Goal: Book appointment/travel/reservation

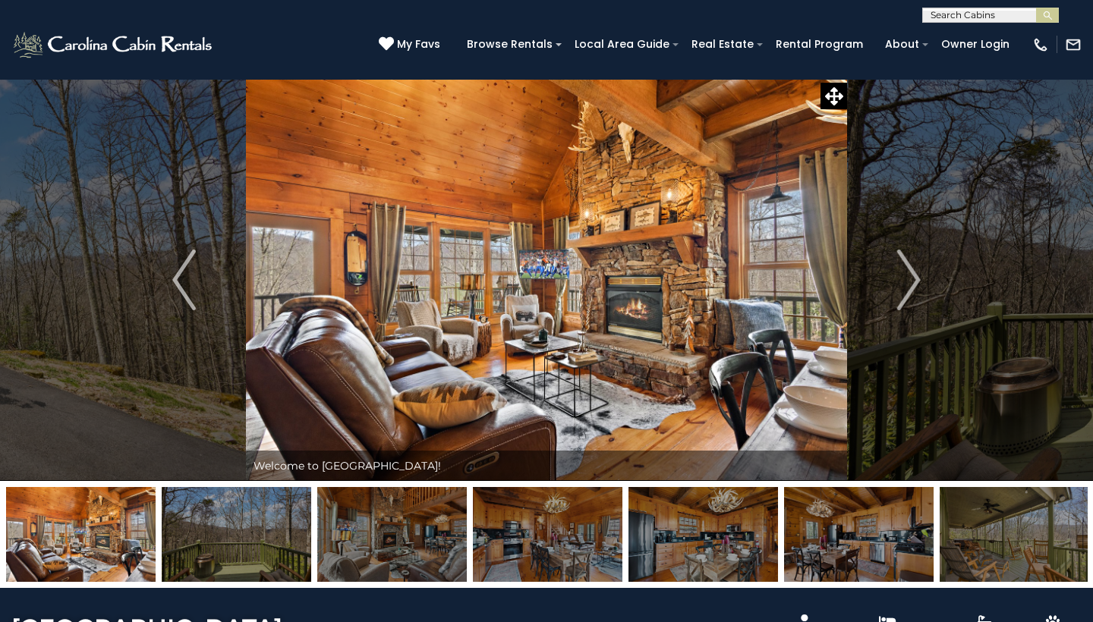
select select "*"
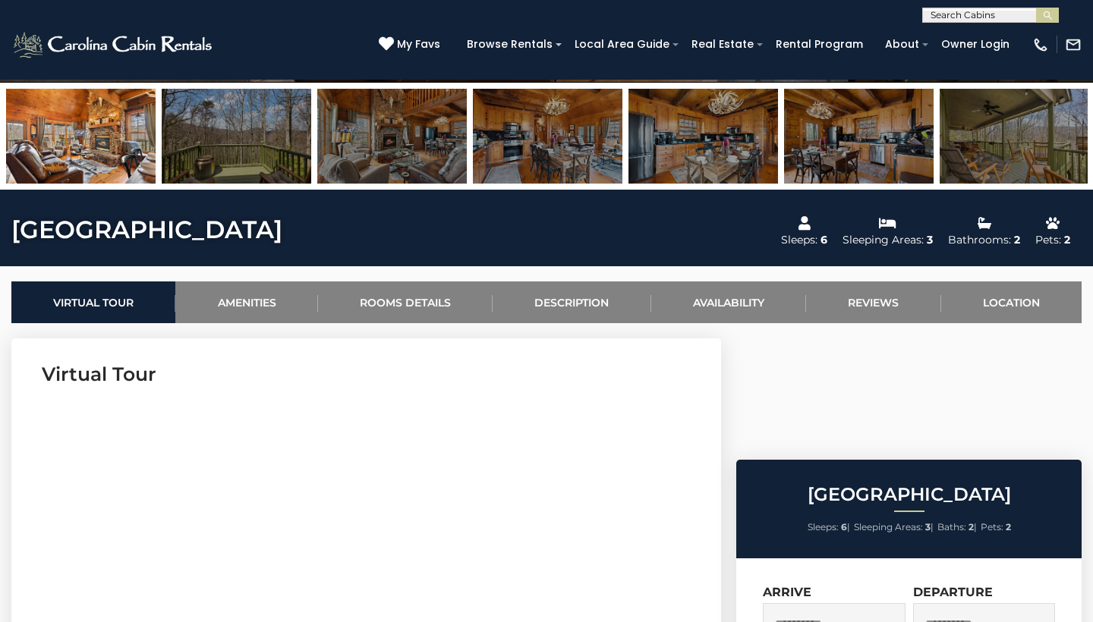
click at [979, 20] on input "text" at bounding box center [989, 18] width 133 height 15
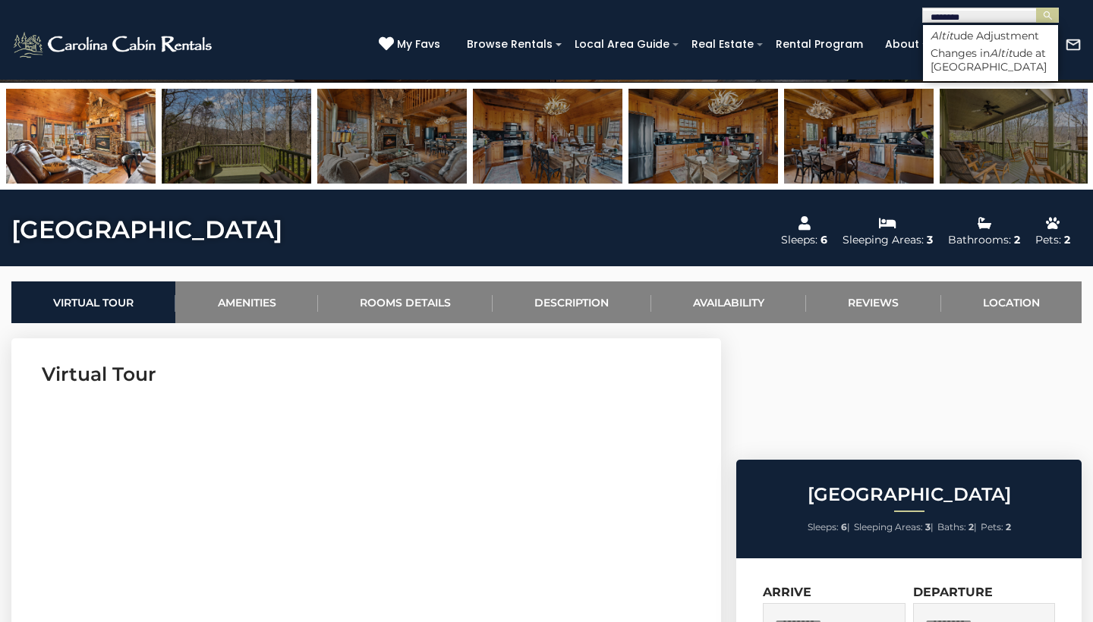
type input "********"
drag, startPoint x: 986, startPoint y: 27, endPoint x: 1006, endPoint y: 36, distance: 21.7
click at [1006, 36] on li "Altit ude Adjustment" at bounding box center [990, 36] width 135 height 14
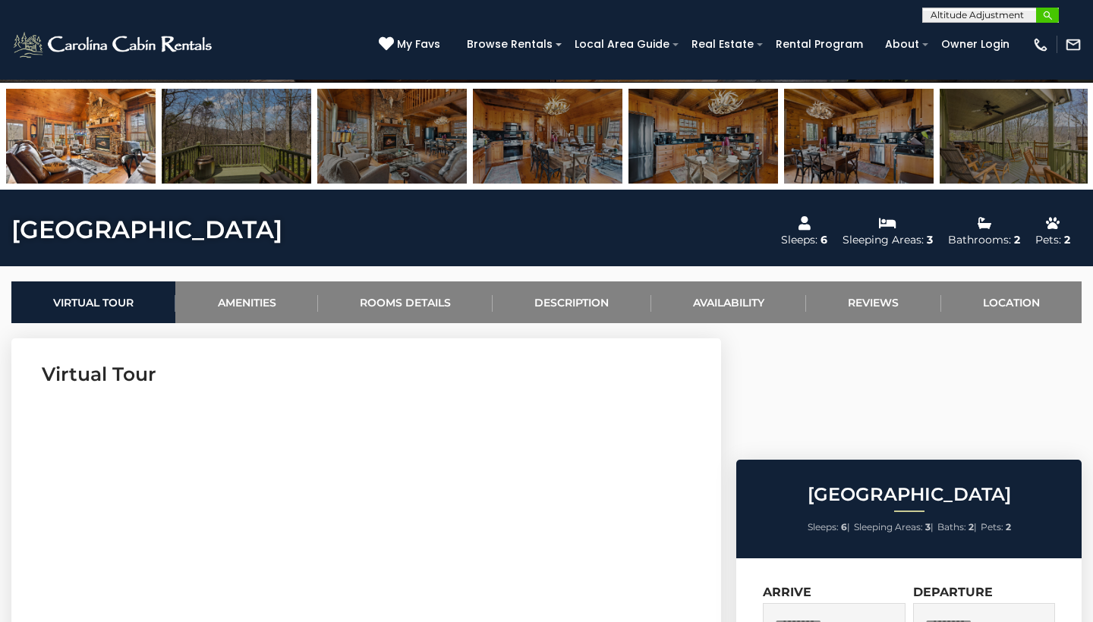
click at [1054, 14] on button "submit" at bounding box center [1047, 15] width 23 height 15
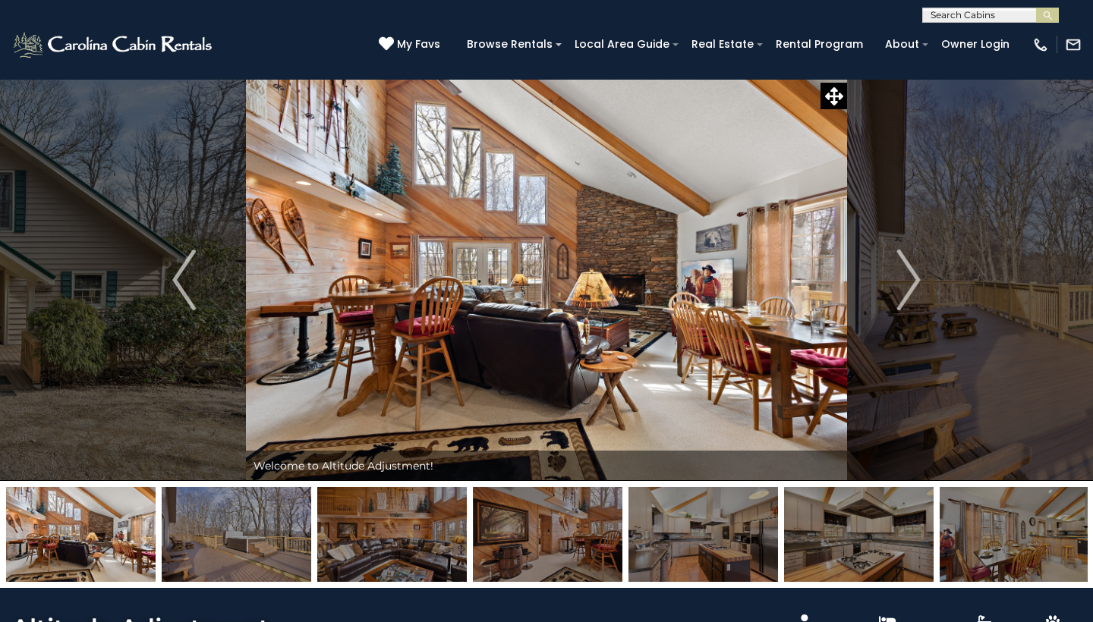
click at [953, 14] on input "text" at bounding box center [989, 18] width 133 height 15
type input "******"
click at [965, 37] on em "Change" at bounding box center [951, 36] width 41 height 14
click at [1051, 14] on img "submit" at bounding box center [1047, 15] width 11 height 11
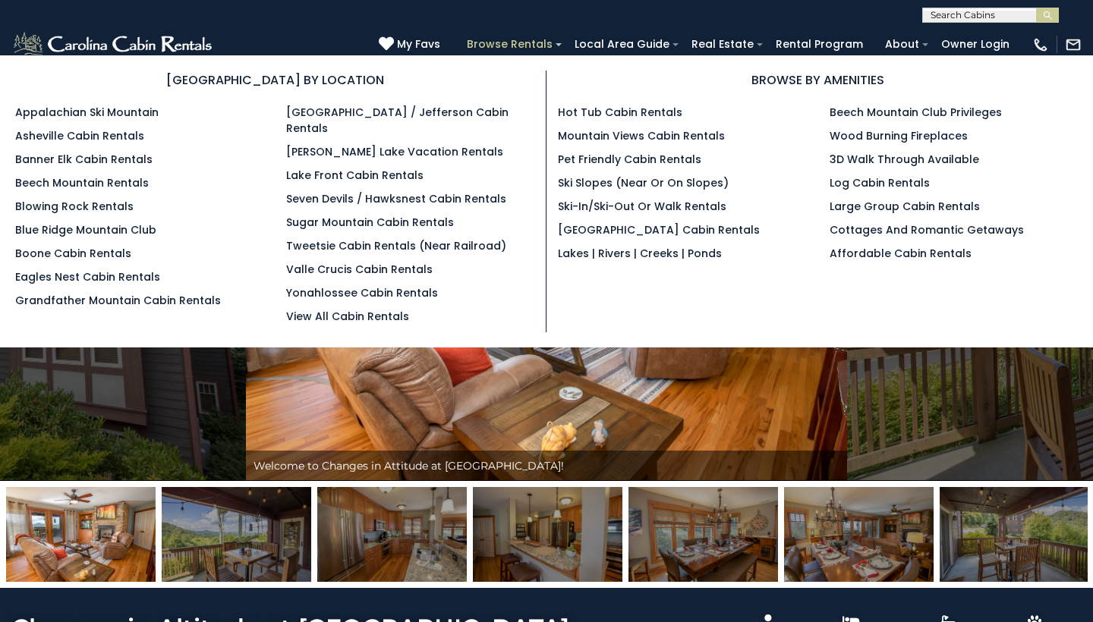
click at [527, 46] on link "Browse Rentals" at bounding box center [509, 45] width 101 height 24
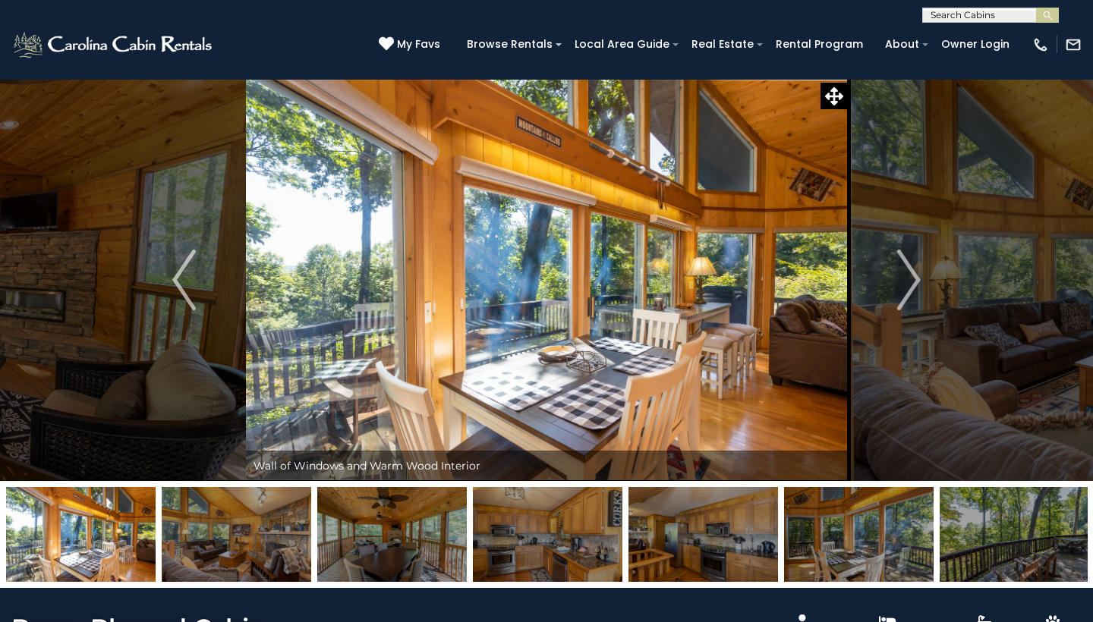
select select "*"
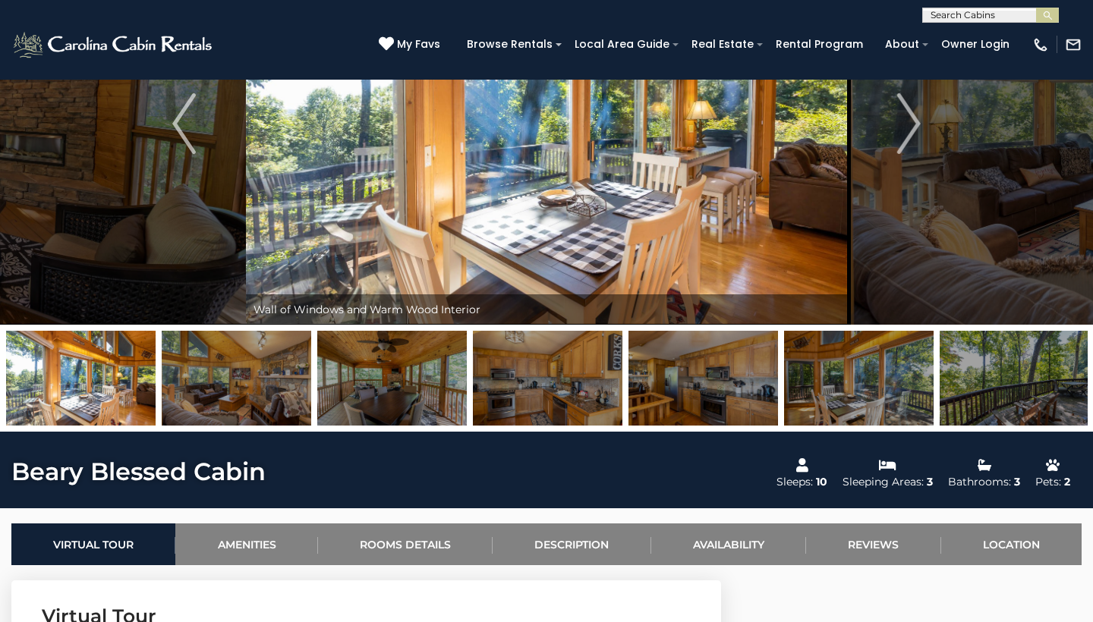
scroll to position [43, 0]
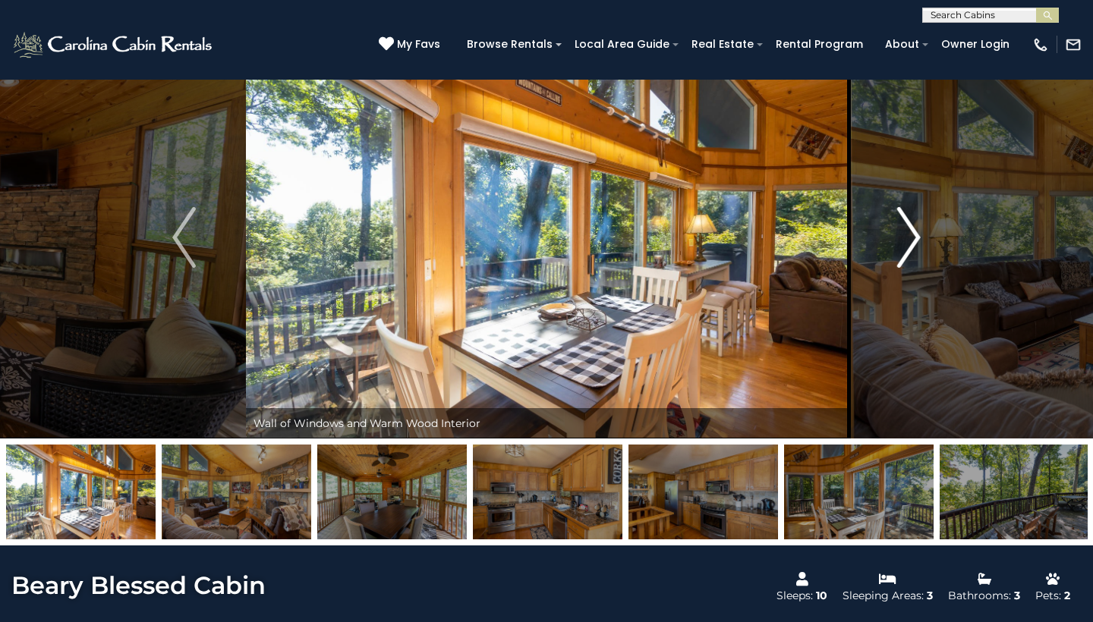
click at [909, 240] on img "Next" at bounding box center [908, 237] width 23 height 61
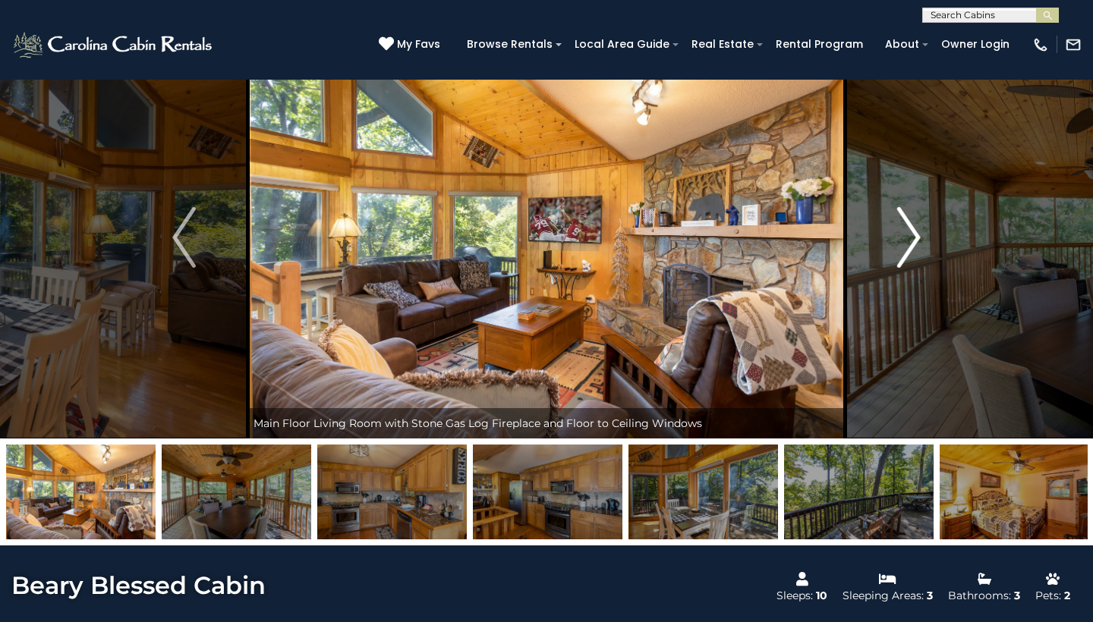
click at [909, 240] on img "Next" at bounding box center [908, 237] width 23 height 61
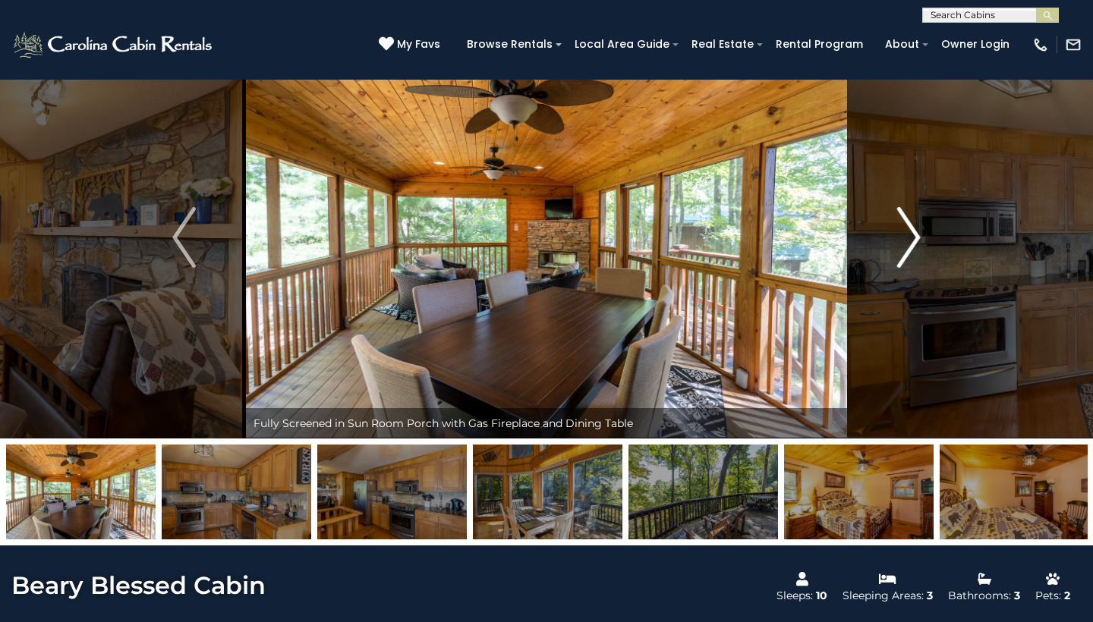
click at [909, 240] on img "Next" at bounding box center [908, 237] width 23 height 61
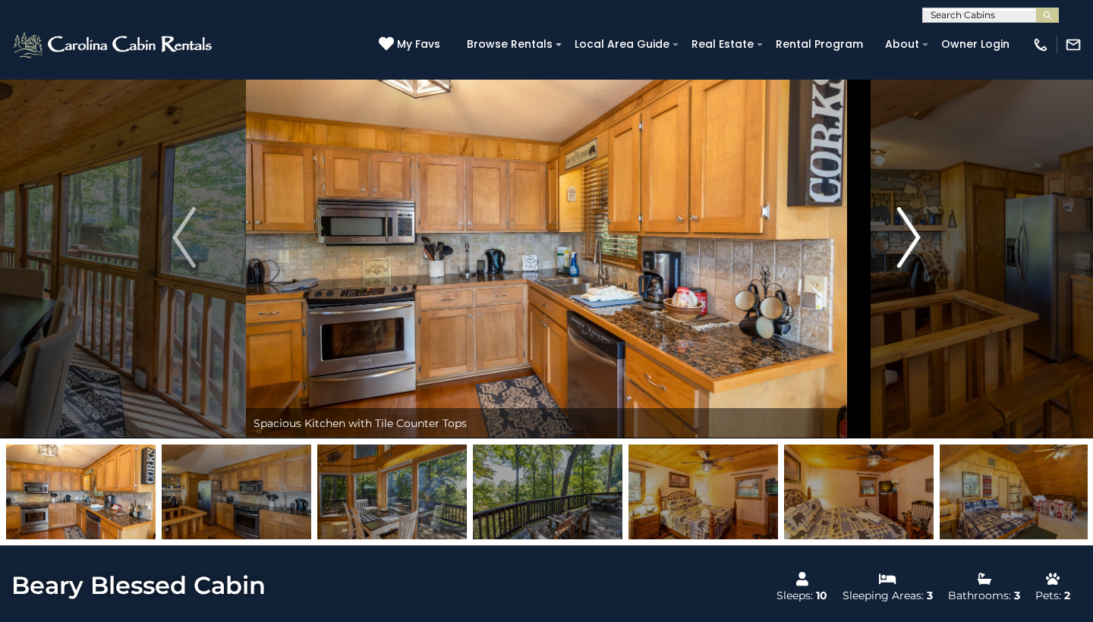
click at [909, 240] on img "Next" at bounding box center [908, 237] width 23 height 61
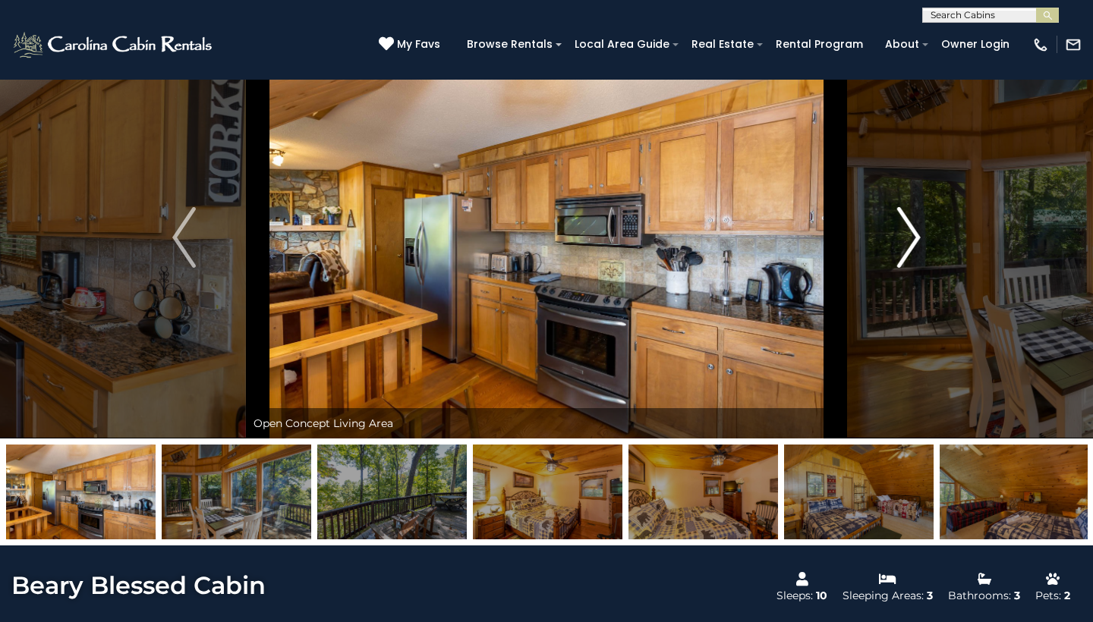
click at [909, 240] on img "Next" at bounding box center [908, 237] width 23 height 61
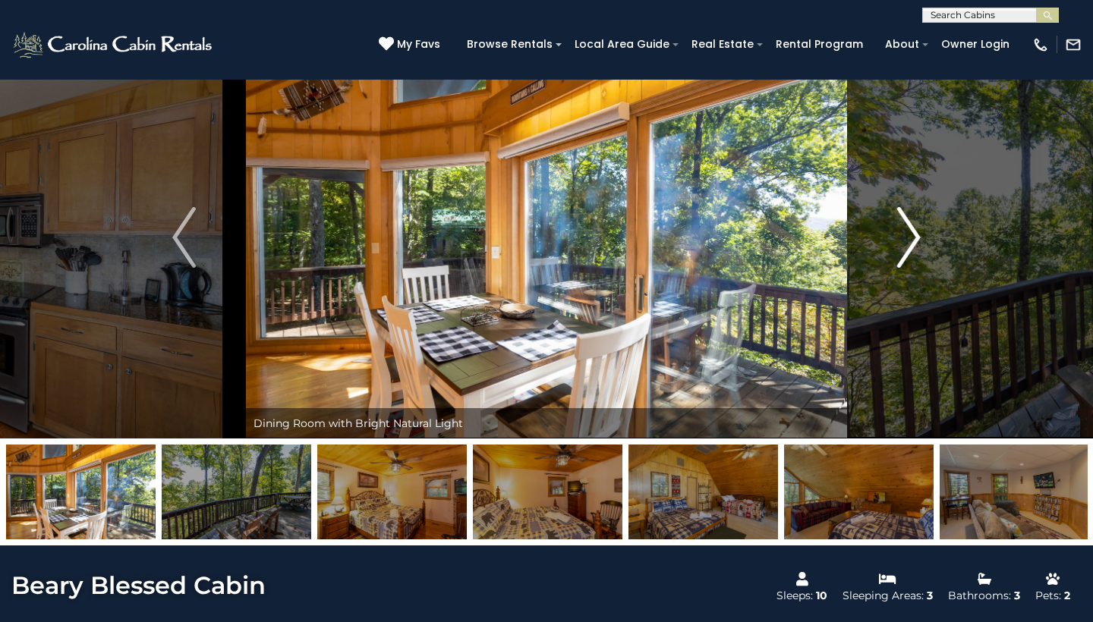
click at [909, 240] on img "Next" at bounding box center [908, 237] width 23 height 61
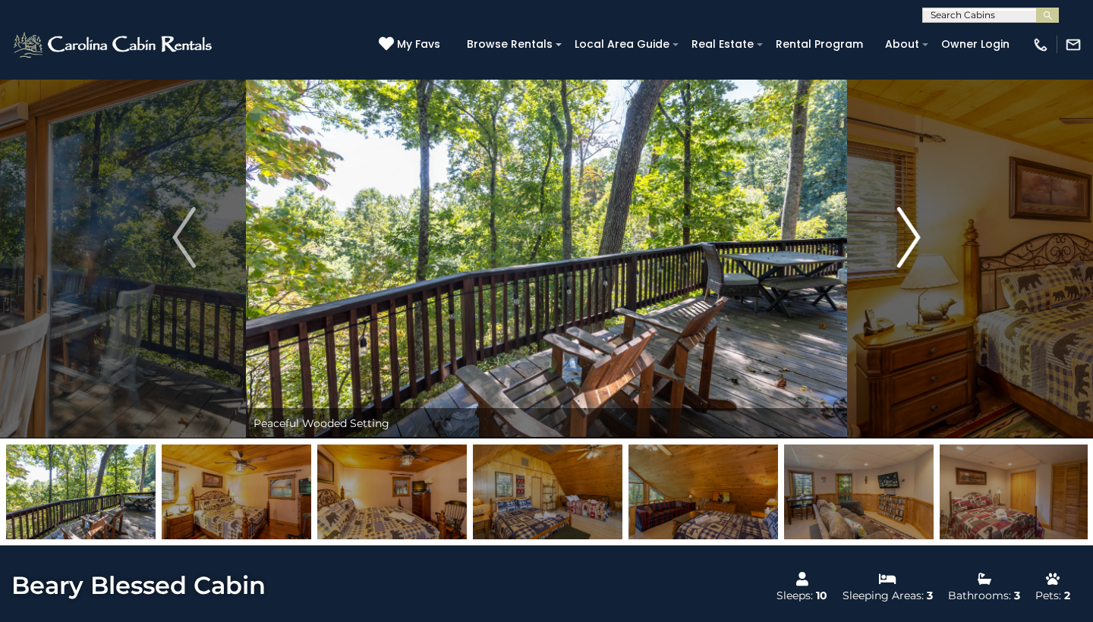
click at [909, 240] on img "Next" at bounding box center [908, 237] width 23 height 61
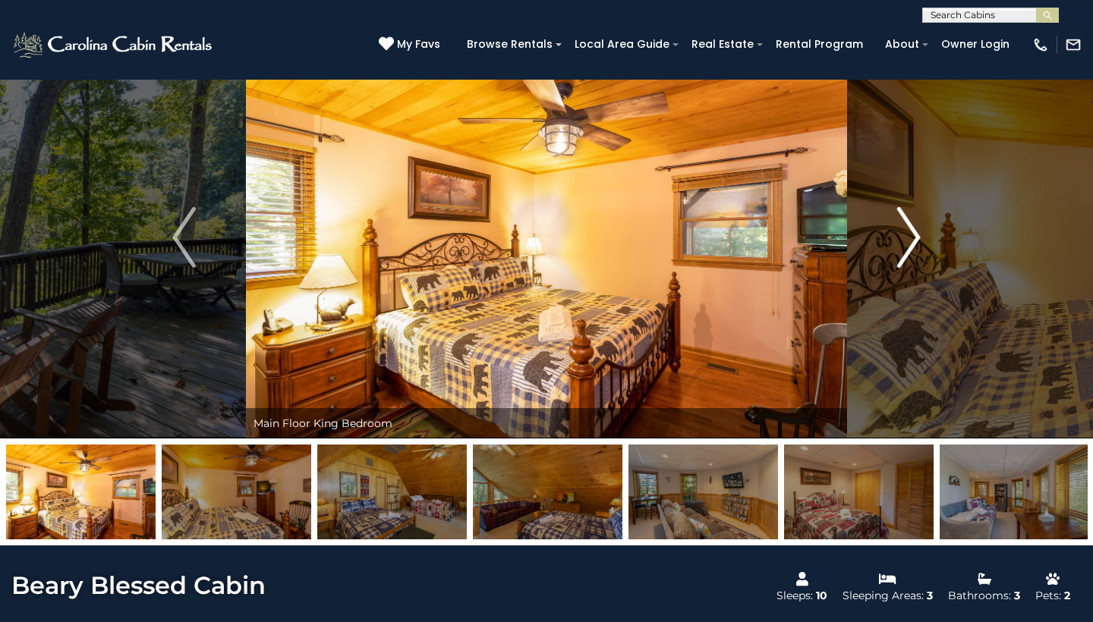
click at [909, 240] on img "Next" at bounding box center [908, 237] width 23 height 61
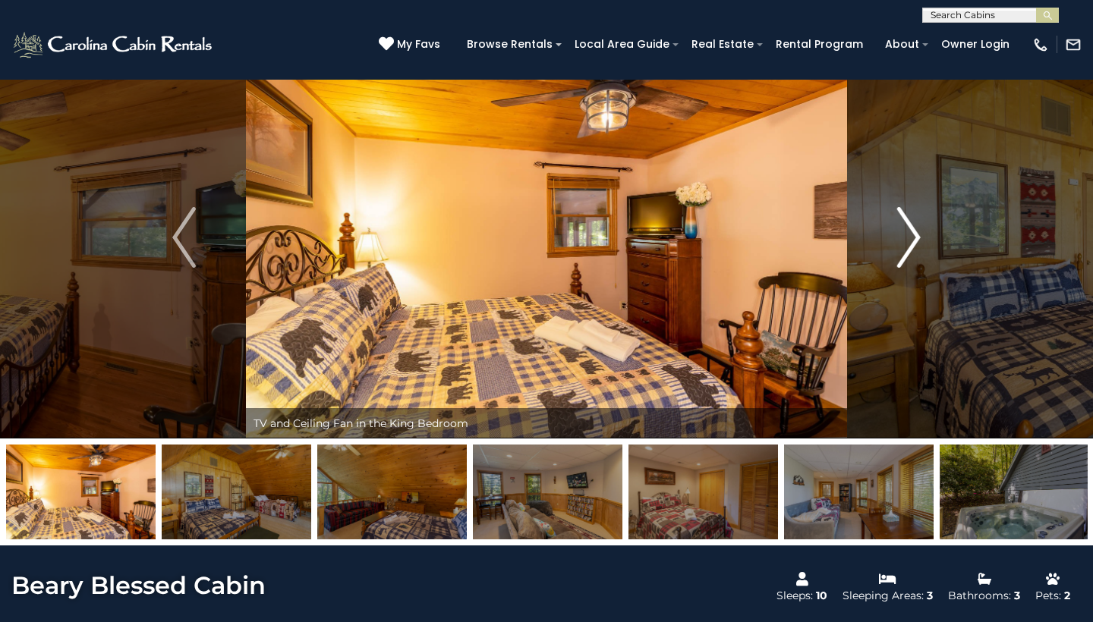
click at [909, 240] on img "Next" at bounding box center [908, 237] width 23 height 61
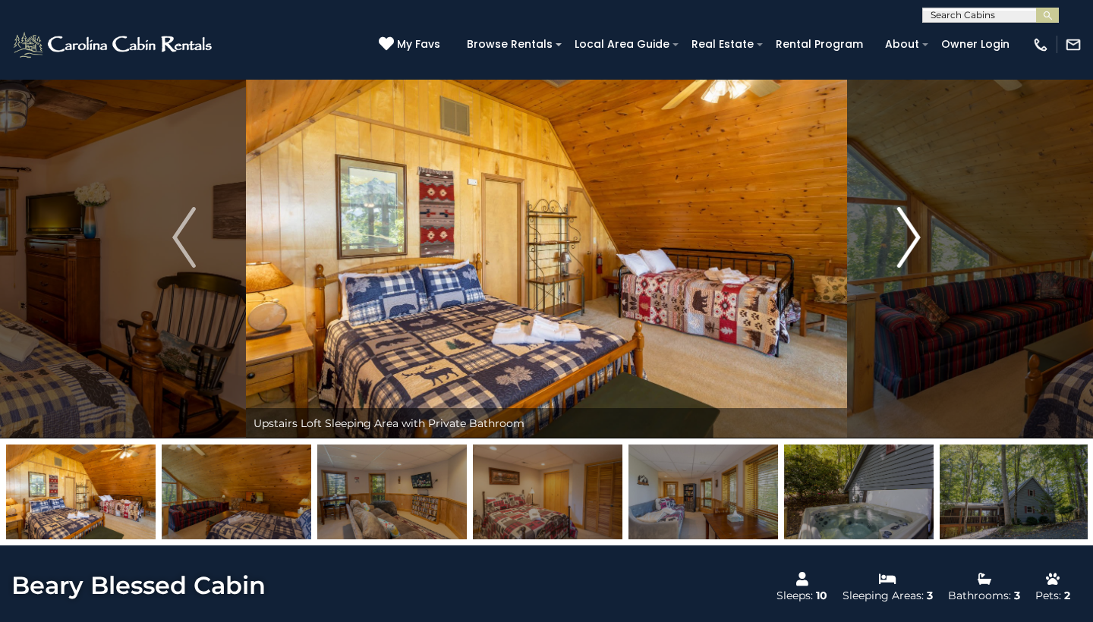
click at [909, 240] on img "Next" at bounding box center [908, 237] width 23 height 61
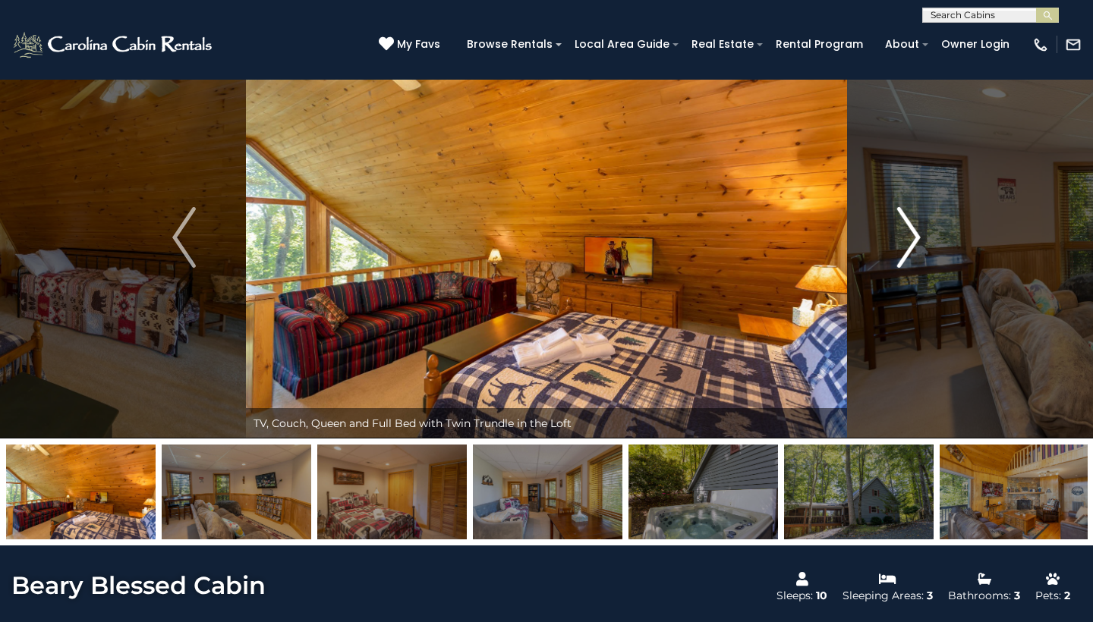
click at [909, 240] on img "Next" at bounding box center [908, 237] width 23 height 61
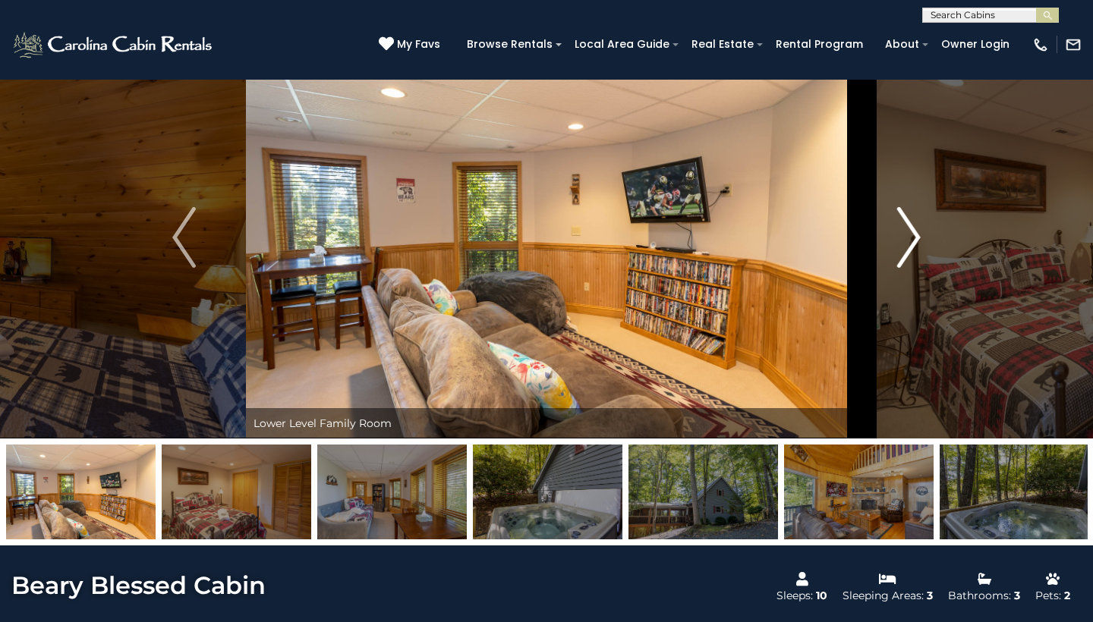
click at [909, 240] on img "Next" at bounding box center [908, 237] width 23 height 61
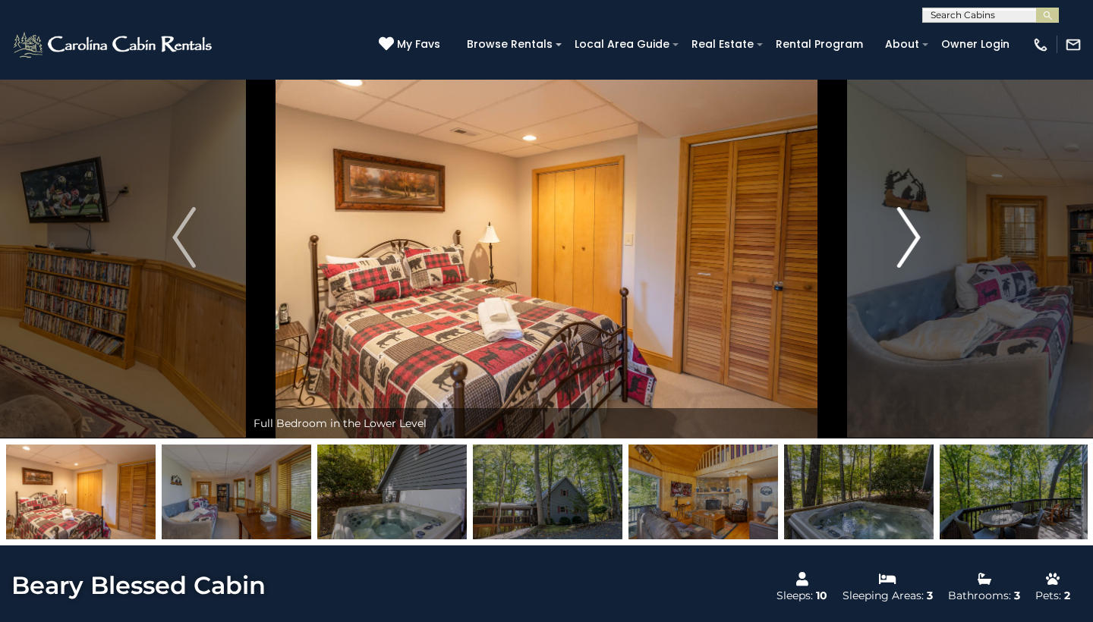
click at [909, 240] on img "Next" at bounding box center [908, 237] width 23 height 61
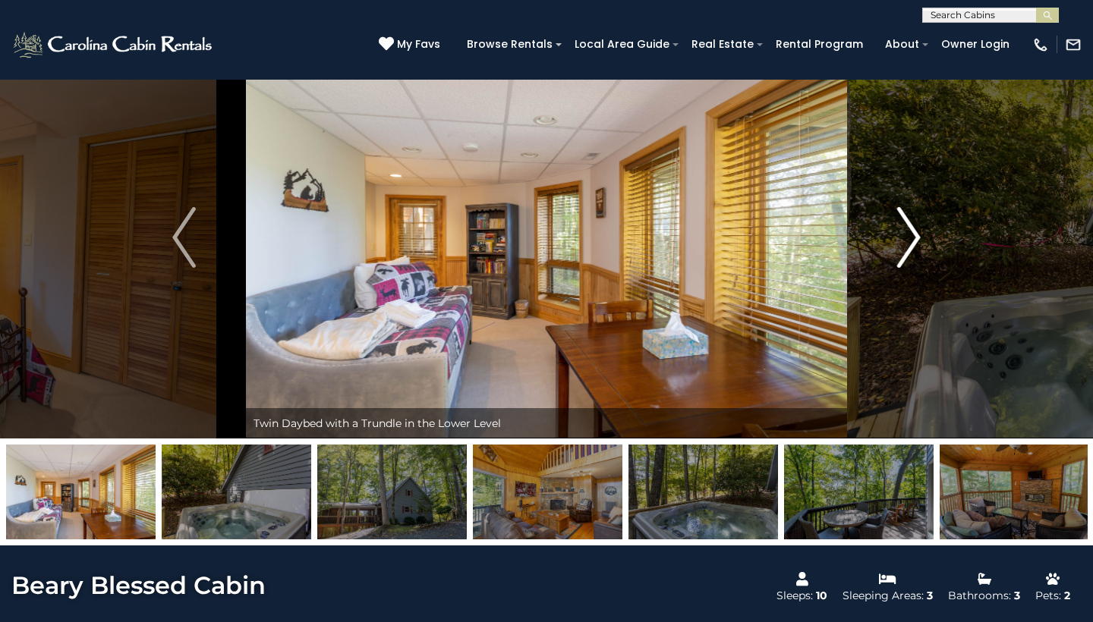
click at [909, 240] on img "Next" at bounding box center [908, 237] width 23 height 61
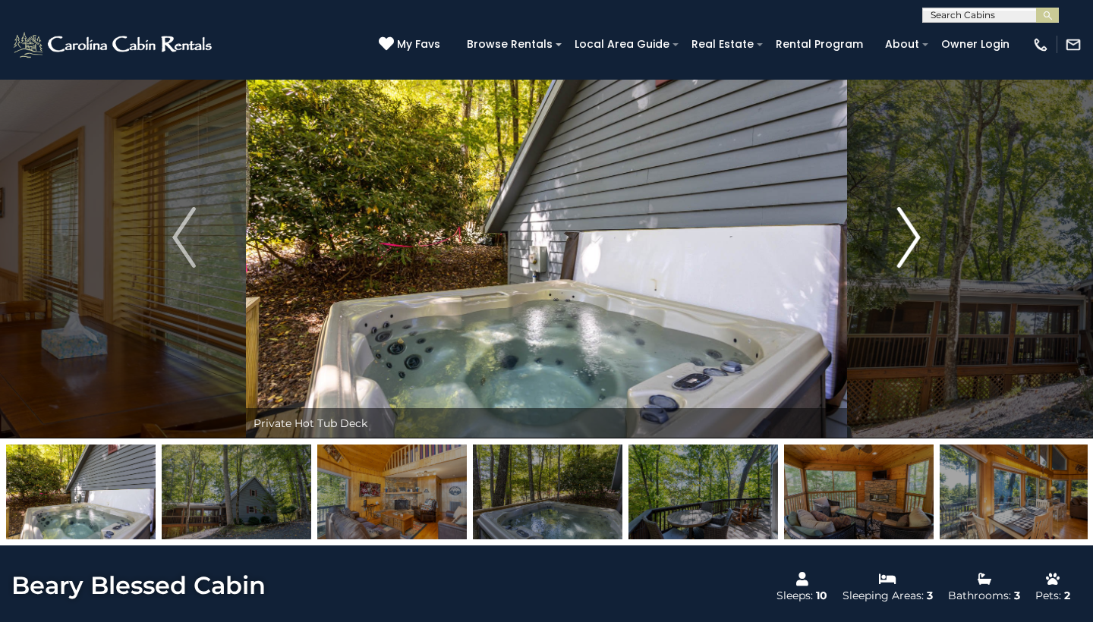
click at [909, 240] on img "Next" at bounding box center [908, 237] width 23 height 61
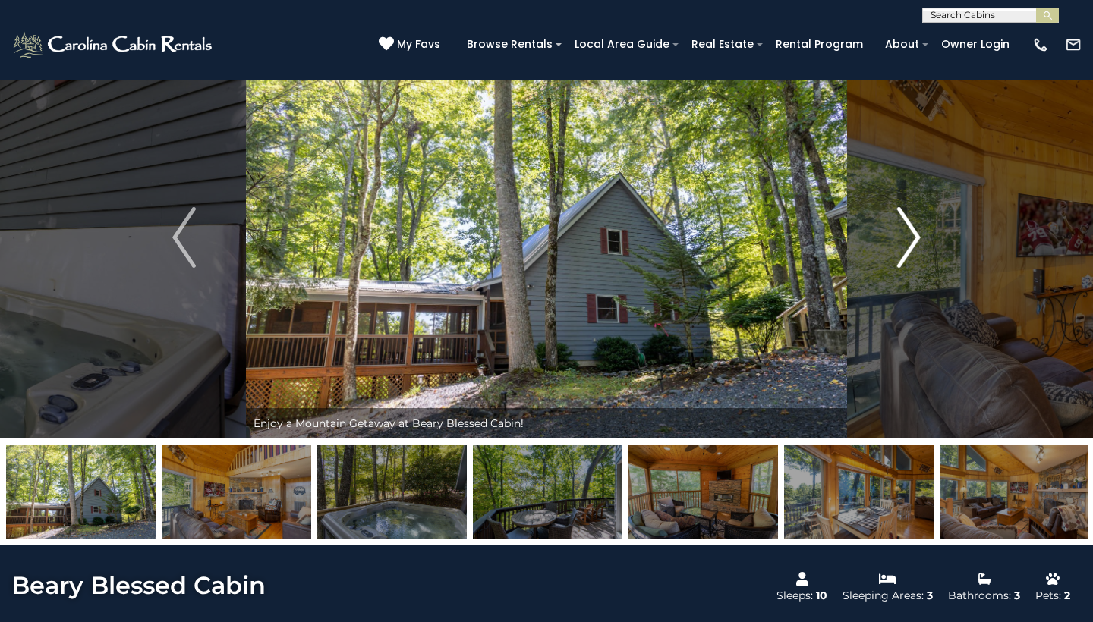
click at [909, 240] on img "Next" at bounding box center [908, 237] width 23 height 61
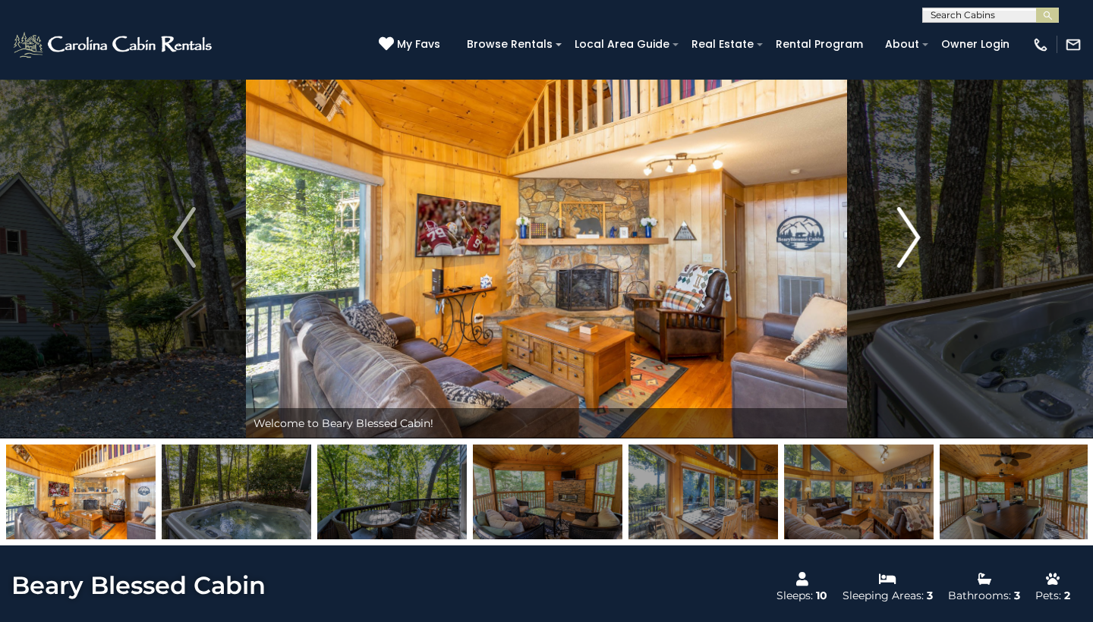
click at [909, 240] on img "Next" at bounding box center [908, 237] width 23 height 61
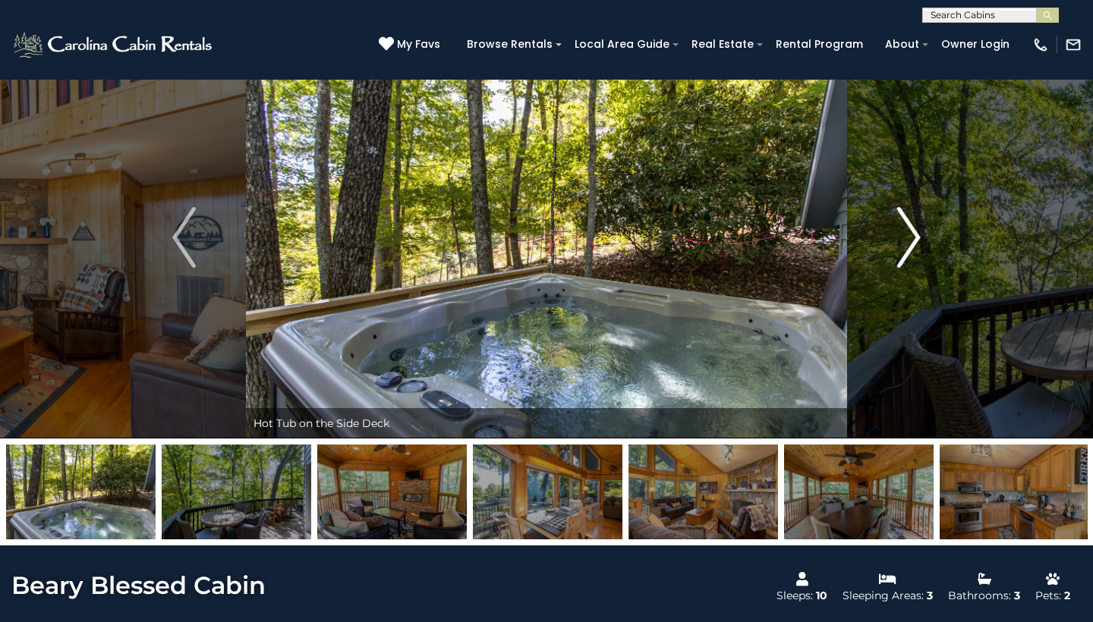
click at [909, 240] on img "Next" at bounding box center [908, 237] width 23 height 61
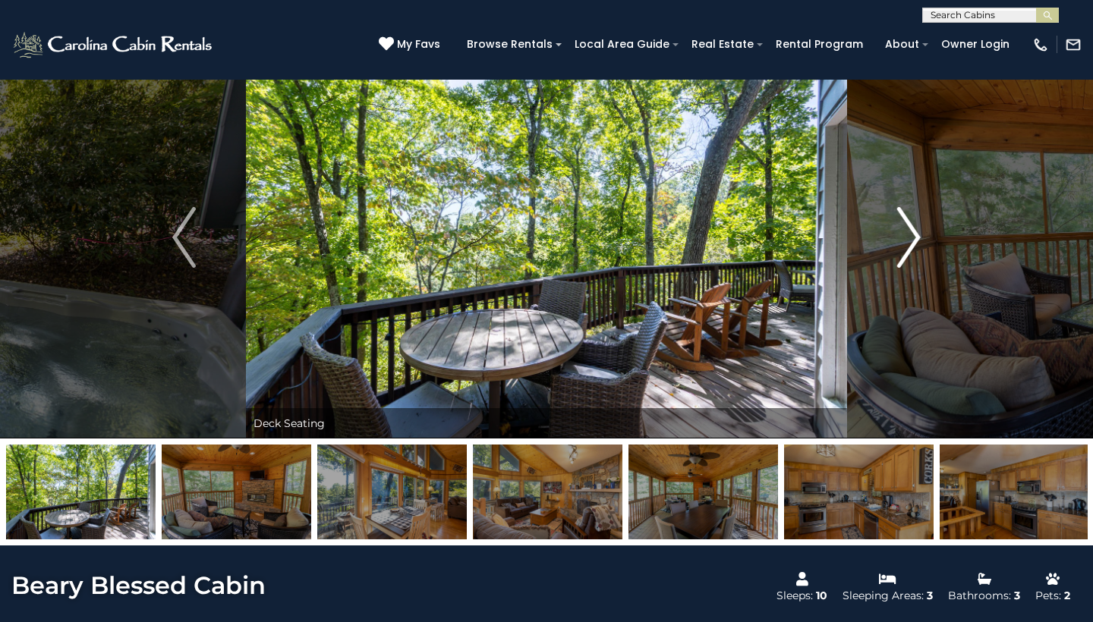
click at [909, 240] on img "Next" at bounding box center [908, 237] width 23 height 61
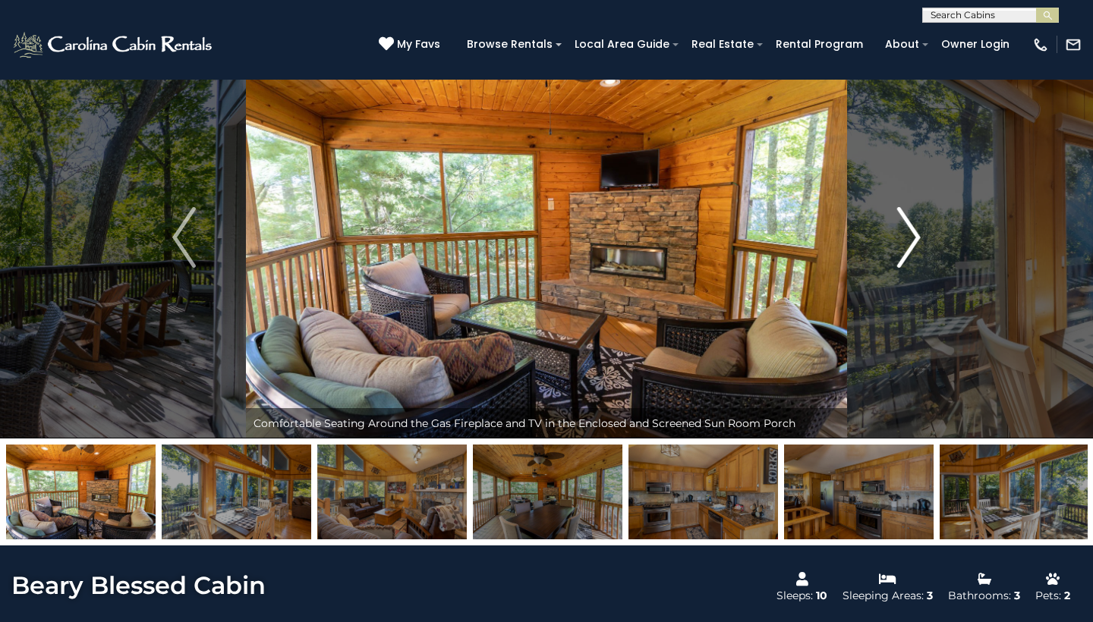
click at [909, 240] on img "Next" at bounding box center [908, 237] width 23 height 61
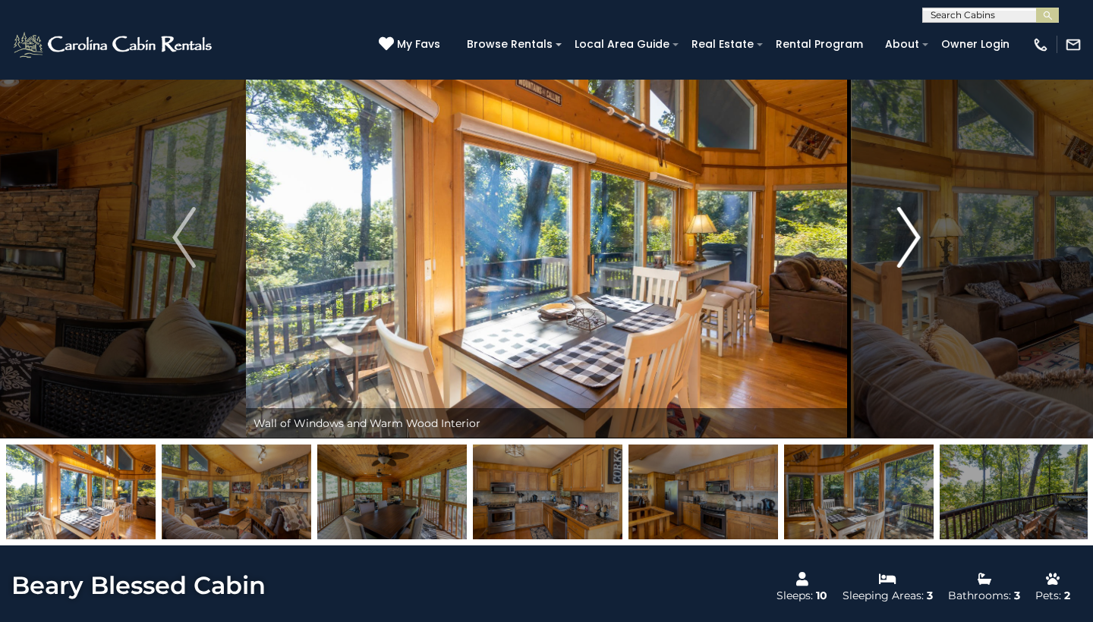
click at [915, 235] on img "Next" at bounding box center [908, 237] width 23 height 61
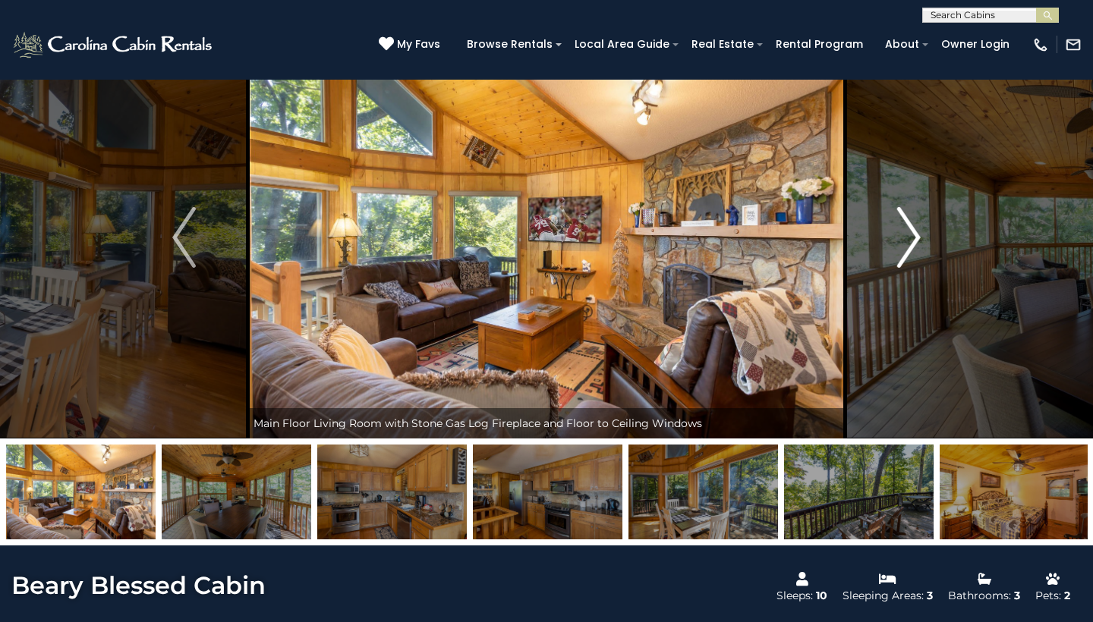
click at [915, 235] on img "Next" at bounding box center [908, 237] width 23 height 61
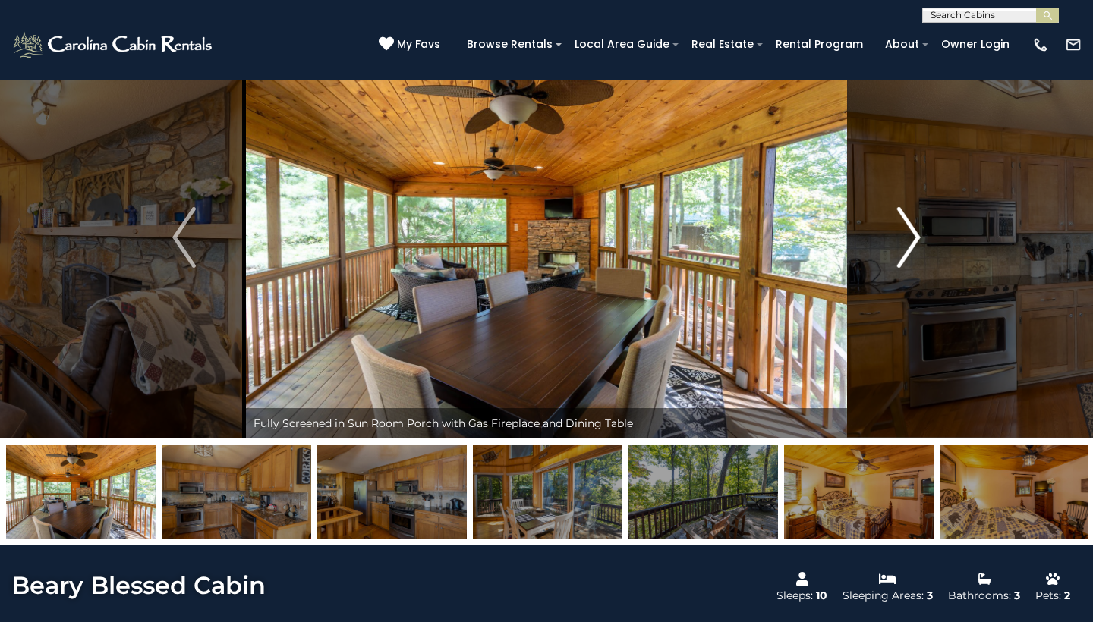
click at [915, 235] on img "Next" at bounding box center [908, 237] width 23 height 61
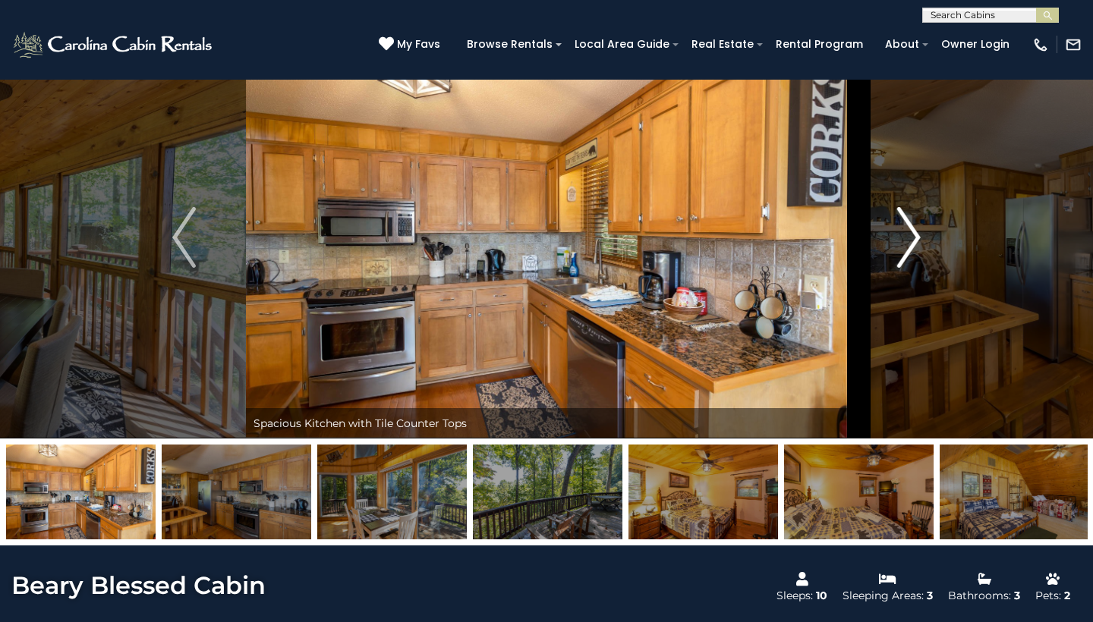
click at [915, 235] on img "Next" at bounding box center [908, 237] width 23 height 61
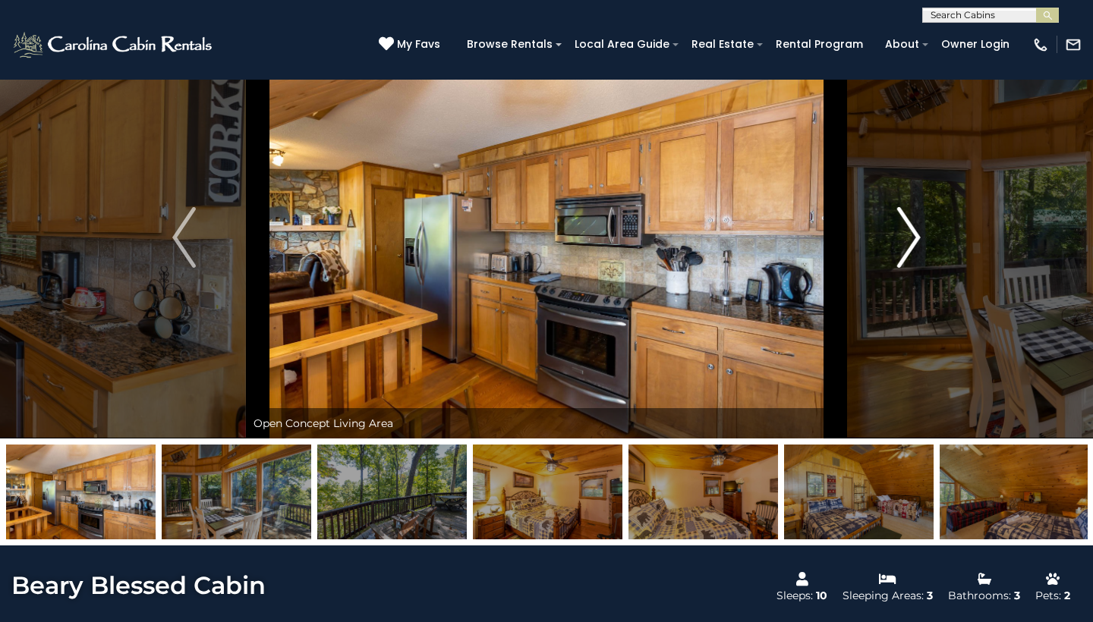
click at [915, 235] on img "Next" at bounding box center [908, 237] width 23 height 61
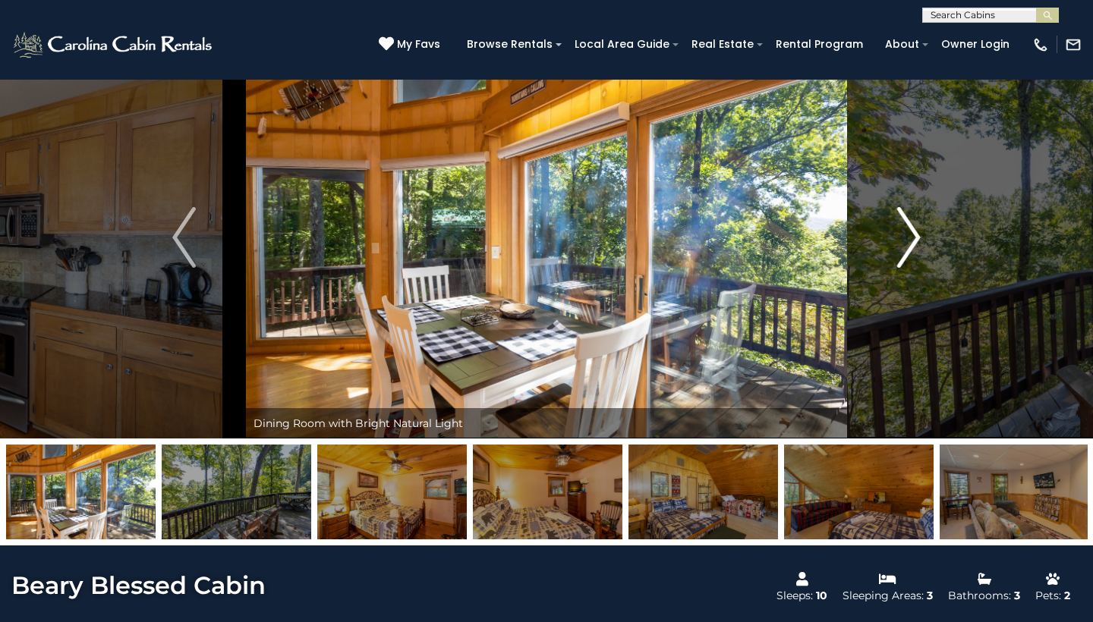
click at [915, 235] on img "Next" at bounding box center [908, 237] width 23 height 61
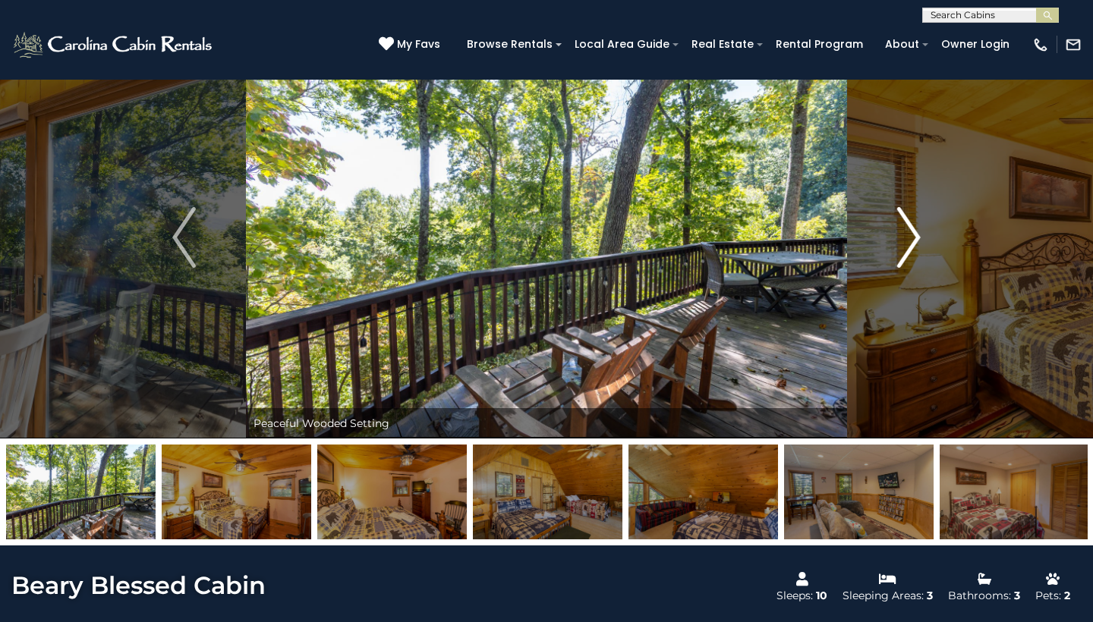
click at [915, 235] on img "Next" at bounding box center [908, 237] width 23 height 61
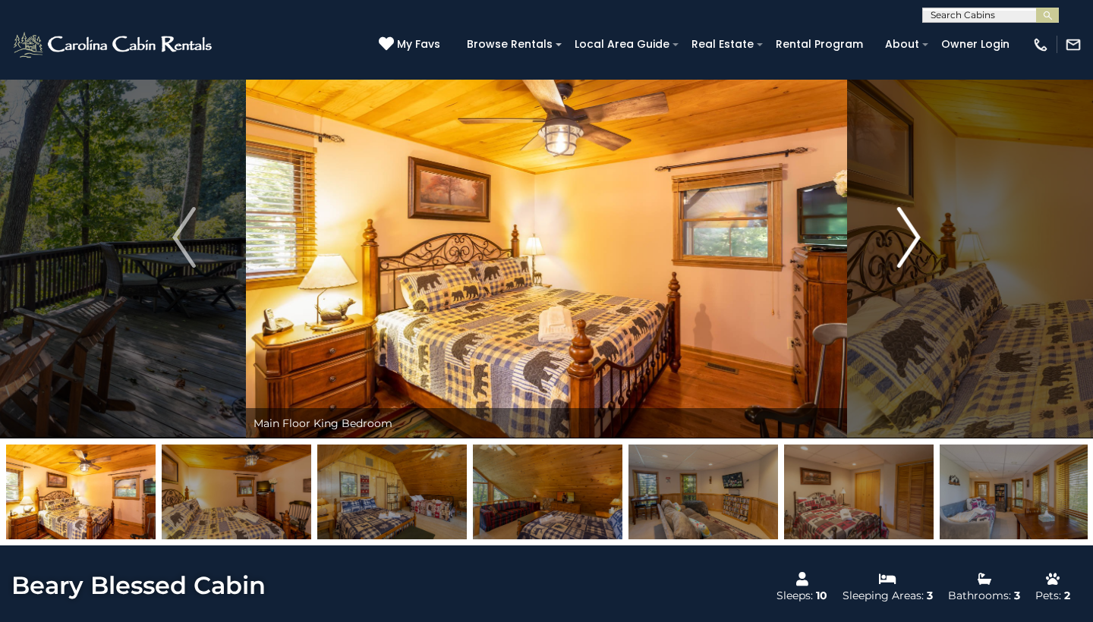
click at [915, 235] on img "Next" at bounding box center [908, 237] width 23 height 61
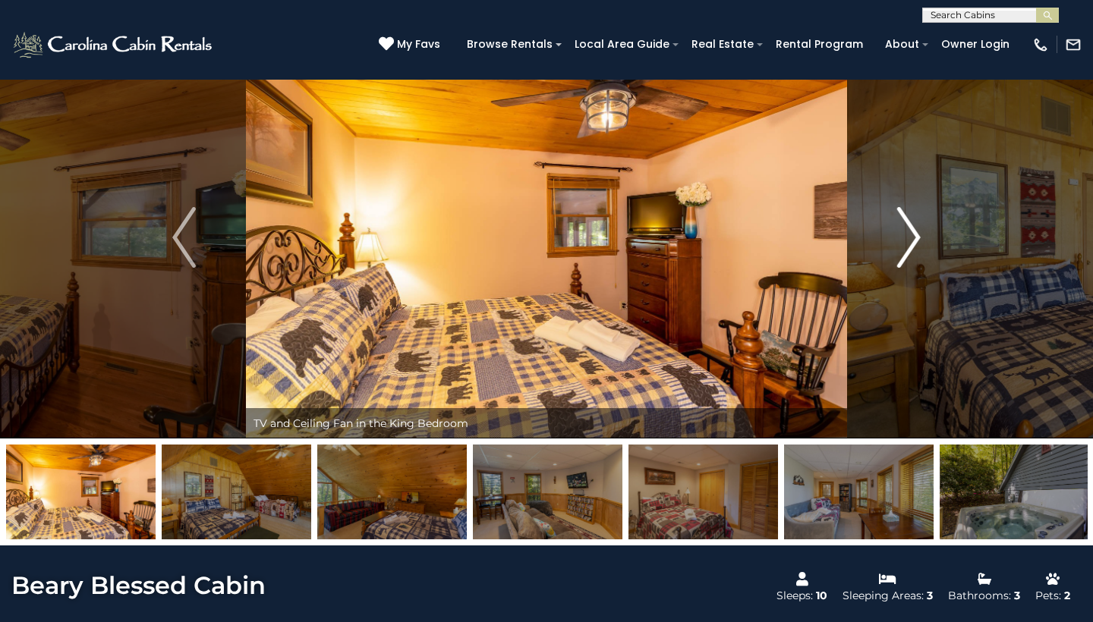
click at [915, 235] on img "Next" at bounding box center [908, 237] width 23 height 61
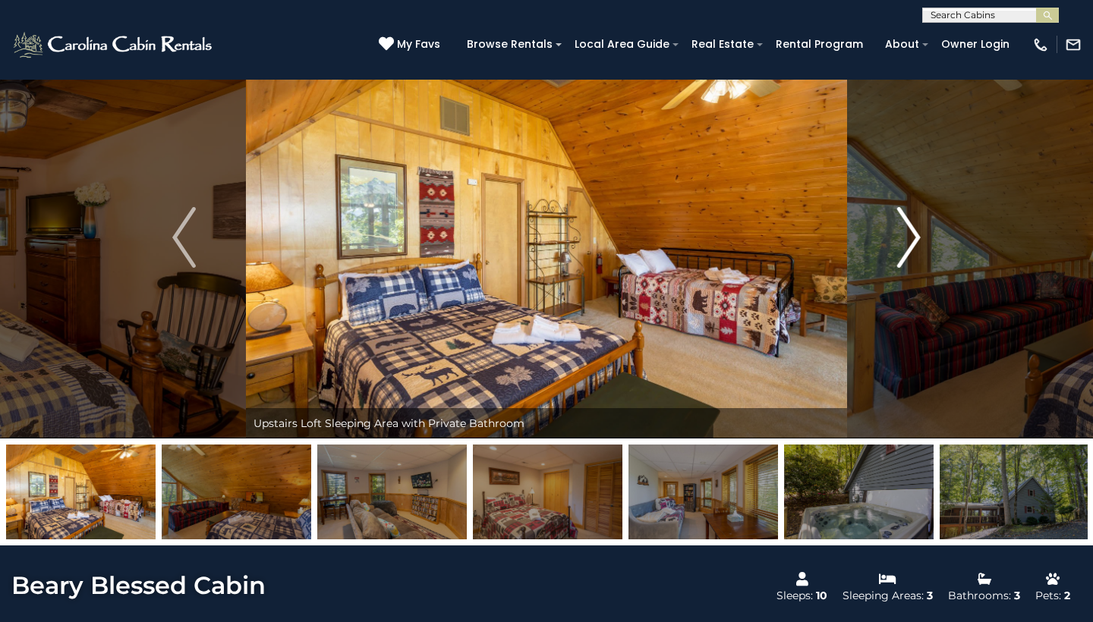
click at [915, 235] on img "Next" at bounding box center [908, 237] width 23 height 61
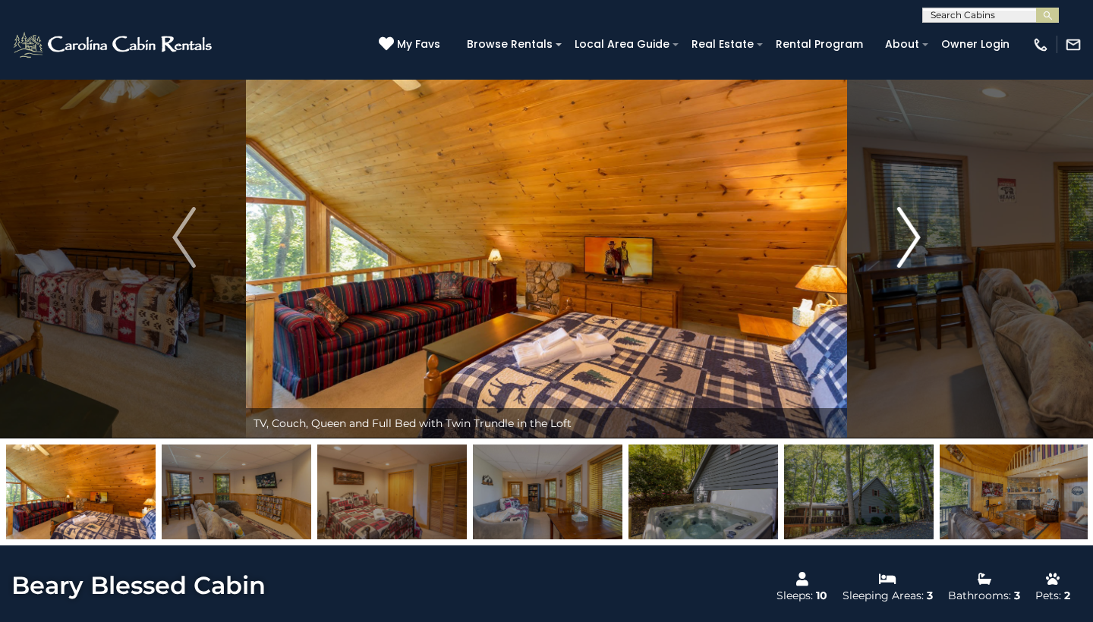
click at [915, 235] on img "Next" at bounding box center [908, 237] width 23 height 61
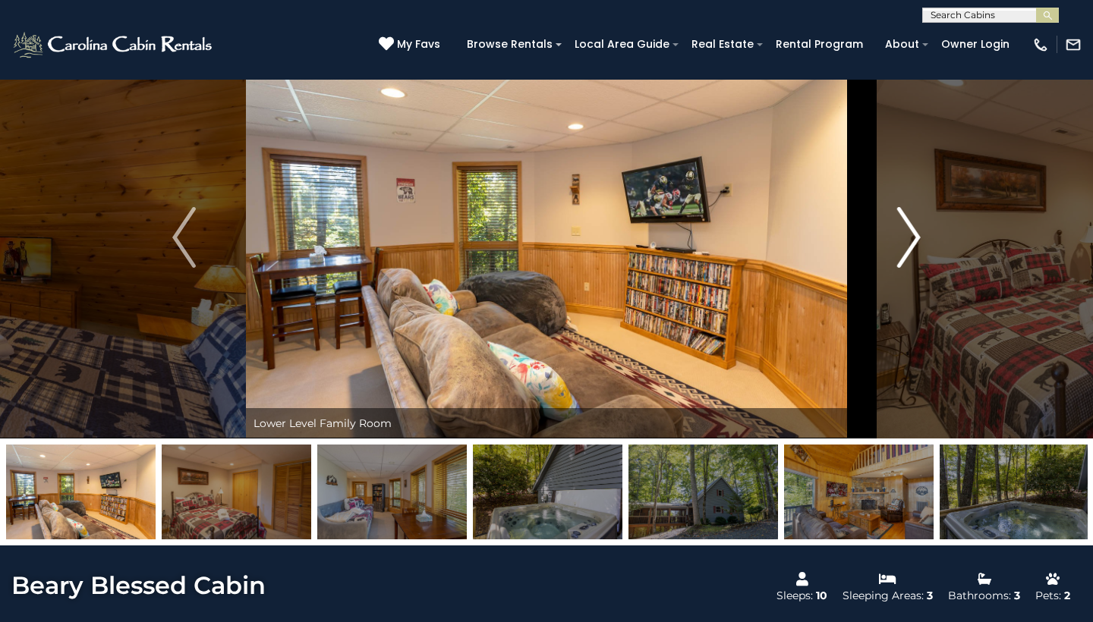
click at [915, 235] on img "Next" at bounding box center [908, 237] width 23 height 61
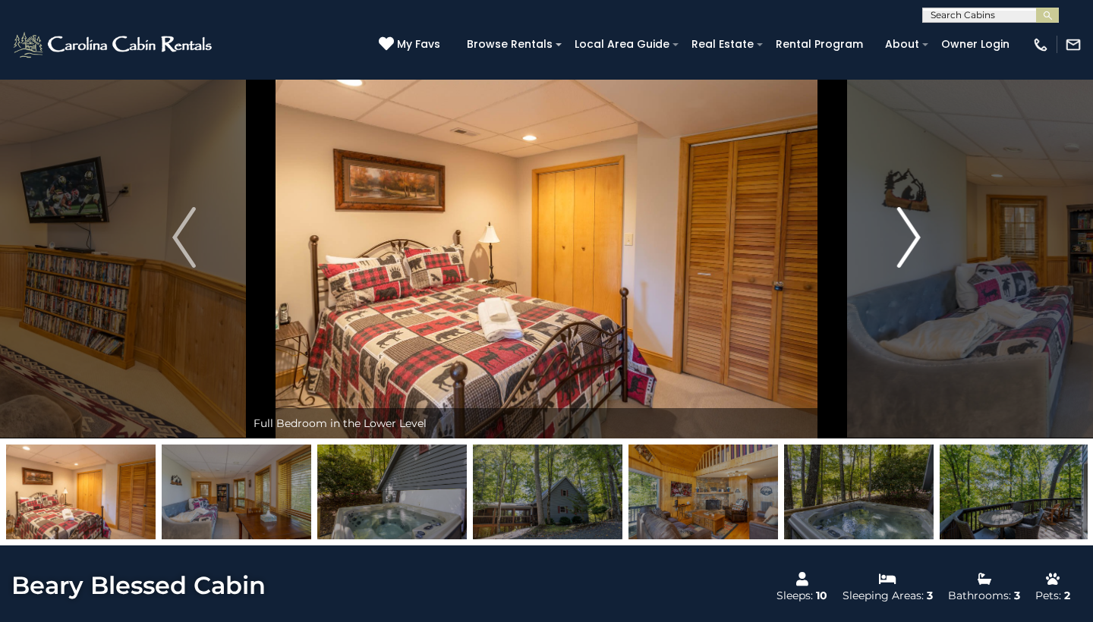
click at [915, 235] on img "Next" at bounding box center [908, 237] width 23 height 61
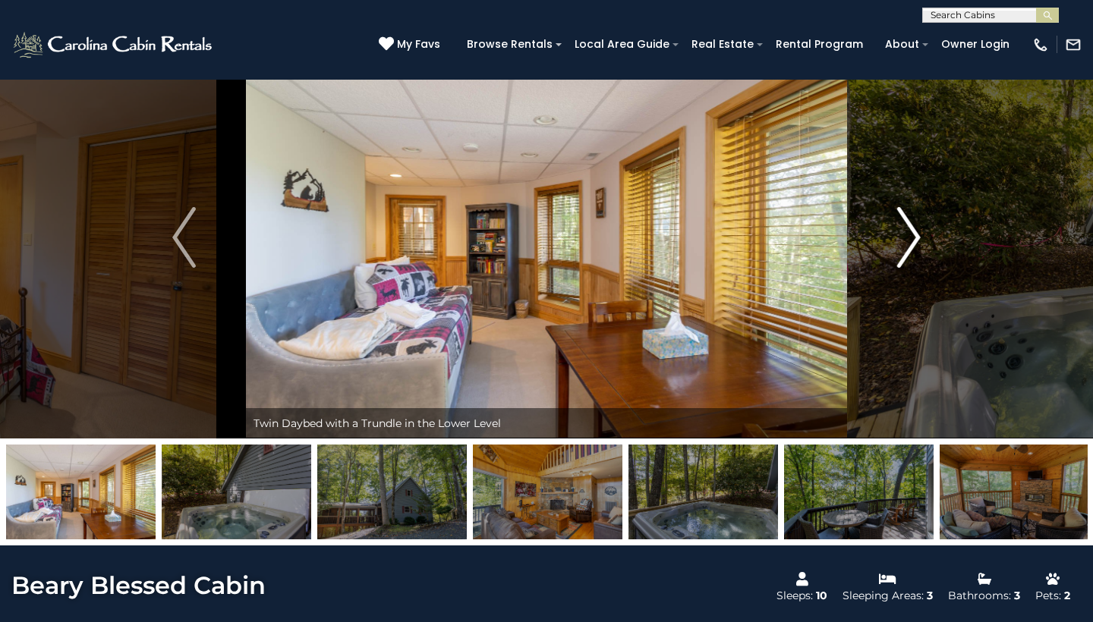
click at [915, 235] on img "Next" at bounding box center [908, 237] width 23 height 61
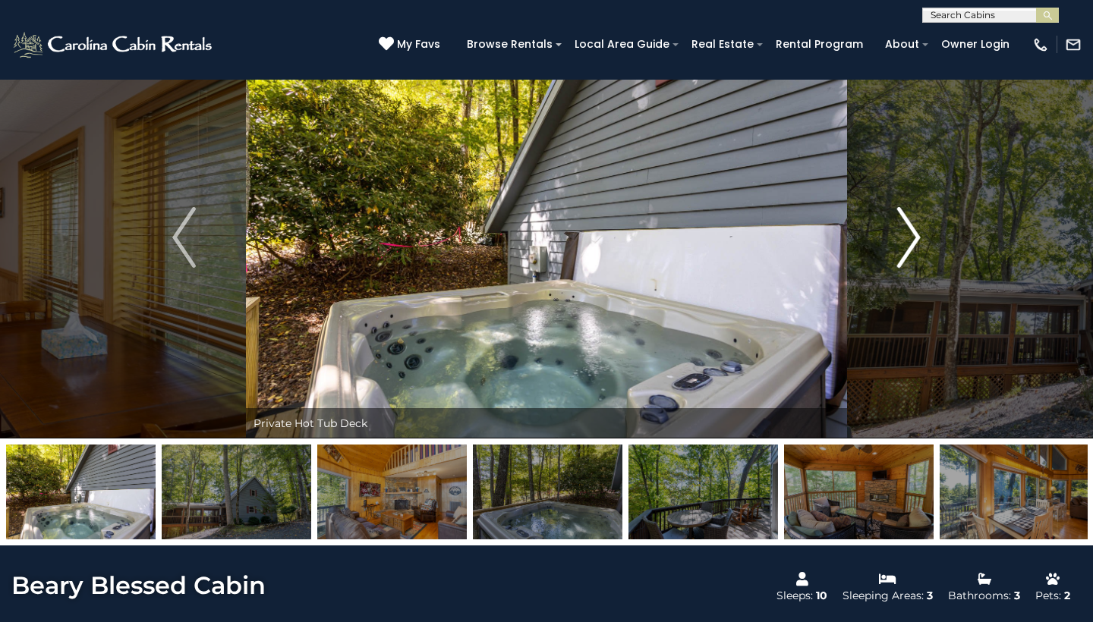
click at [915, 235] on img "Next" at bounding box center [908, 237] width 23 height 61
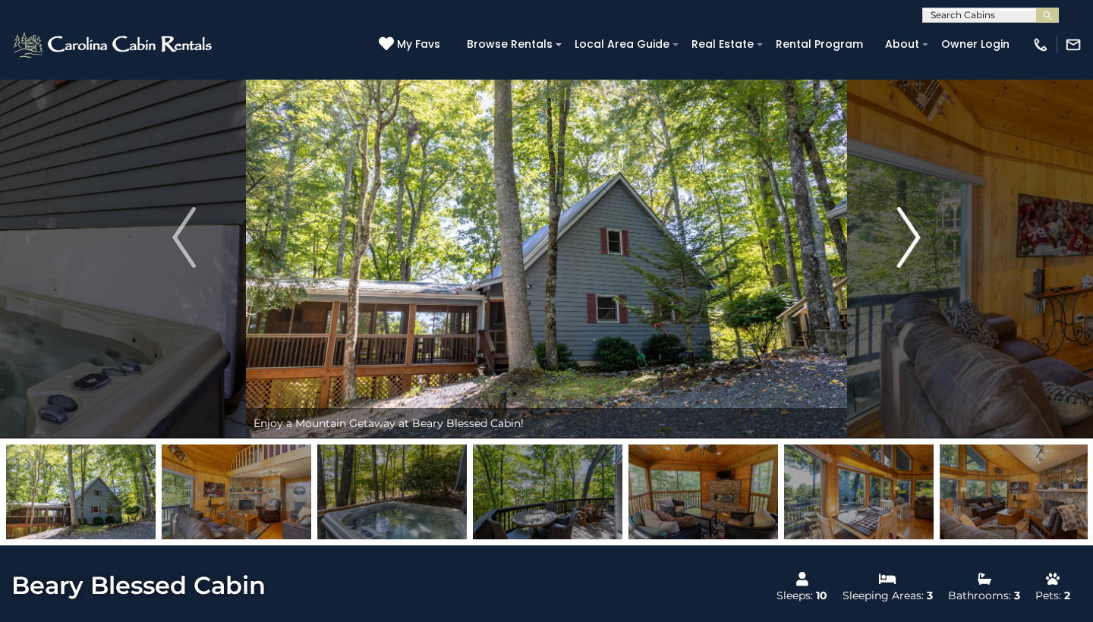
click at [915, 235] on img "Next" at bounding box center [908, 237] width 23 height 61
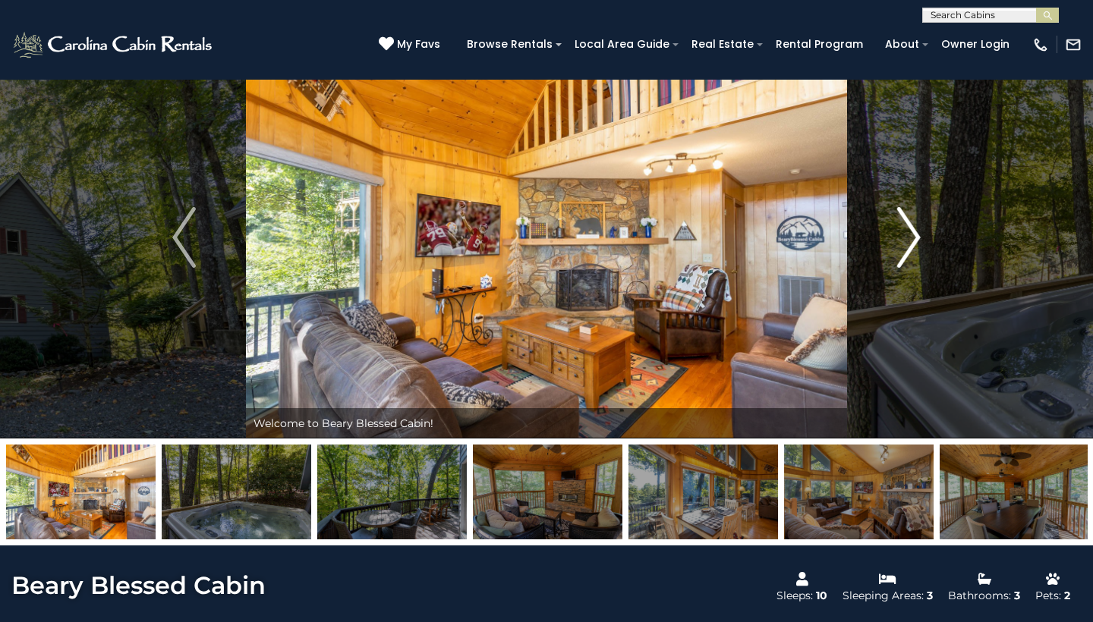
click at [915, 235] on img "Next" at bounding box center [908, 237] width 23 height 61
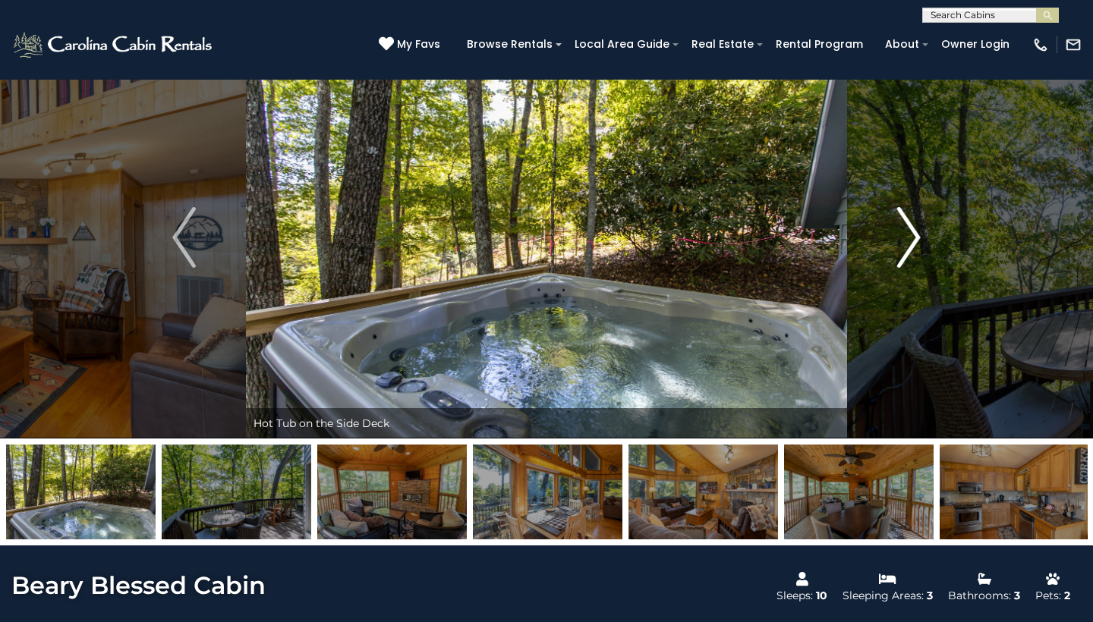
click at [915, 235] on img "Next" at bounding box center [908, 237] width 23 height 61
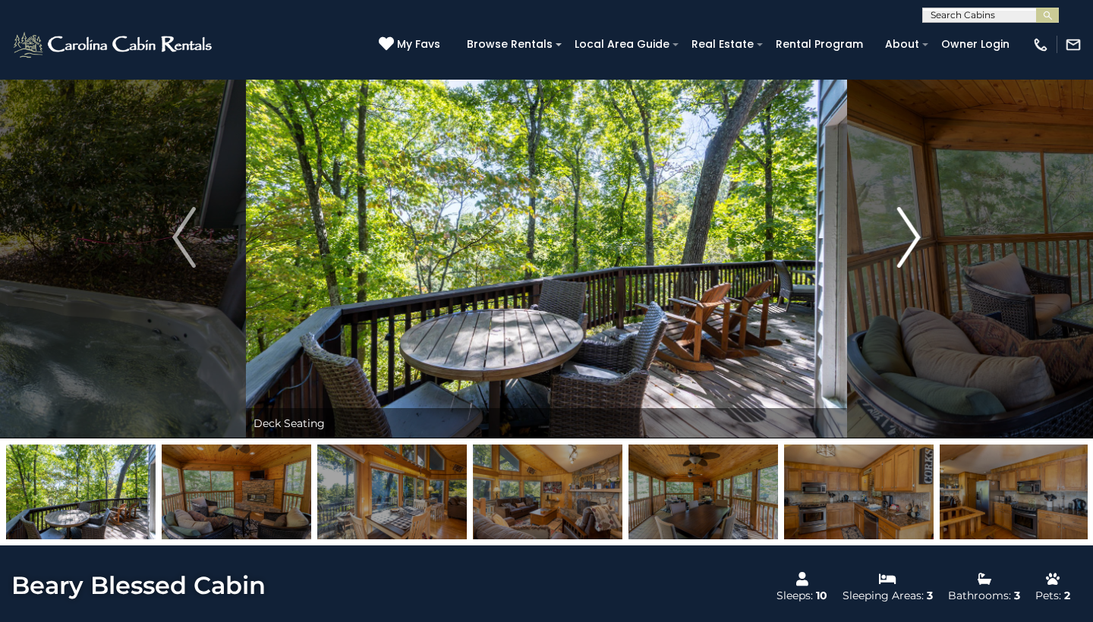
click at [915, 235] on img "Next" at bounding box center [908, 237] width 23 height 61
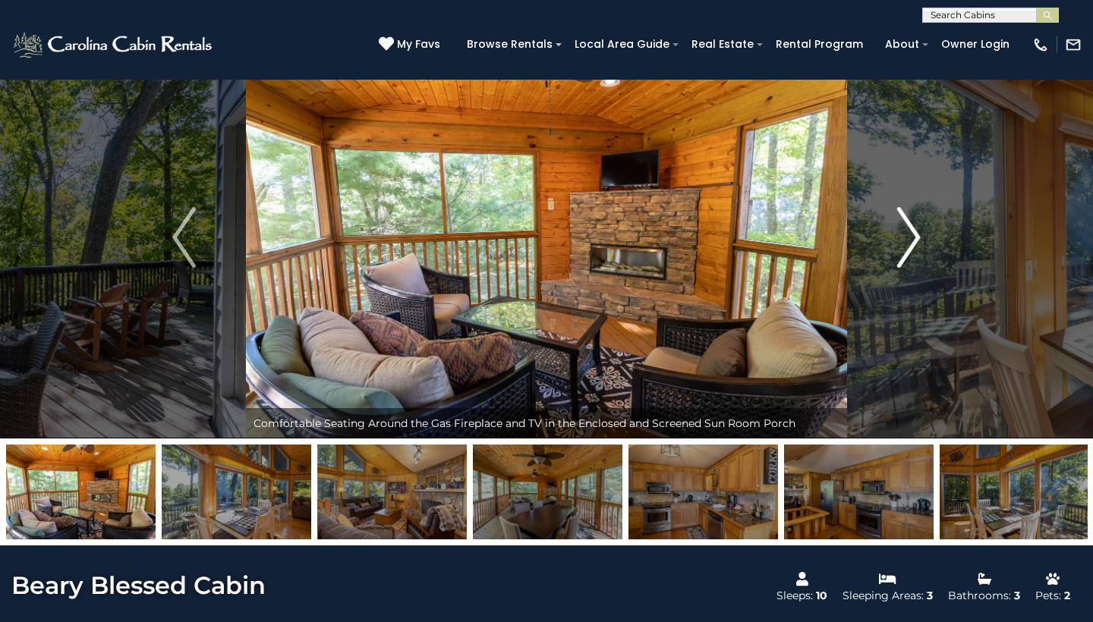
click at [915, 235] on img "Next" at bounding box center [908, 237] width 23 height 61
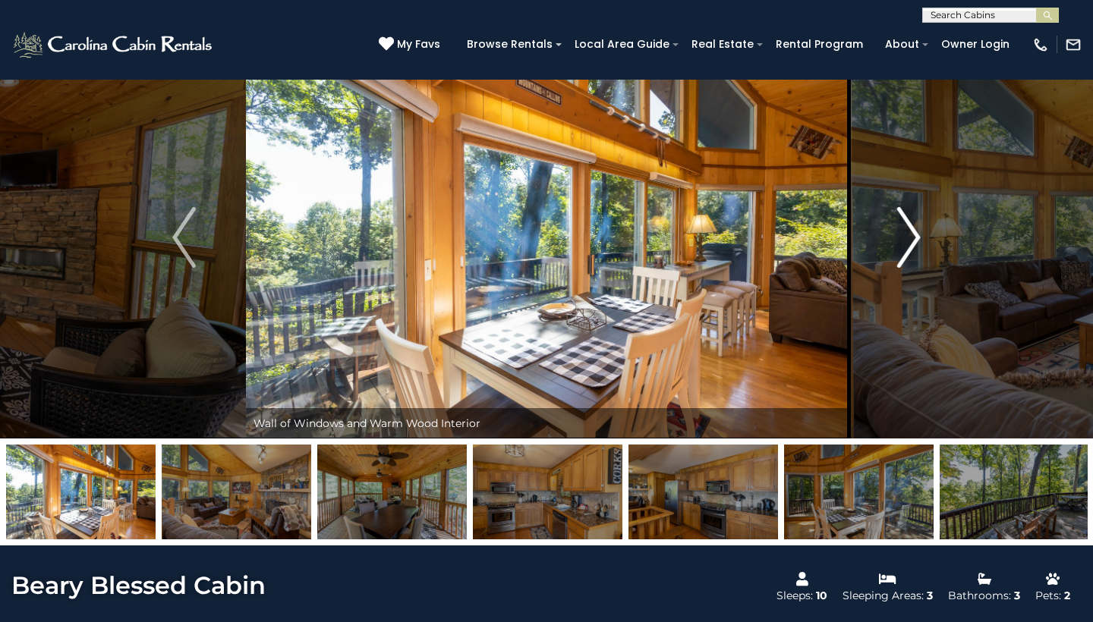
click at [915, 235] on img "Next" at bounding box center [908, 237] width 23 height 61
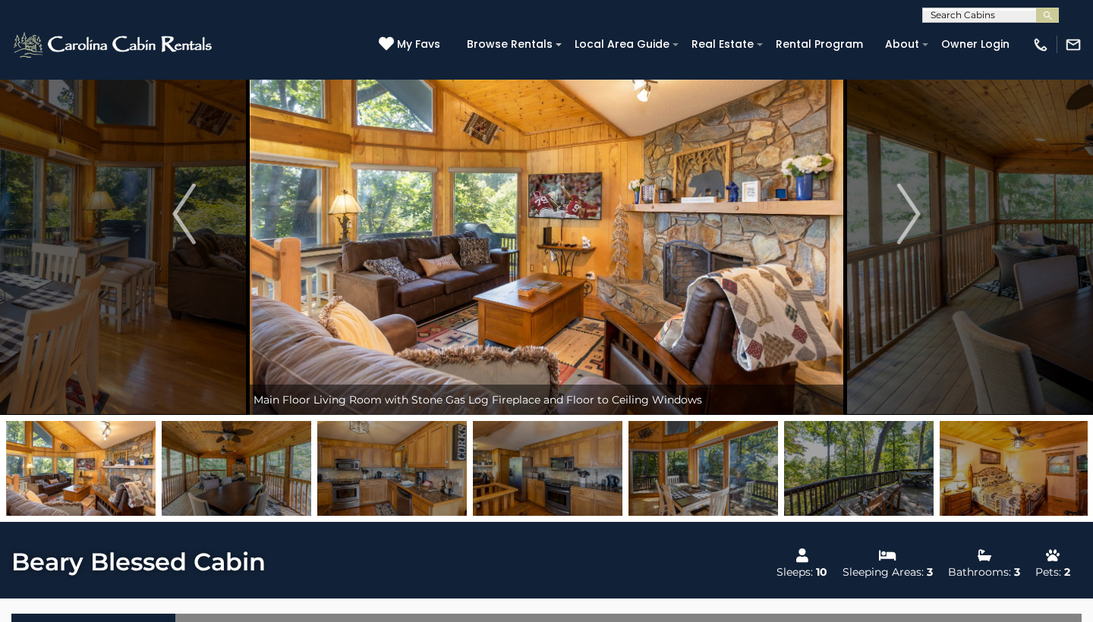
scroll to position [67, 0]
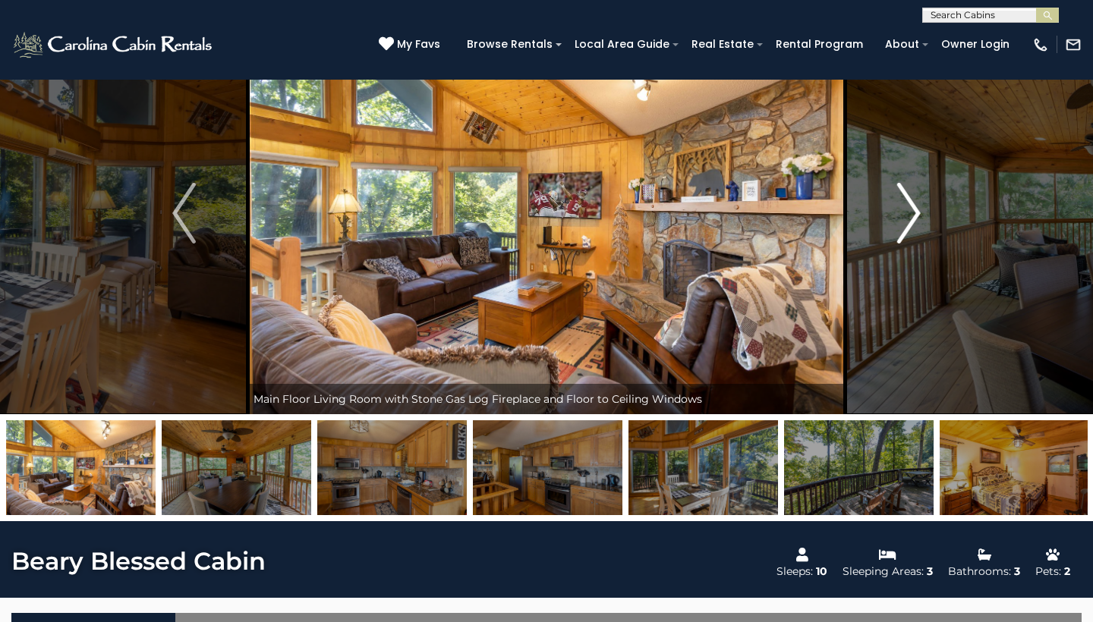
click at [915, 210] on img "Next" at bounding box center [908, 213] width 23 height 61
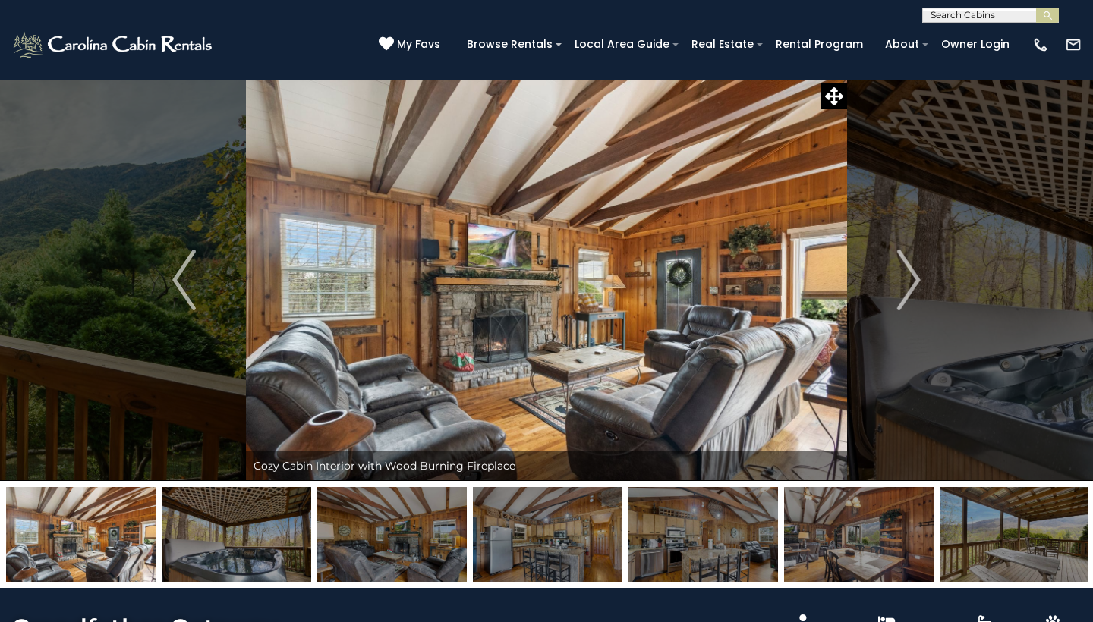
select select "*"
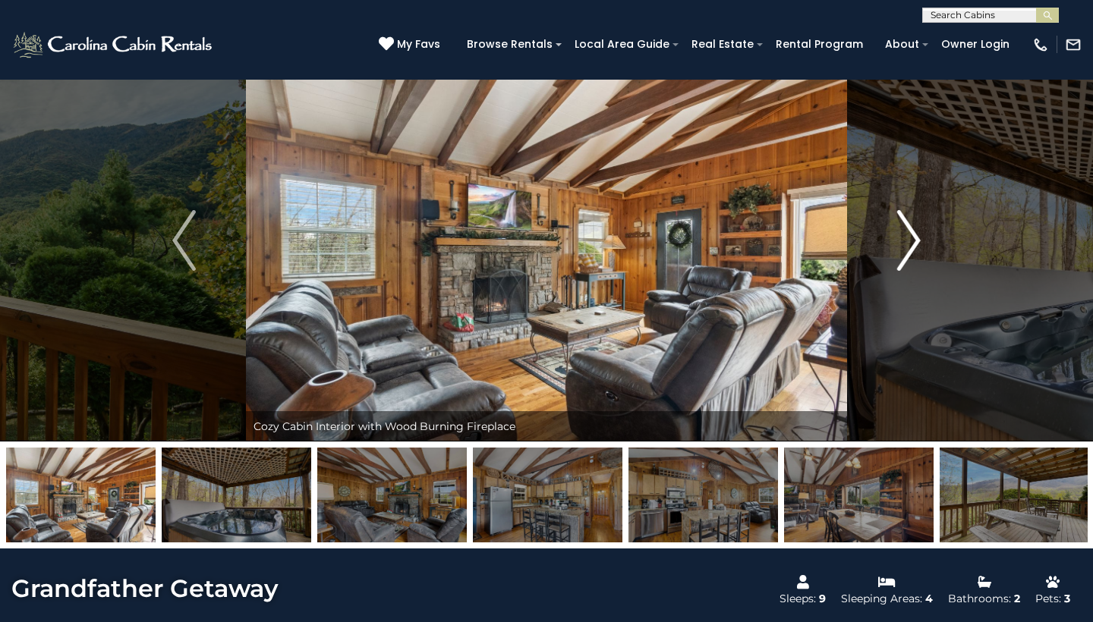
click at [912, 247] on img "Next" at bounding box center [908, 240] width 23 height 61
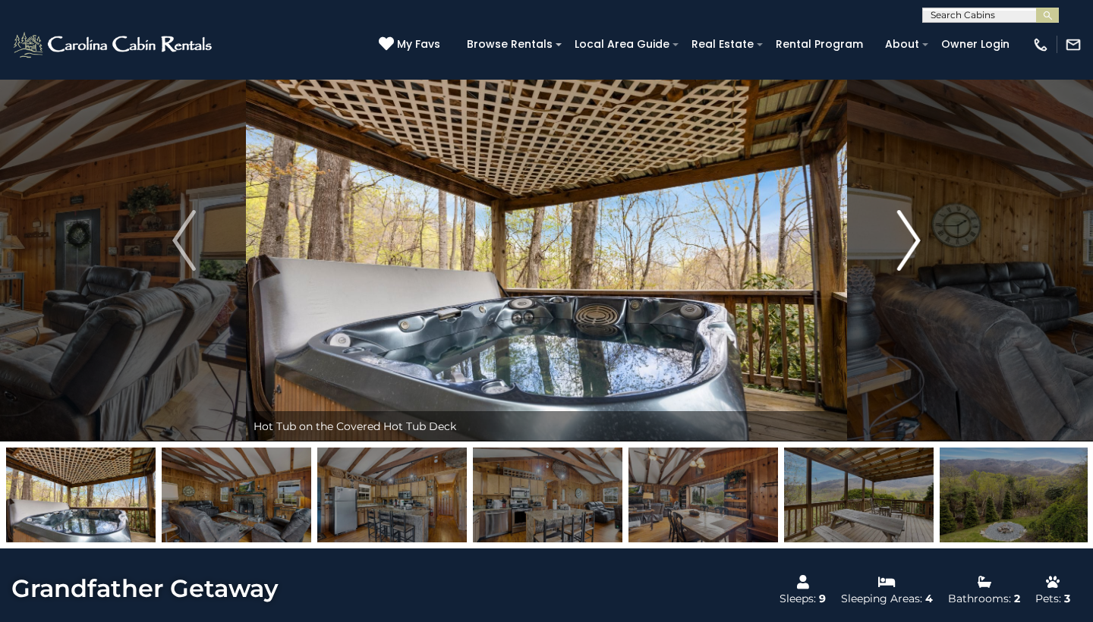
click at [912, 247] on img "Next" at bounding box center [908, 240] width 23 height 61
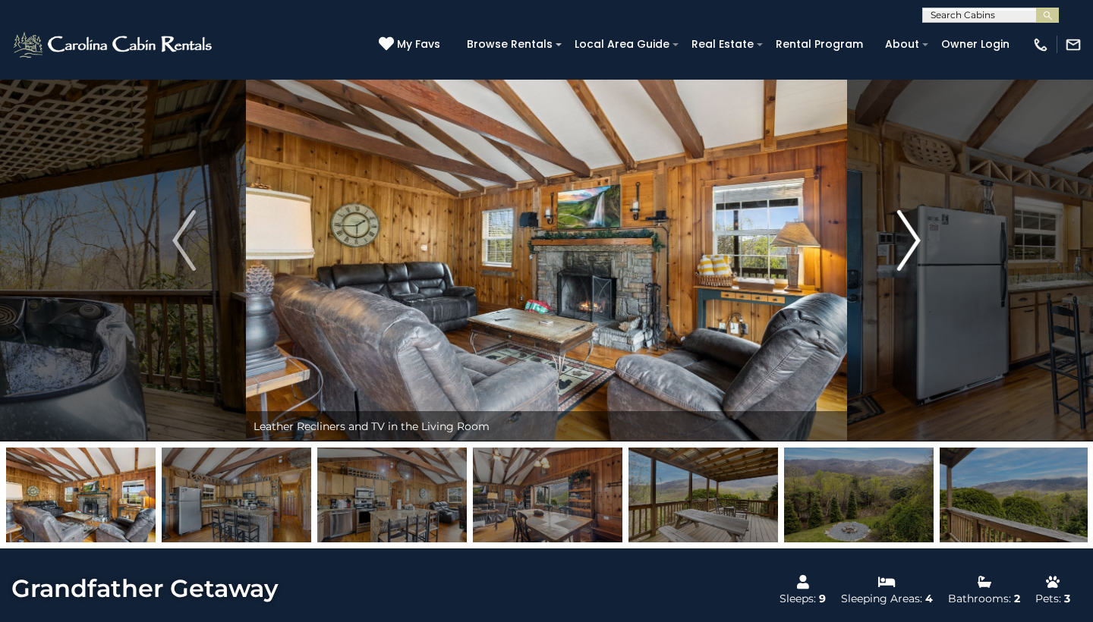
click at [912, 247] on img "Next" at bounding box center [908, 240] width 23 height 61
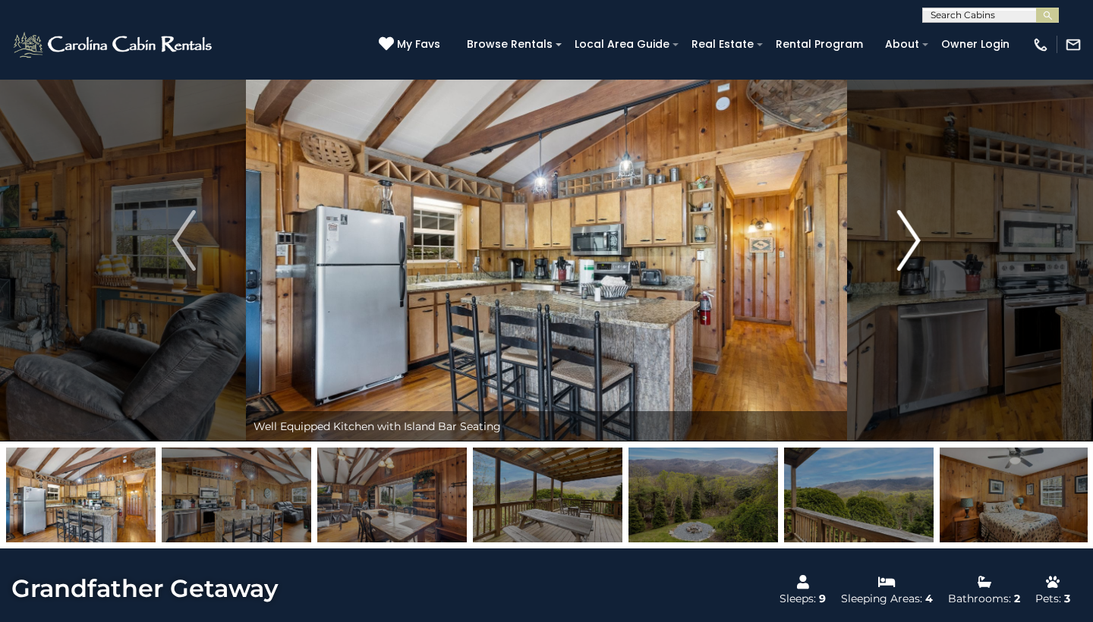
click at [912, 247] on img "Next" at bounding box center [908, 240] width 23 height 61
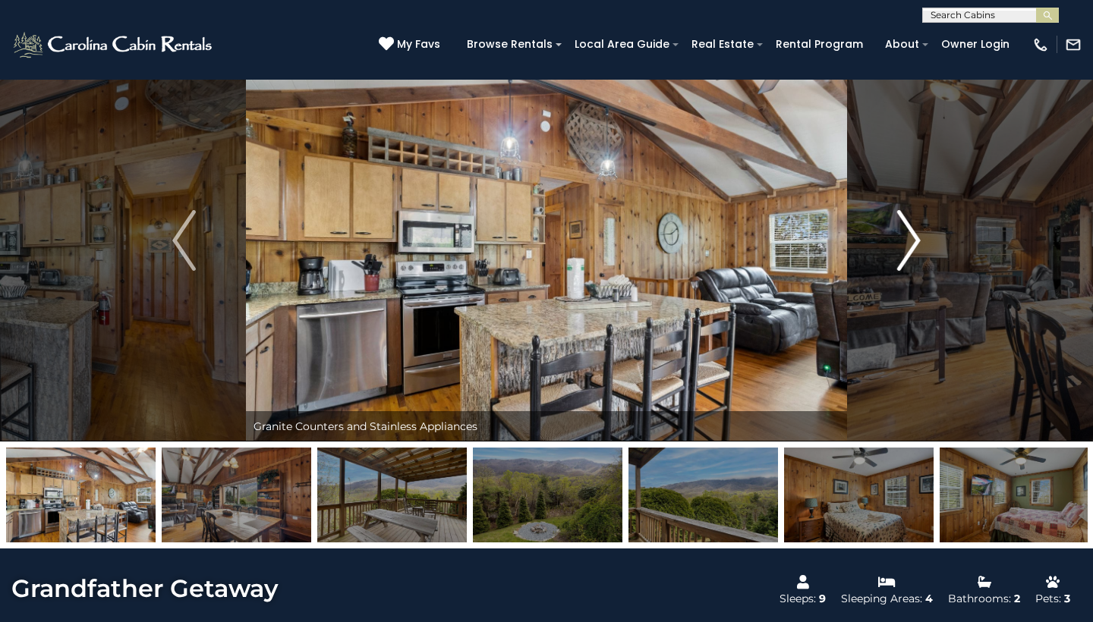
click at [912, 247] on img "Next" at bounding box center [908, 240] width 23 height 61
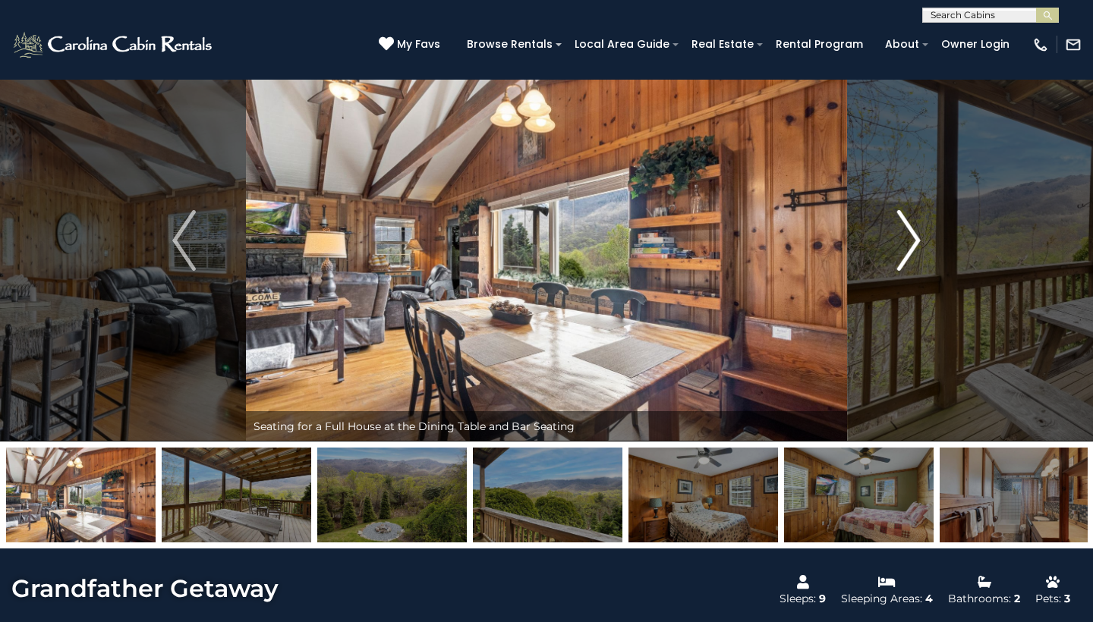
click at [912, 247] on img "Next" at bounding box center [908, 240] width 23 height 61
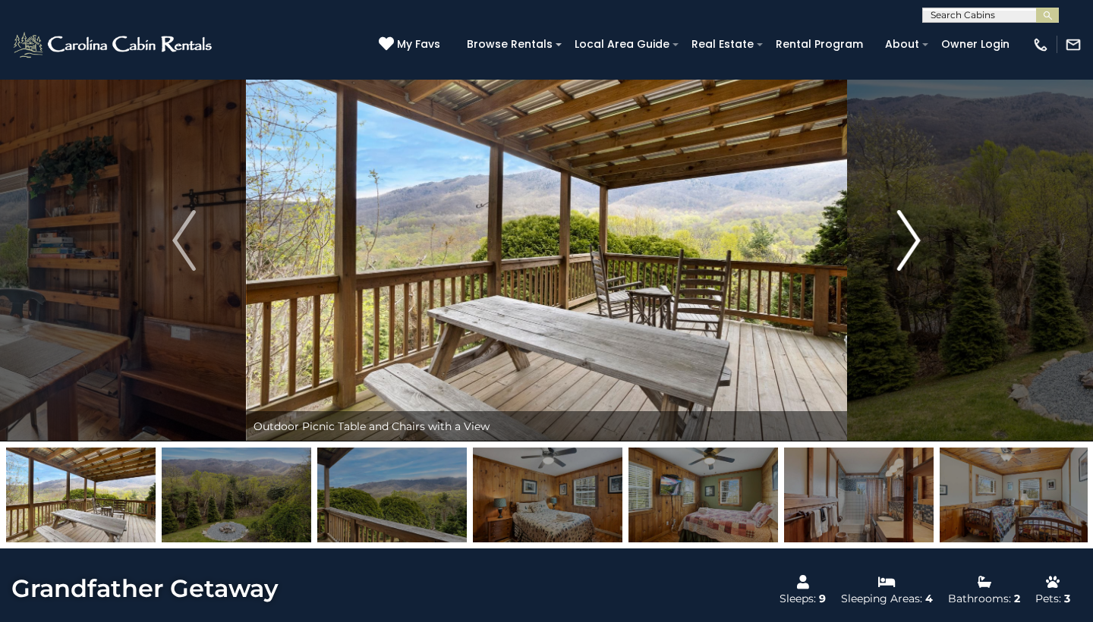
click at [912, 247] on img "Next" at bounding box center [908, 240] width 23 height 61
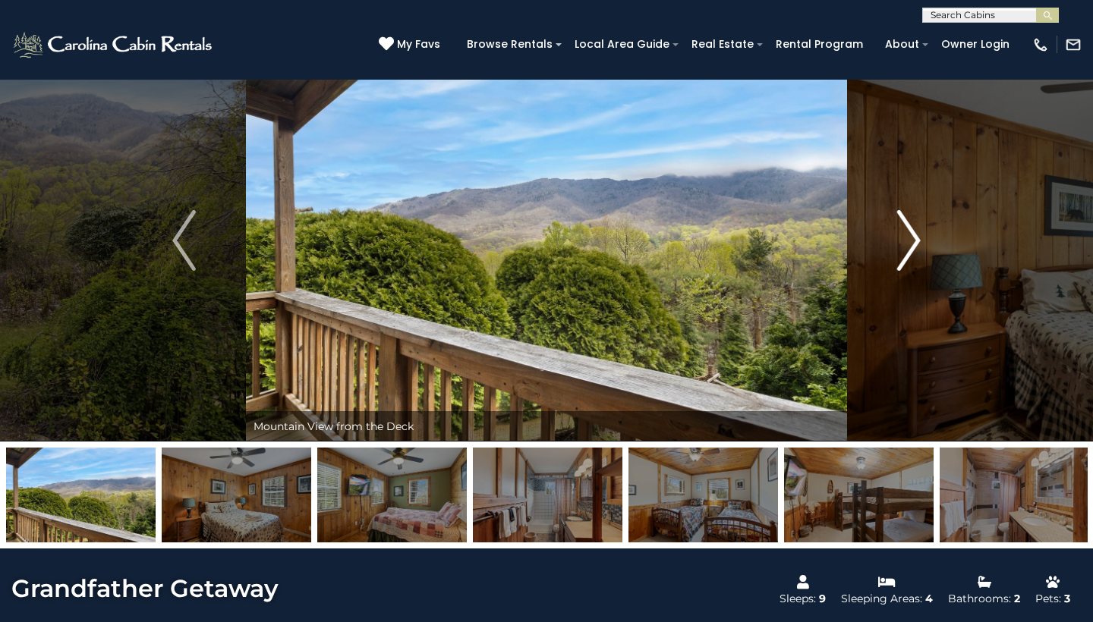
click at [912, 247] on img "Next" at bounding box center [908, 240] width 23 height 61
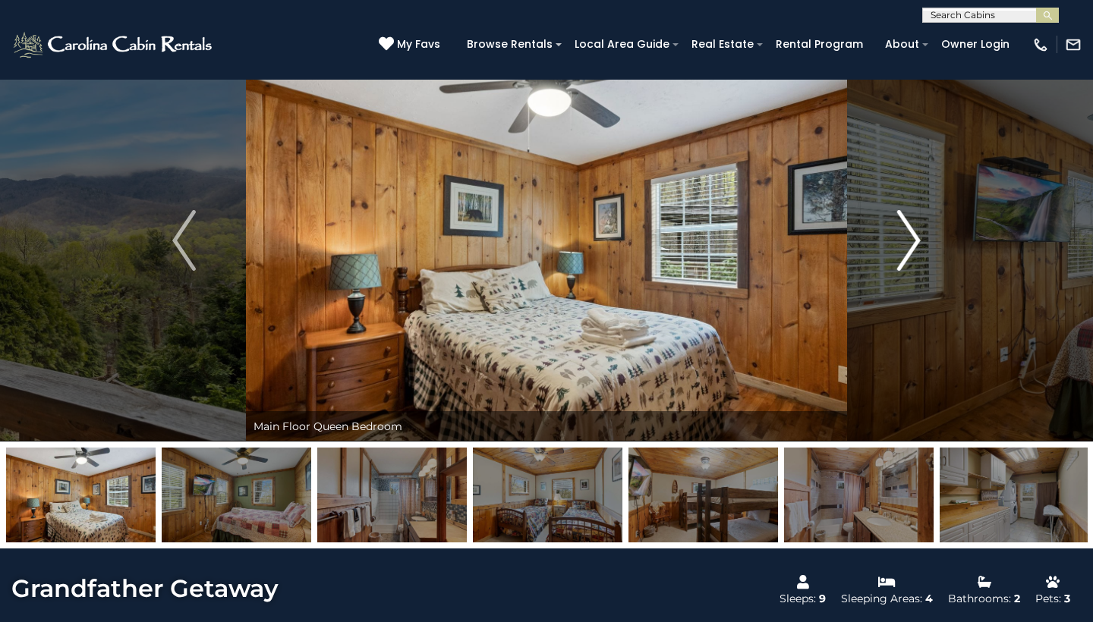
click at [912, 247] on img "Next" at bounding box center [908, 240] width 23 height 61
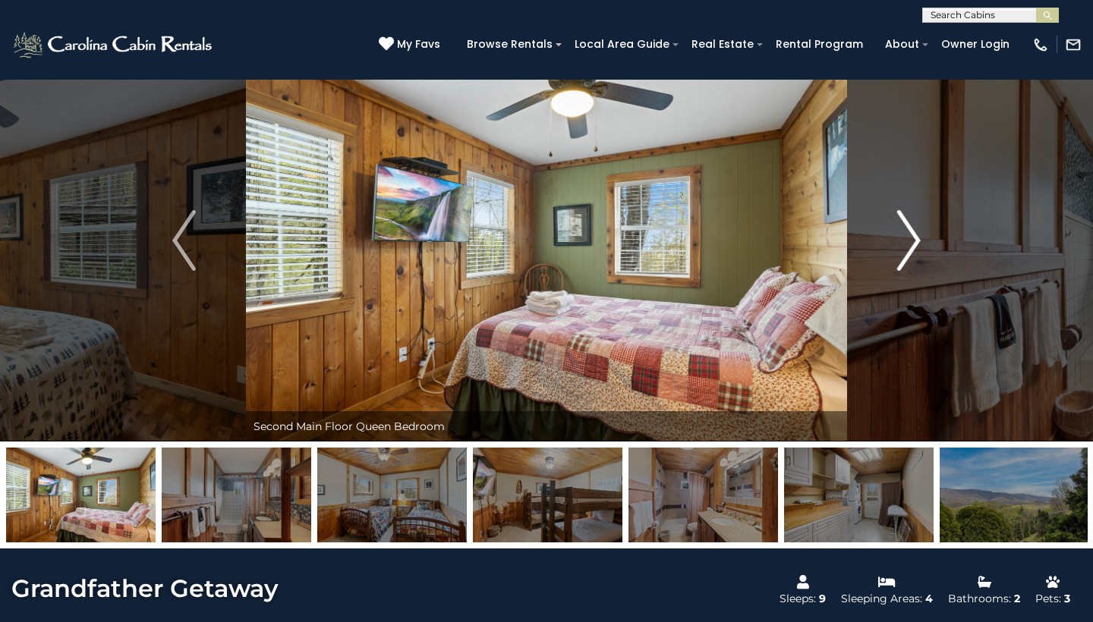
click at [912, 247] on img "Next" at bounding box center [908, 240] width 23 height 61
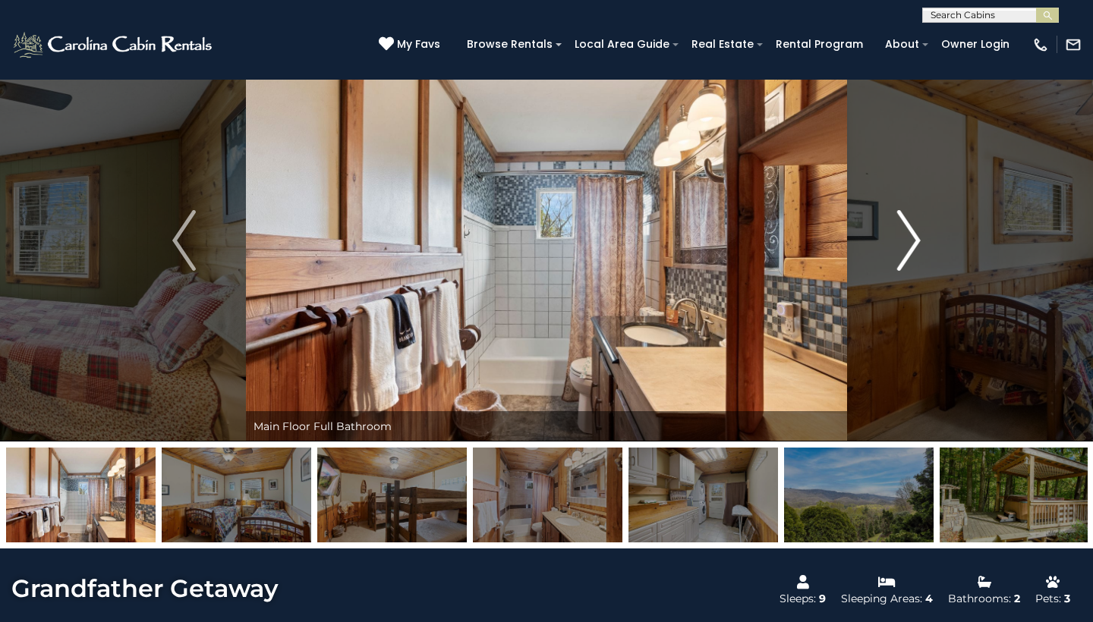
click at [912, 247] on img "Next" at bounding box center [908, 240] width 23 height 61
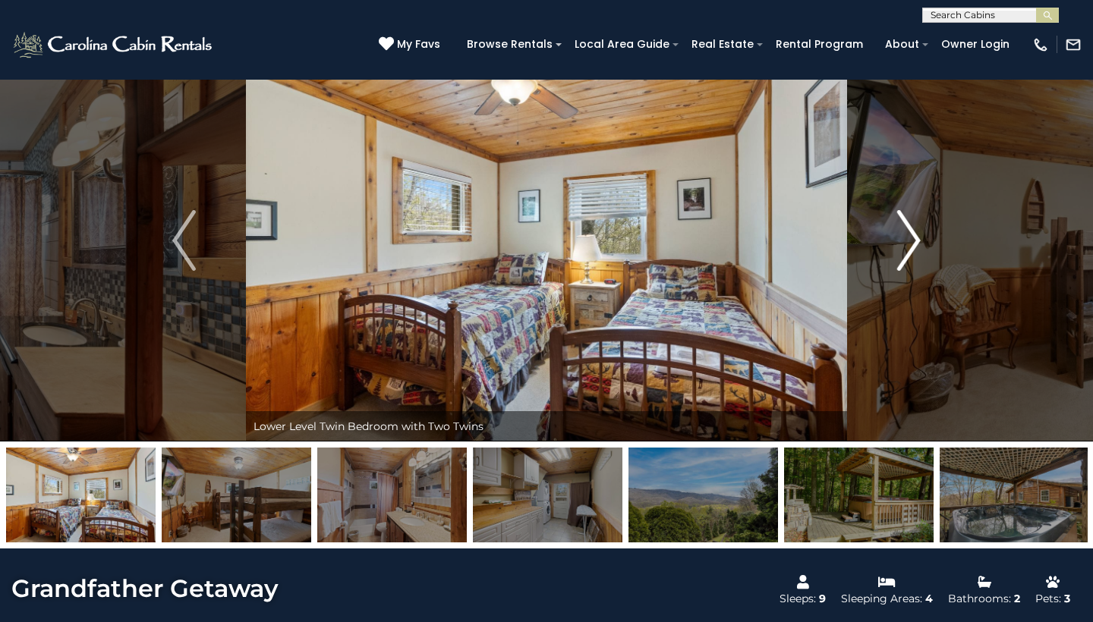
click at [912, 247] on img "Next" at bounding box center [908, 240] width 23 height 61
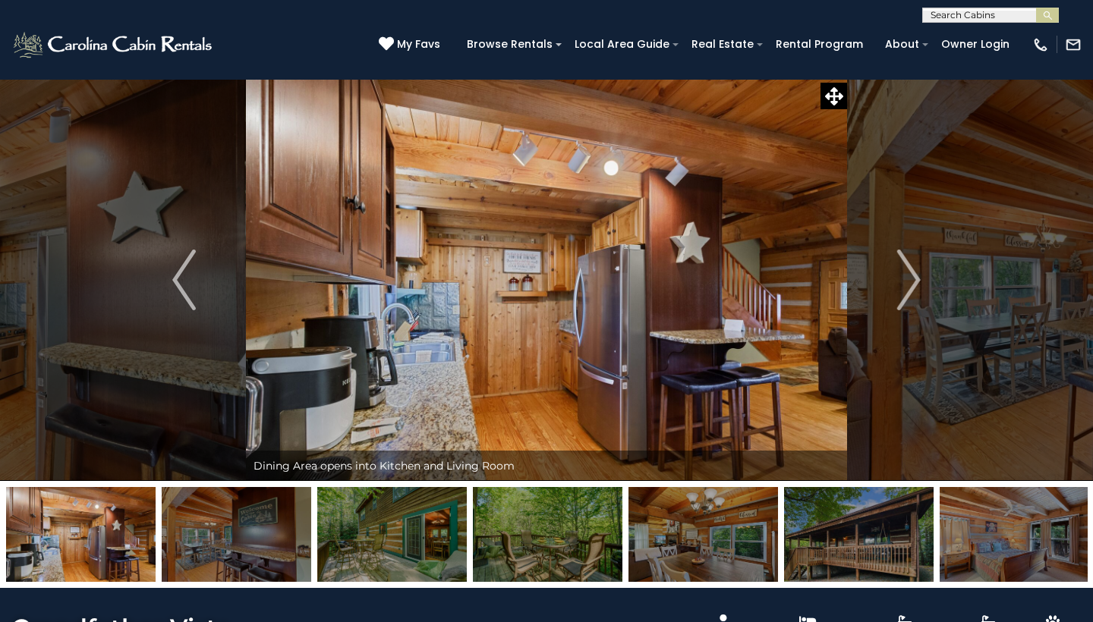
select select "*"
click at [902, 276] on img "Next" at bounding box center [908, 280] width 23 height 61
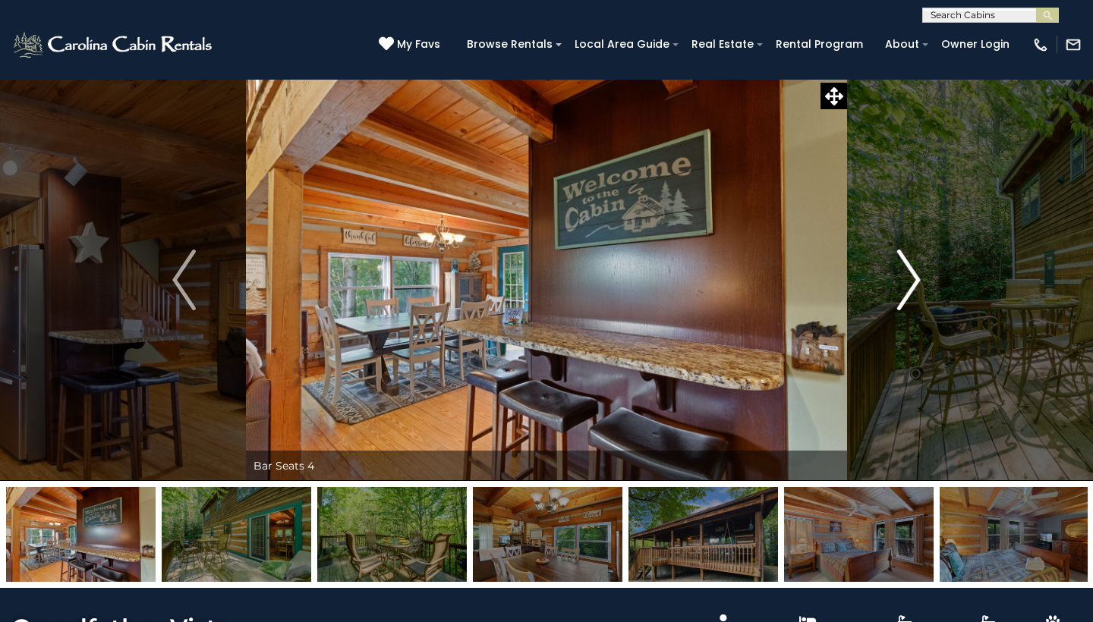
click at [902, 276] on img "Next" at bounding box center [908, 280] width 23 height 61
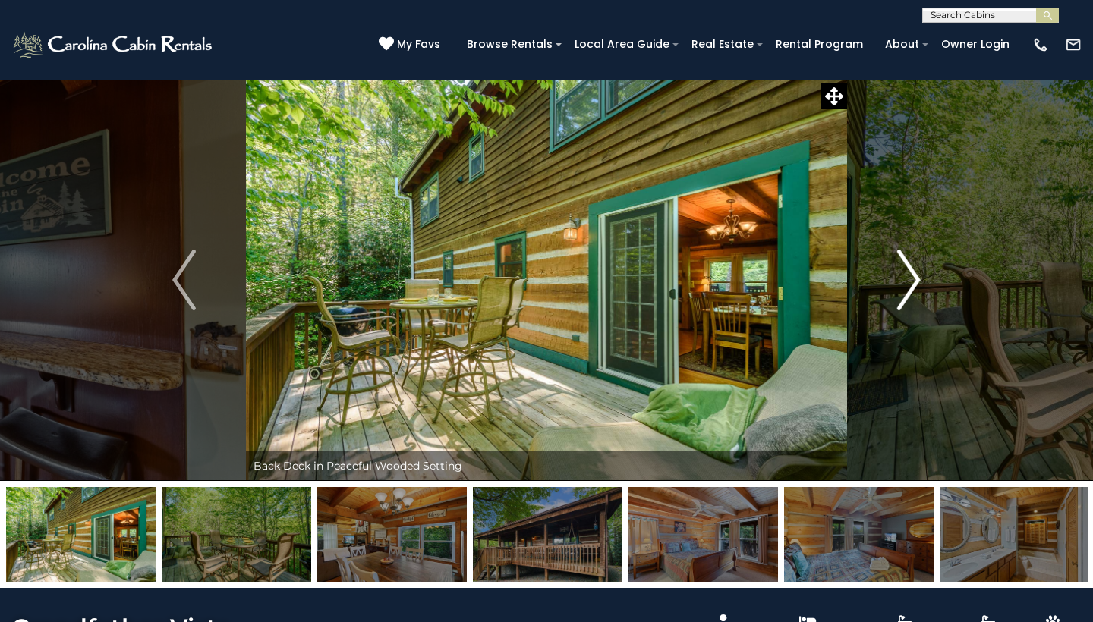
click at [902, 276] on img "Next" at bounding box center [908, 280] width 23 height 61
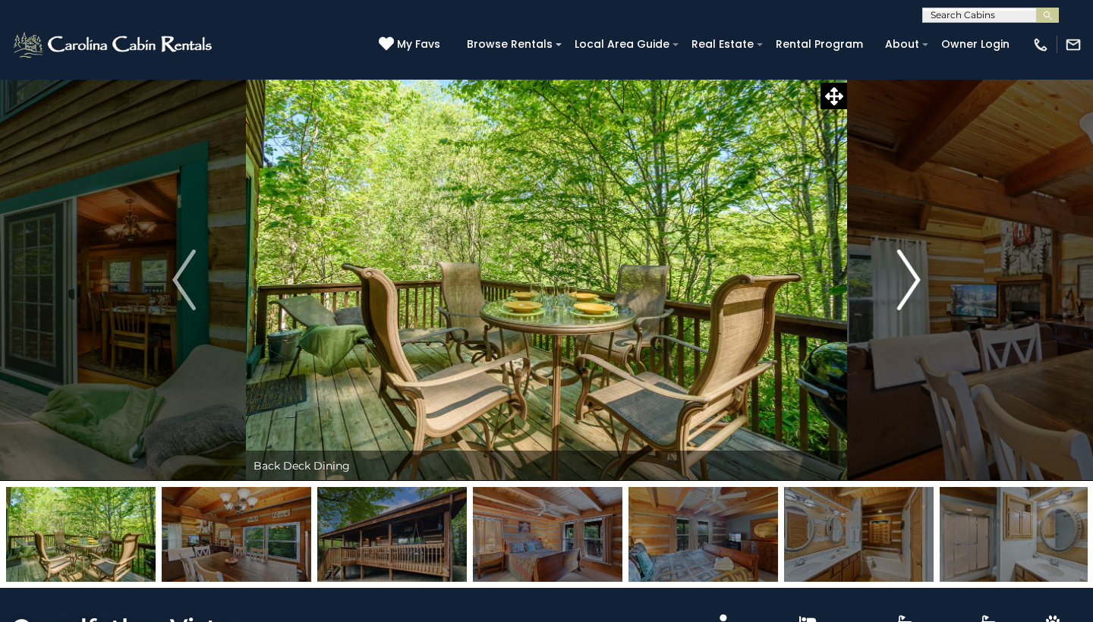
click at [902, 276] on img "Next" at bounding box center [908, 280] width 23 height 61
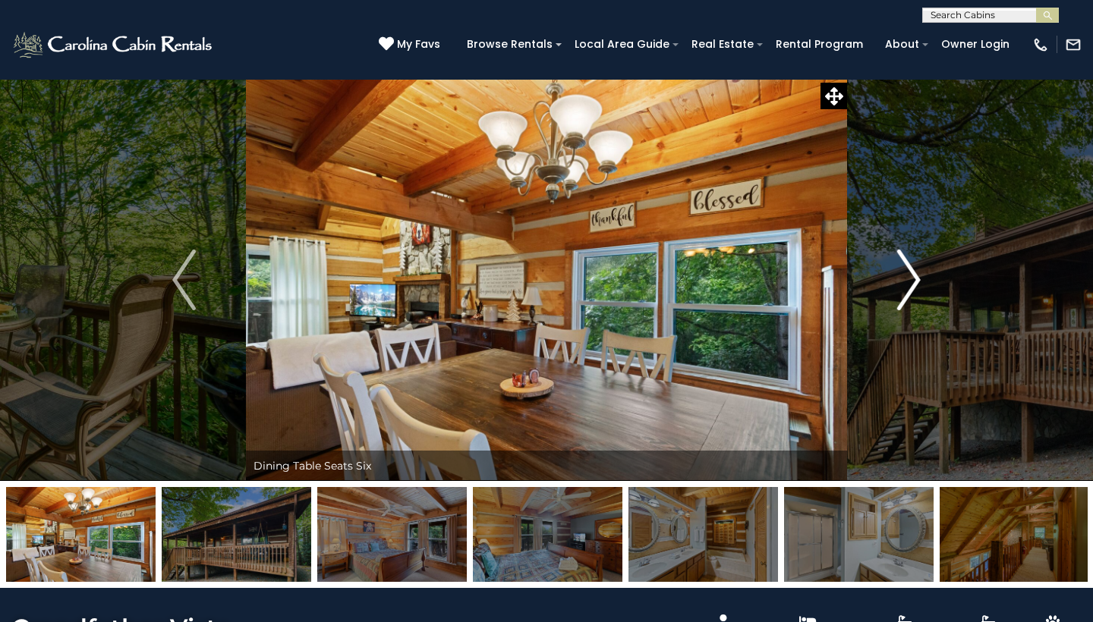
click at [902, 276] on img "Next" at bounding box center [908, 280] width 23 height 61
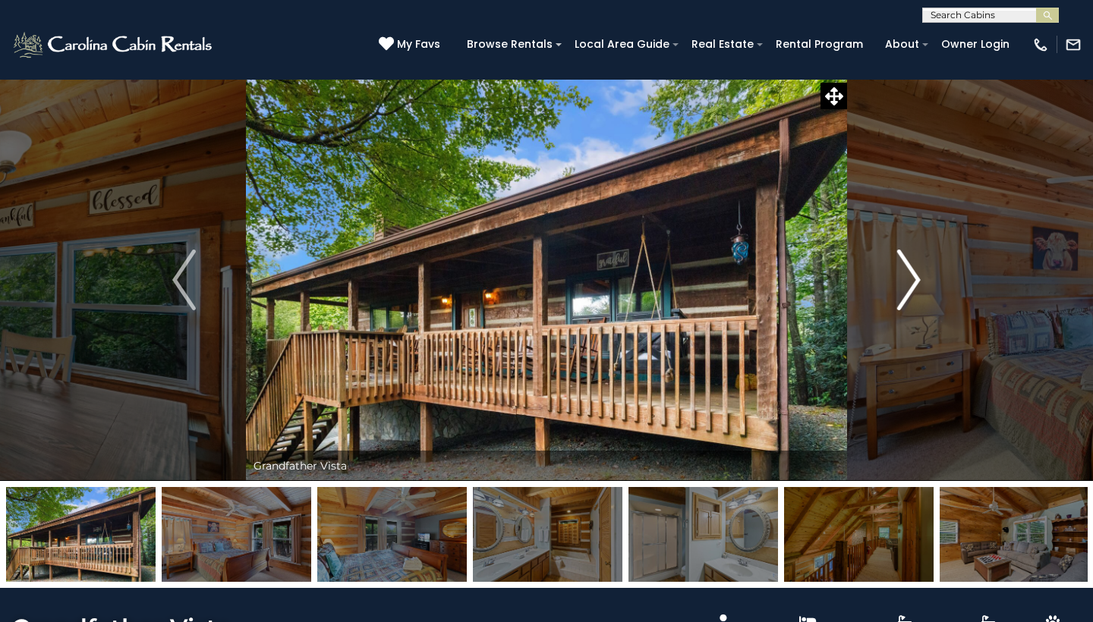
click at [902, 276] on img "Next" at bounding box center [908, 280] width 23 height 61
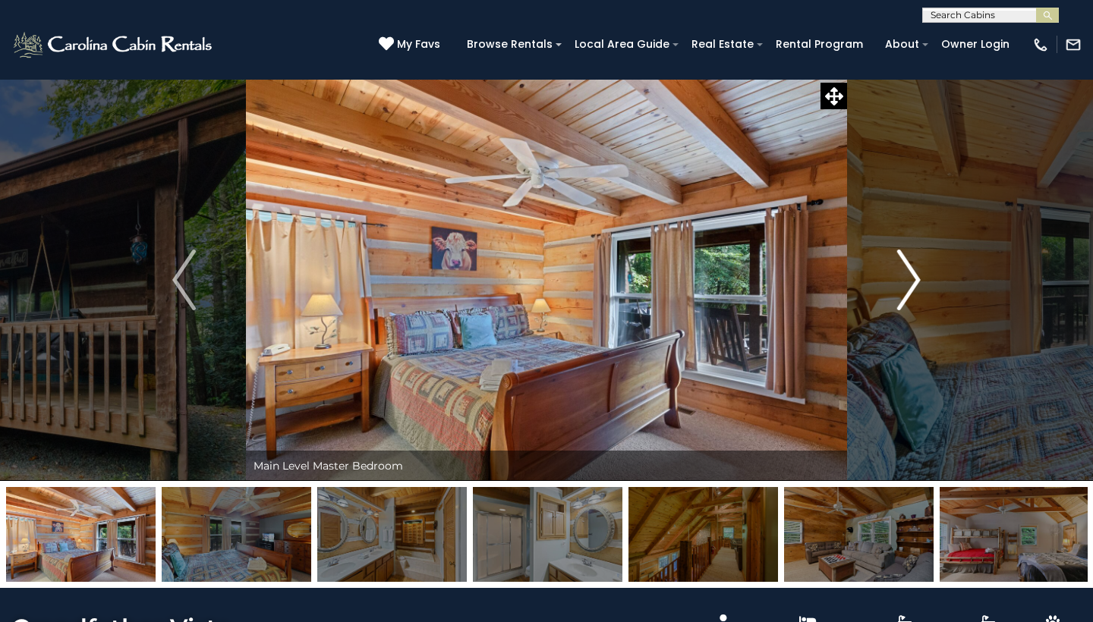
click at [902, 276] on img "Next" at bounding box center [908, 280] width 23 height 61
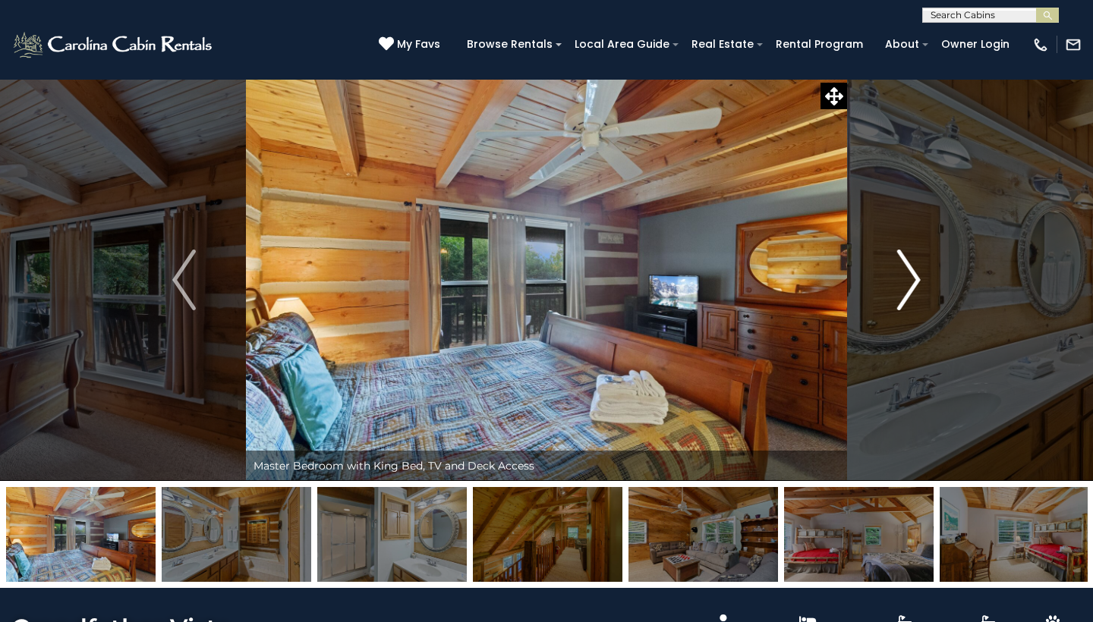
click at [902, 276] on img "Next" at bounding box center [908, 280] width 23 height 61
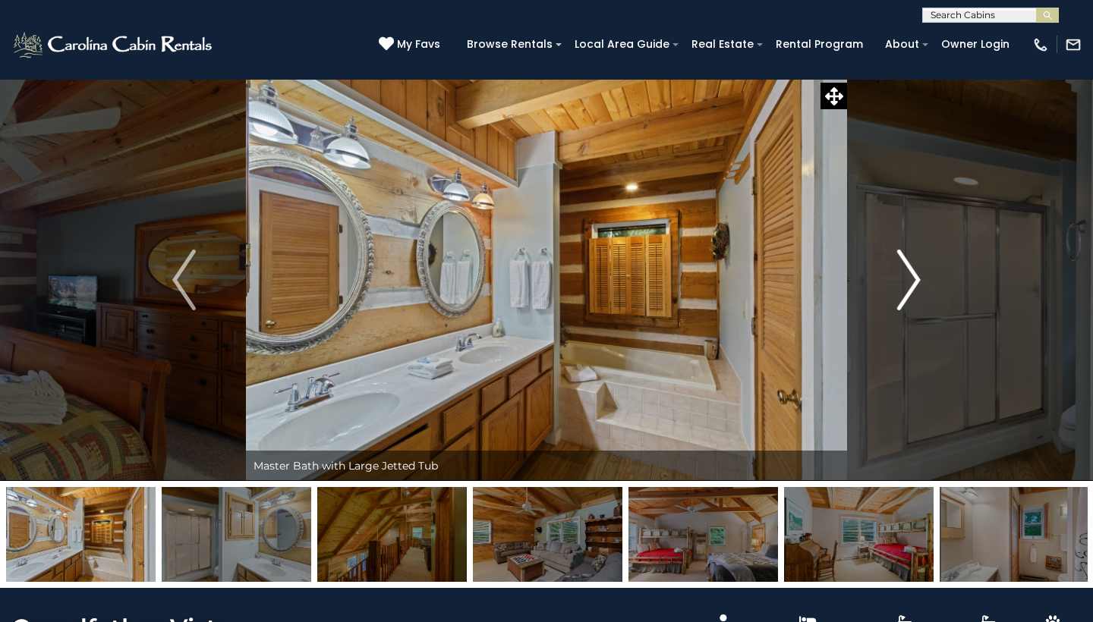
click at [902, 276] on img "Next" at bounding box center [908, 280] width 23 height 61
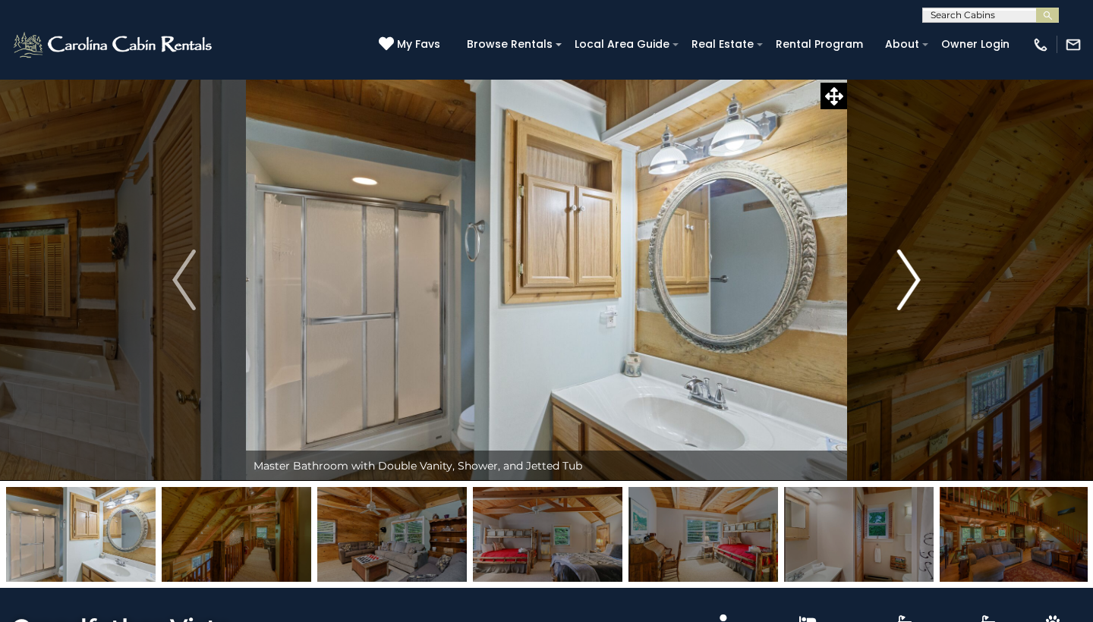
click at [902, 276] on img "Next" at bounding box center [908, 280] width 23 height 61
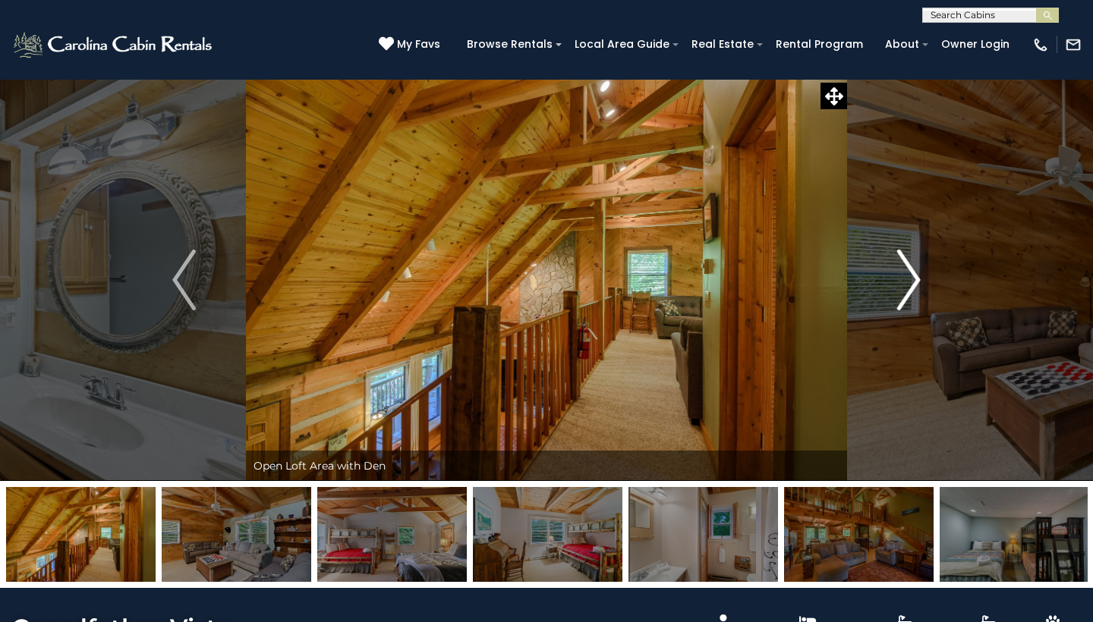
click at [902, 276] on img "Next" at bounding box center [908, 280] width 23 height 61
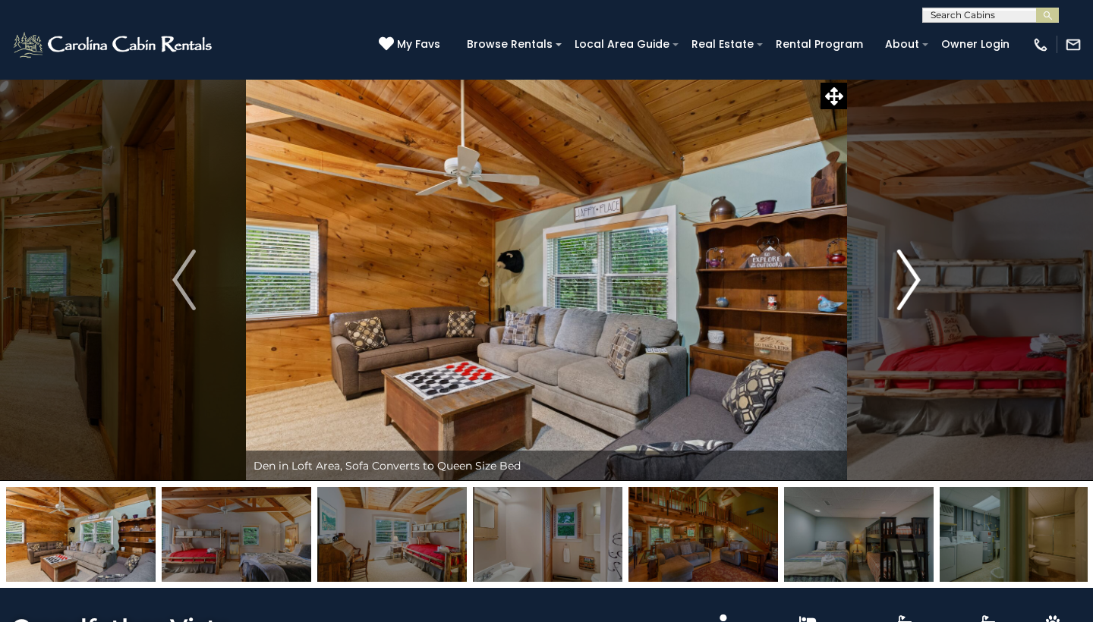
click at [902, 276] on img "Next" at bounding box center [908, 280] width 23 height 61
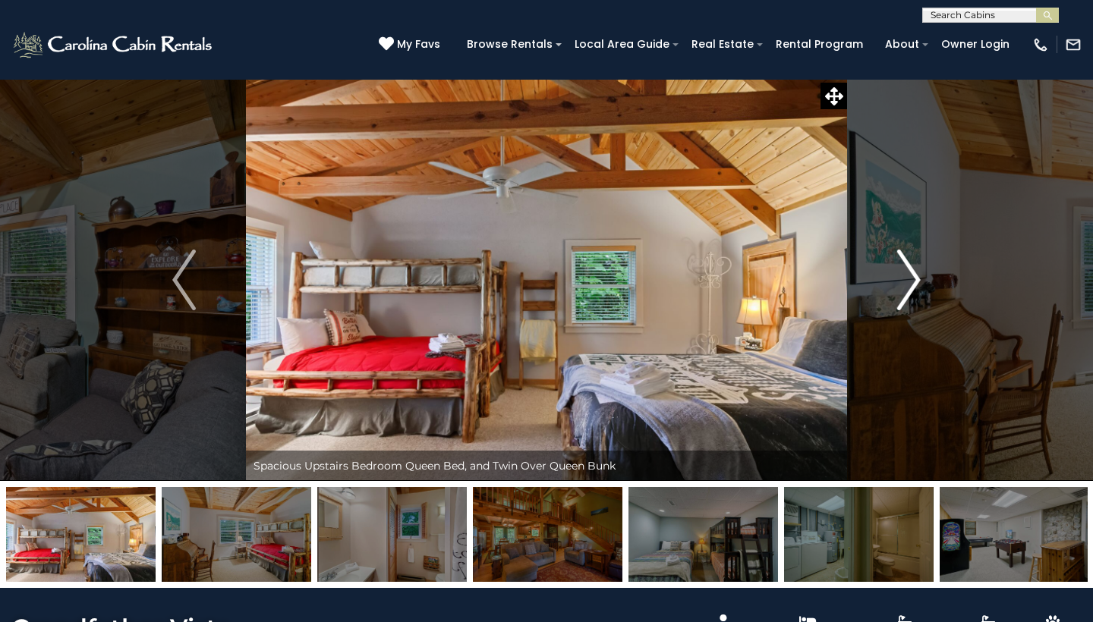
click at [902, 276] on img "Next" at bounding box center [908, 280] width 23 height 61
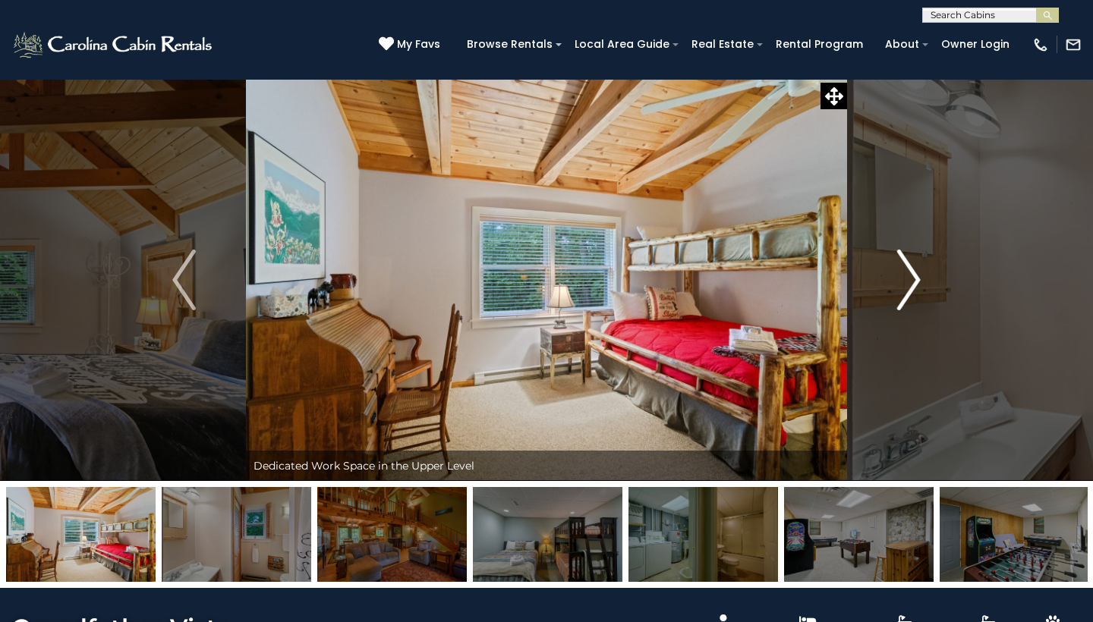
click at [902, 276] on img "Next" at bounding box center [908, 280] width 23 height 61
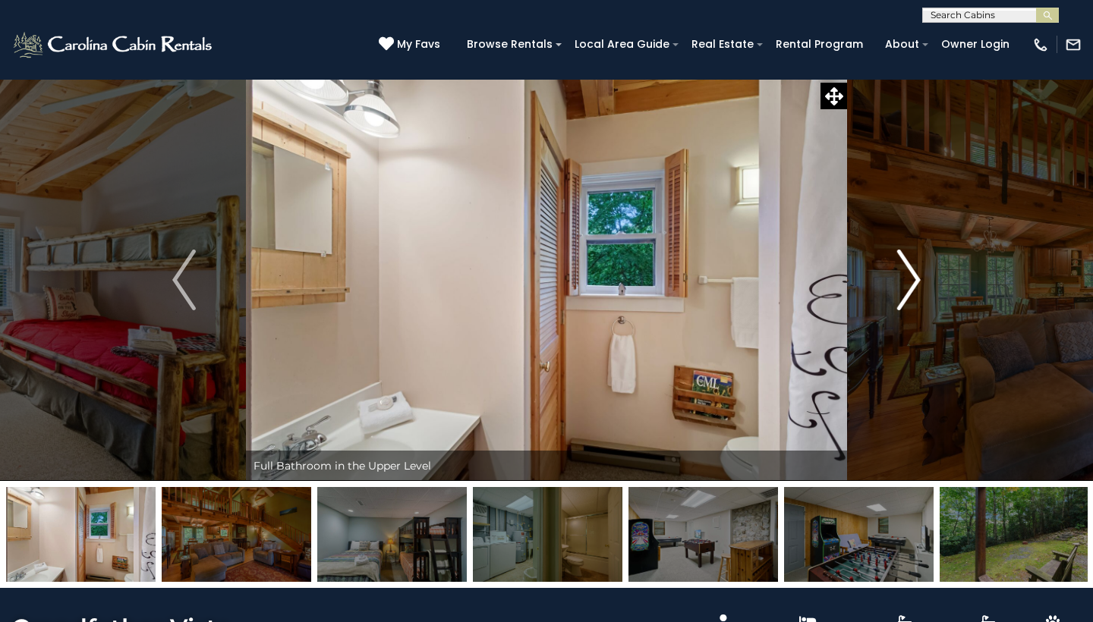
click at [902, 276] on img "Next" at bounding box center [908, 280] width 23 height 61
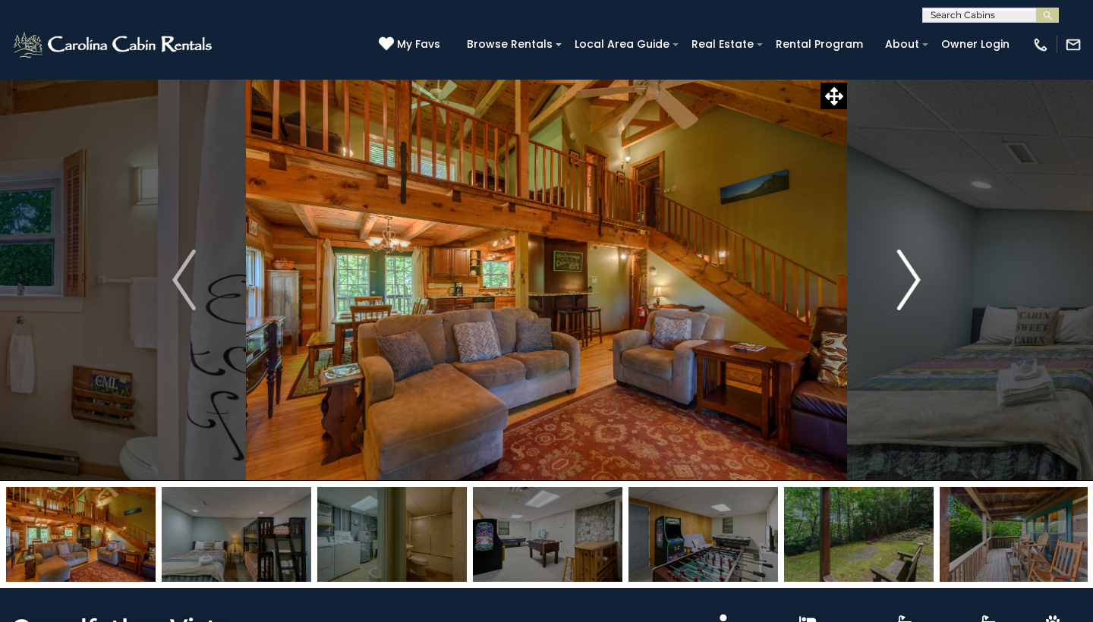
click at [902, 276] on img "Next" at bounding box center [908, 280] width 23 height 61
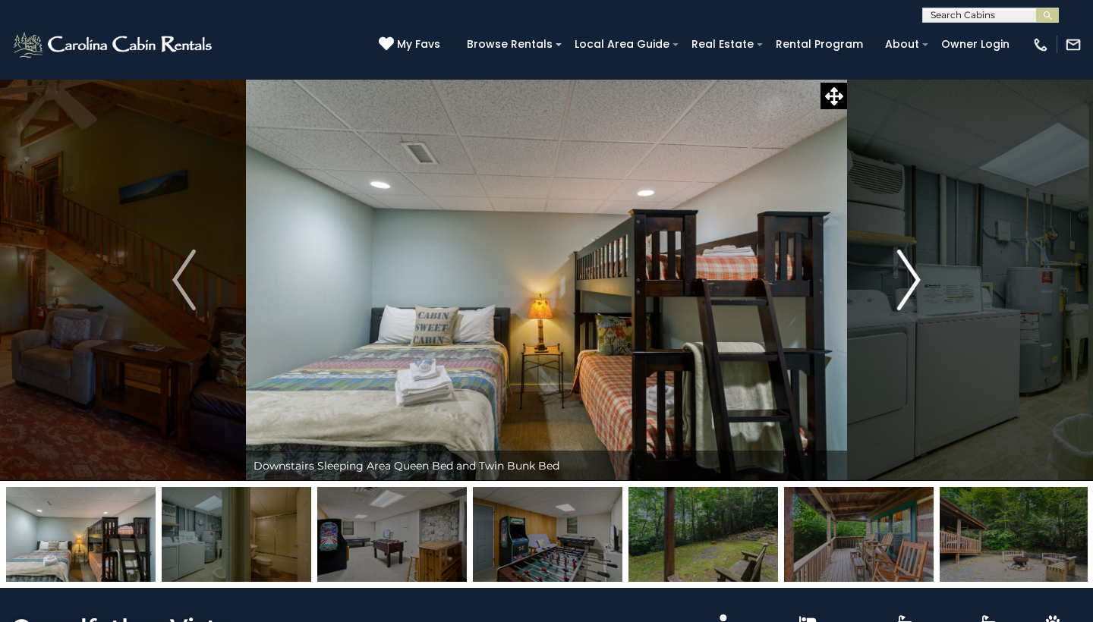
click at [902, 276] on img "Next" at bounding box center [908, 280] width 23 height 61
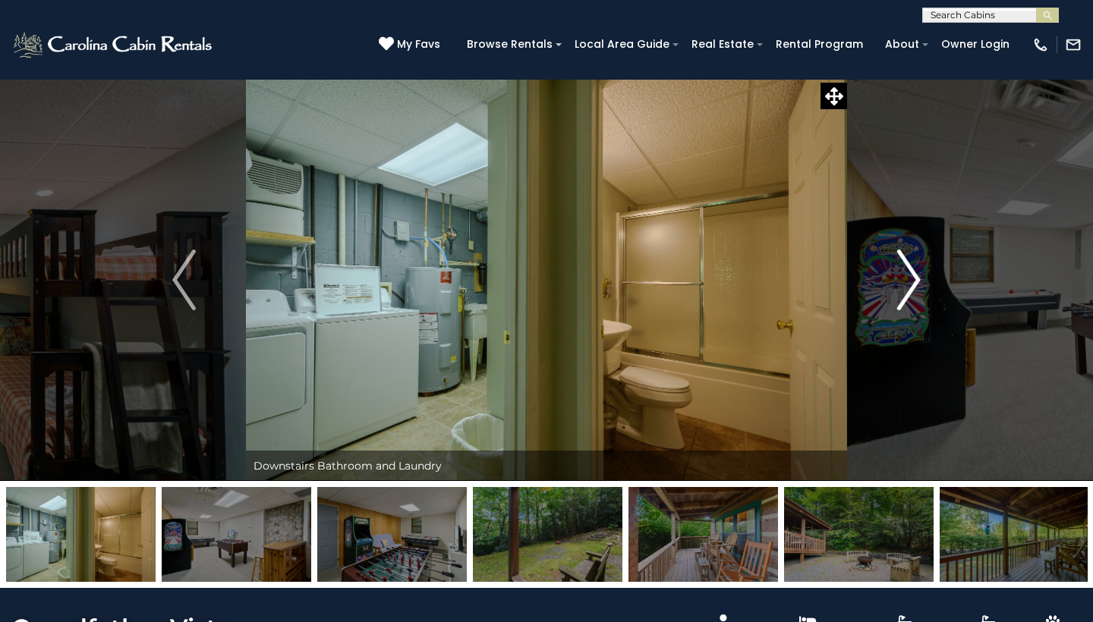
click at [902, 276] on img "Next" at bounding box center [908, 280] width 23 height 61
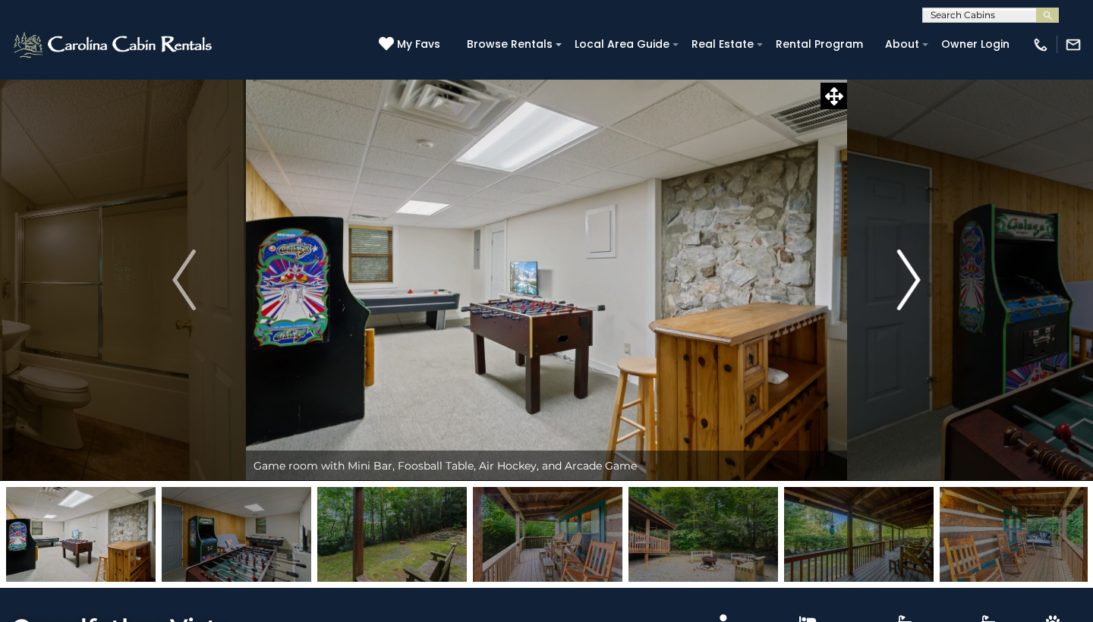
click at [902, 276] on img "Next" at bounding box center [908, 280] width 23 height 61
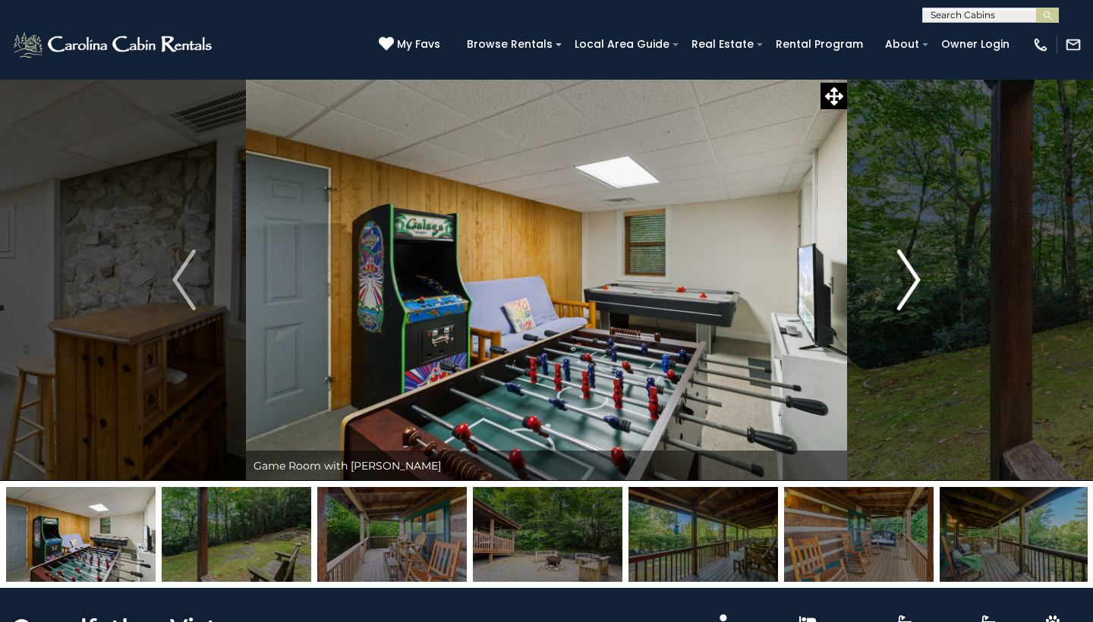
click at [902, 276] on img "Next" at bounding box center [908, 280] width 23 height 61
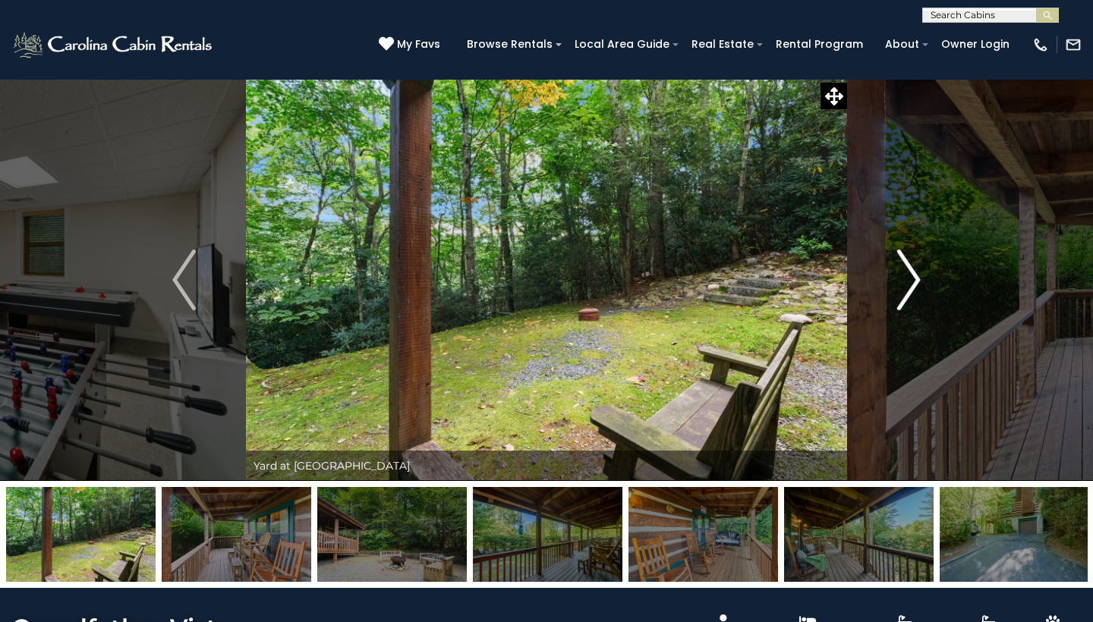
click at [902, 276] on img "Next" at bounding box center [908, 280] width 23 height 61
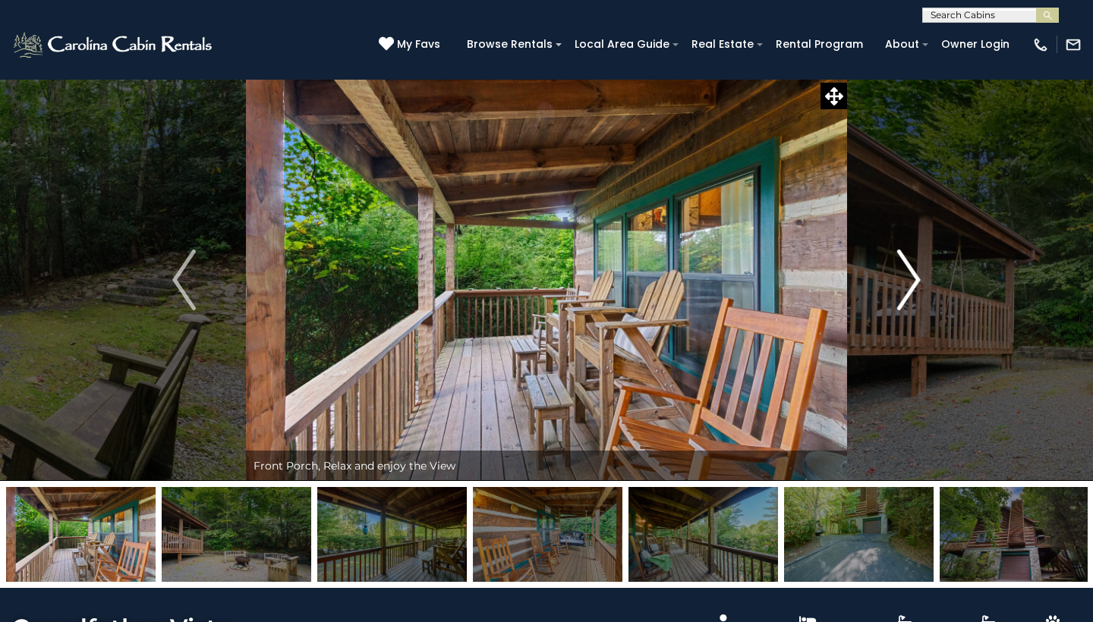
click at [902, 276] on img "Next" at bounding box center [908, 280] width 23 height 61
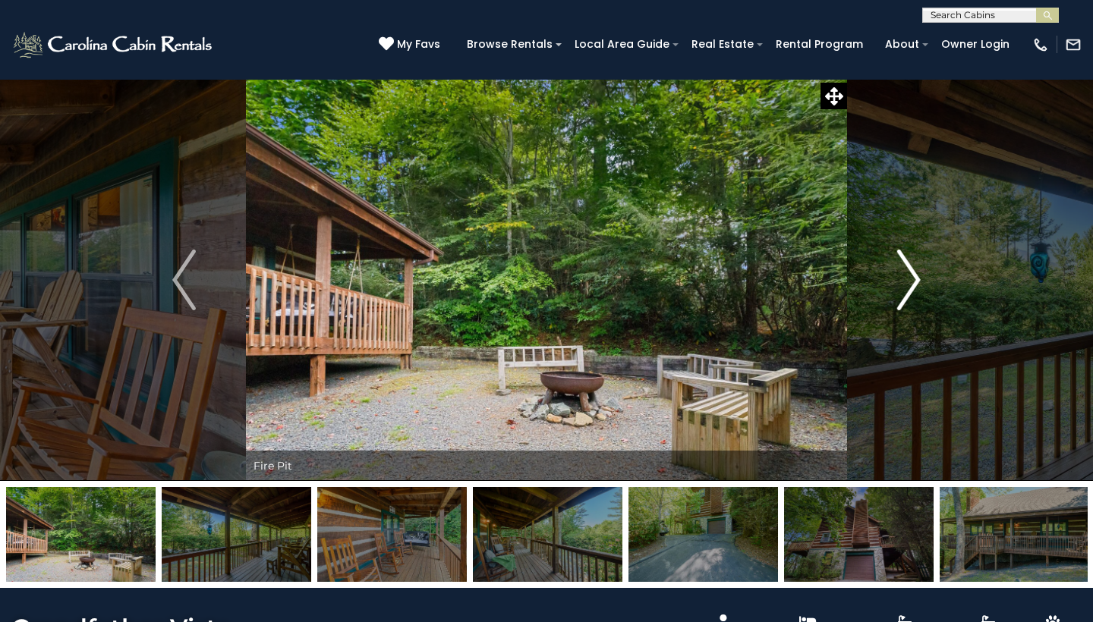
click at [902, 276] on img "Next" at bounding box center [908, 280] width 23 height 61
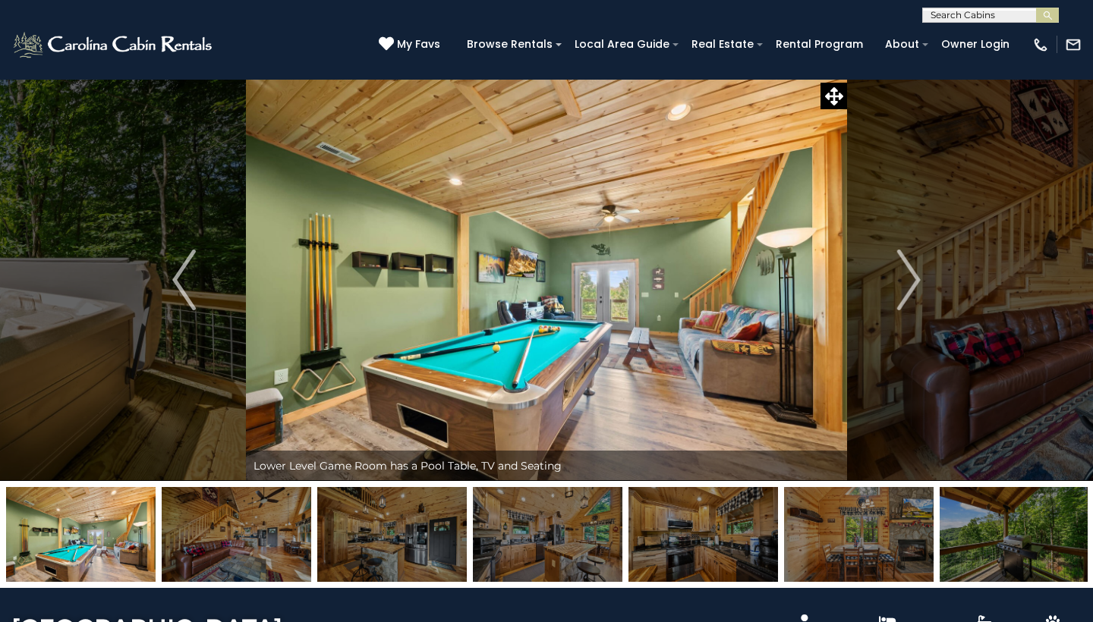
select select "*"
click at [902, 286] on img "Next" at bounding box center [908, 280] width 23 height 61
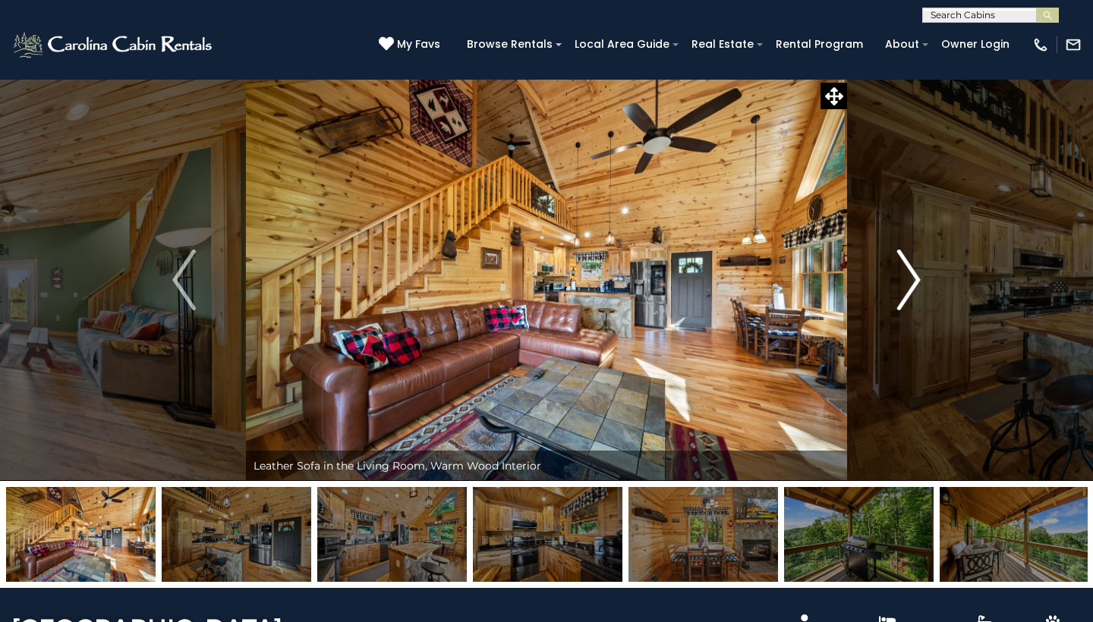
click at [902, 286] on img "Next" at bounding box center [908, 280] width 23 height 61
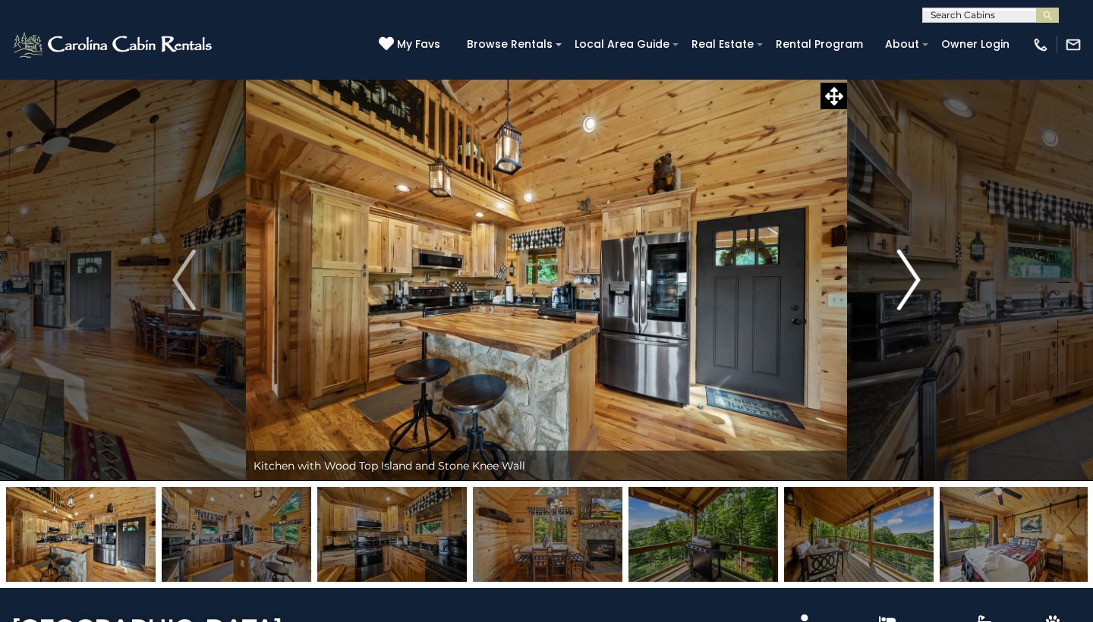
click at [902, 286] on img "Next" at bounding box center [908, 280] width 23 height 61
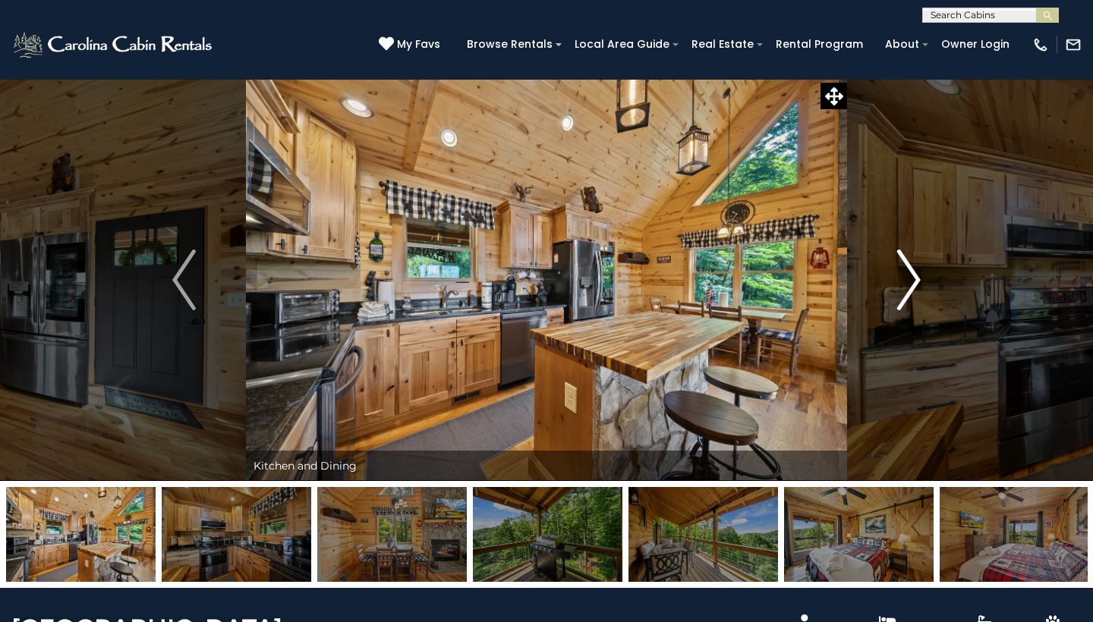
click at [902, 286] on img "Next" at bounding box center [908, 280] width 23 height 61
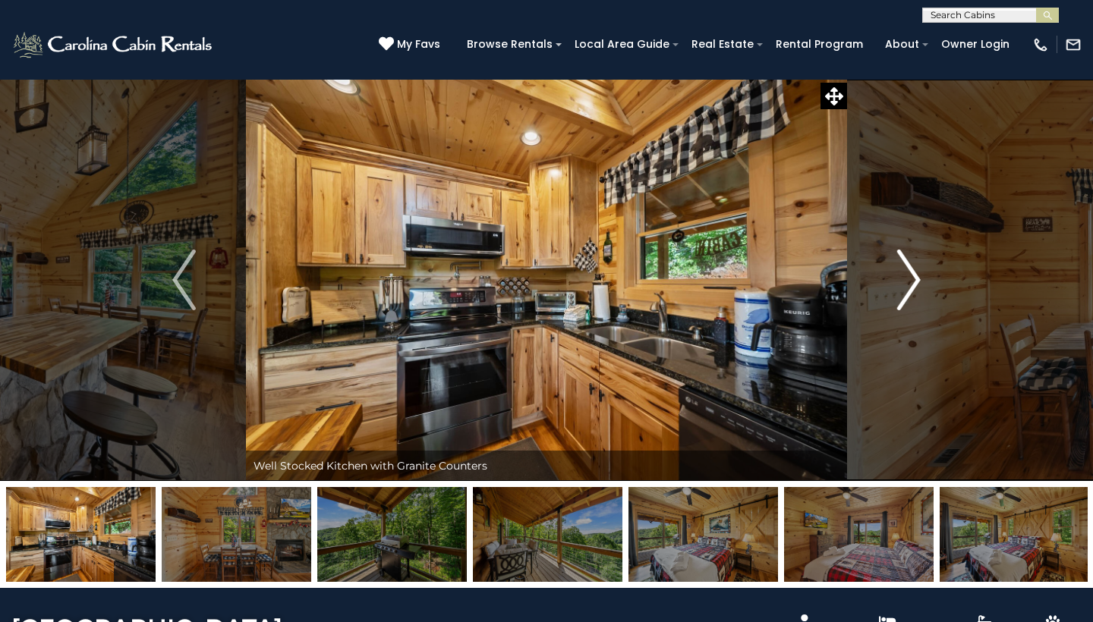
click at [902, 286] on img "Next" at bounding box center [908, 280] width 23 height 61
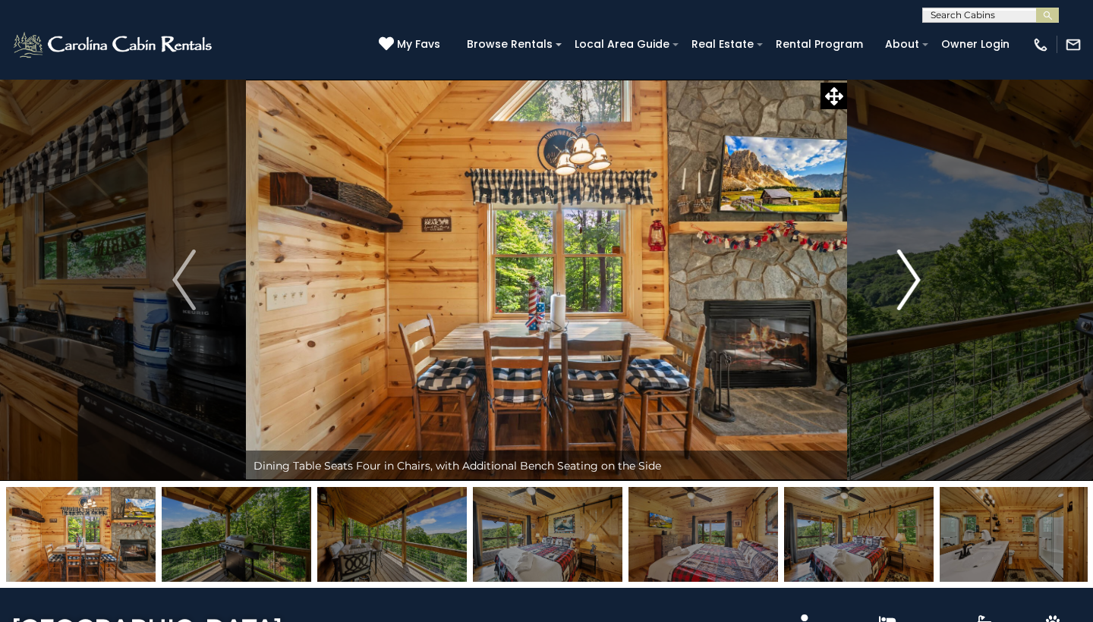
click at [902, 286] on img "Next" at bounding box center [908, 280] width 23 height 61
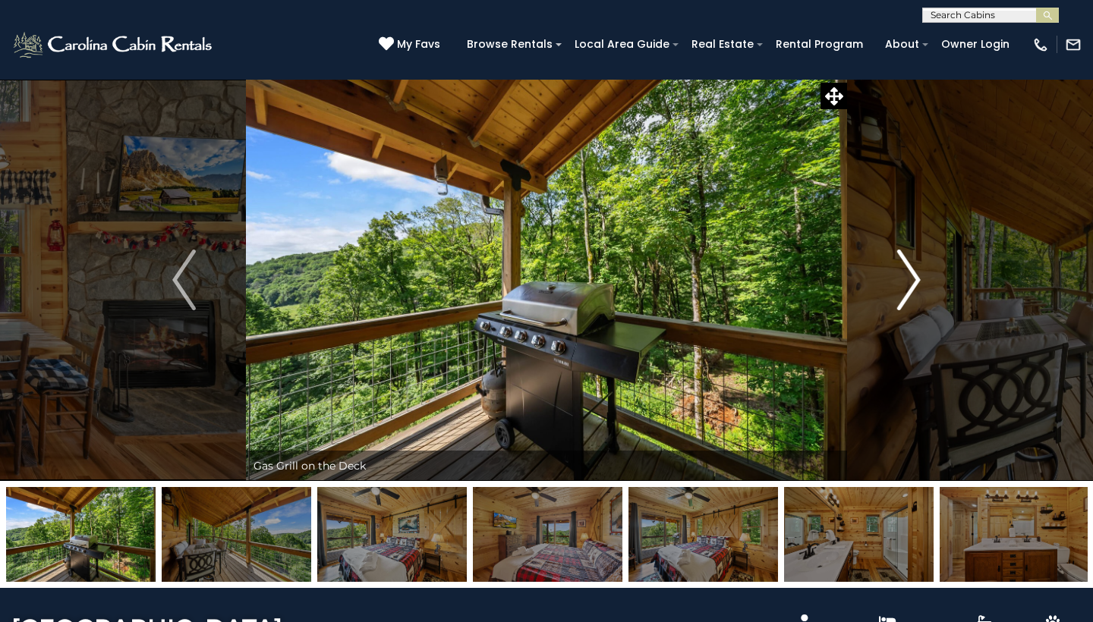
click at [902, 286] on img "Next" at bounding box center [908, 280] width 23 height 61
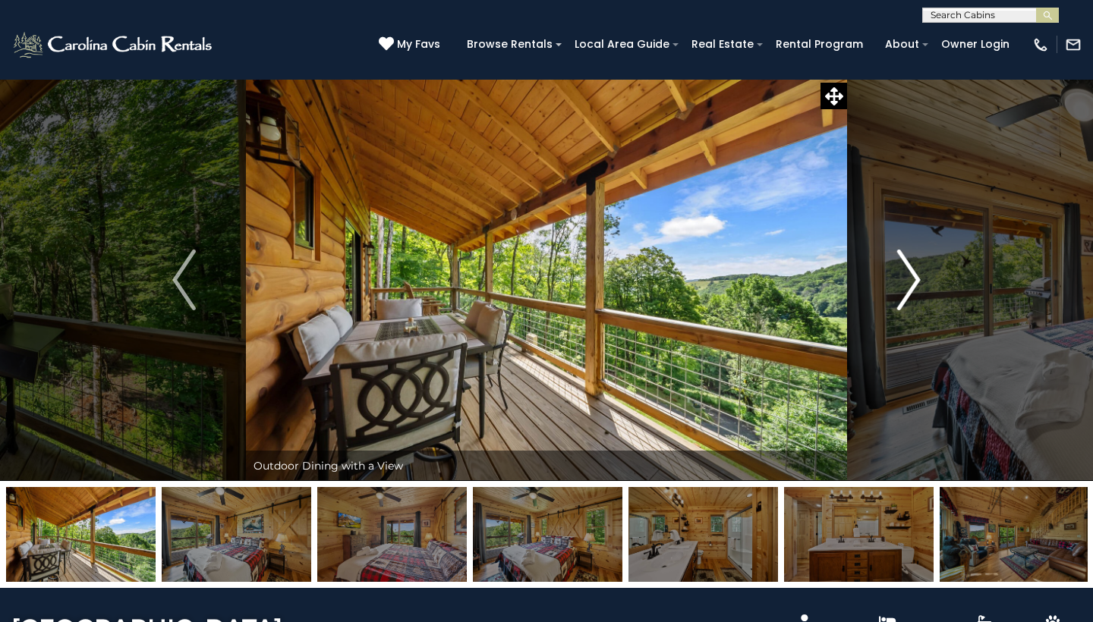
click at [902, 286] on img "Next" at bounding box center [908, 280] width 23 height 61
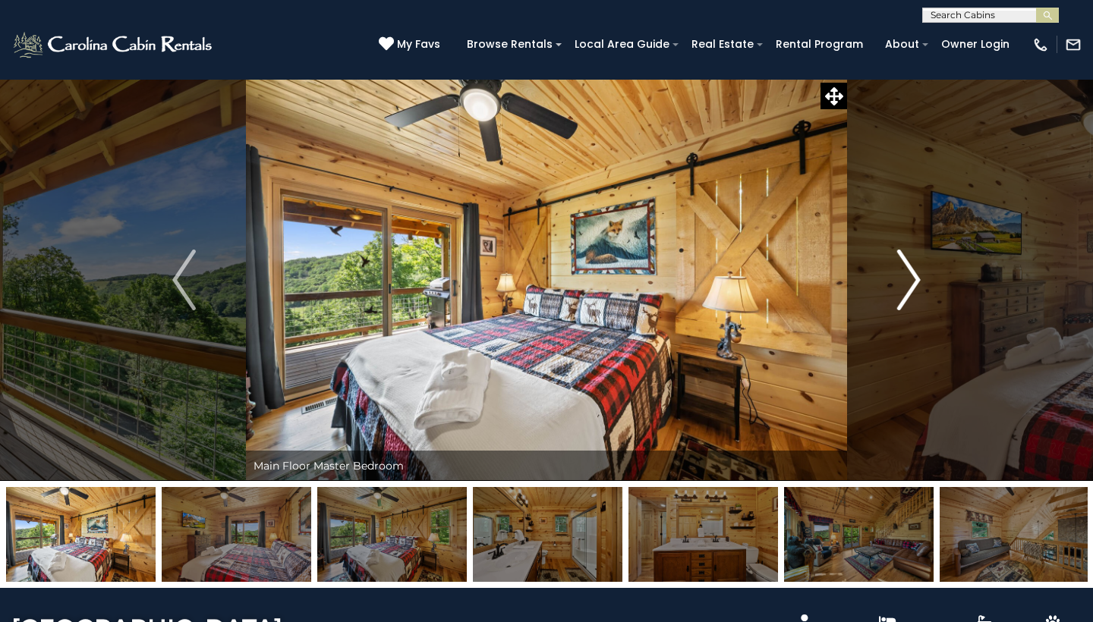
click at [902, 286] on img "Next" at bounding box center [908, 280] width 23 height 61
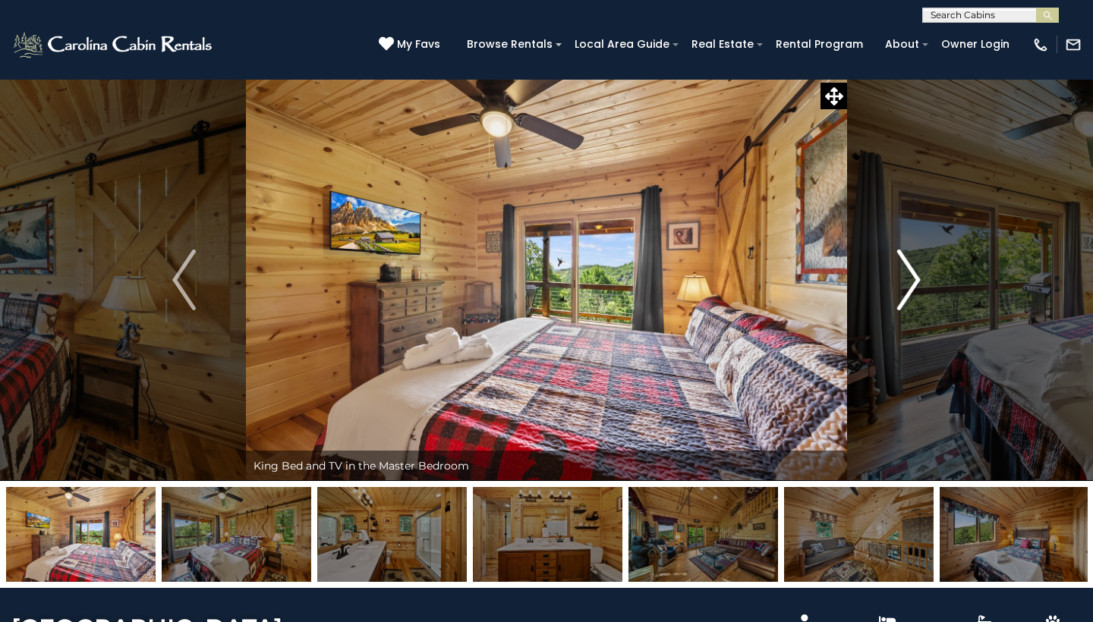
click at [902, 286] on img "Next" at bounding box center [908, 280] width 23 height 61
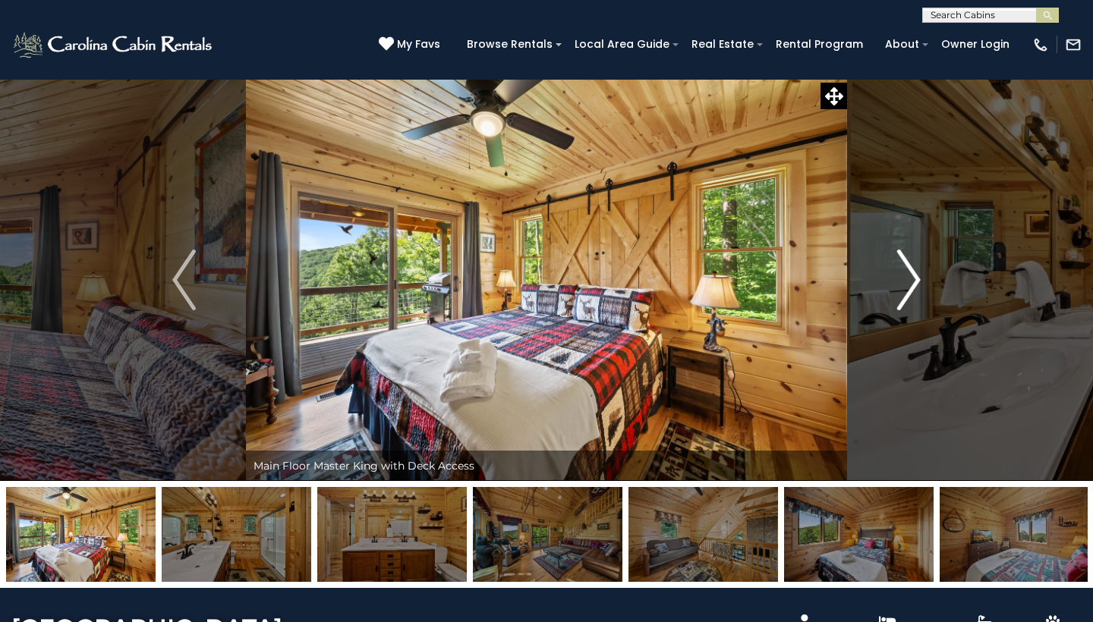
click at [902, 286] on img "Next" at bounding box center [908, 280] width 23 height 61
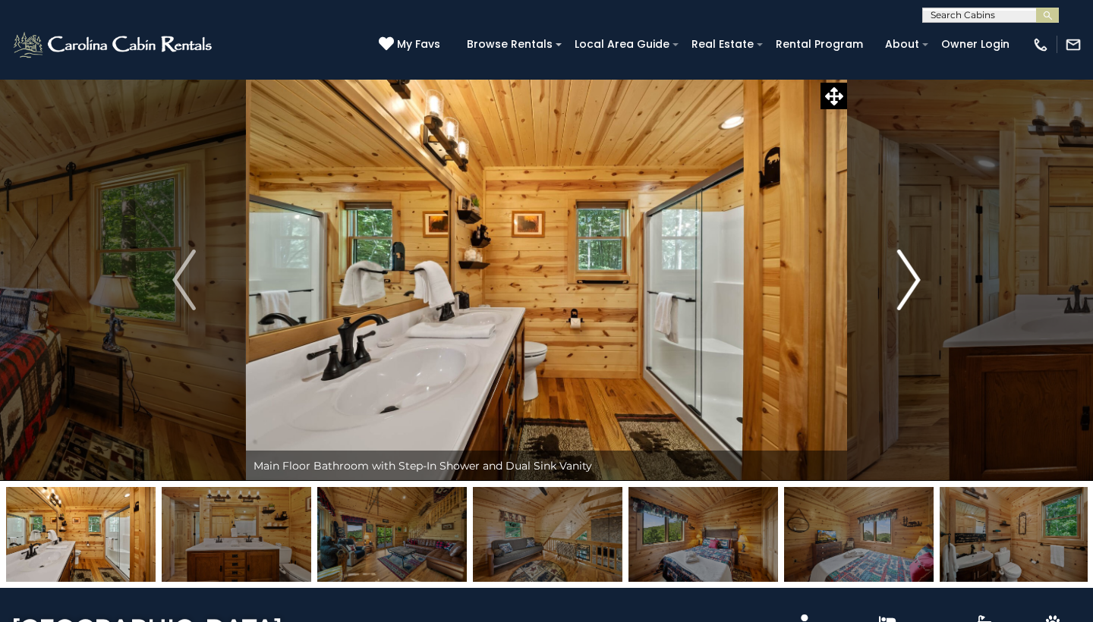
click at [902, 286] on img "Next" at bounding box center [908, 280] width 23 height 61
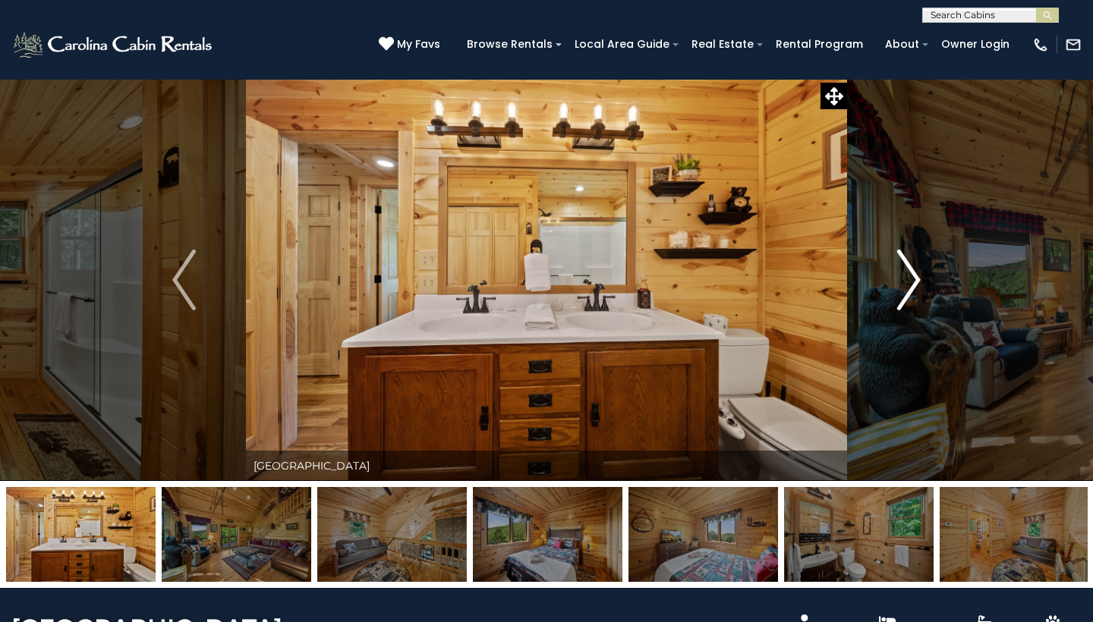
click at [902, 286] on img "Next" at bounding box center [908, 280] width 23 height 61
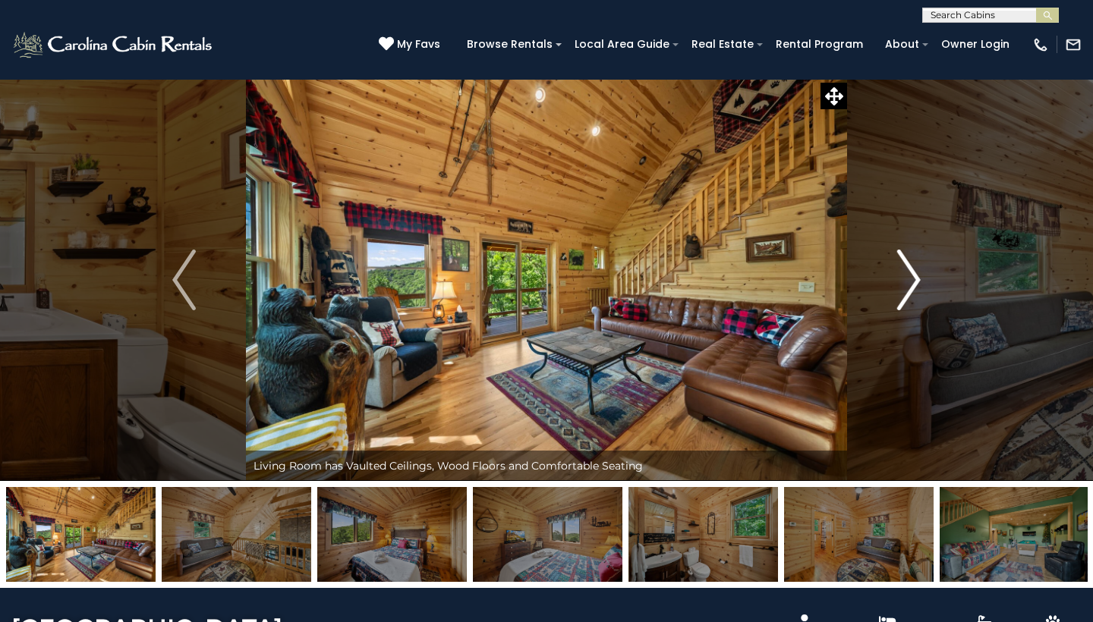
click at [902, 286] on img "Next" at bounding box center [908, 280] width 23 height 61
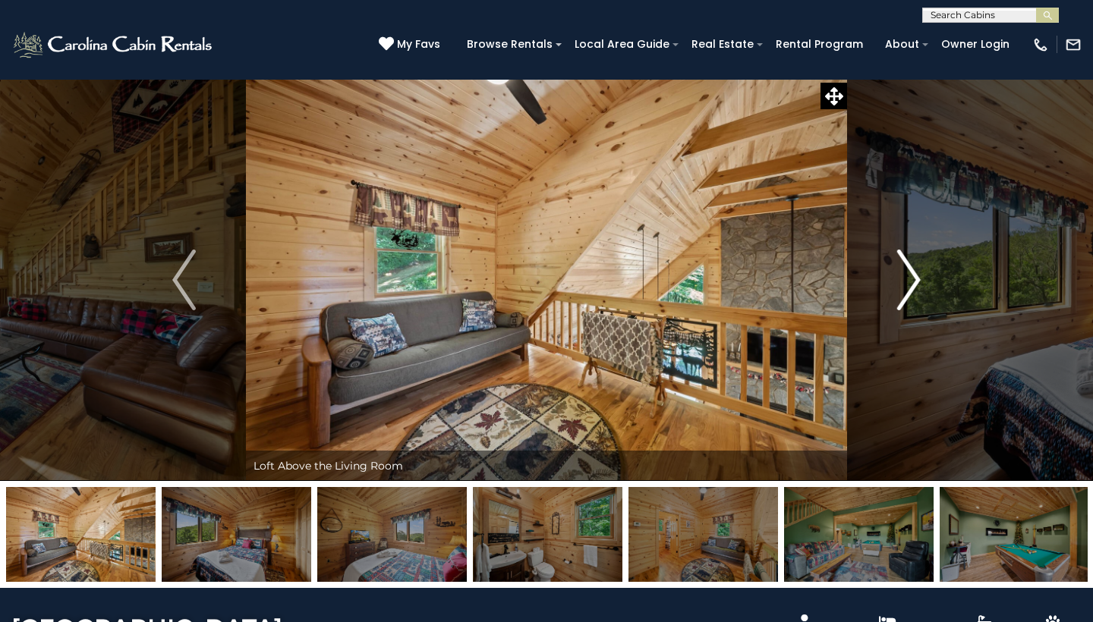
click at [902, 286] on img "Next" at bounding box center [908, 280] width 23 height 61
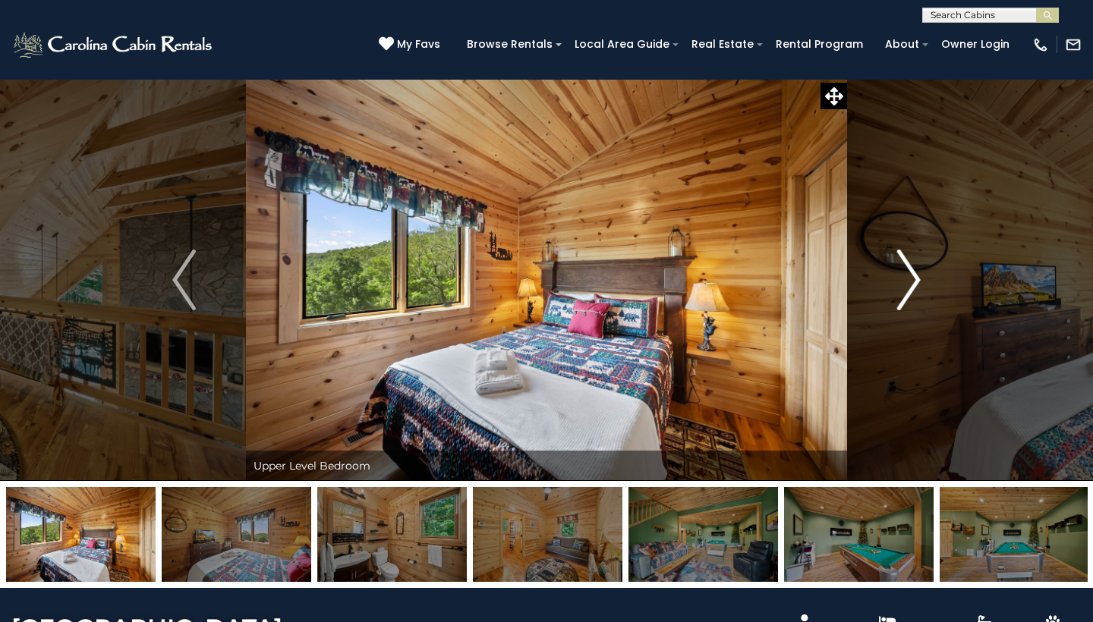
click at [902, 286] on img "Next" at bounding box center [908, 280] width 23 height 61
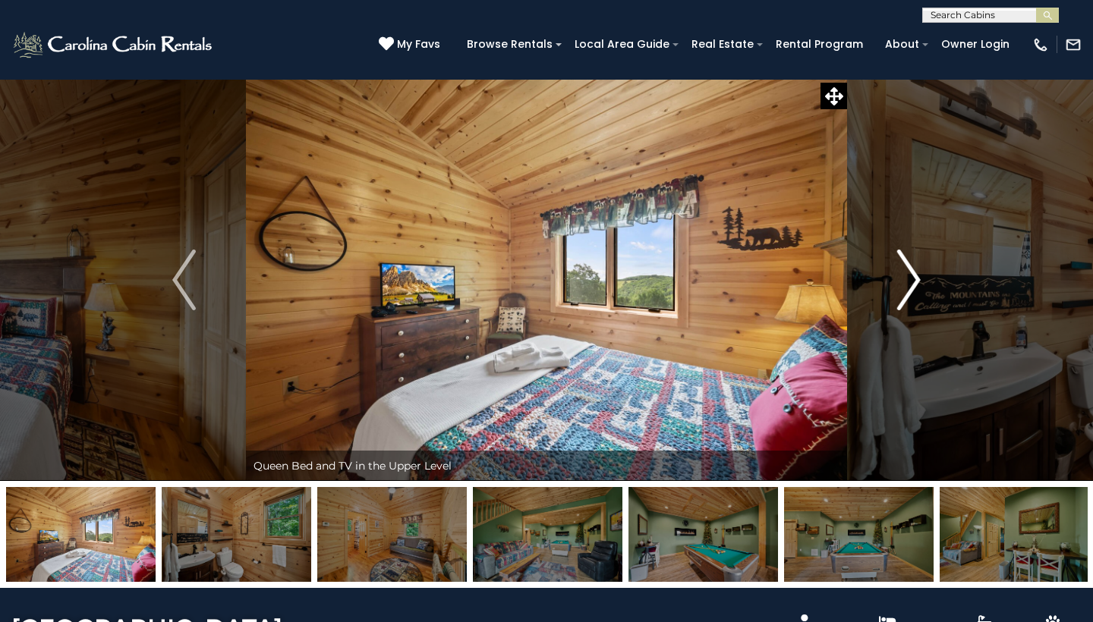
click at [902, 286] on img "Next" at bounding box center [908, 280] width 23 height 61
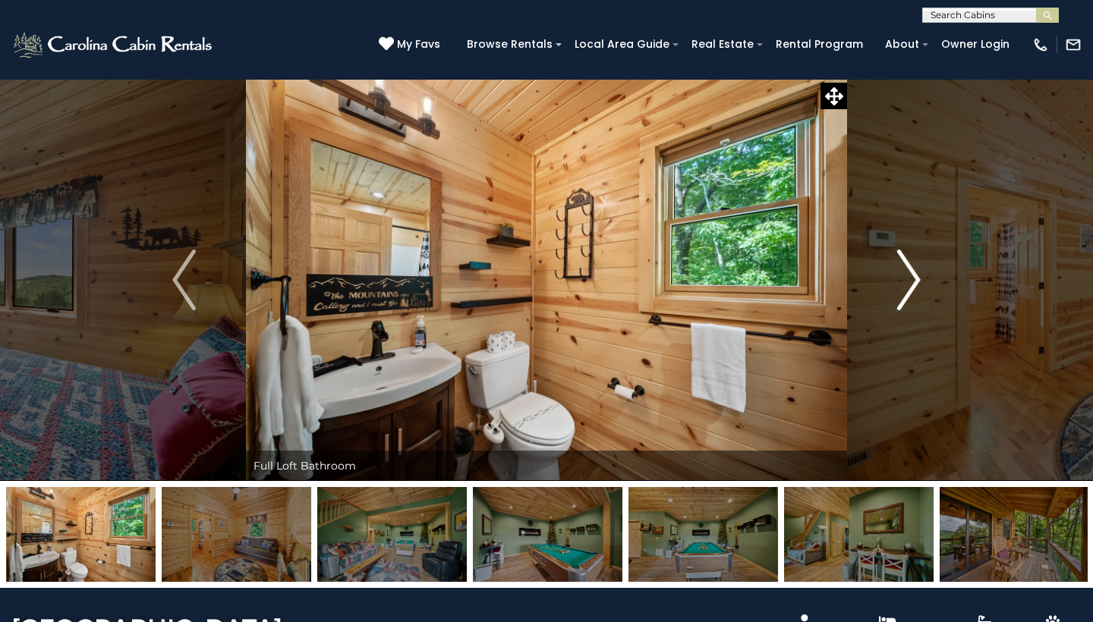
click at [902, 286] on img "Next" at bounding box center [908, 280] width 23 height 61
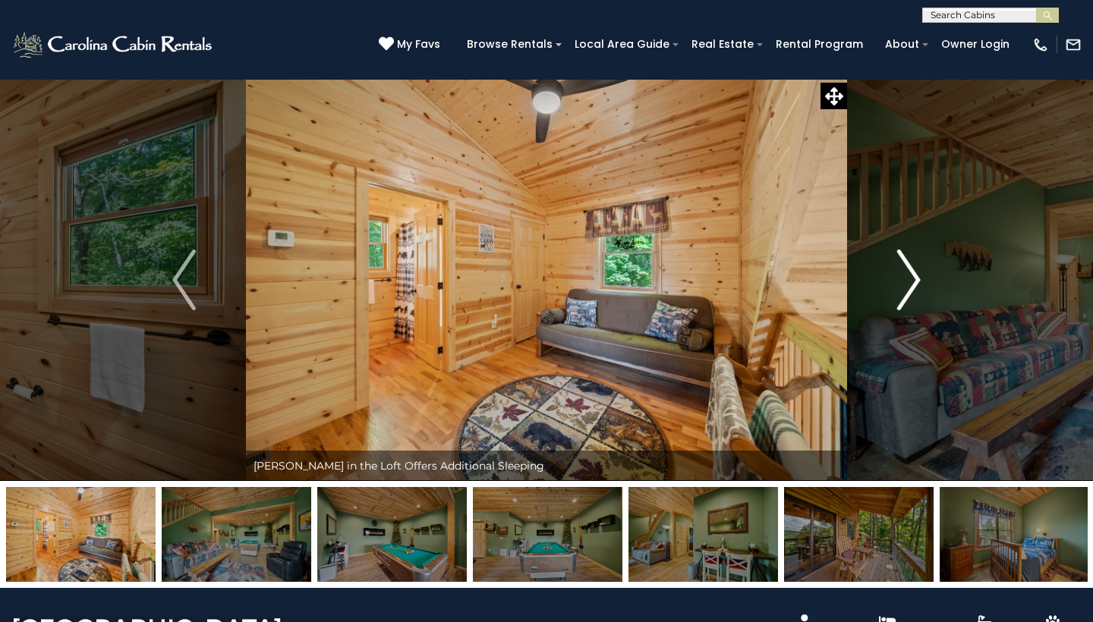
click at [902, 286] on img "Next" at bounding box center [908, 280] width 23 height 61
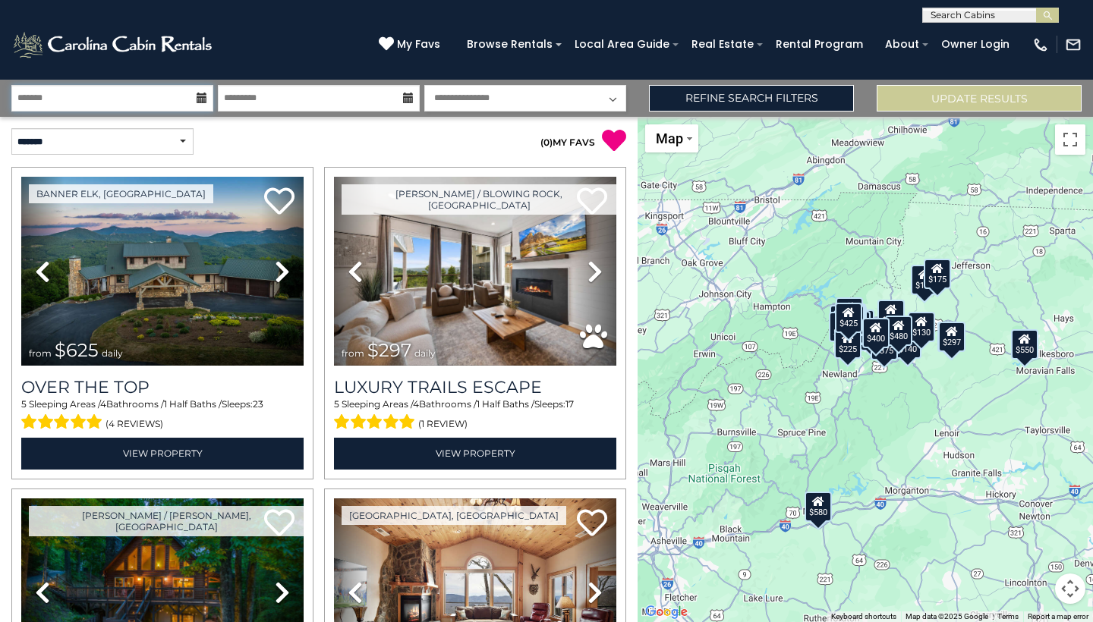
click at [209, 98] on input "text" at bounding box center [112, 98] width 202 height 27
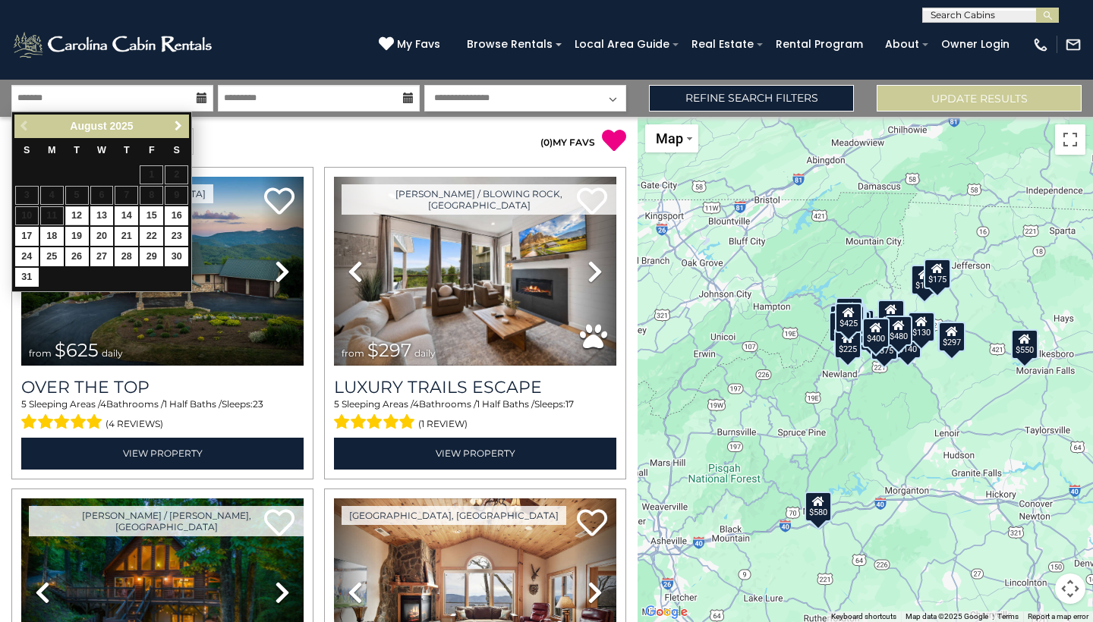
click at [178, 125] on span "Next" at bounding box center [178, 126] width 12 height 12
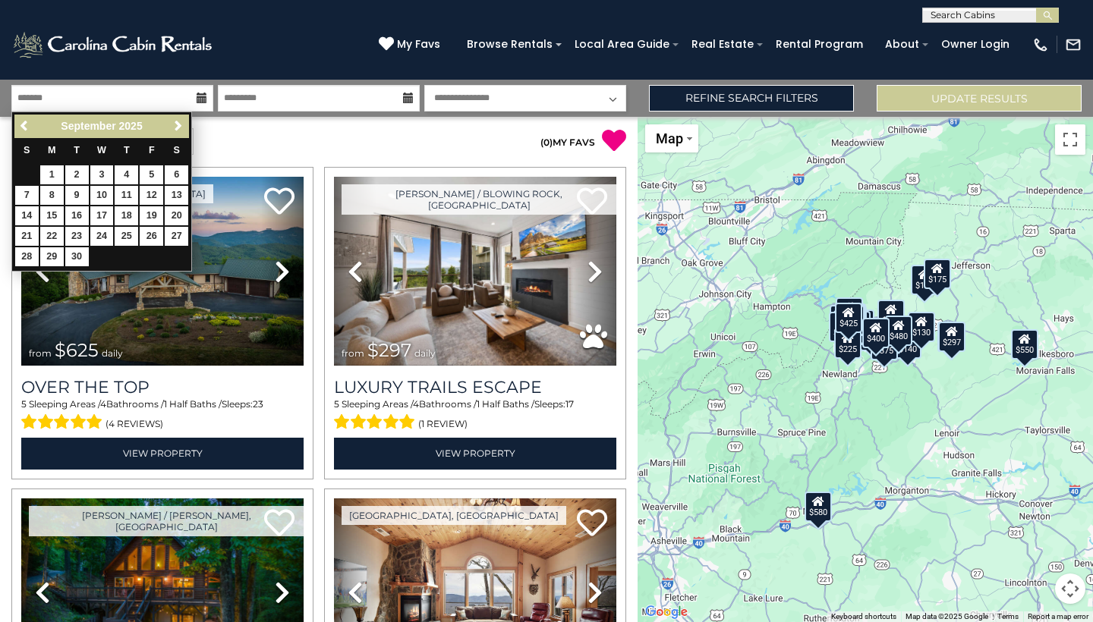
click at [178, 125] on span "Next" at bounding box center [178, 126] width 12 height 12
click at [147, 191] on link "10" at bounding box center [152, 195] width 24 height 19
type input "********"
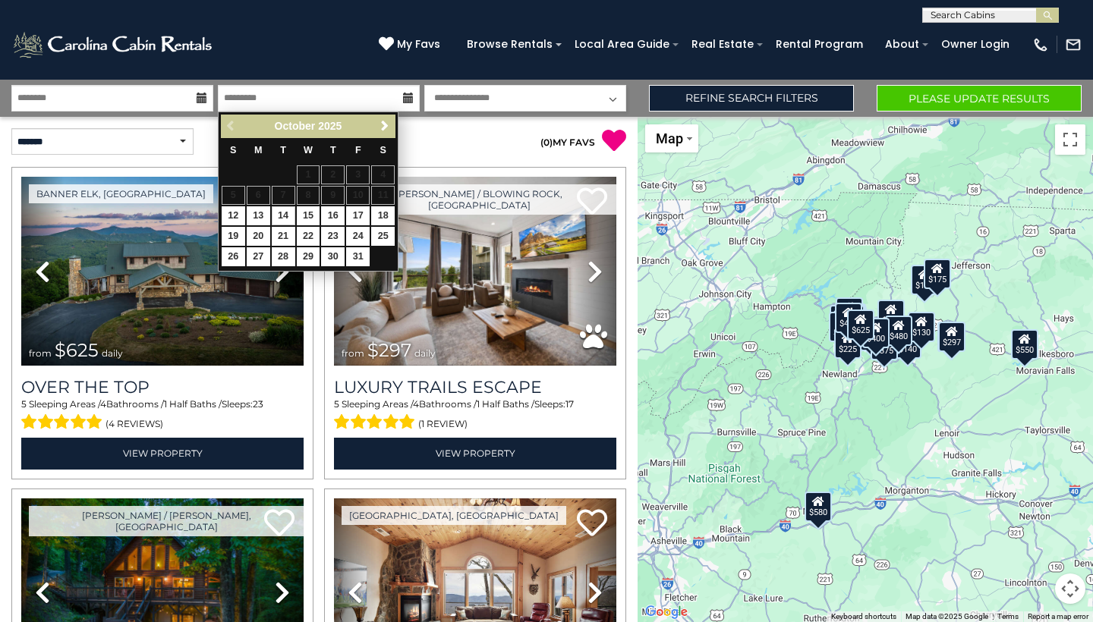
click at [284, 213] on link "14" at bounding box center [284, 215] width 24 height 19
type input "********"
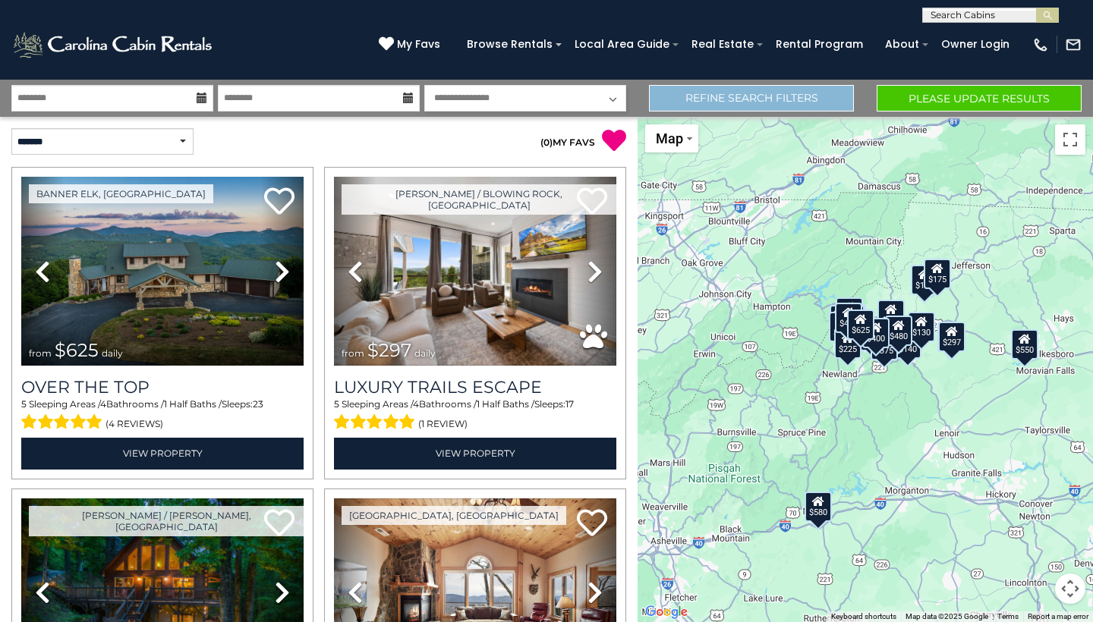
click at [698, 92] on link "Refine Search Filters" at bounding box center [751, 98] width 205 height 27
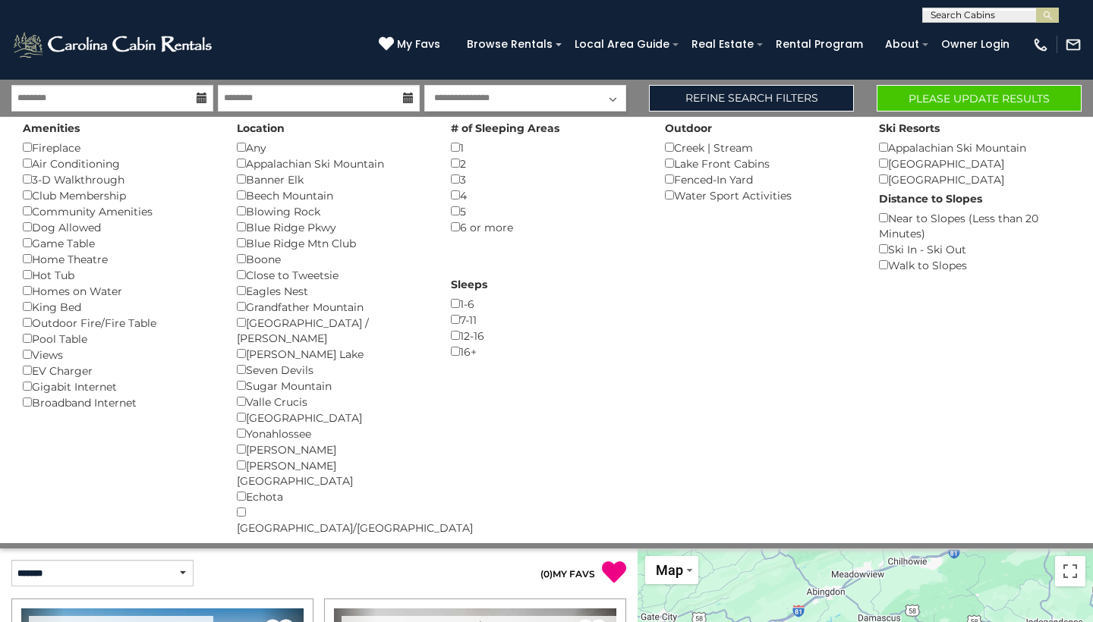
click at [921, 87] on button "Please Update Results" at bounding box center [979, 98] width 205 height 27
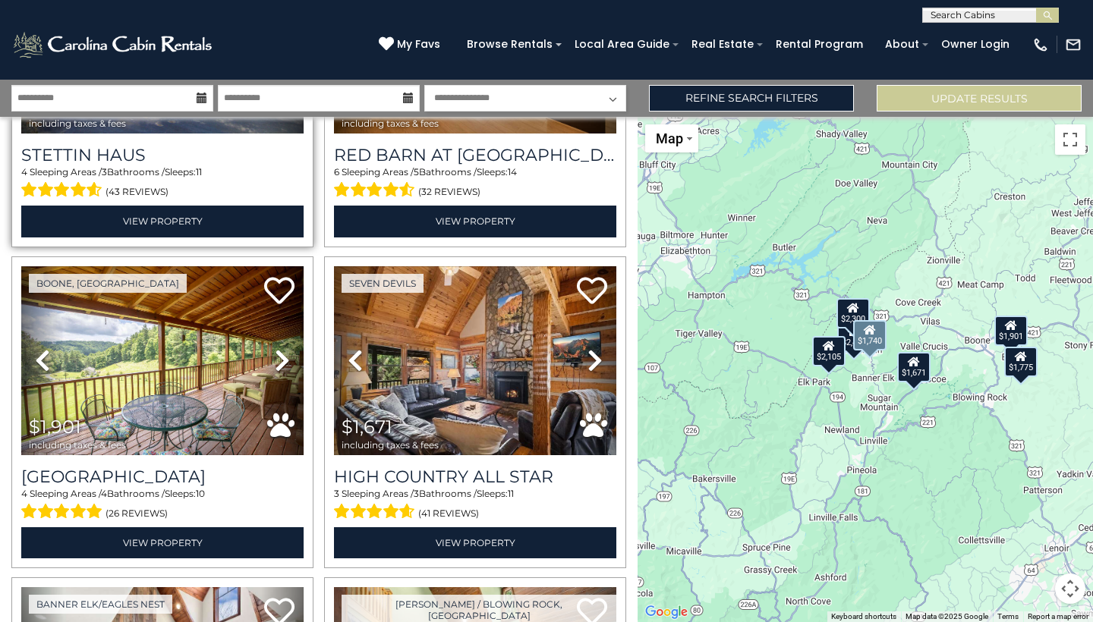
scroll to position [336, 0]
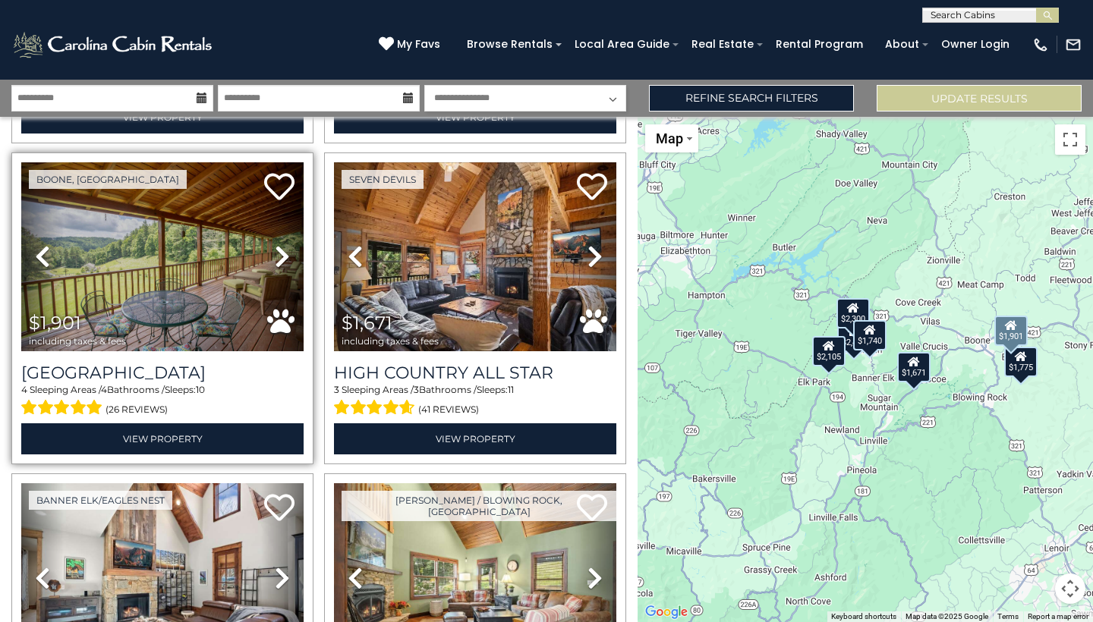
click at [160, 286] on img at bounding box center [162, 256] width 282 height 189
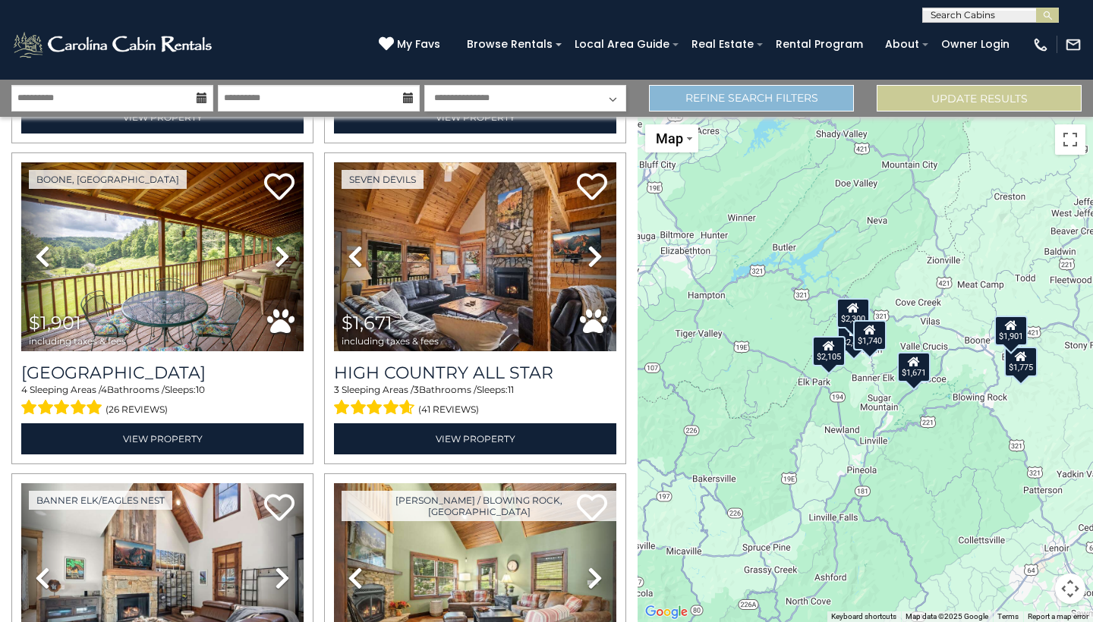
click at [686, 96] on link "Refine Search Filters" at bounding box center [751, 98] width 205 height 27
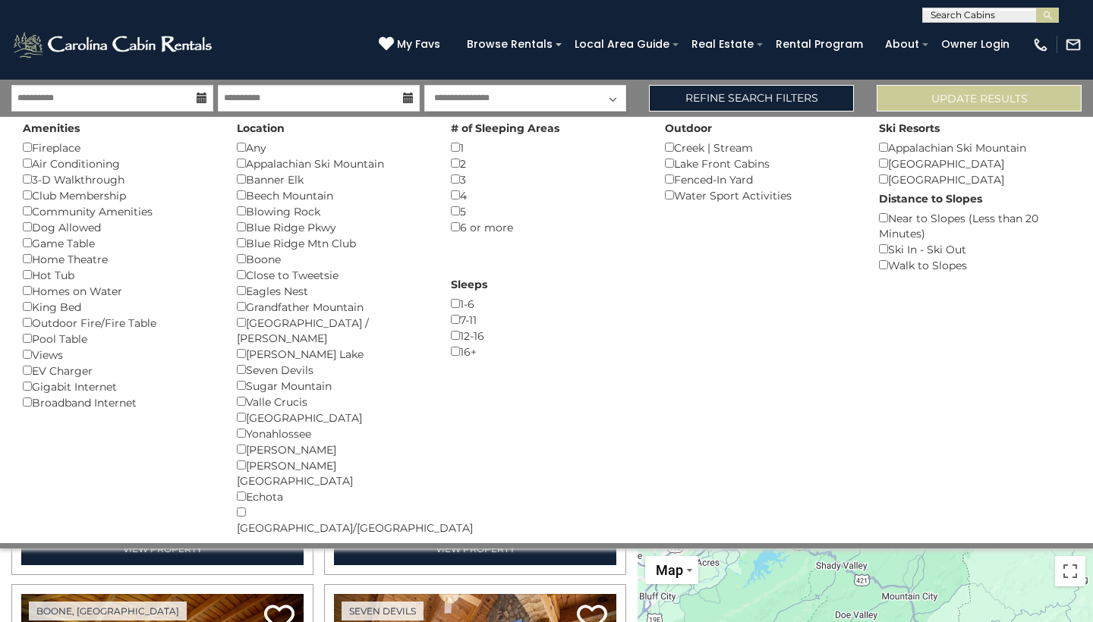
scroll to position [0, 0]
click at [933, 99] on button "Update Results" at bounding box center [979, 98] width 205 height 27
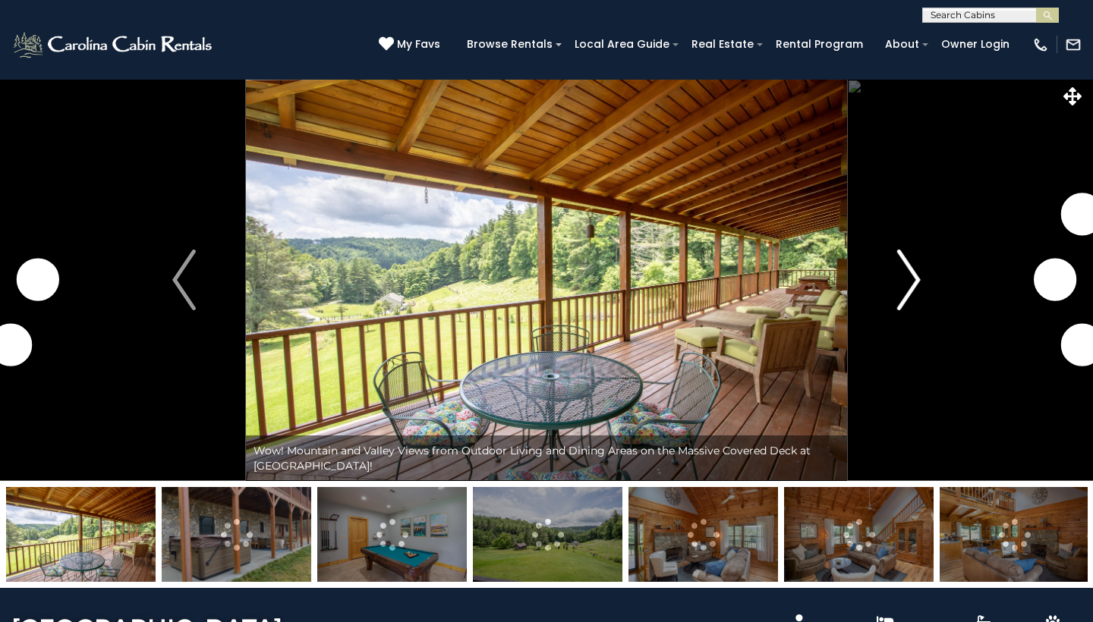
click at [909, 278] on img "Next" at bounding box center [908, 280] width 23 height 61
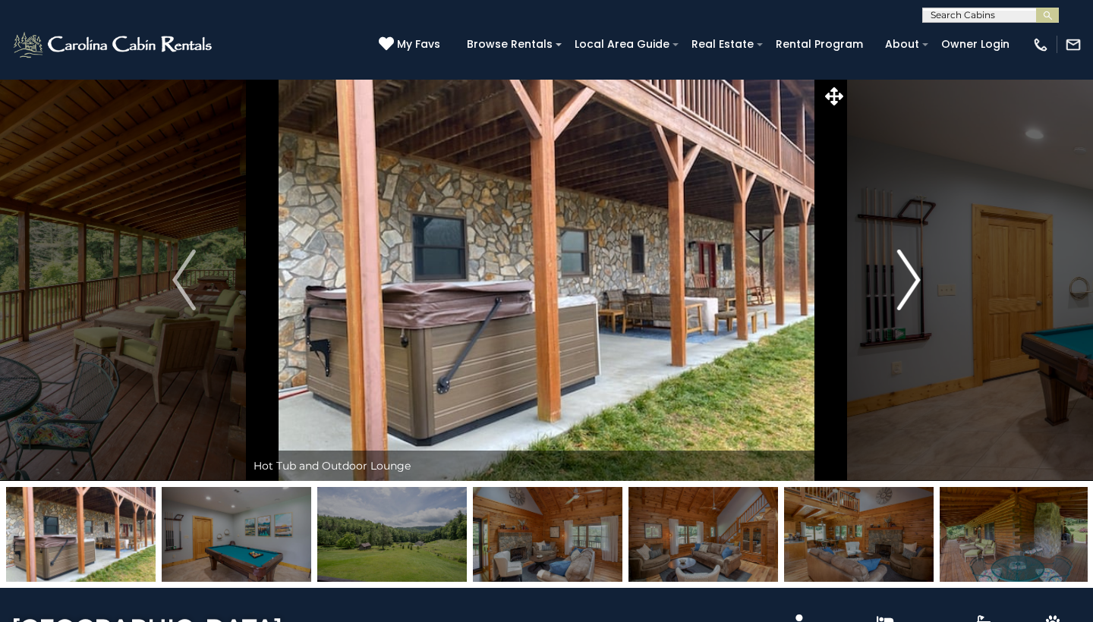
click at [915, 279] on img "Next" at bounding box center [908, 280] width 23 height 61
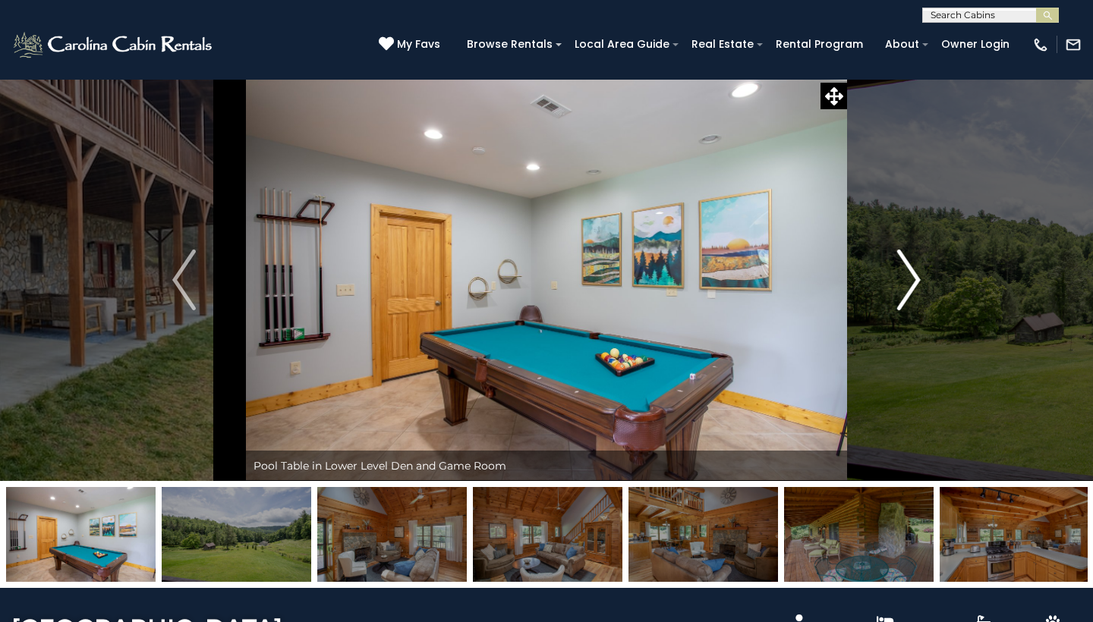
click at [915, 279] on img "Next" at bounding box center [908, 280] width 23 height 61
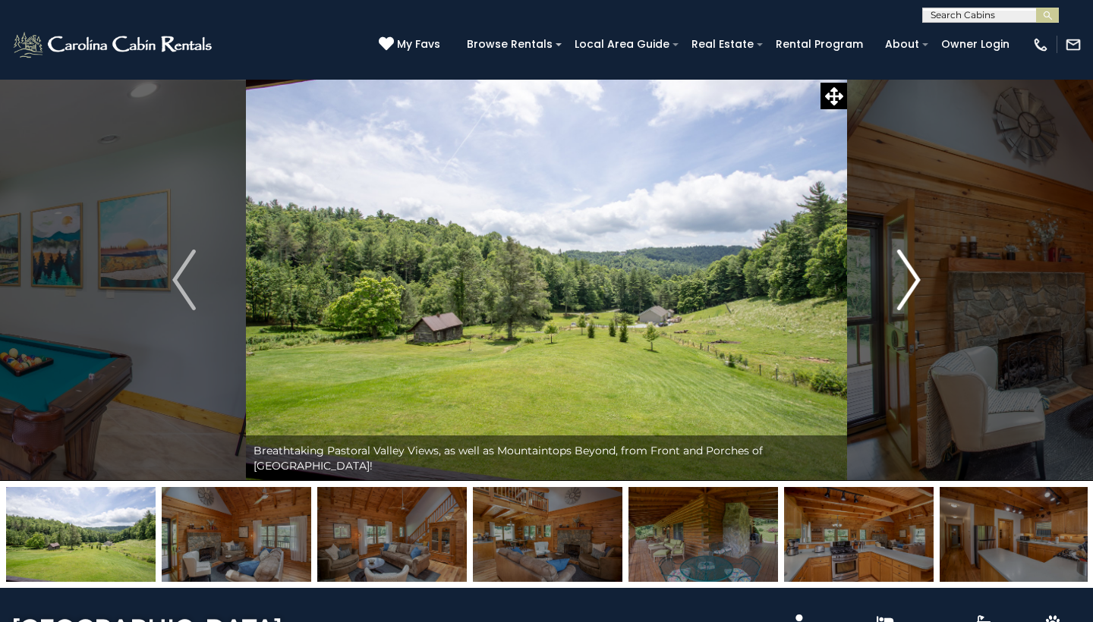
click at [915, 279] on img "Next" at bounding box center [908, 280] width 23 height 61
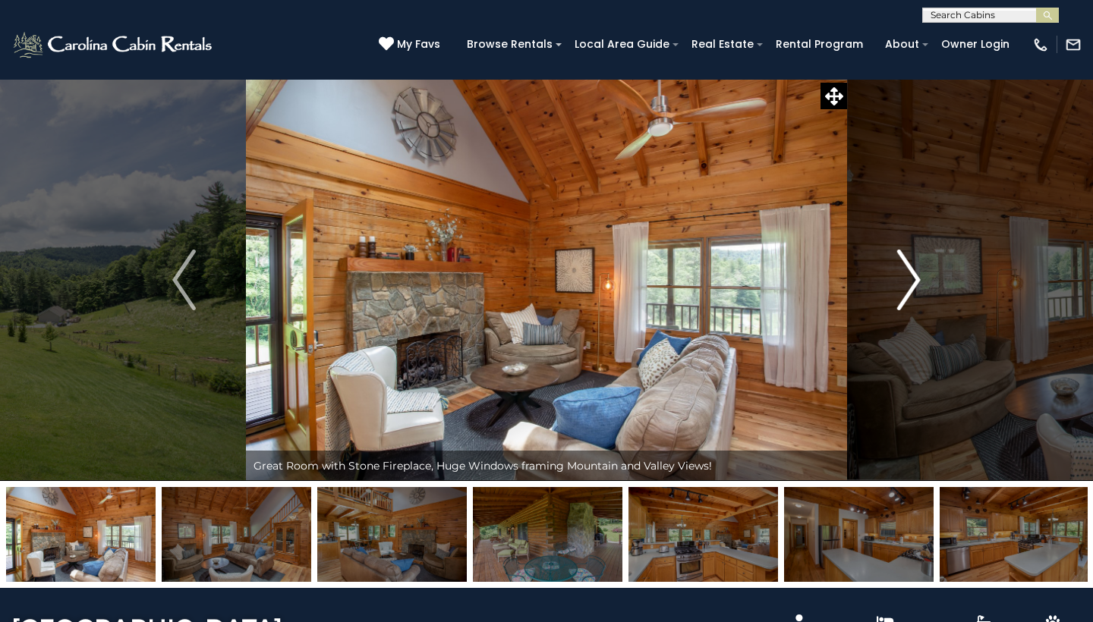
click at [915, 279] on img "Next" at bounding box center [908, 280] width 23 height 61
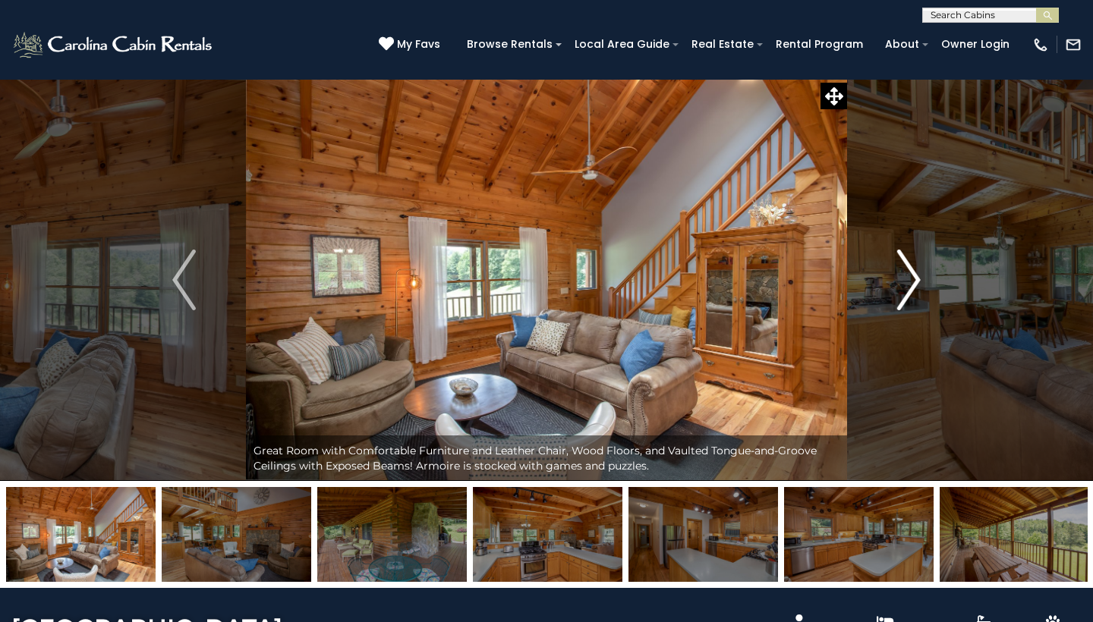
click at [915, 279] on img "Next" at bounding box center [908, 280] width 23 height 61
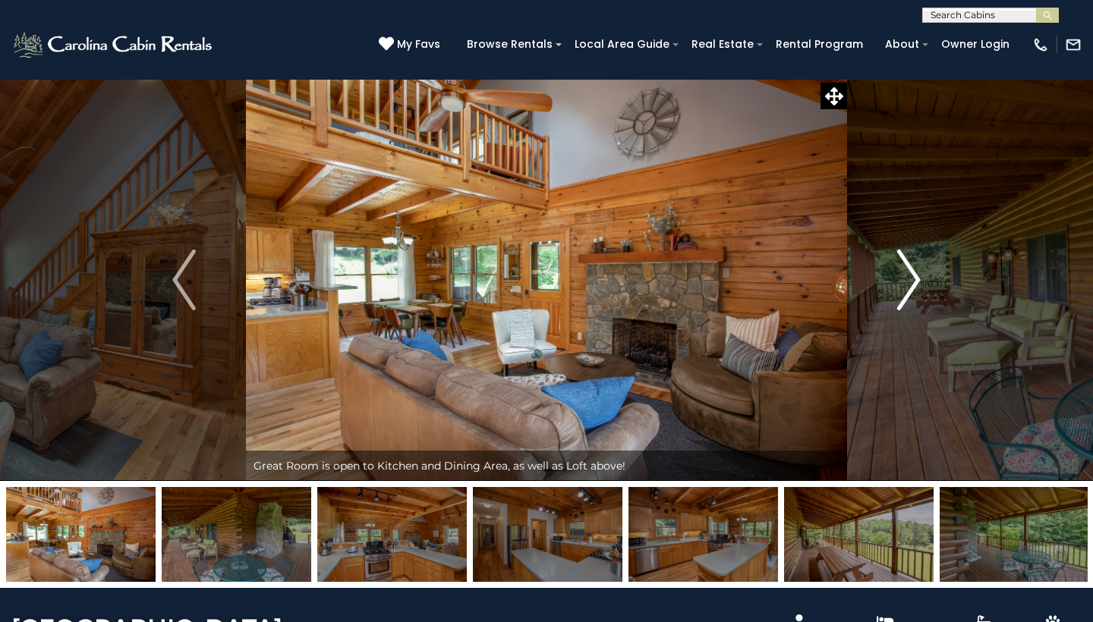
click at [915, 279] on img "Next" at bounding box center [908, 280] width 23 height 61
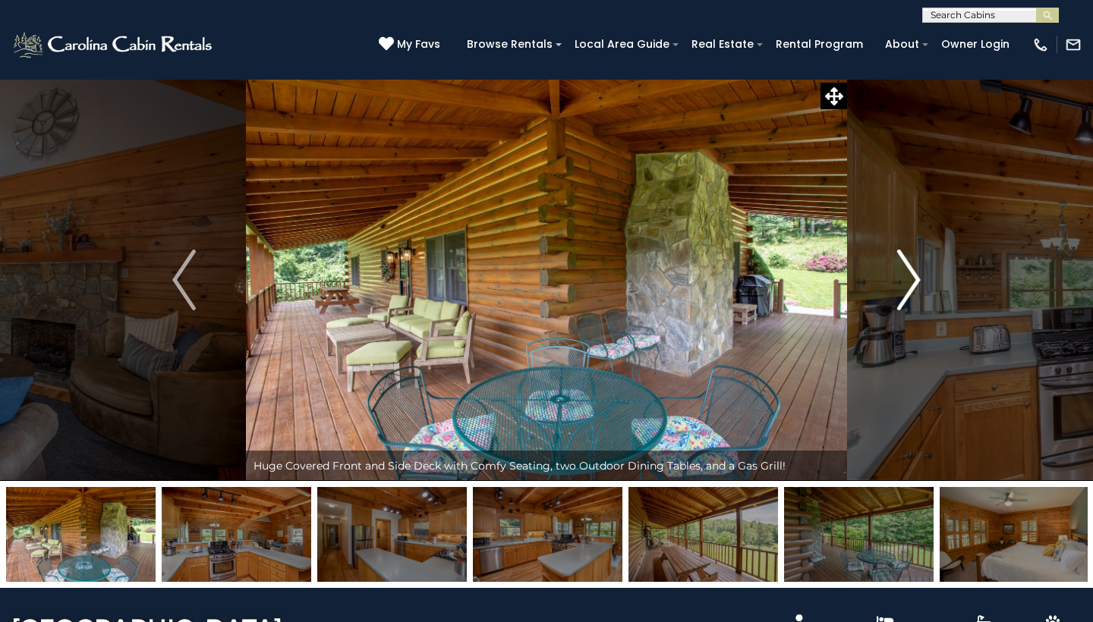
click at [915, 279] on img "Next" at bounding box center [908, 280] width 23 height 61
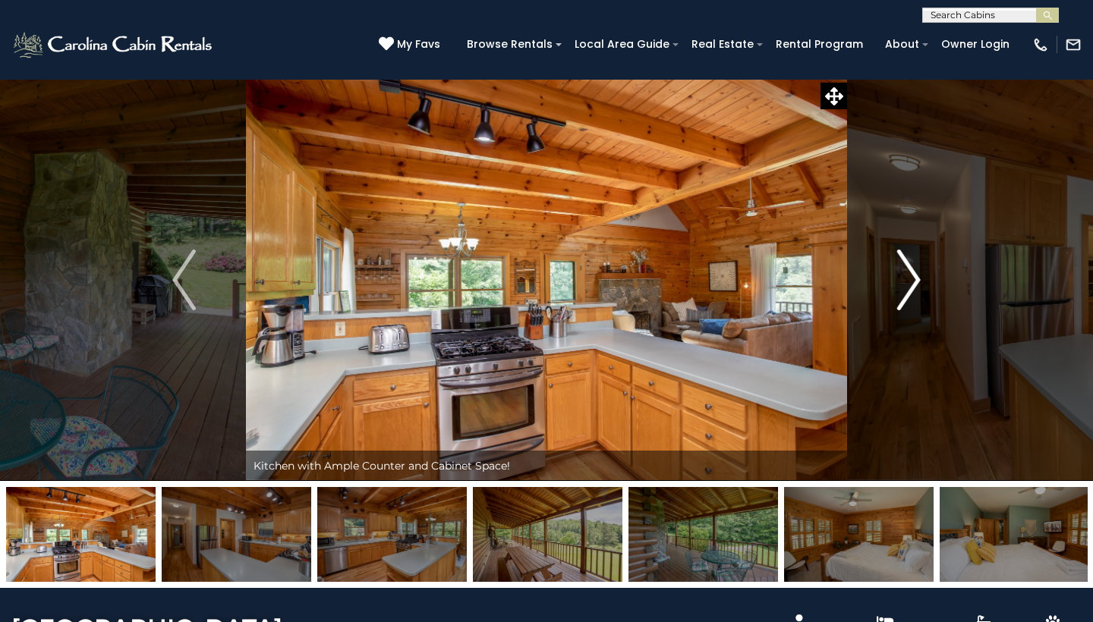
click at [915, 279] on img "Next" at bounding box center [908, 280] width 23 height 61
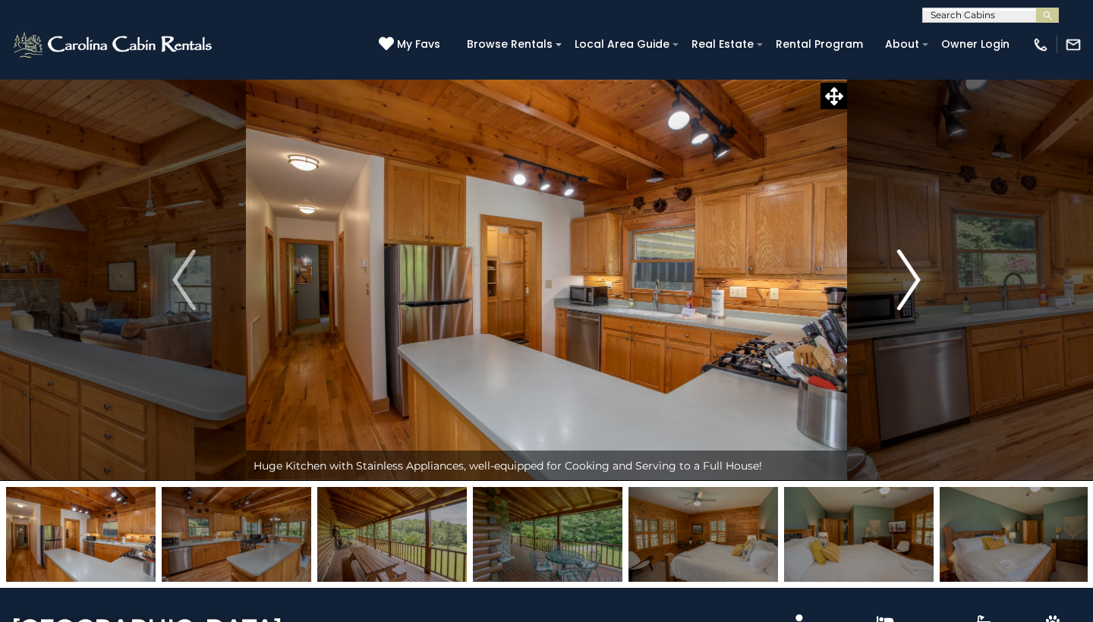
click at [915, 279] on img "Next" at bounding box center [908, 280] width 23 height 61
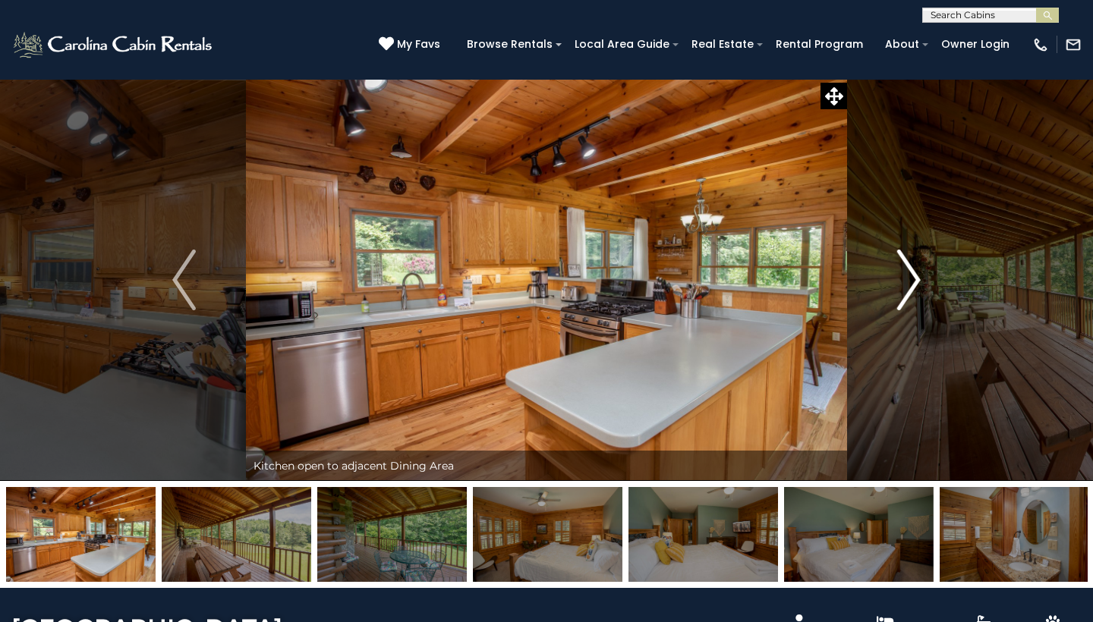
click at [915, 279] on img "Next" at bounding box center [908, 280] width 23 height 61
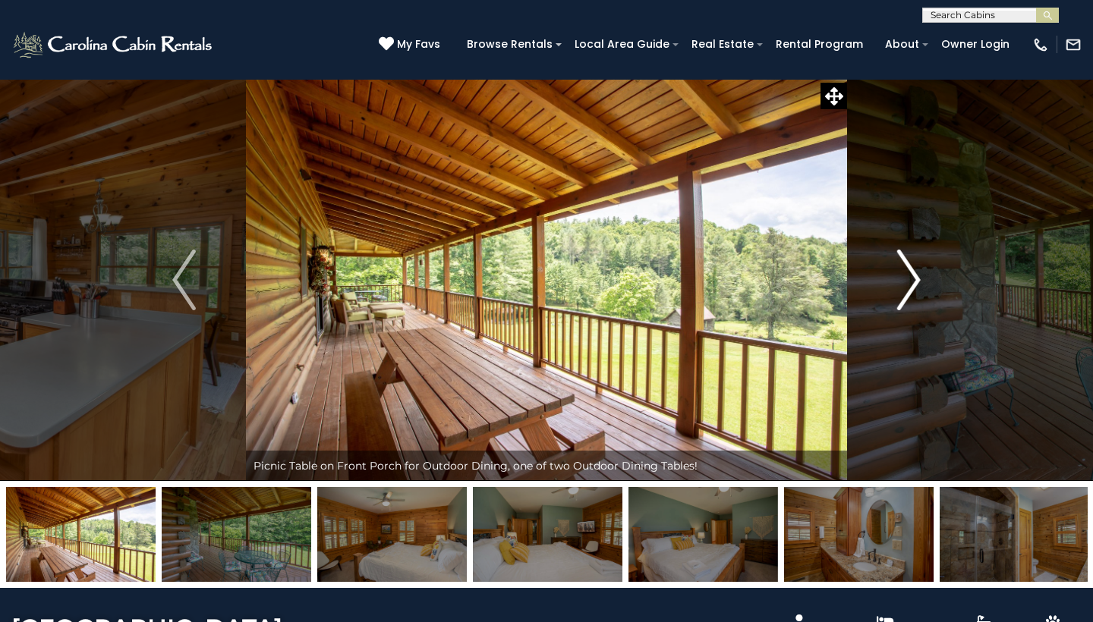
click at [915, 279] on img "Next" at bounding box center [908, 280] width 23 height 61
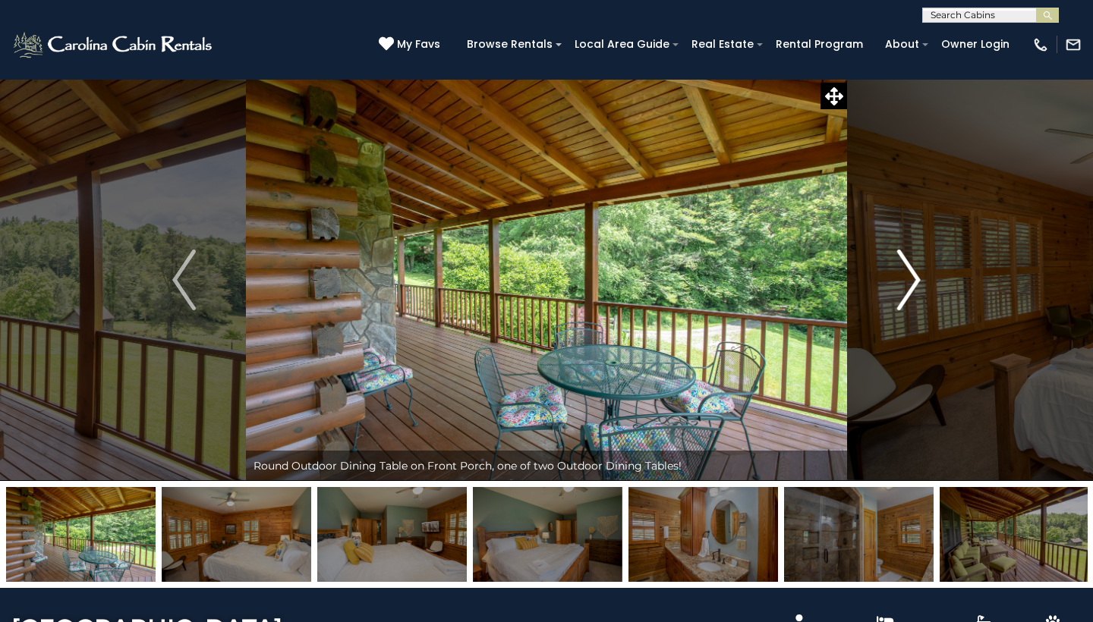
click at [915, 279] on img "Next" at bounding box center [908, 280] width 23 height 61
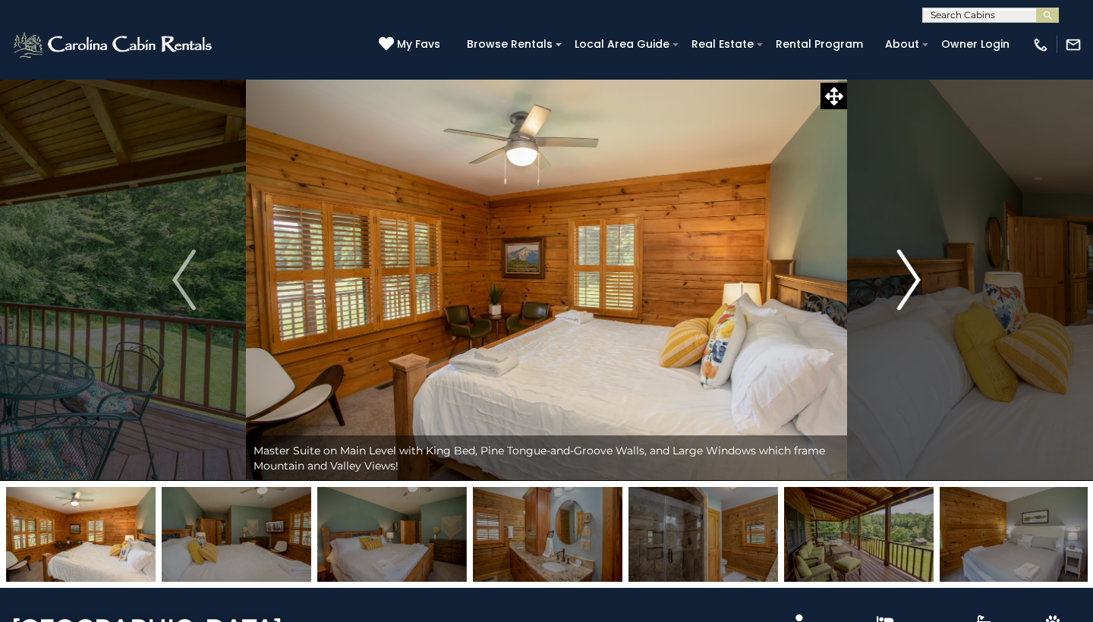
click at [915, 279] on img "Next" at bounding box center [908, 280] width 23 height 61
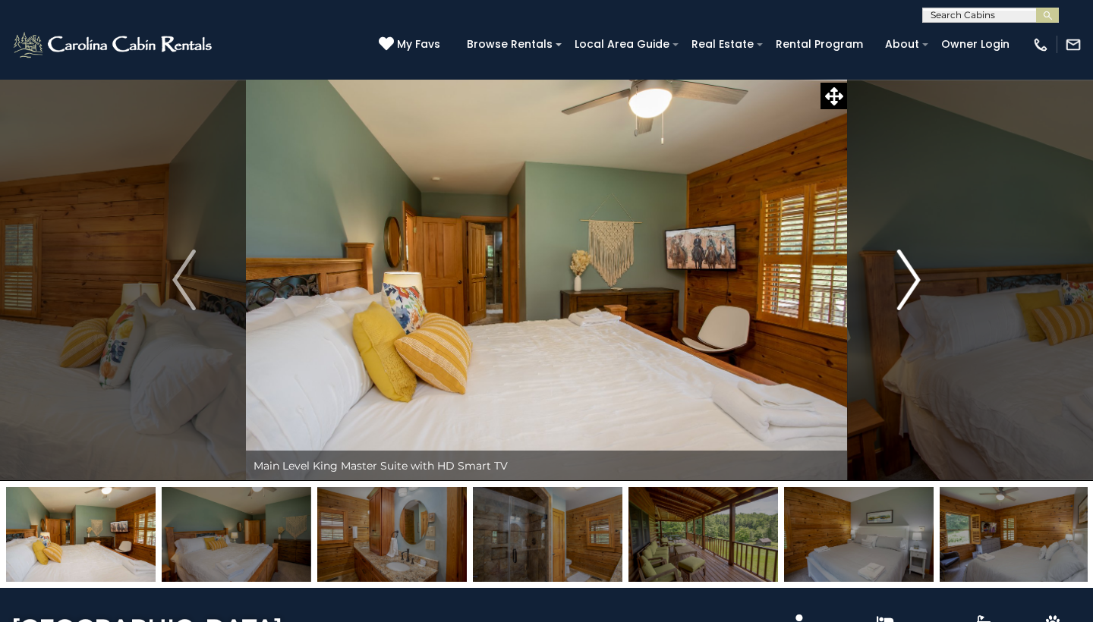
click at [915, 279] on img "Next" at bounding box center [908, 280] width 23 height 61
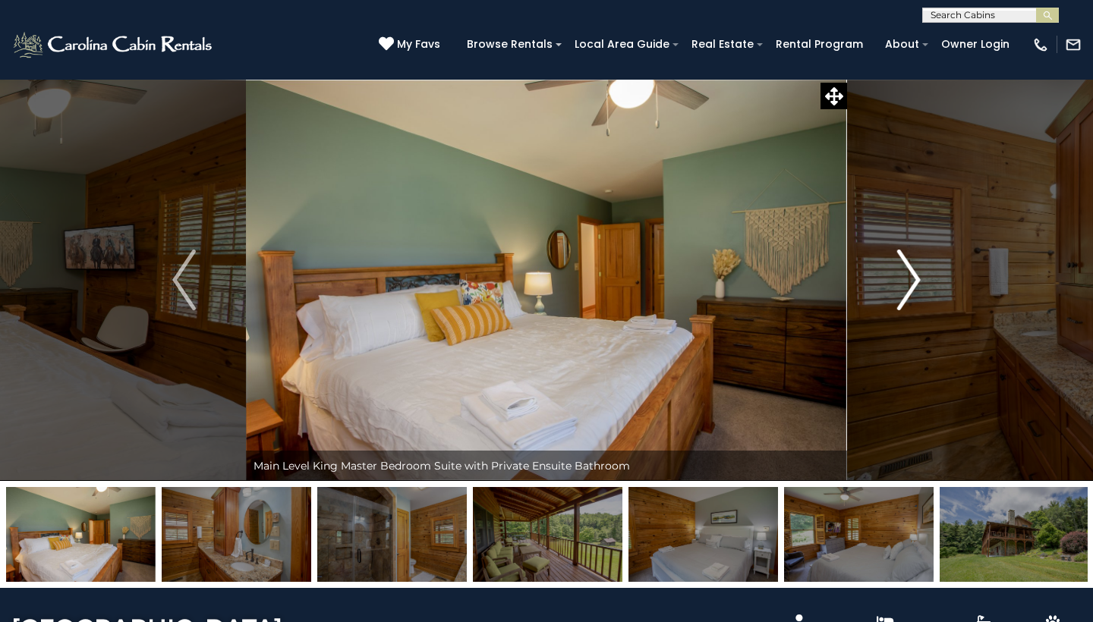
click at [915, 279] on img "Next" at bounding box center [908, 280] width 23 height 61
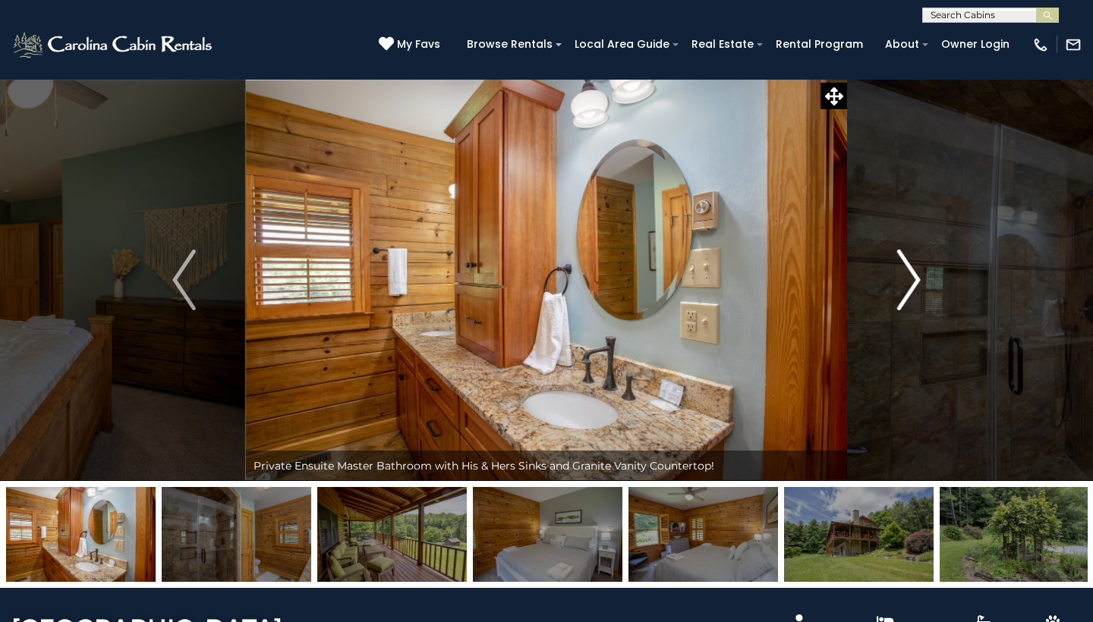
click at [915, 279] on img "Next" at bounding box center [908, 280] width 23 height 61
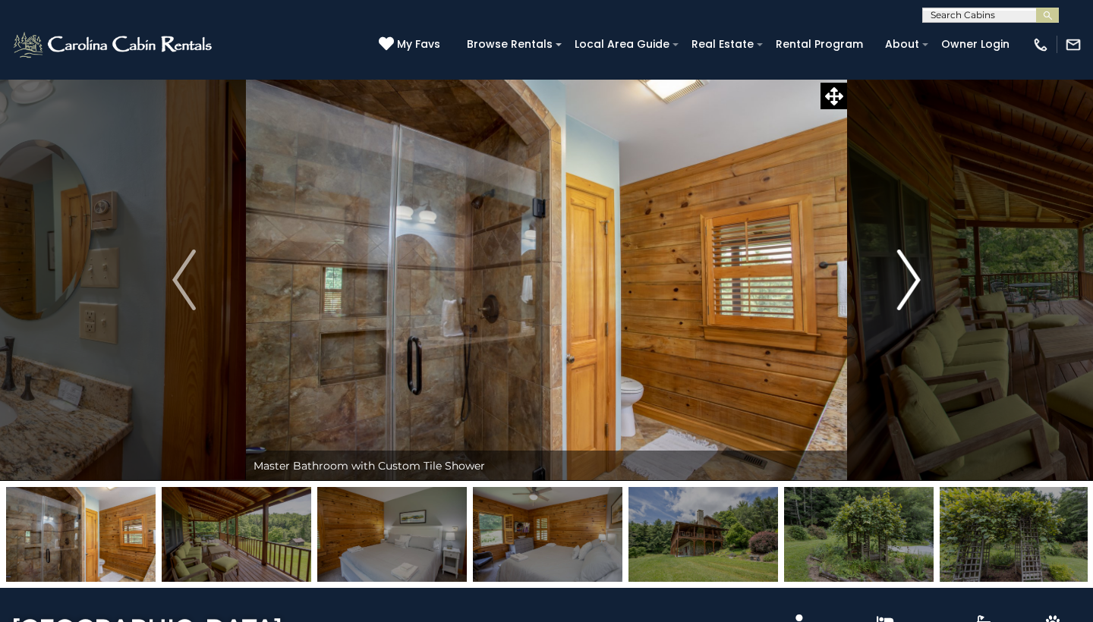
click at [915, 279] on img "Next" at bounding box center [908, 280] width 23 height 61
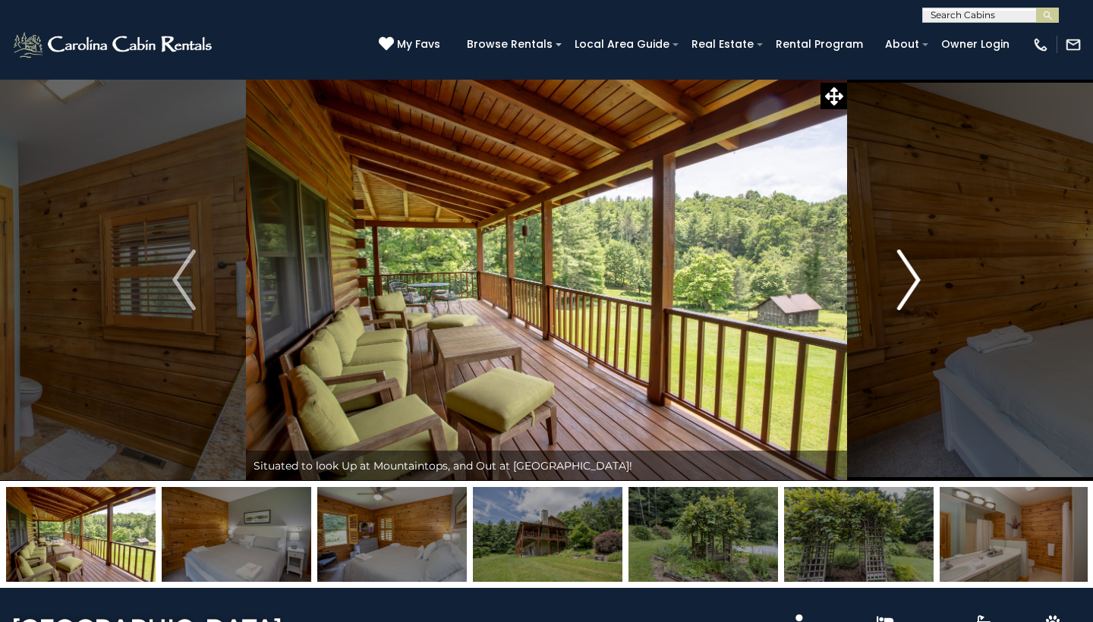
click at [915, 279] on img "Next" at bounding box center [908, 280] width 23 height 61
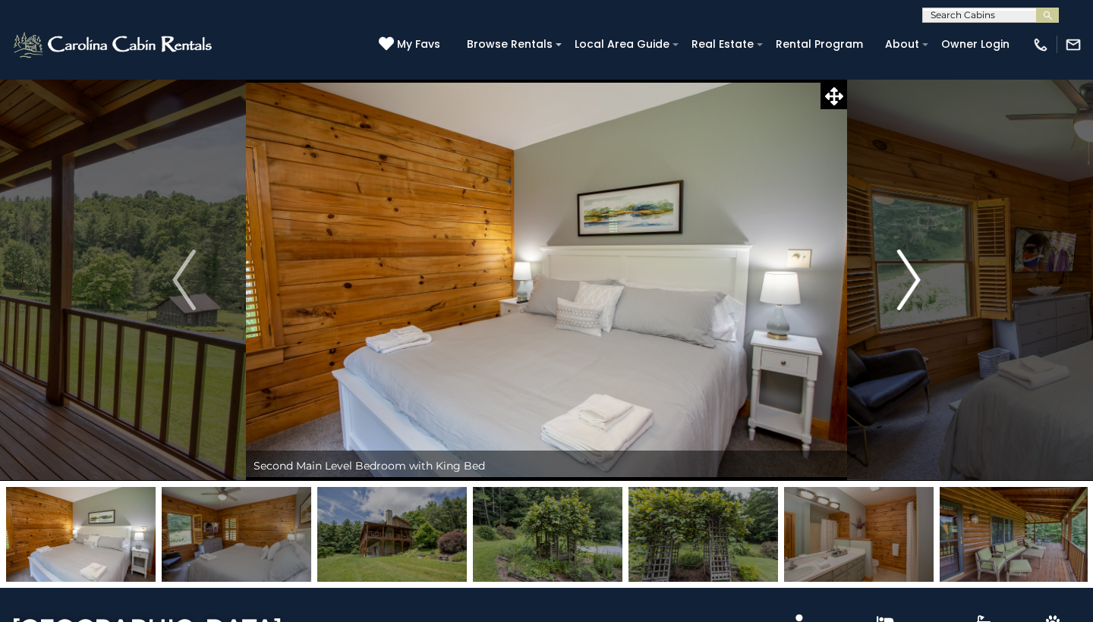
click at [915, 279] on img "Next" at bounding box center [908, 280] width 23 height 61
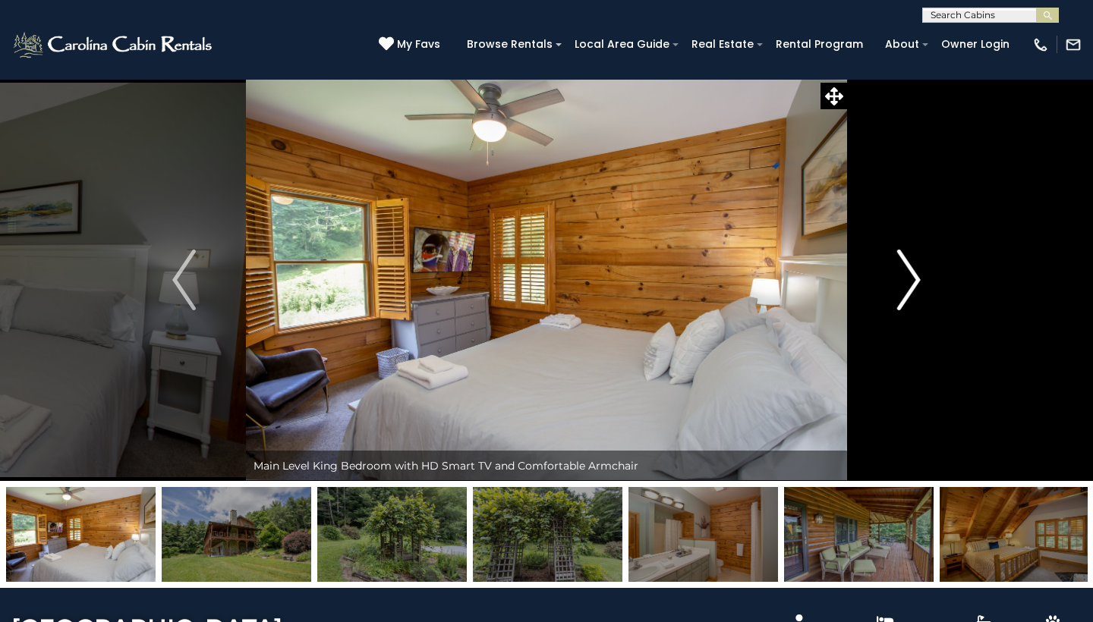
click at [915, 279] on img "Next" at bounding box center [908, 280] width 23 height 61
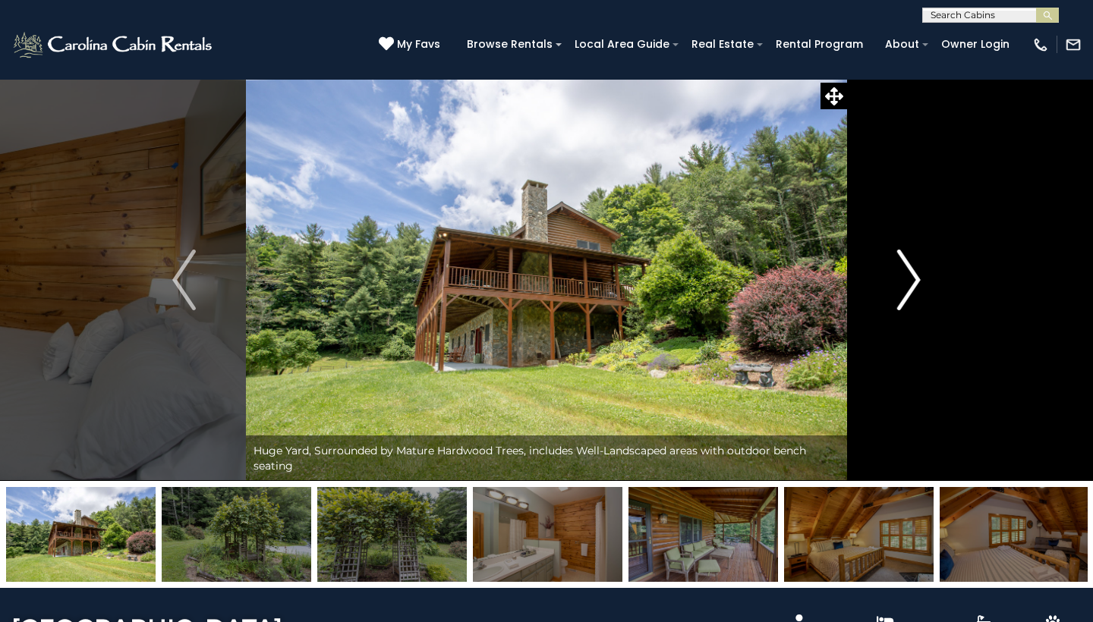
click at [915, 279] on img "Next" at bounding box center [908, 280] width 23 height 61
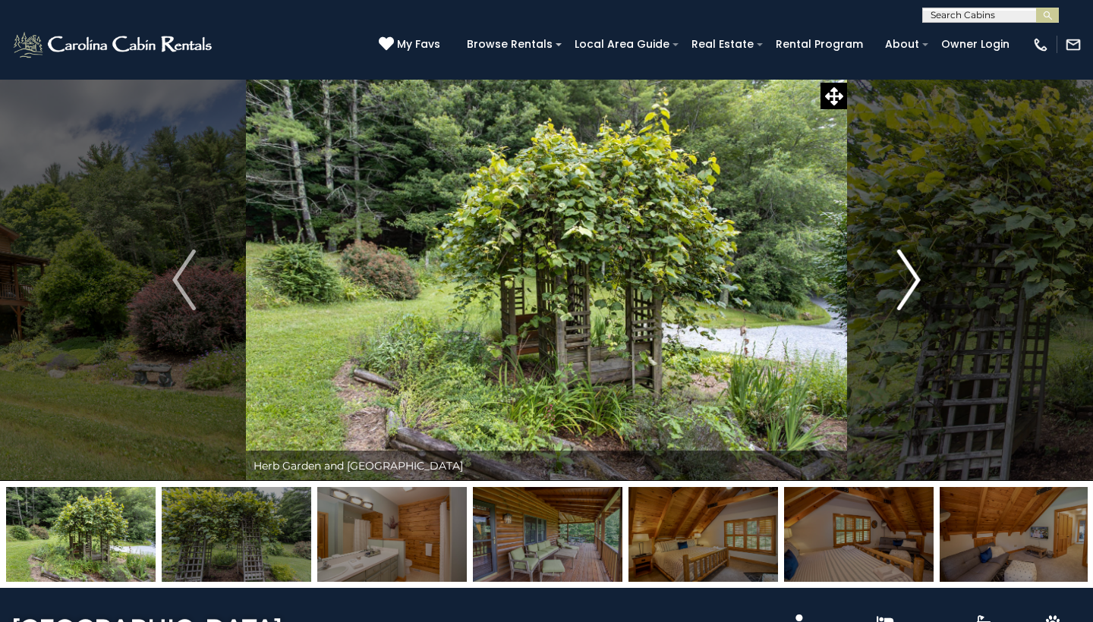
click at [915, 279] on img "Next" at bounding box center [908, 280] width 23 height 61
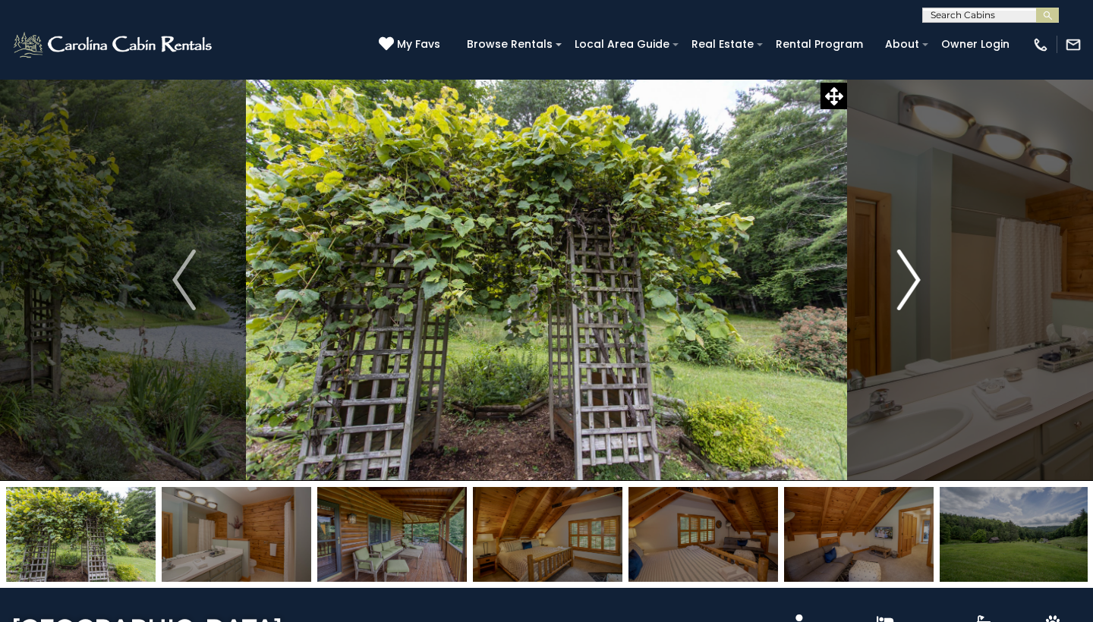
click at [915, 279] on img "Next" at bounding box center [908, 280] width 23 height 61
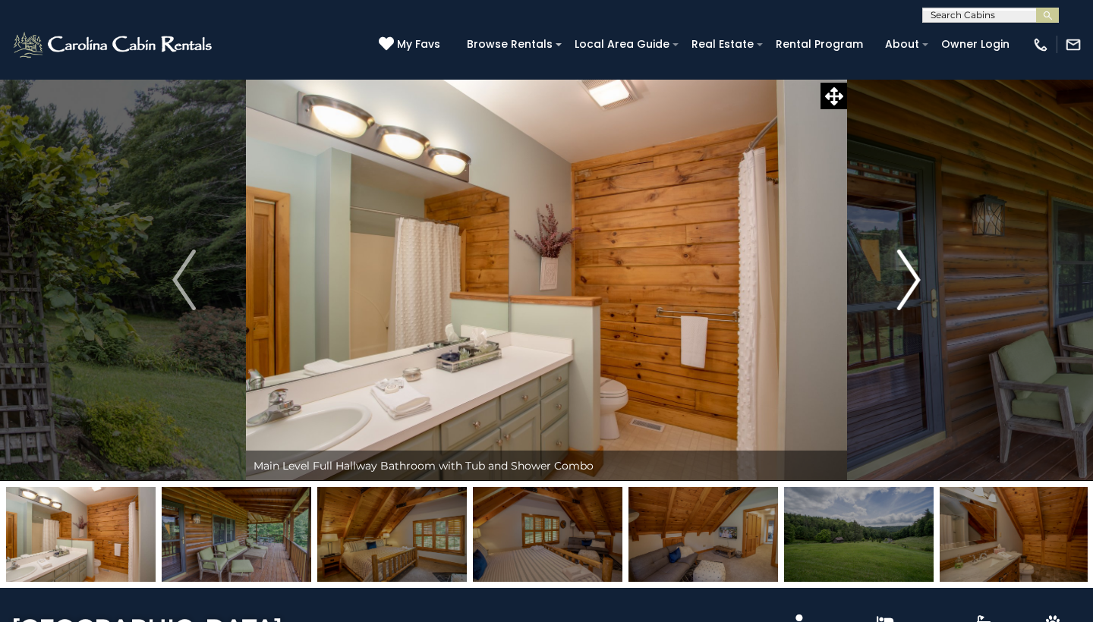
click at [915, 279] on img "Next" at bounding box center [908, 280] width 23 height 61
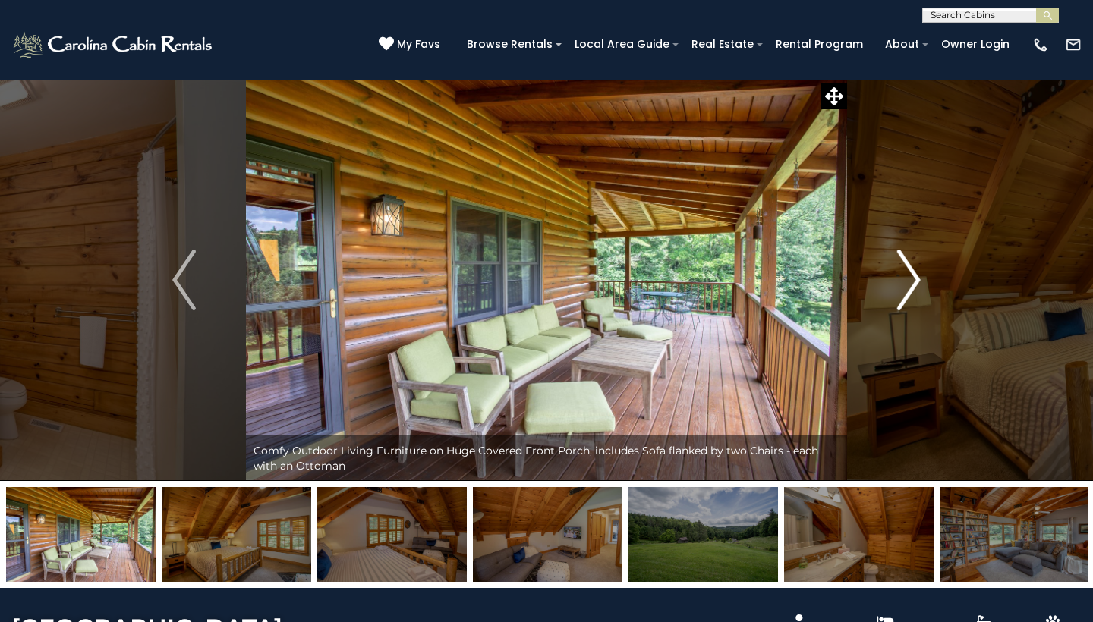
click at [915, 279] on img "Next" at bounding box center [908, 280] width 23 height 61
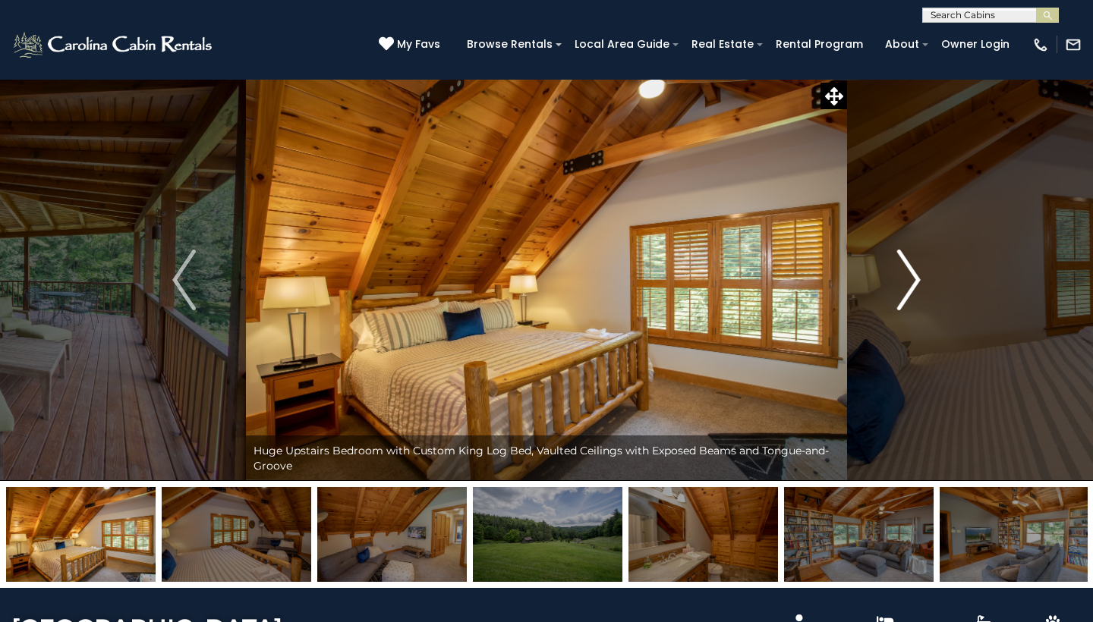
click at [915, 279] on img "Next" at bounding box center [908, 280] width 23 height 61
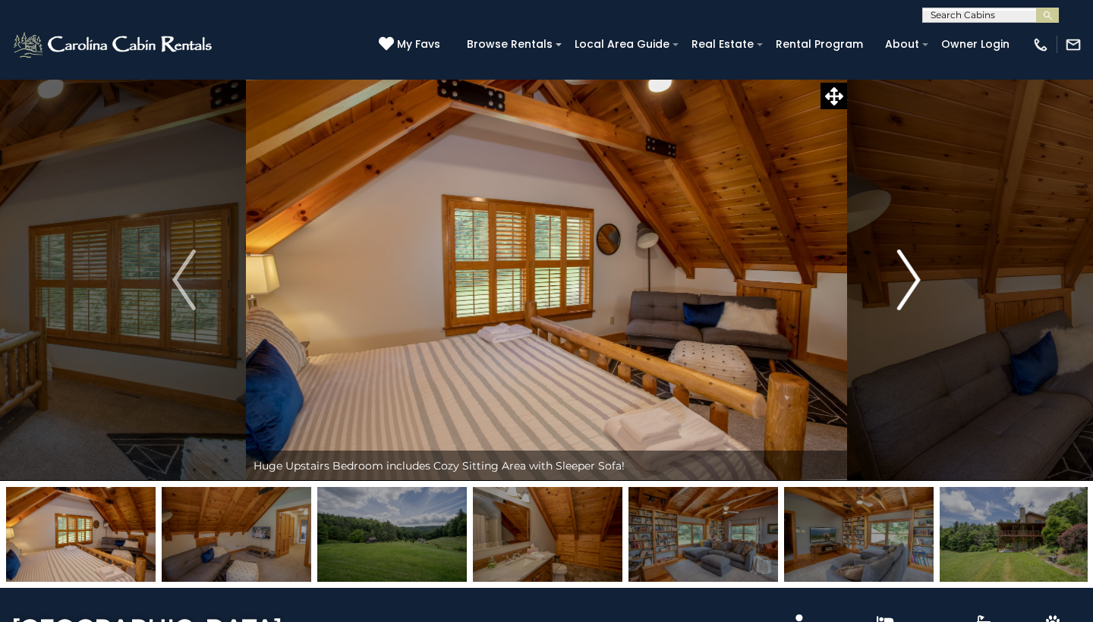
click at [915, 279] on img "Next" at bounding box center [908, 280] width 23 height 61
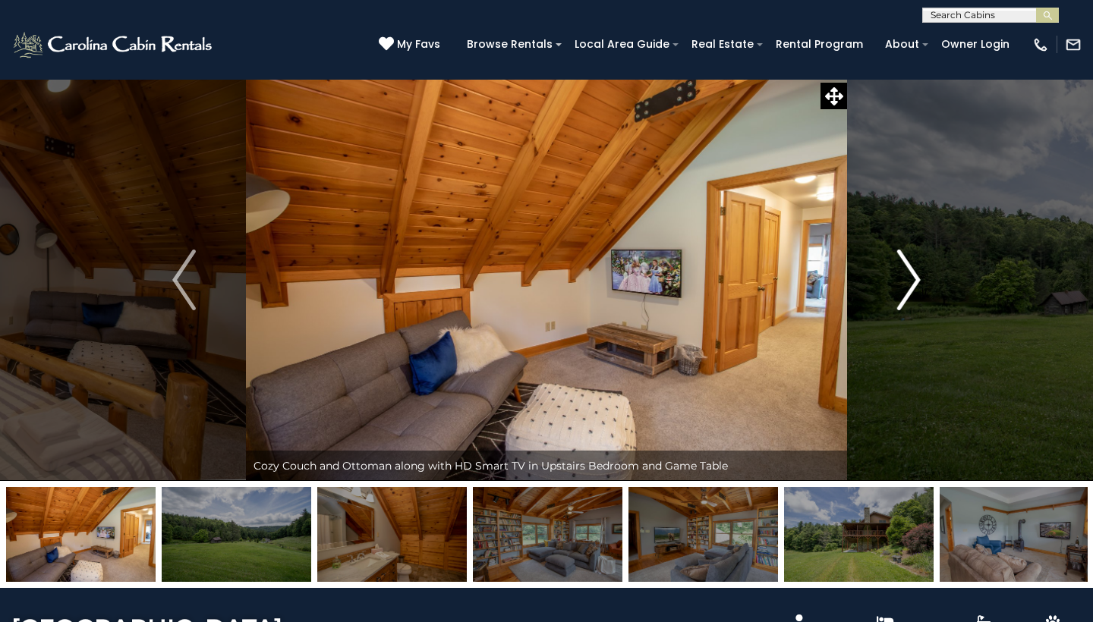
click at [915, 279] on img "Next" at bounding box center [908, 280] width 23 height 61
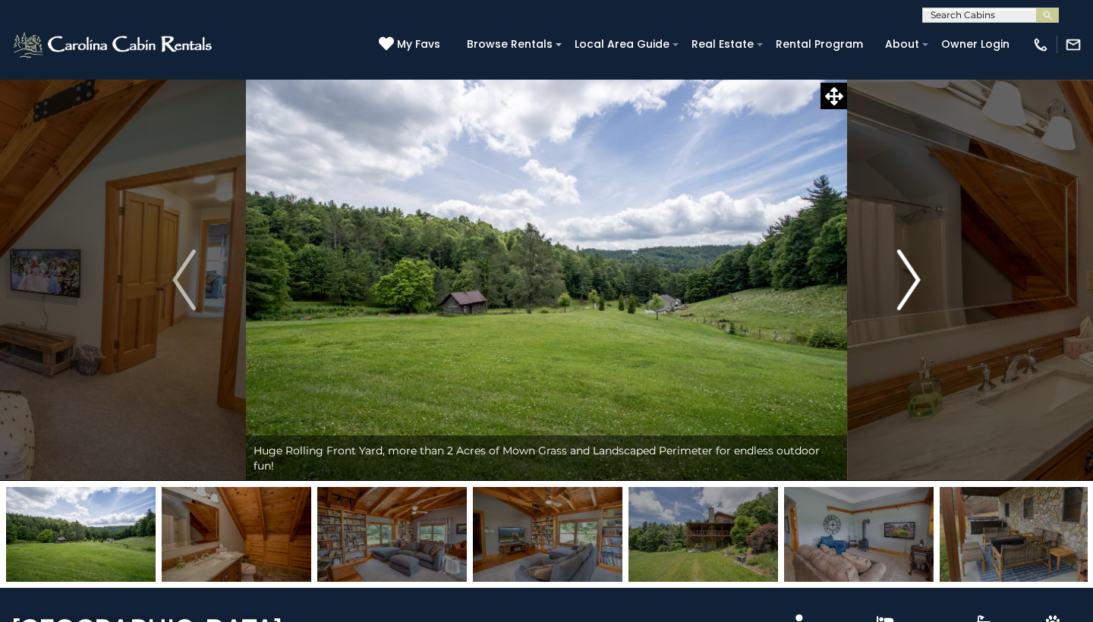
click at [915, 279] on img "Next" at bounding box center [908, 280] width 23 height 61
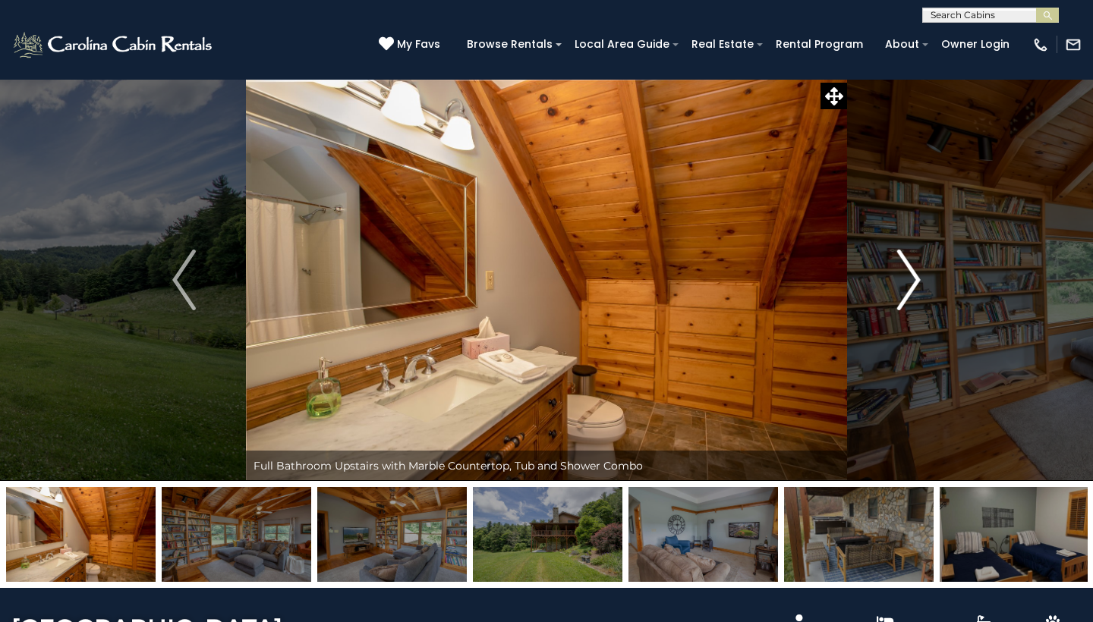
click at [915, 279] on img "Next" at bounding box center [908, 280] width 23 height 61
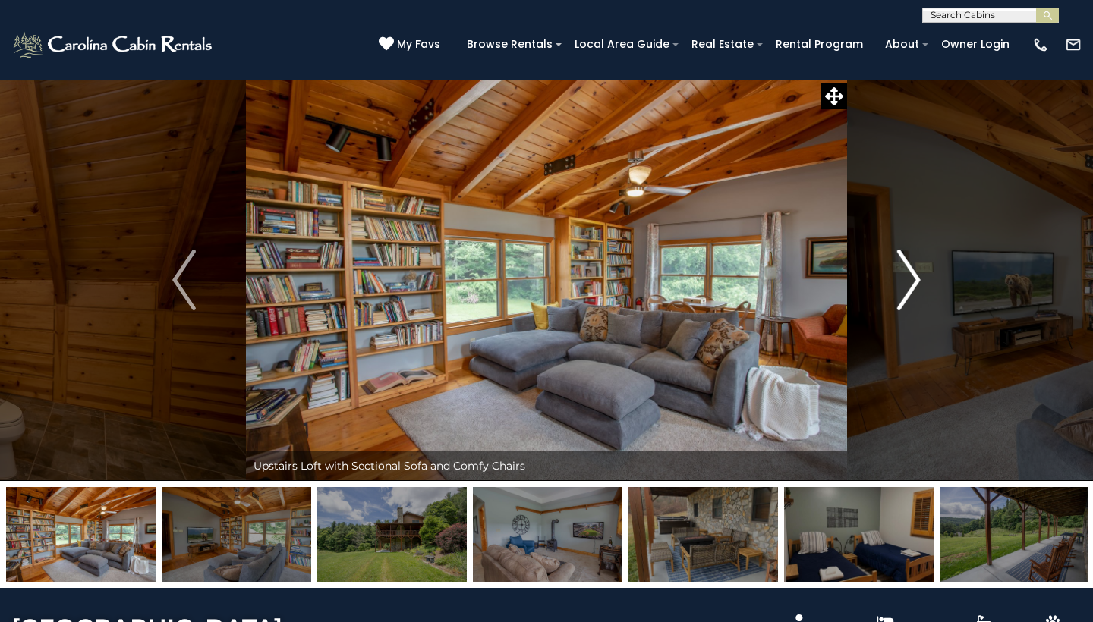
click at [915, 279] on img "Next" at bounding box center [908, 280] width 23 height 61
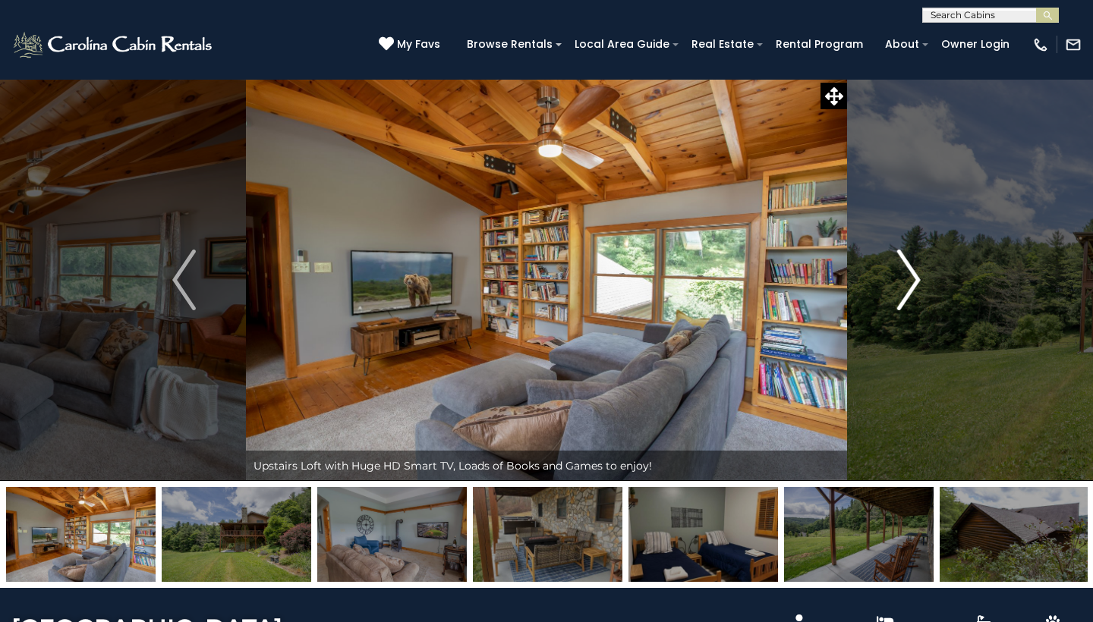
click at [915, 279] on img "Next" at bounding box center [908, 280] width 23 height 61
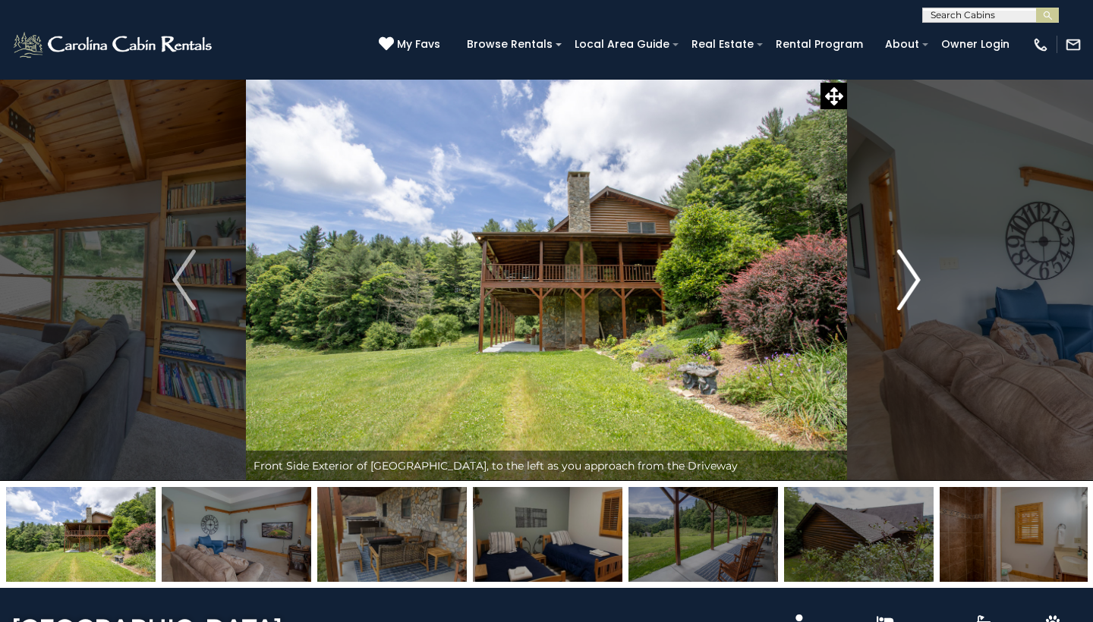
click at [915, 279] on img "Next" at bounding box center [908, 280] width 23 height 61
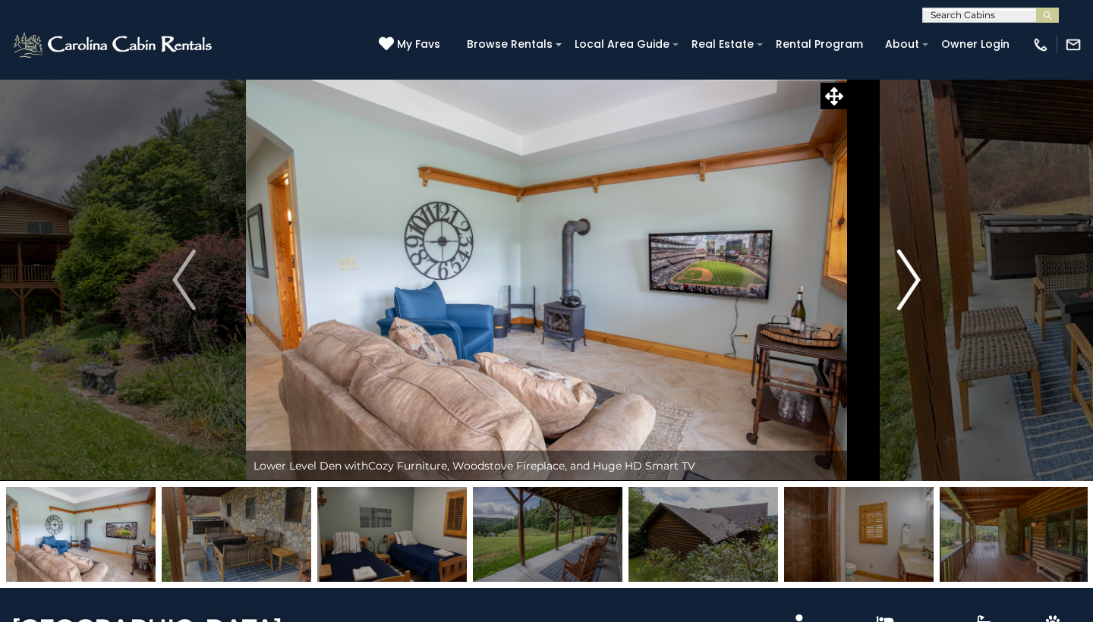
click at [915, 279] on img "Next" at bounding box center [908, 280] width 23 height 61
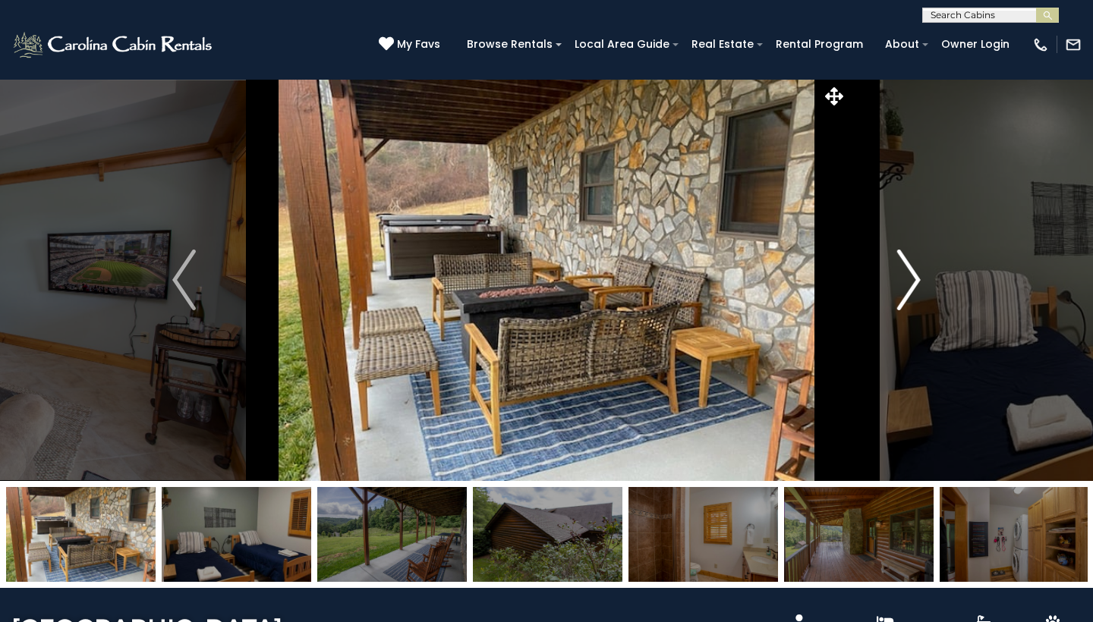
click at [915, 279] on img "Next" at bounding box center [908, 280] width 23 height 61
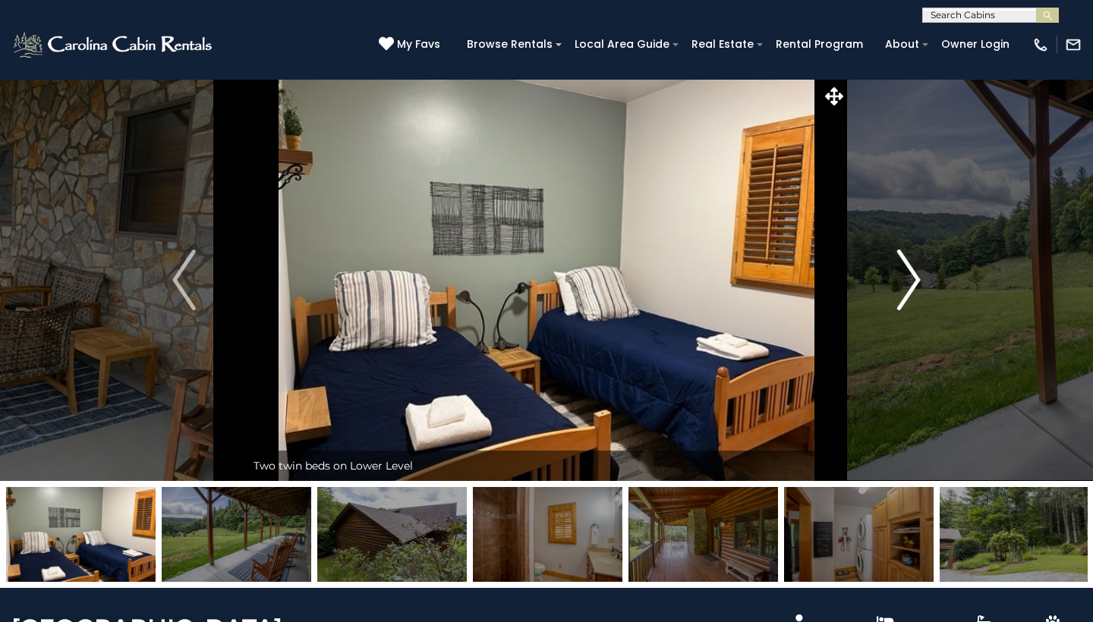
click at [915, 279] on img "Next" at bounding box center [908, 280] width 23 height 61
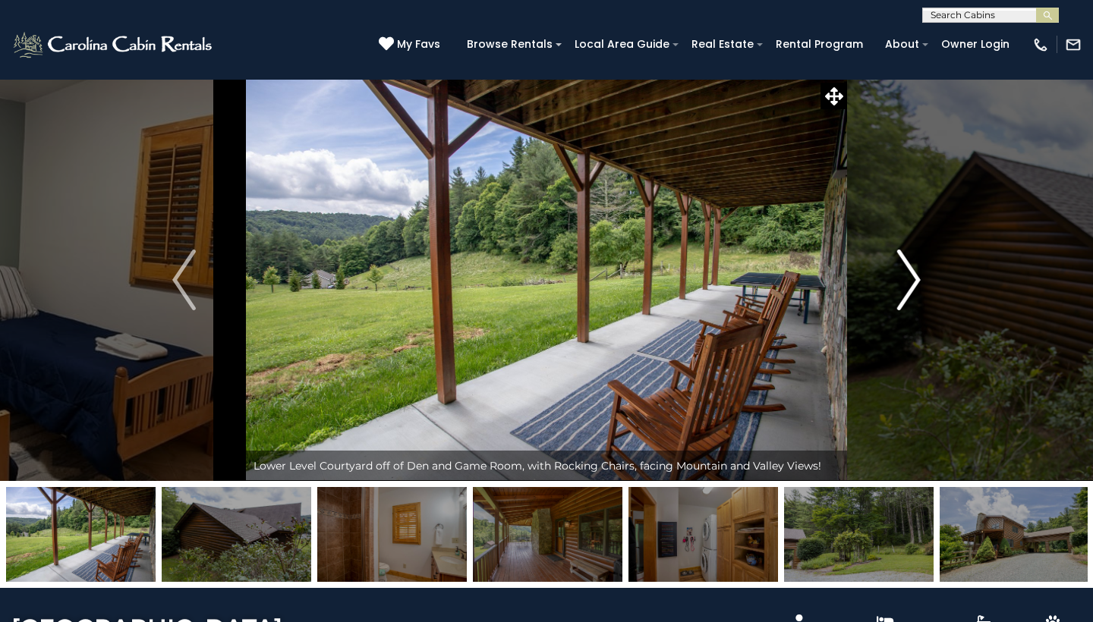
click at [915, 279] on img "Next" at bounding box center [908, 280] width 23 height 61
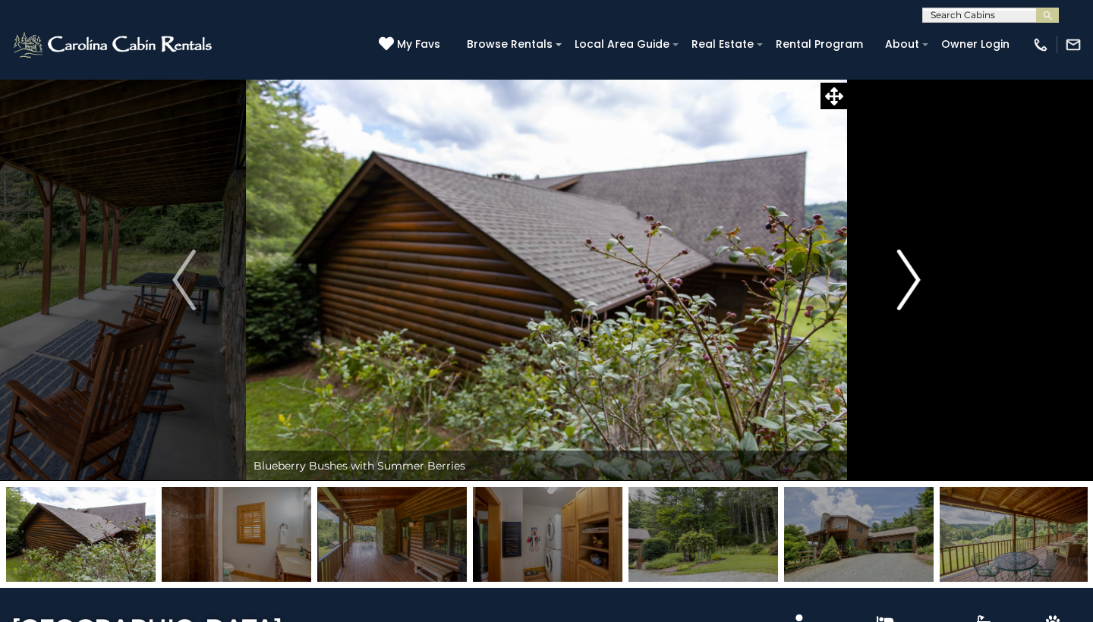
click at [915, 279] on img "Next" at bounding box center [908, 280] width 23 height 61
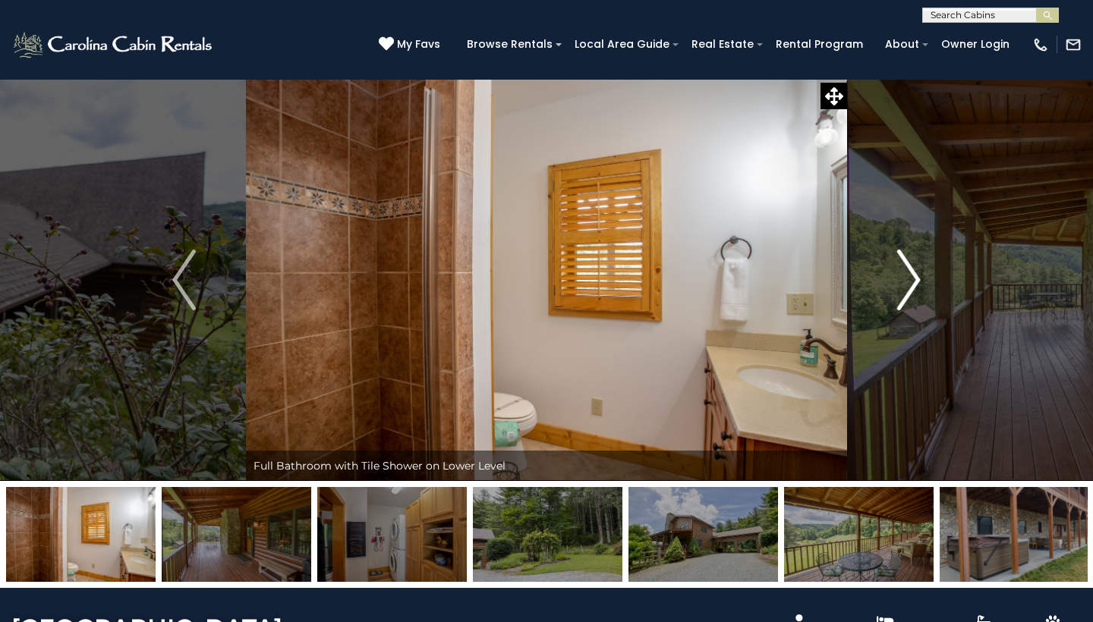
click at [915, 279] on img "Next" at bounding box center [908, 280] width 23 height 61
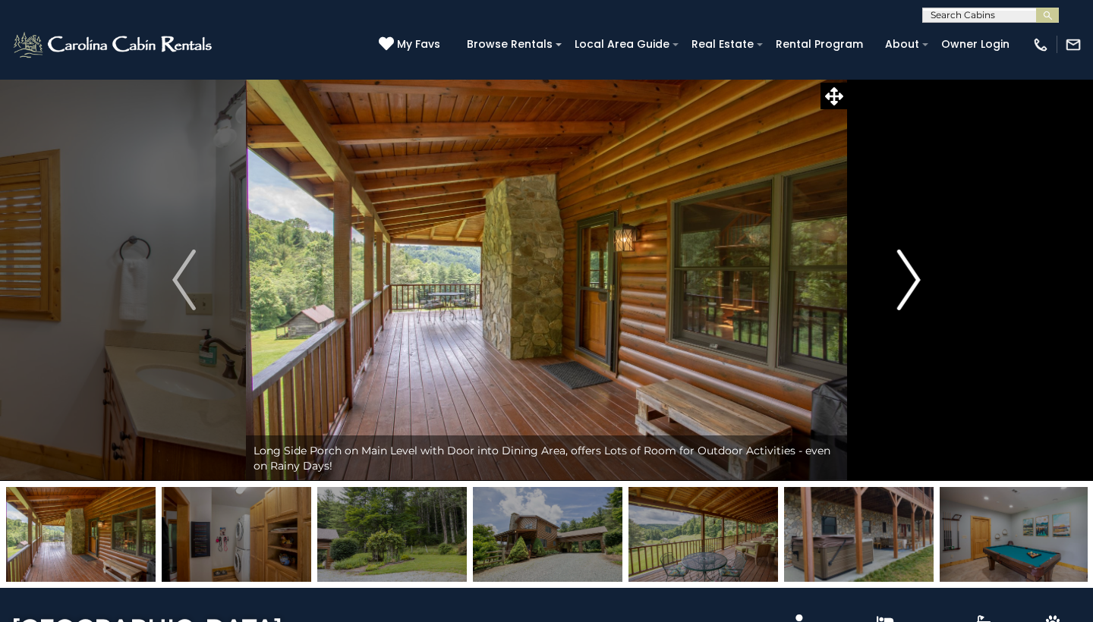
click at [915, 279] on img "Next" at bounding box center [908, 280] width 23 height 61
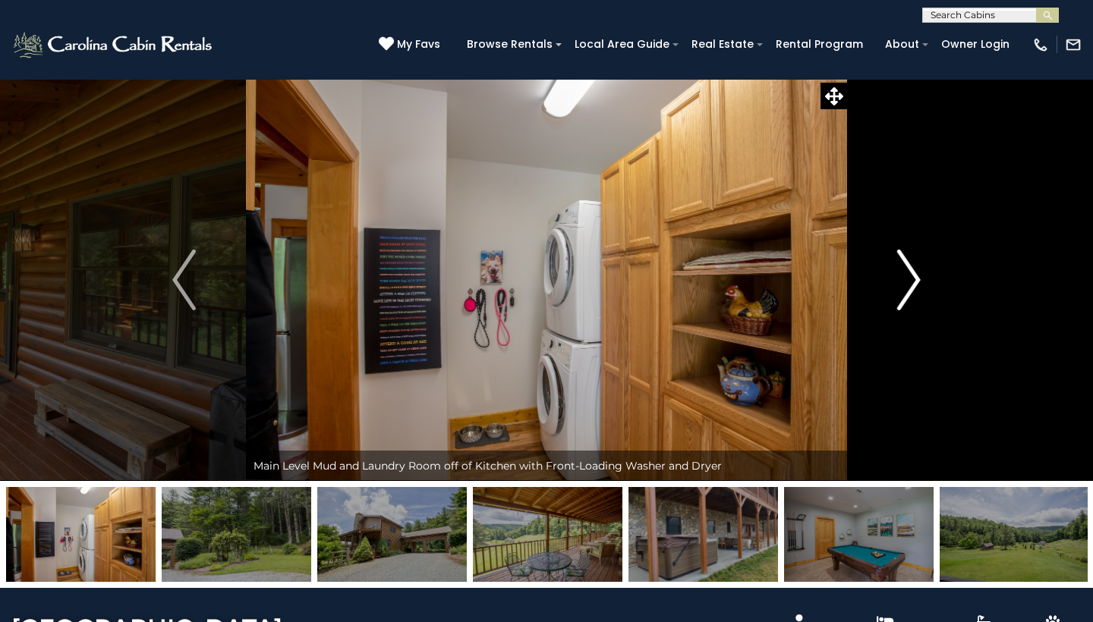
click at [915, 279] on img "Next" at bounding box center [908, 280] width 23 height 61
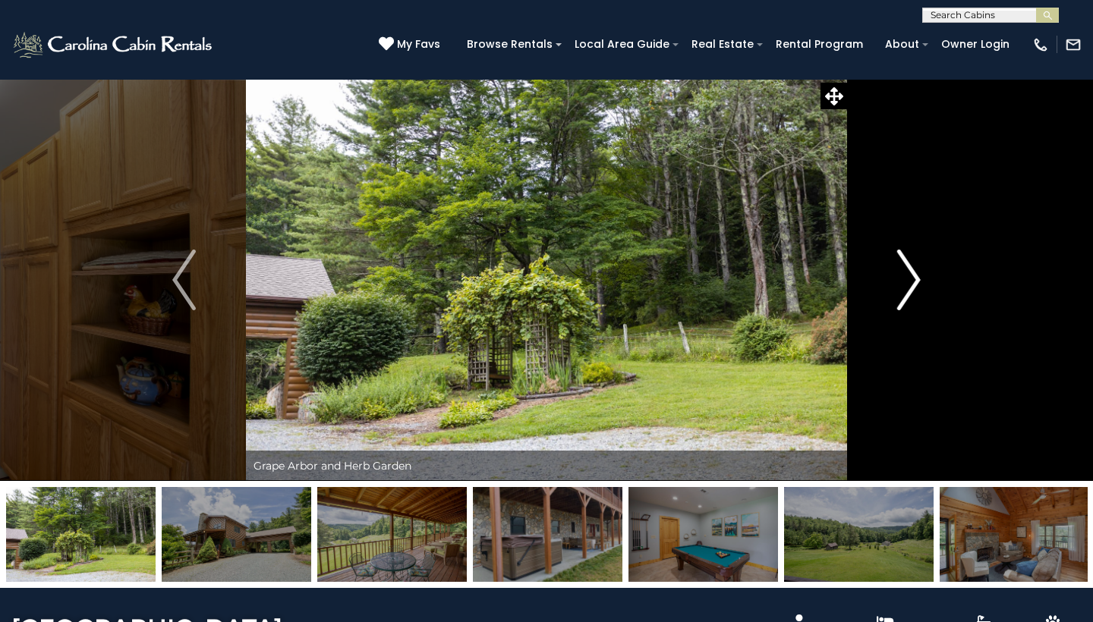
click at [915, 279] on img "Next" at bounding box center [908, 280] width 23 height 61
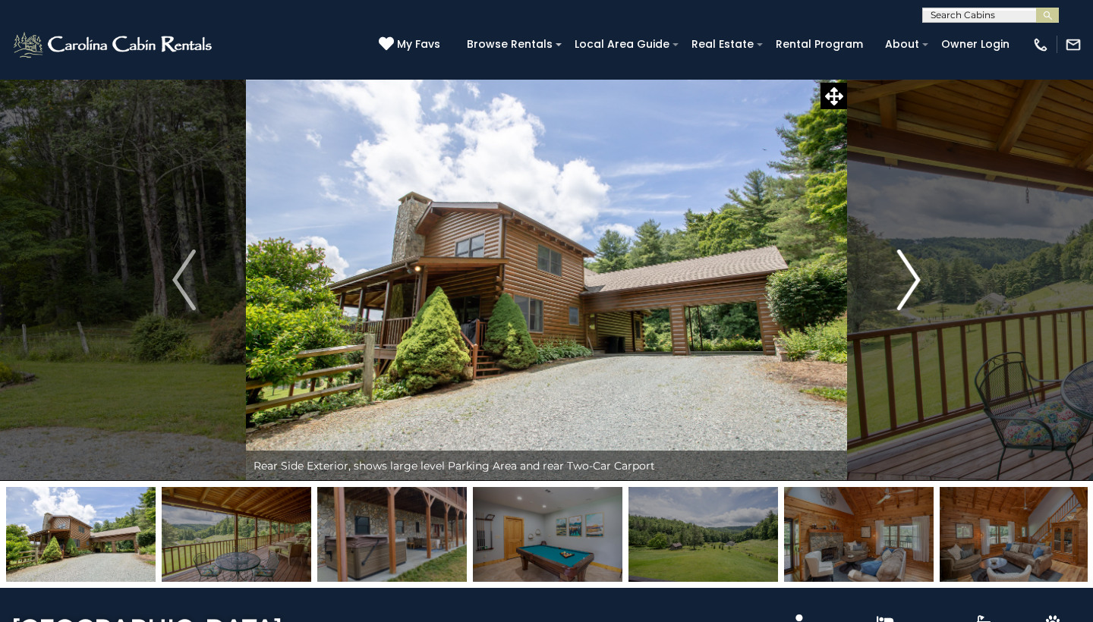
click at [915, 279] on img "Next" at bounding box center [908, 280] width 23 height 61
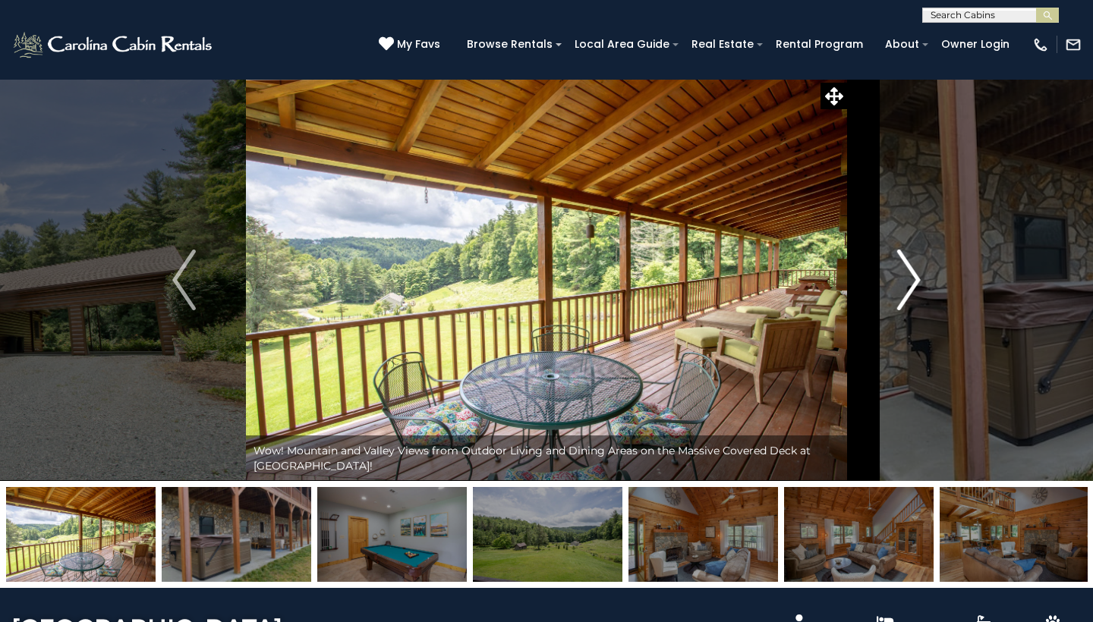
click at [915, 279] on img "Next" at bounding box center [908, 280] width 23 height 61
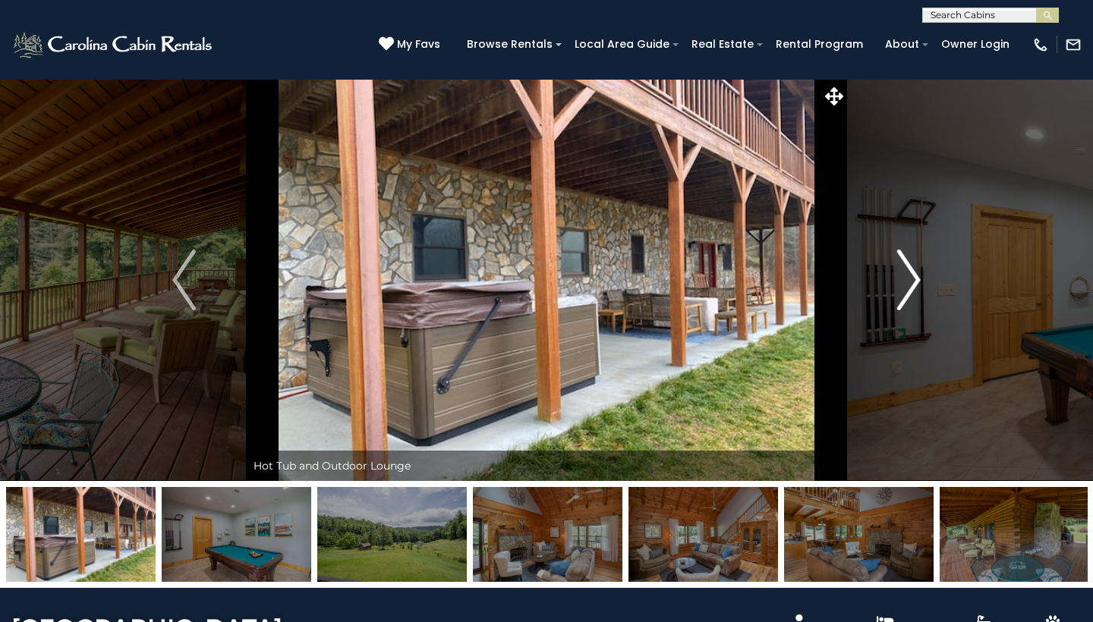
click at [915, 279] on img "Next" at bounding box center [908, 280] width 23 height 61
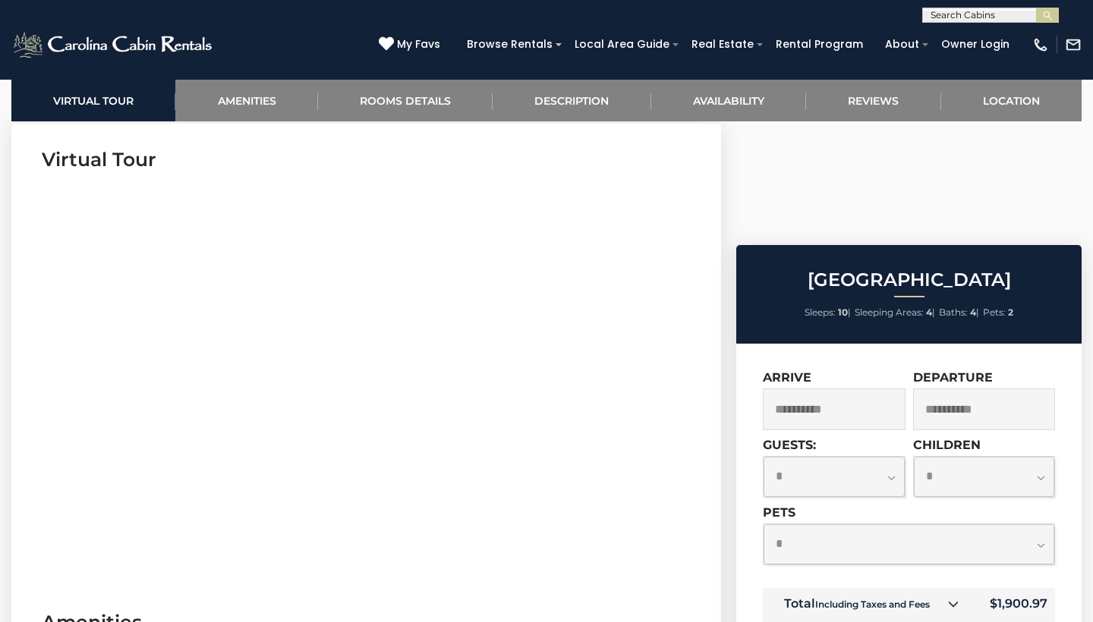
scroll to position [615, 0]
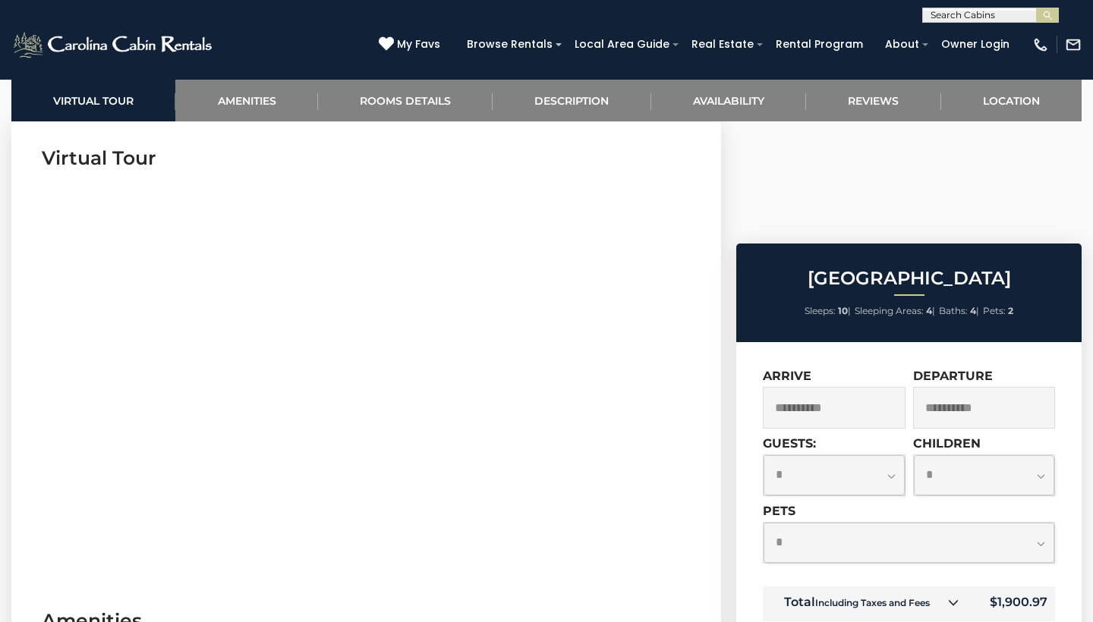
select select "*"
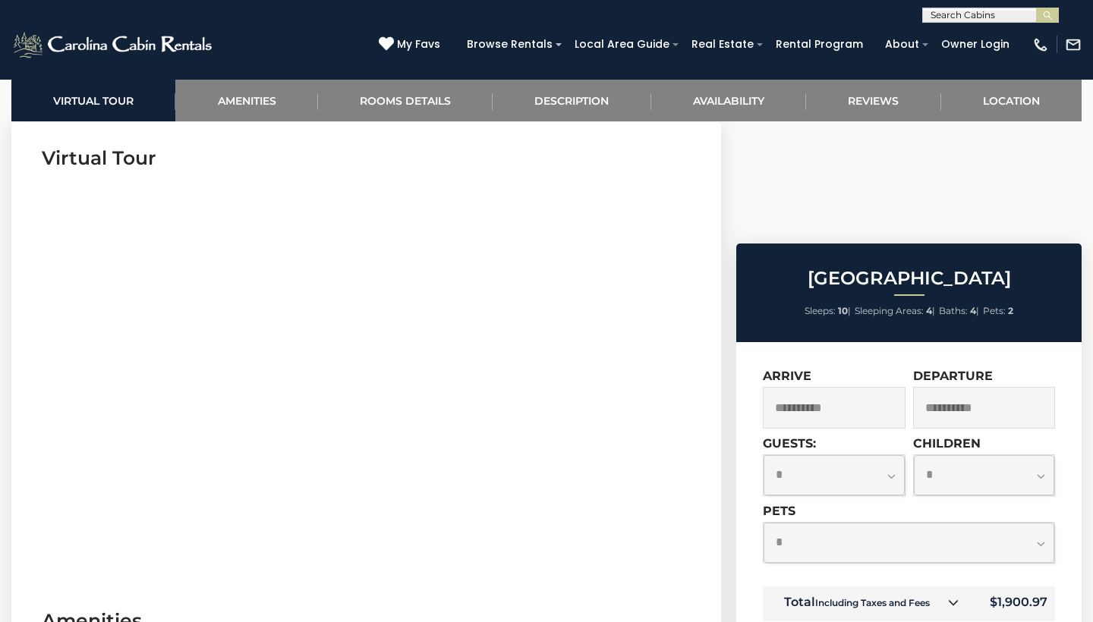
select select "*"
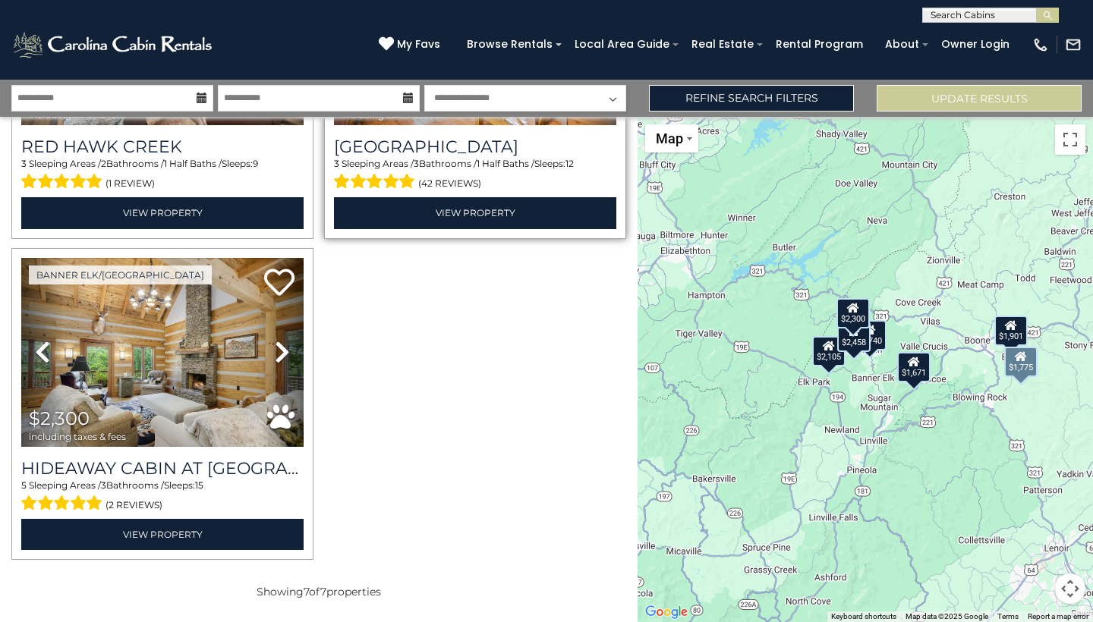
scroll to position [882, 0]
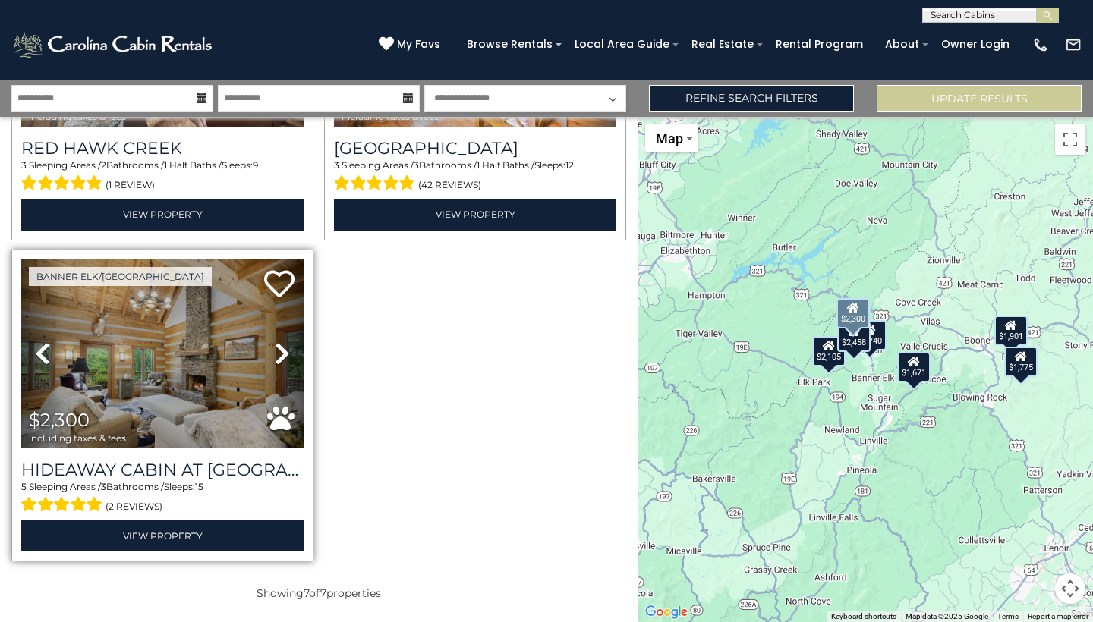
click at [283, 351] on icon at bounding box center [282, 354] width 15 height 24
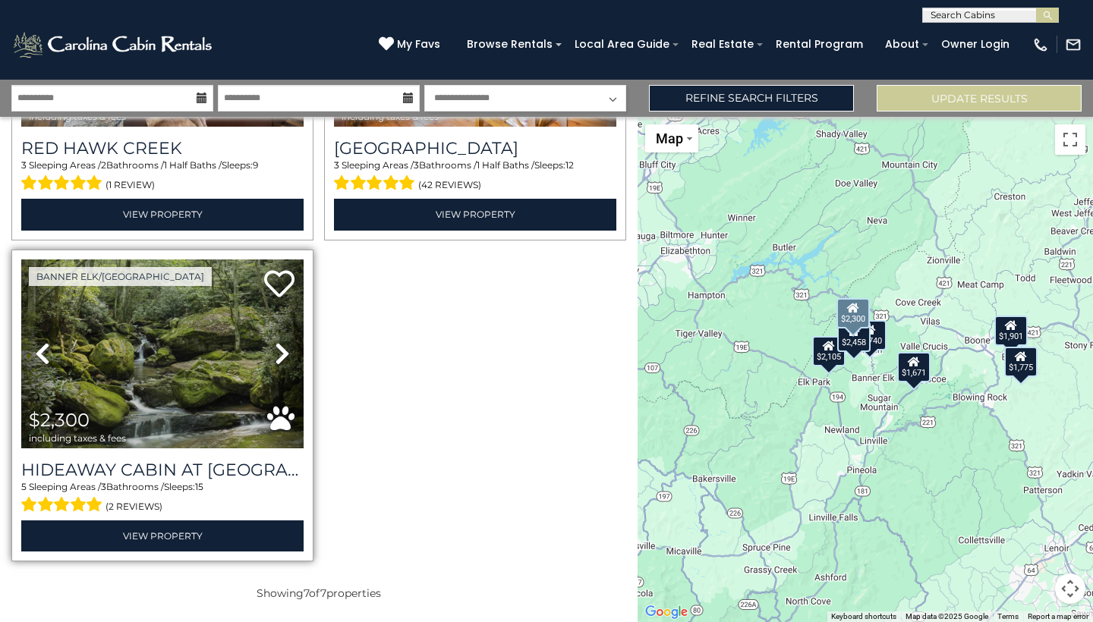
click at [283, 351] on icon at bounding box center [282, 354] width 15 height 24
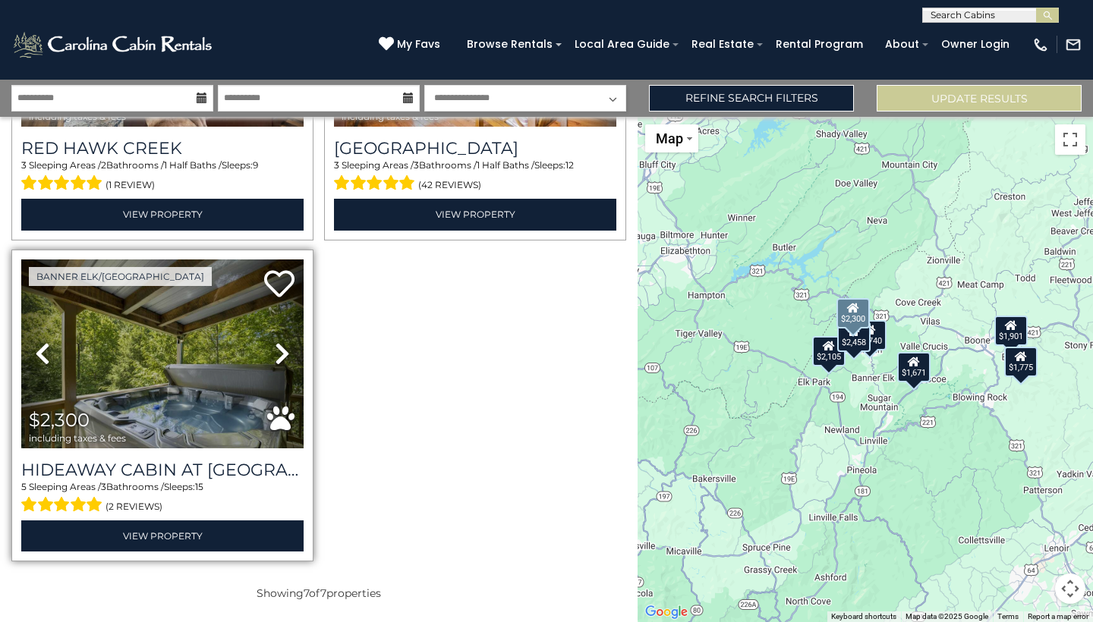
click at [283, 351] on icon at bounding box center [282, 354] width 15 height 24
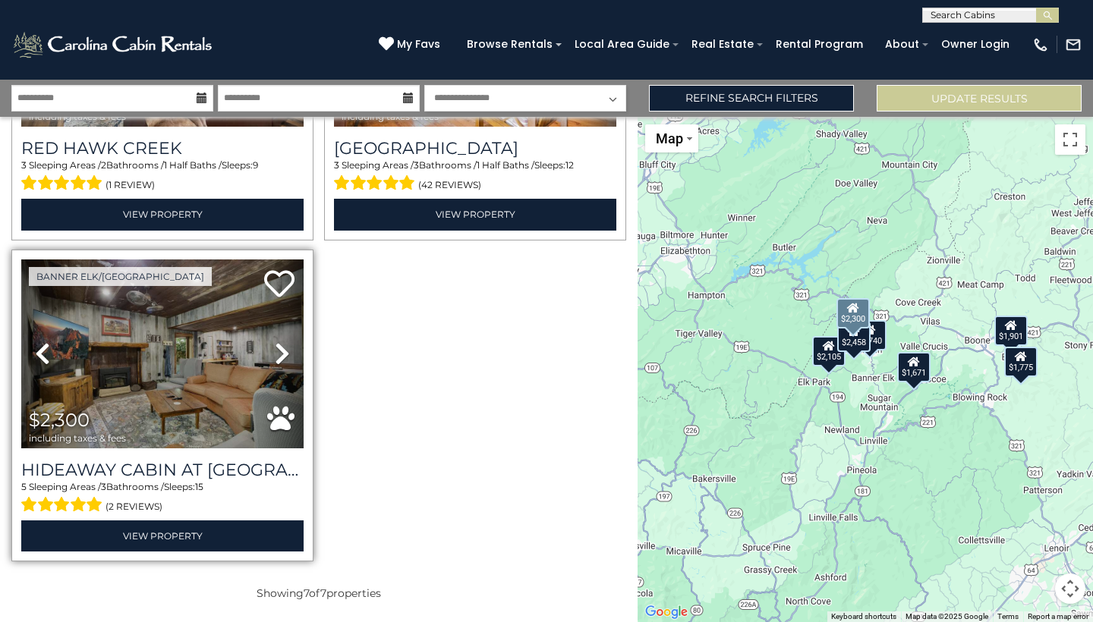
click at [283, 351] on icon at bounding box center [282, 354] width 15 height 24
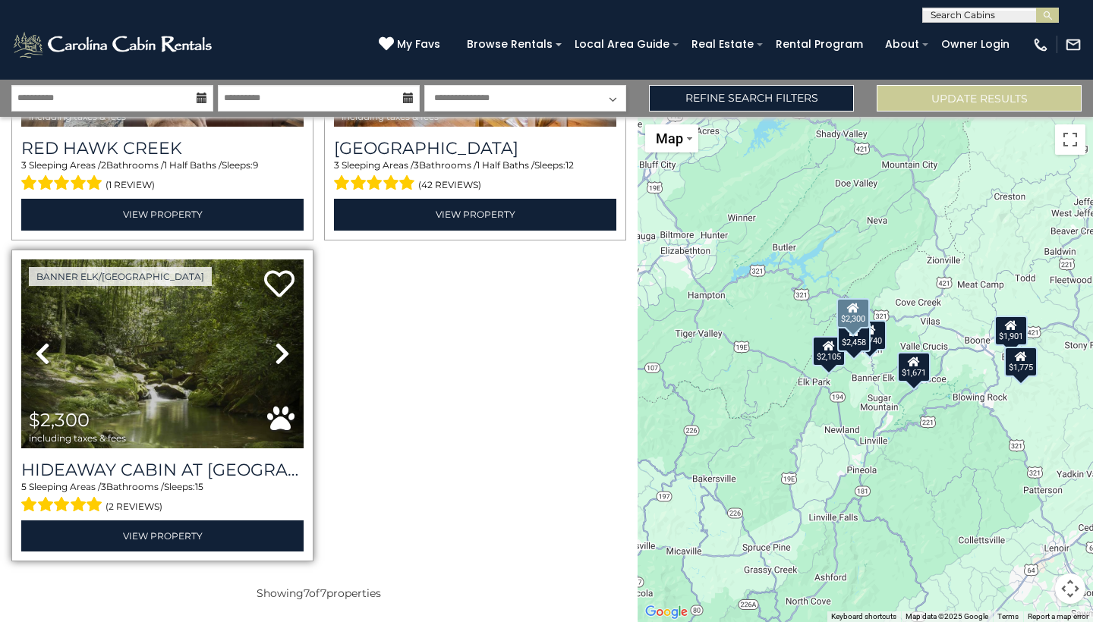
click at [283, 351] on icon at bounding box center [282, 354] width 15 height 24
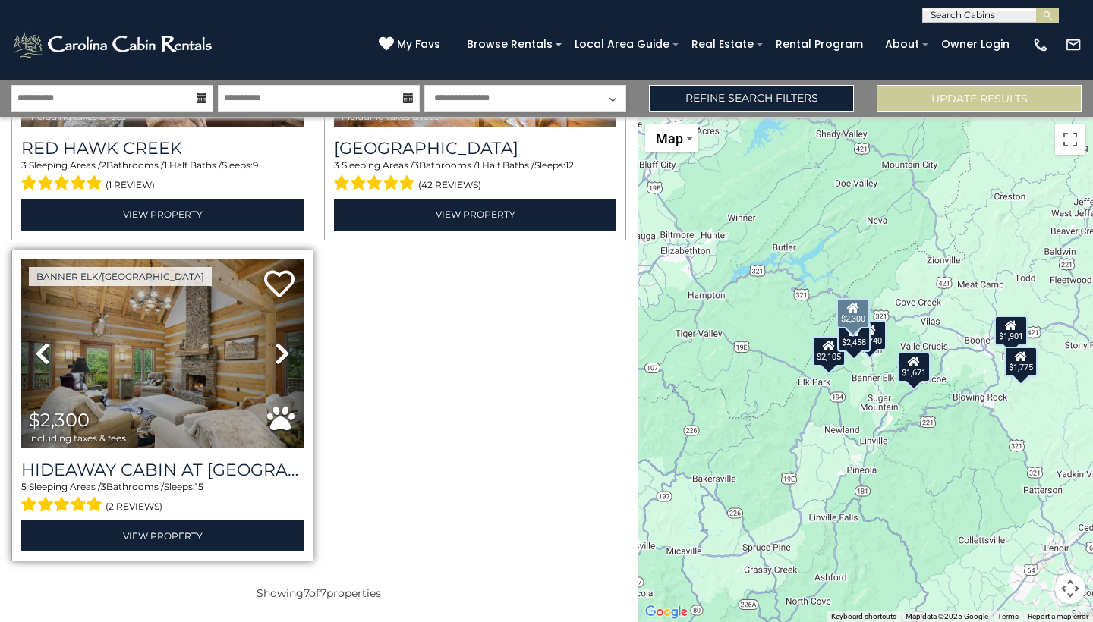
click at [283, 351] on icon at bounding box center [282, 354] width 15 height 24
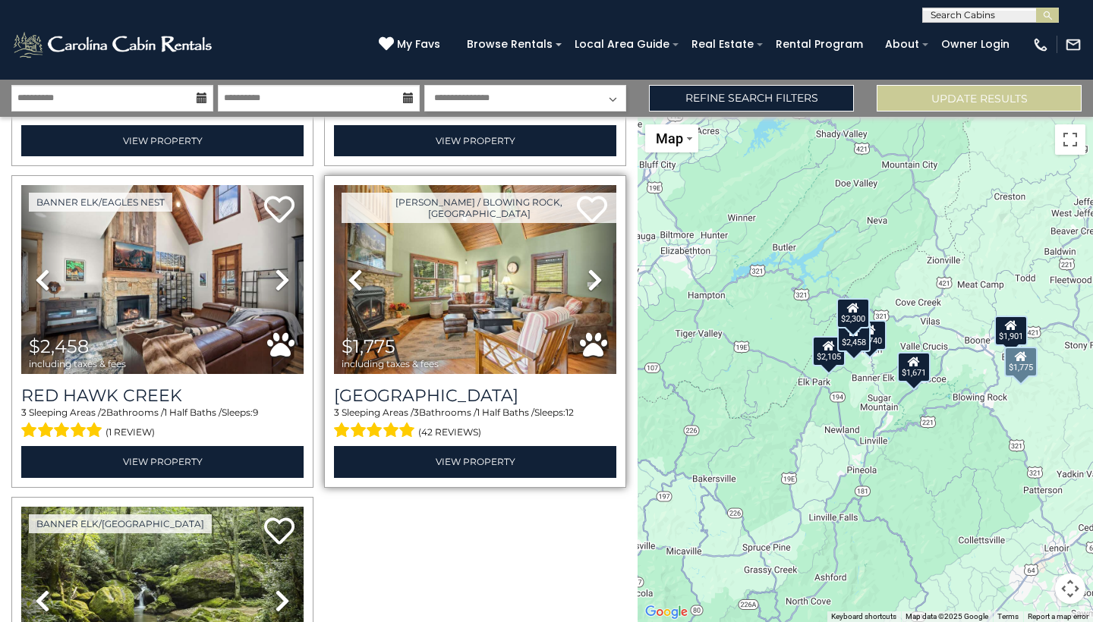
scroll to position [609, 0]
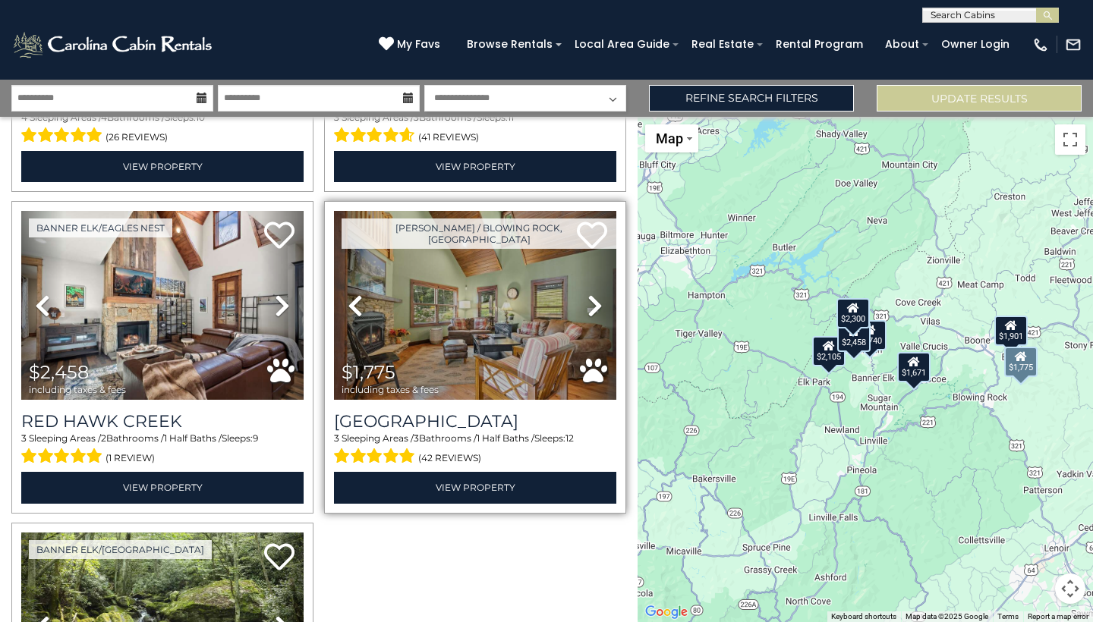
click at [596, 299] on icon at bounding box center [594, 306] width 15 height 24
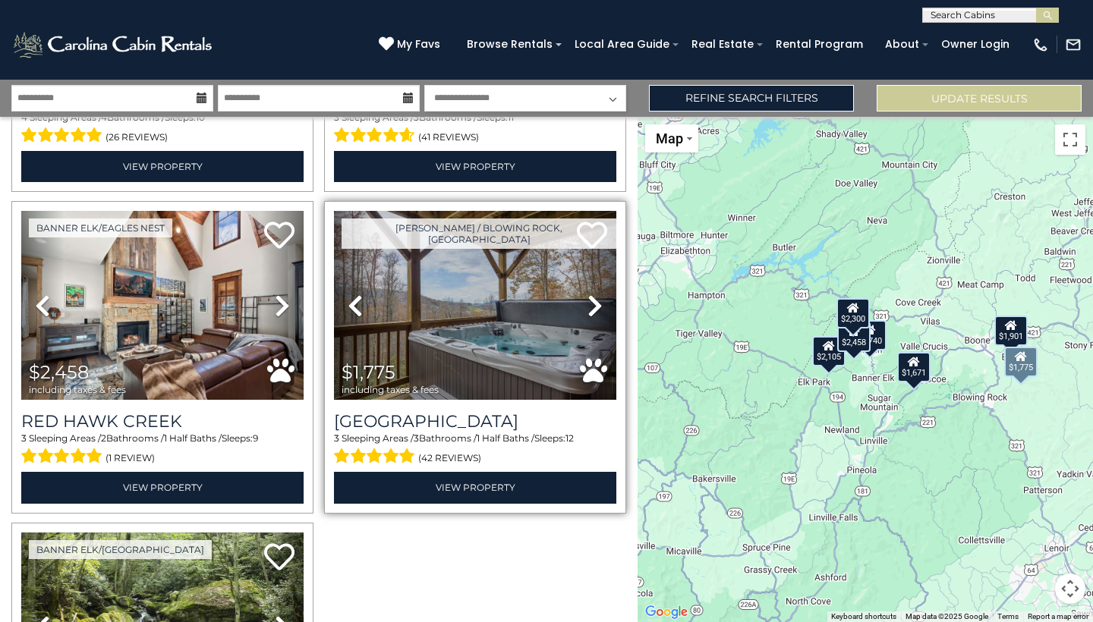
click at [596, 299] on icon at bounding box center [594, 306] width 15 height 24
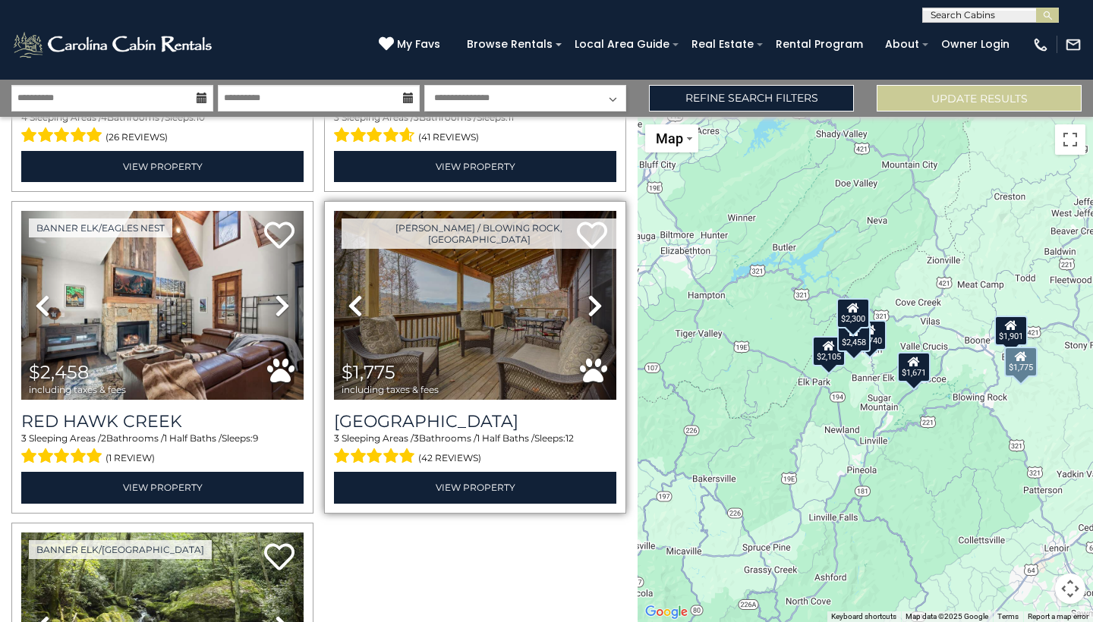
click at [596, 299] on icon at bounding box center [594, 306] width 15 height 24
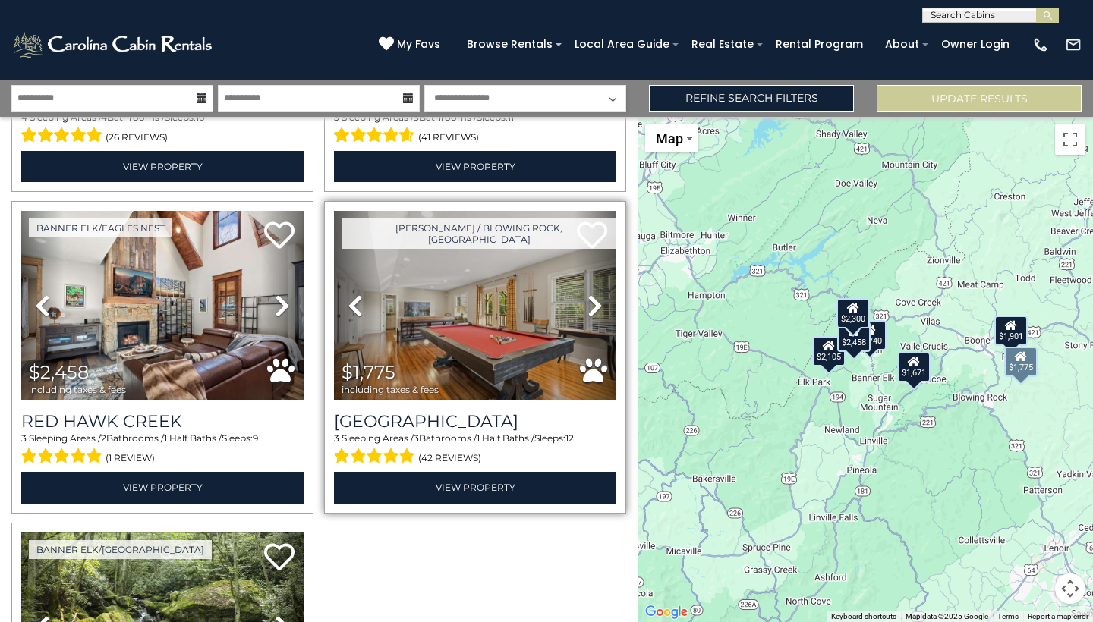
click at [596, 299] on icon at bounding box center [594, 306] width 15 height 24
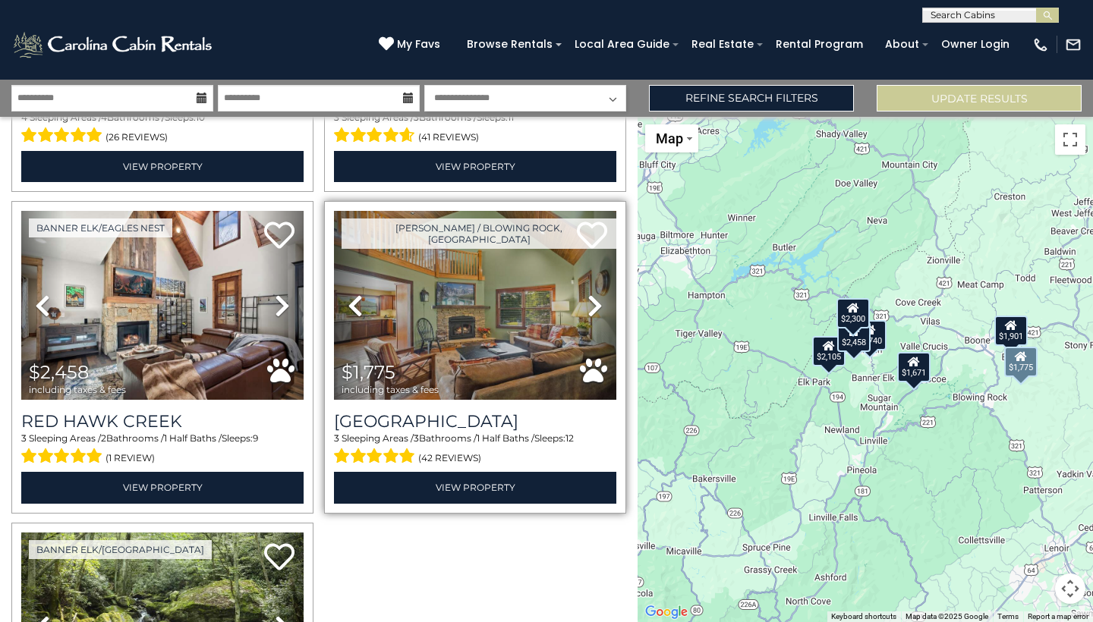
click at [596, 299] on icon at bounding box center [594, 306] width 15 height 24
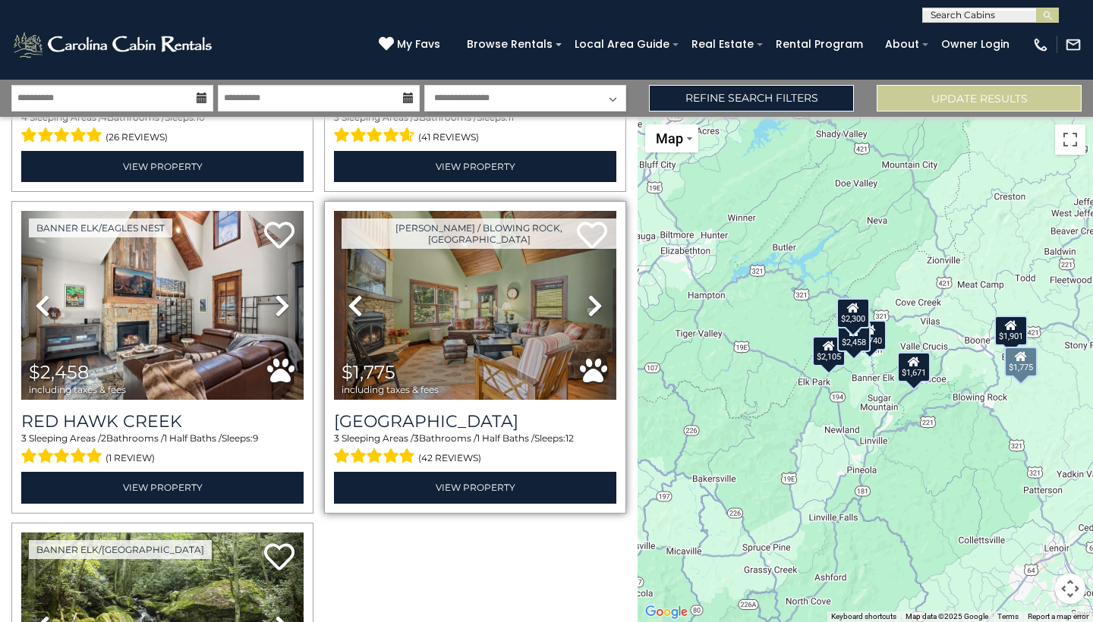
click at [596, 299] on icon at bounding box center [594, 306] width 15 height 24
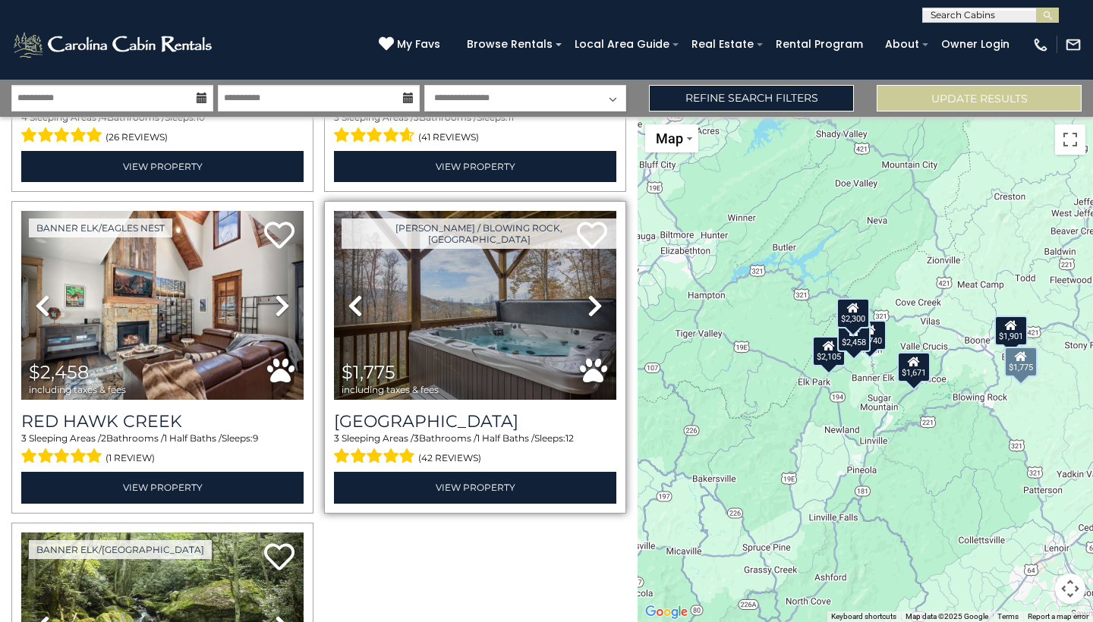
click at [596, 299] on icon at bounding box center [594, 306] width 15 height 24
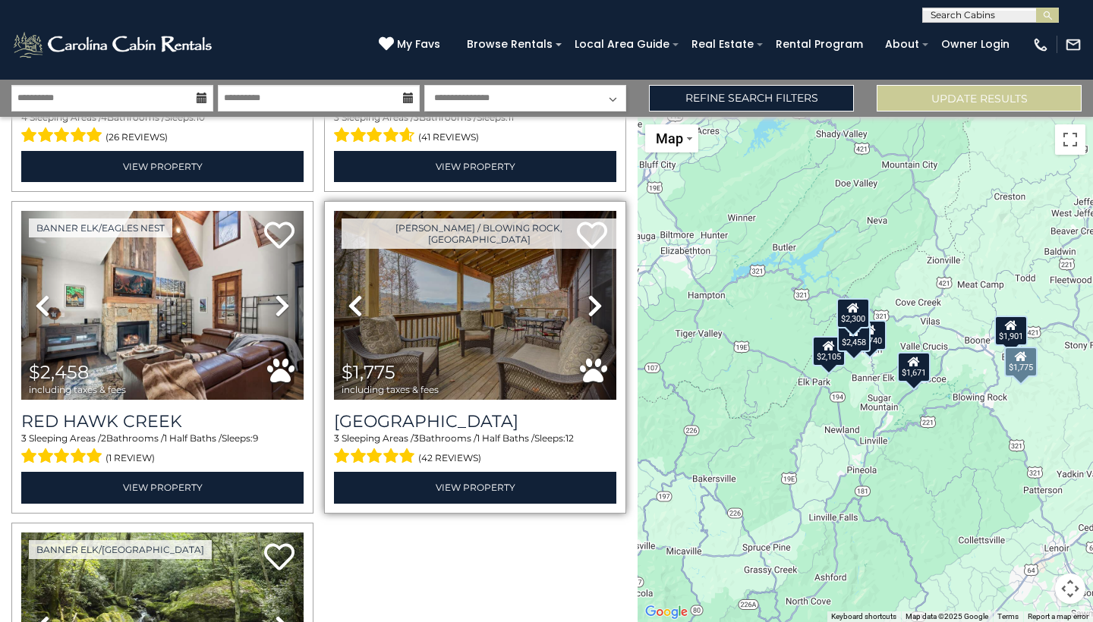
click at [494, 293] on img at bounding box center [475, 305] width 282 height 189
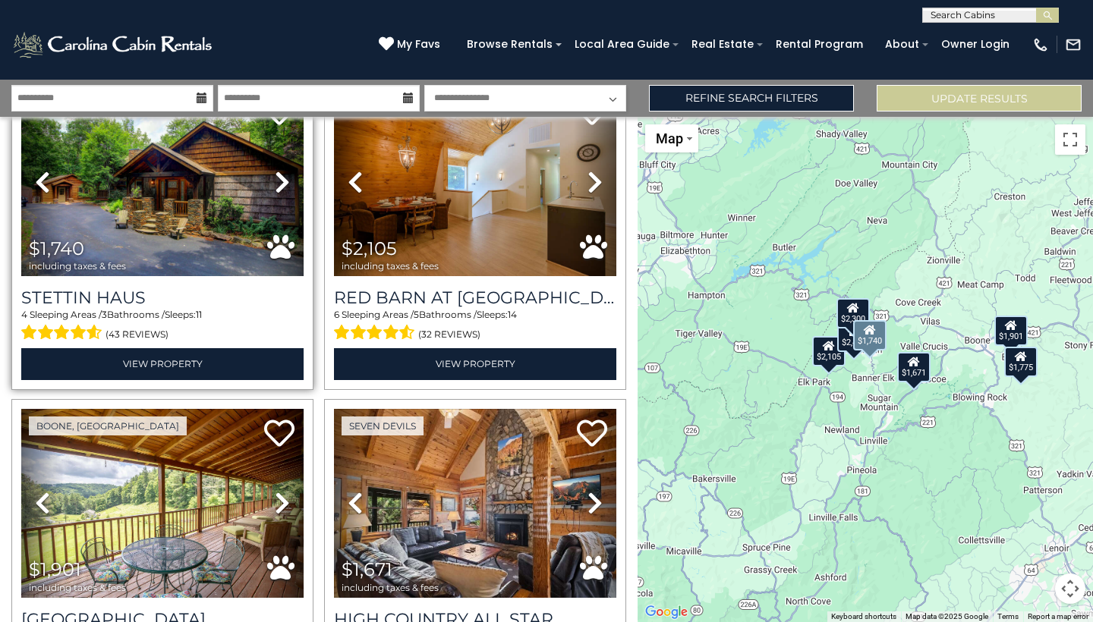
scroll to position [99, 0]
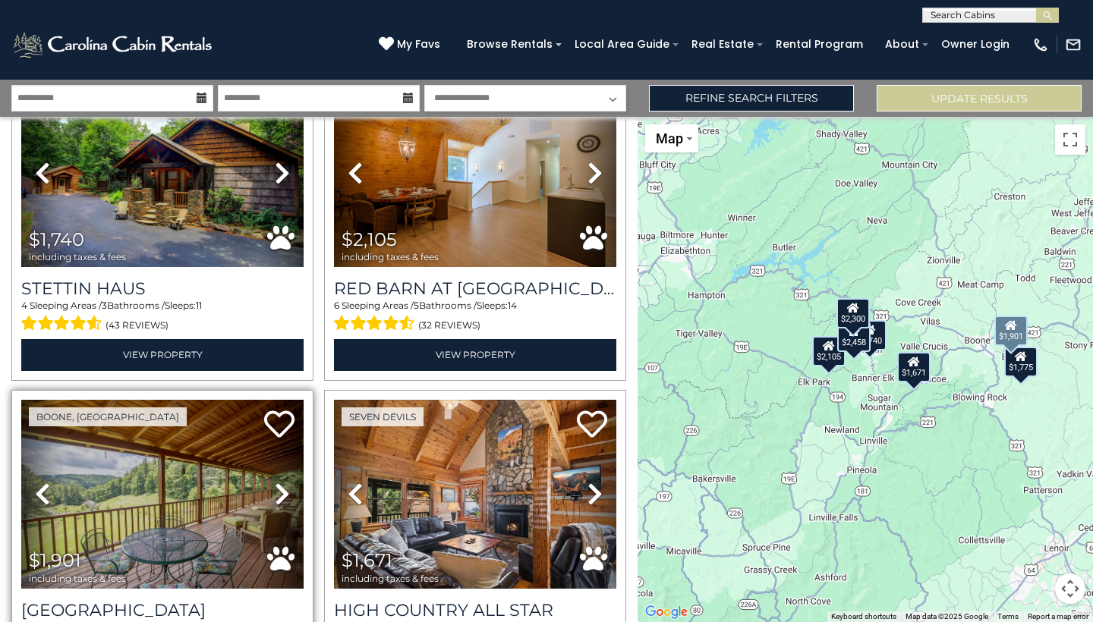
click at [199, 479] on img at bounding box center [162, 494] width 282 height 189
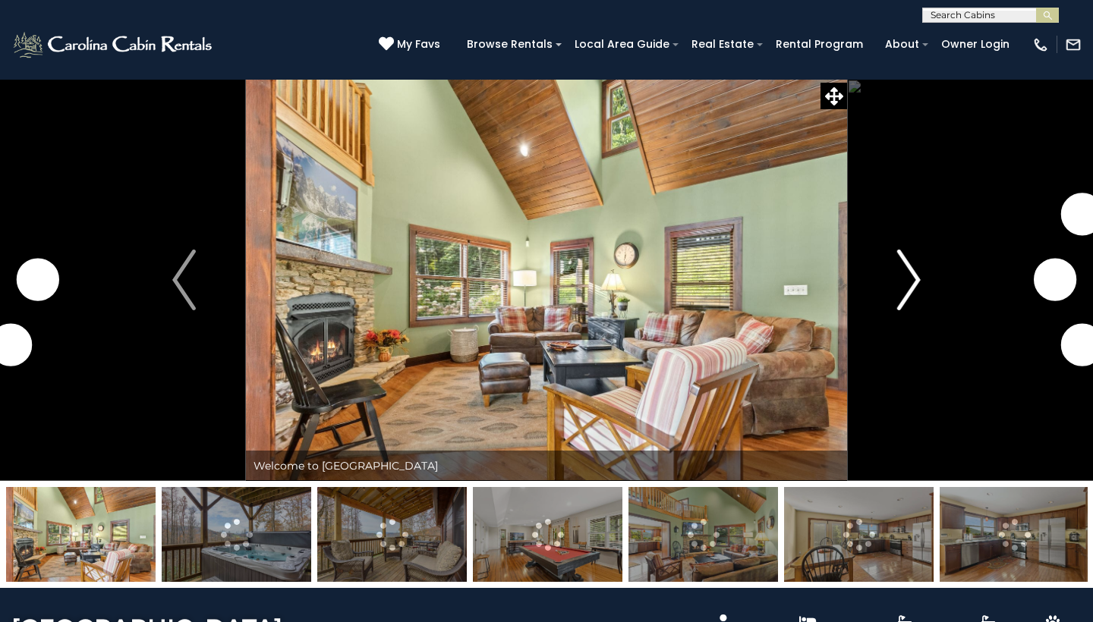
click at [916, 263] on img "Next" at bounding box center [908, 280] width 23 height 61
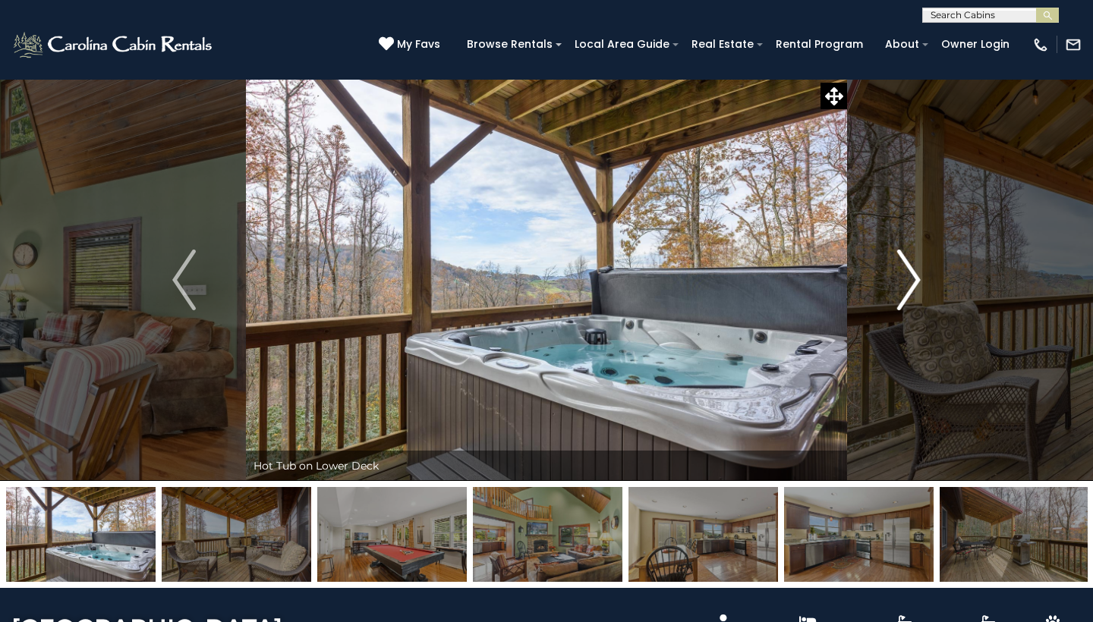
click at [914, 268] on img "Next" at bounding box center [908, 280] width 23 height 61
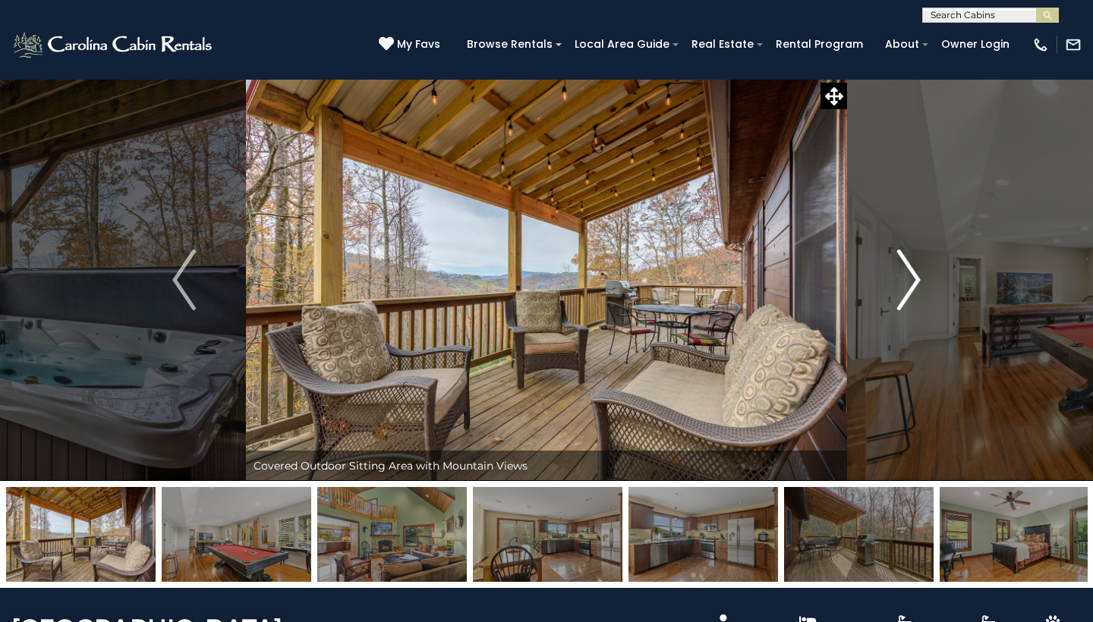
click at [914, 268] on img "Next" at bounding box center [908, 280] width 23 height 61
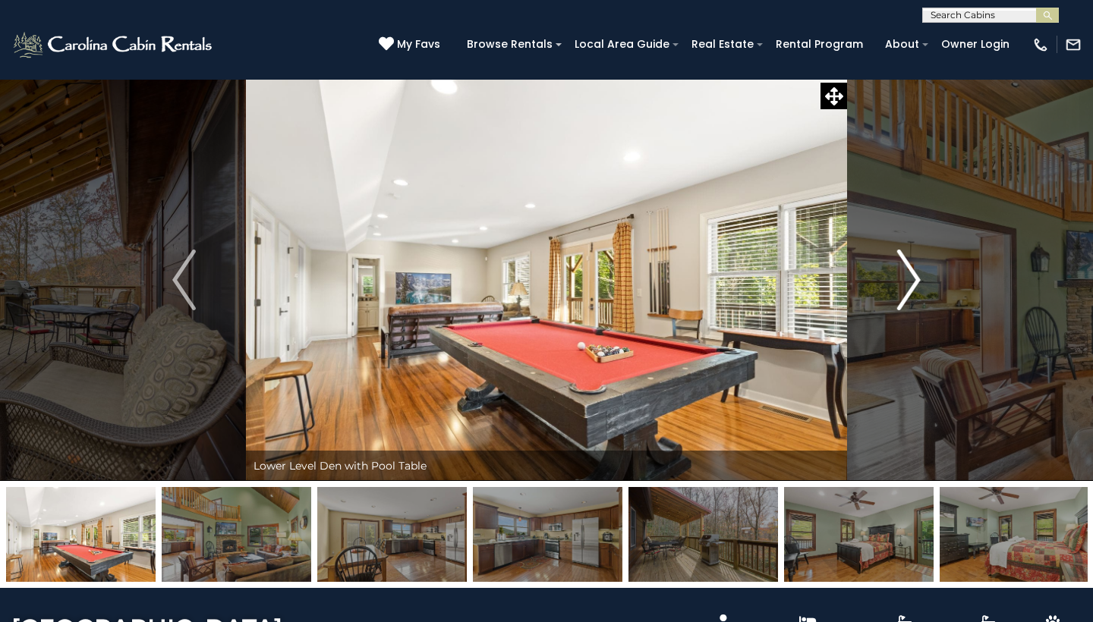
click at [914, 268] on img "Next" at bounding box center [908, 280] width 23 height 61
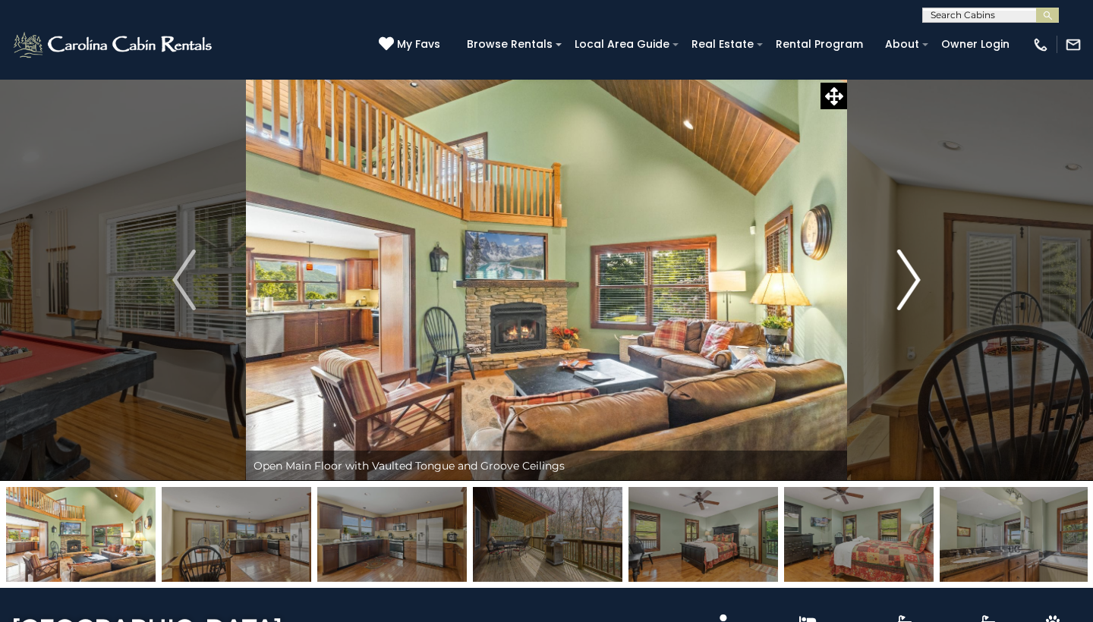
click at [914, 268] on img "Next" at bounding box center [908, 280] width 23 height 61
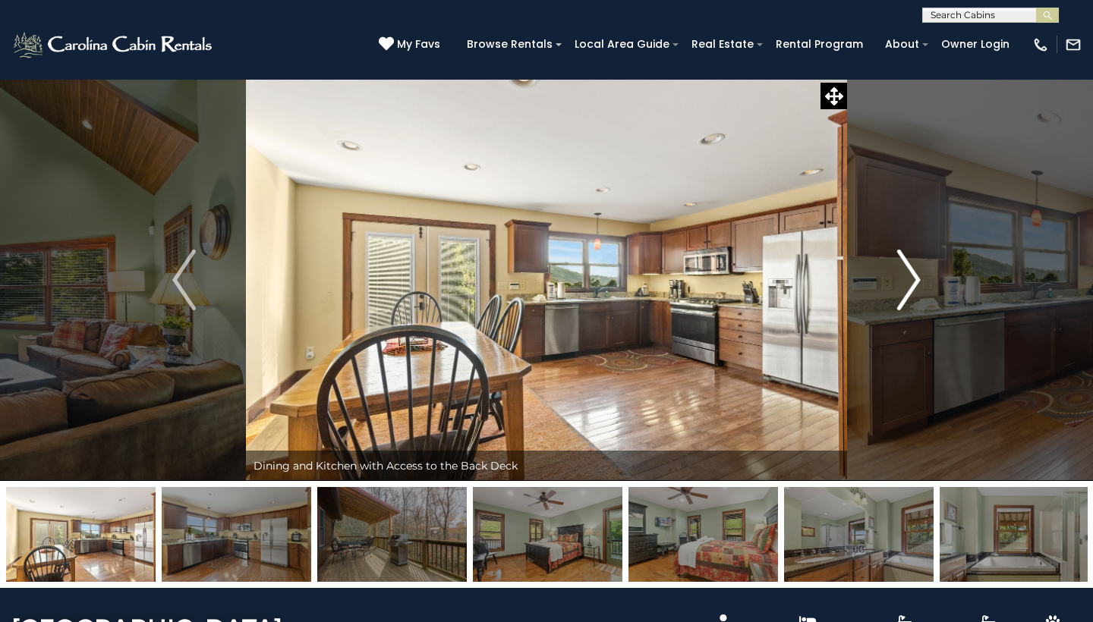
click at [914, 268] on img "Next" at bounding box center [908, 280] width 23 height 61
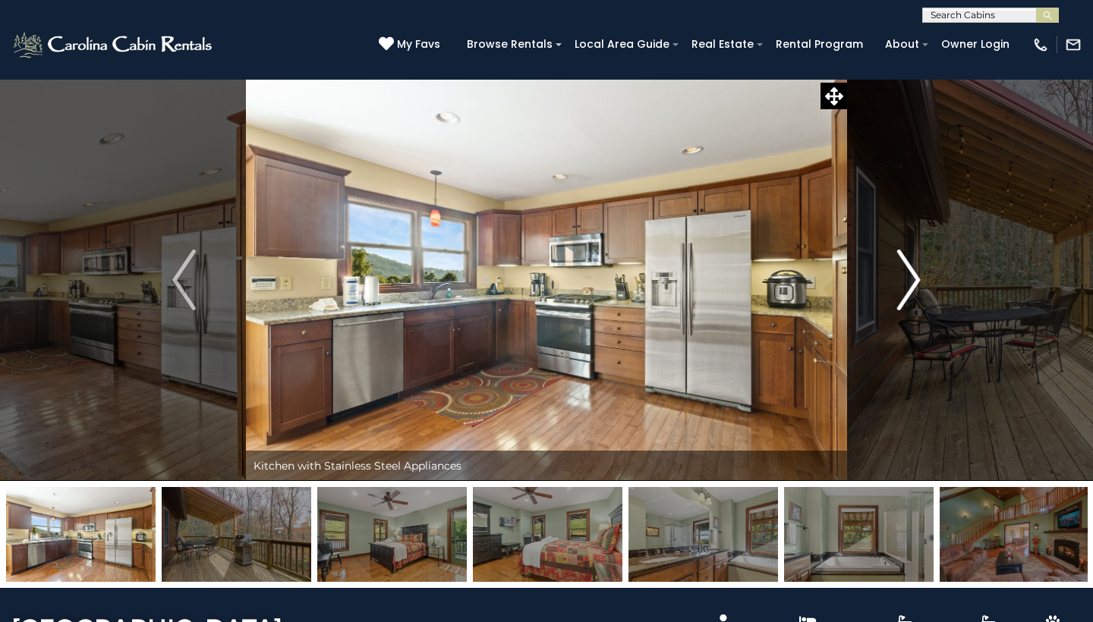
click at [914, 268] on img "Next" at bounding box center [908, 280] width 23 height 61
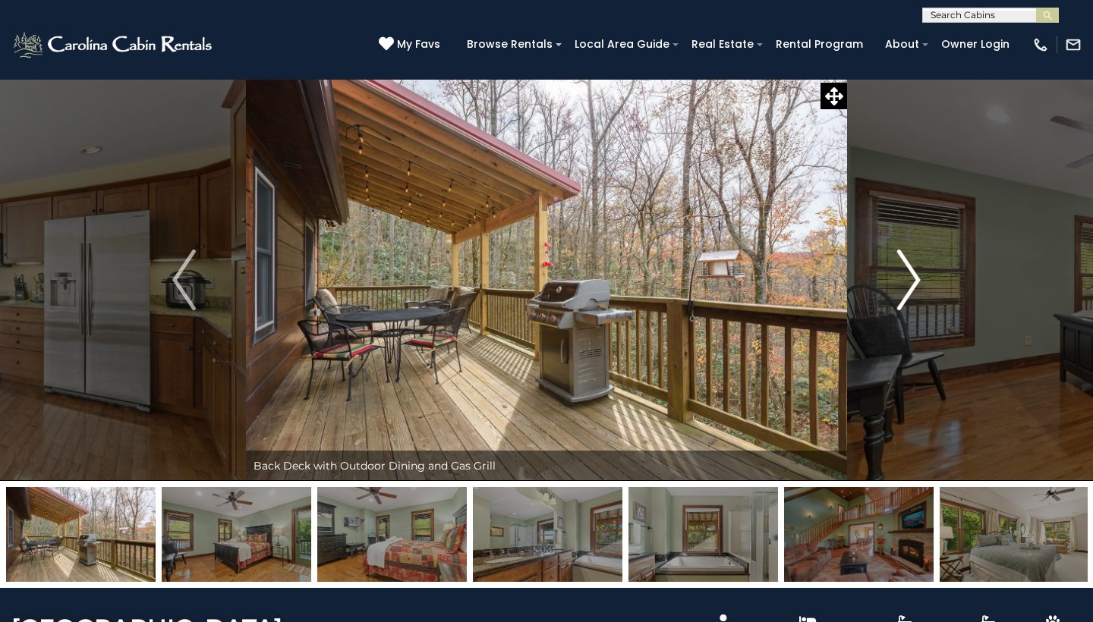
click at [914, 268] on img "Next" at bounding box center [908, 280] width 23 height 61
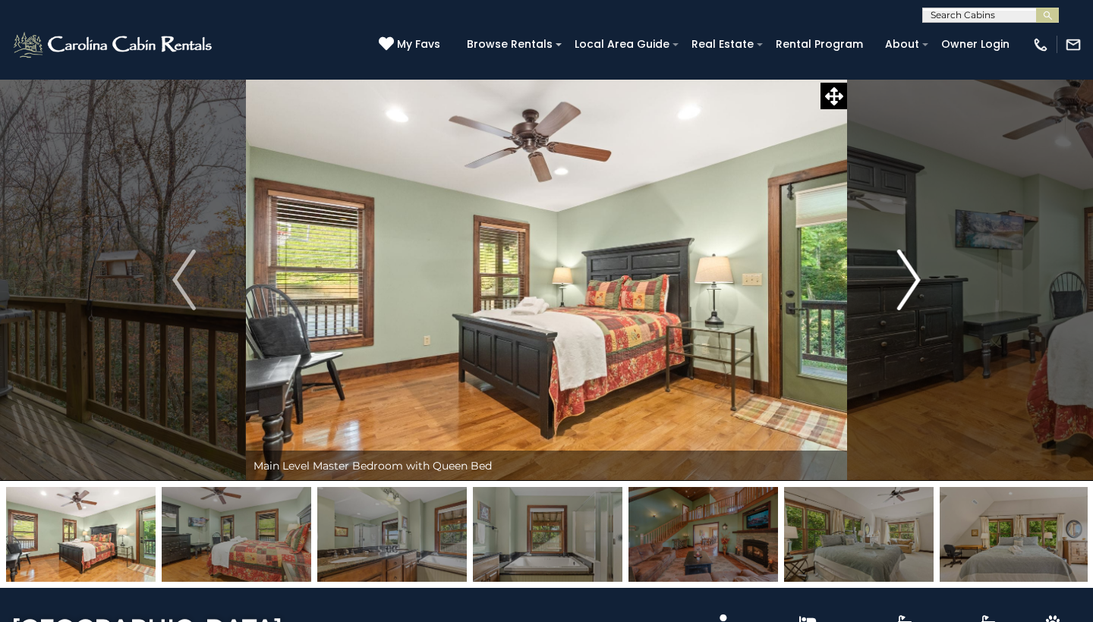
click at [914, 268] on img "Next" at bounding box center [908, 280] width 23 height 61
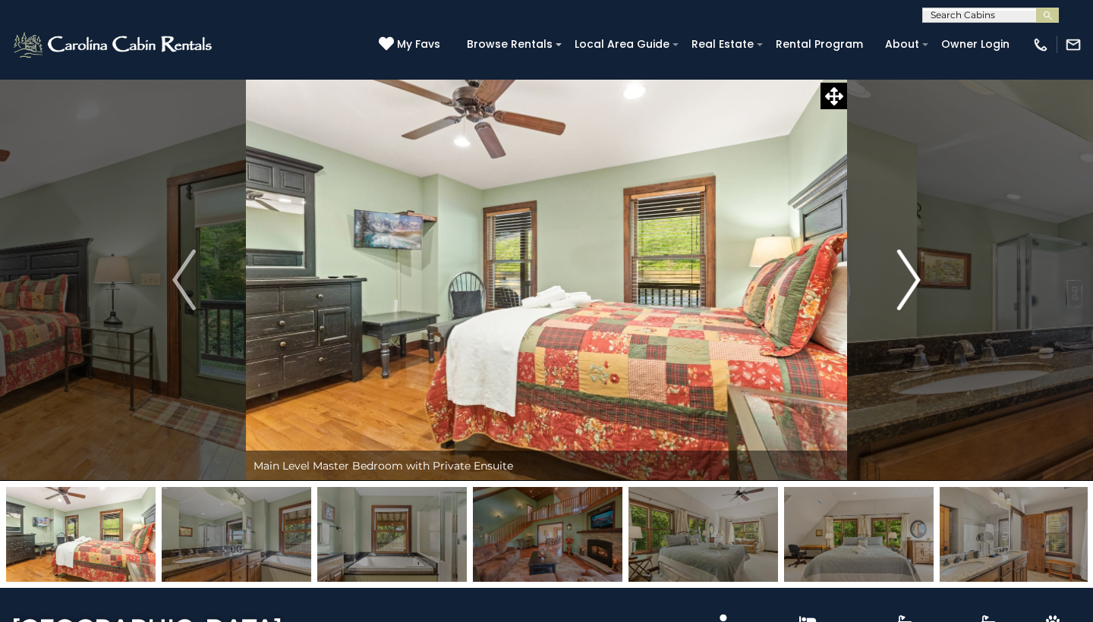
click at [914, 268] on img "Next" at bounding box center [908, 280] width 23 height 61
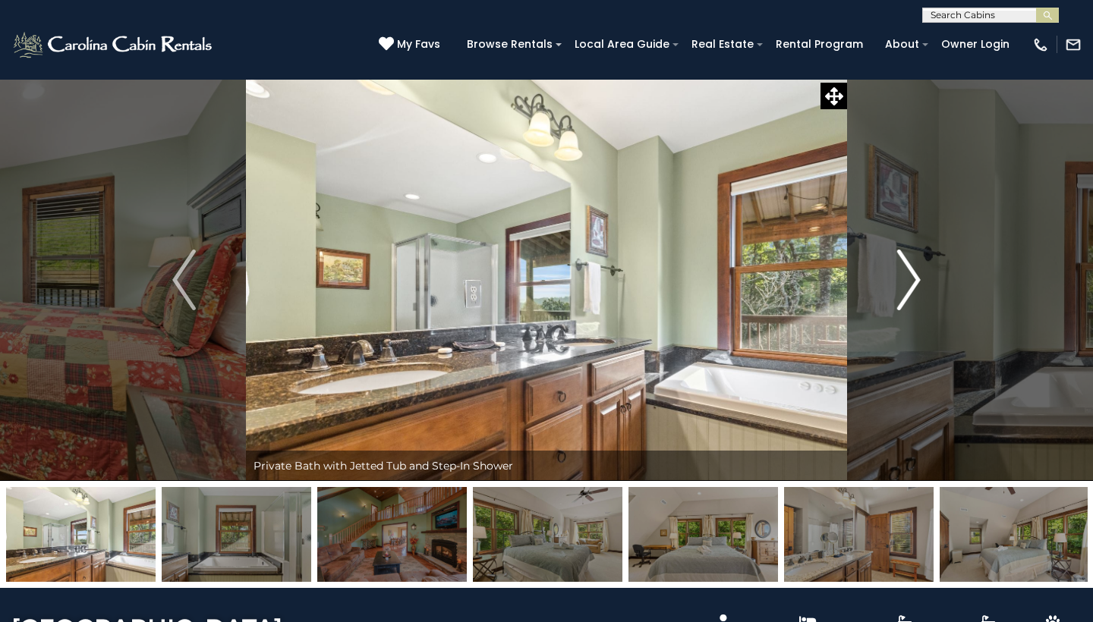
click at [914, 268] on img "Next" at bounding box center [908, 280] width 23 height 61
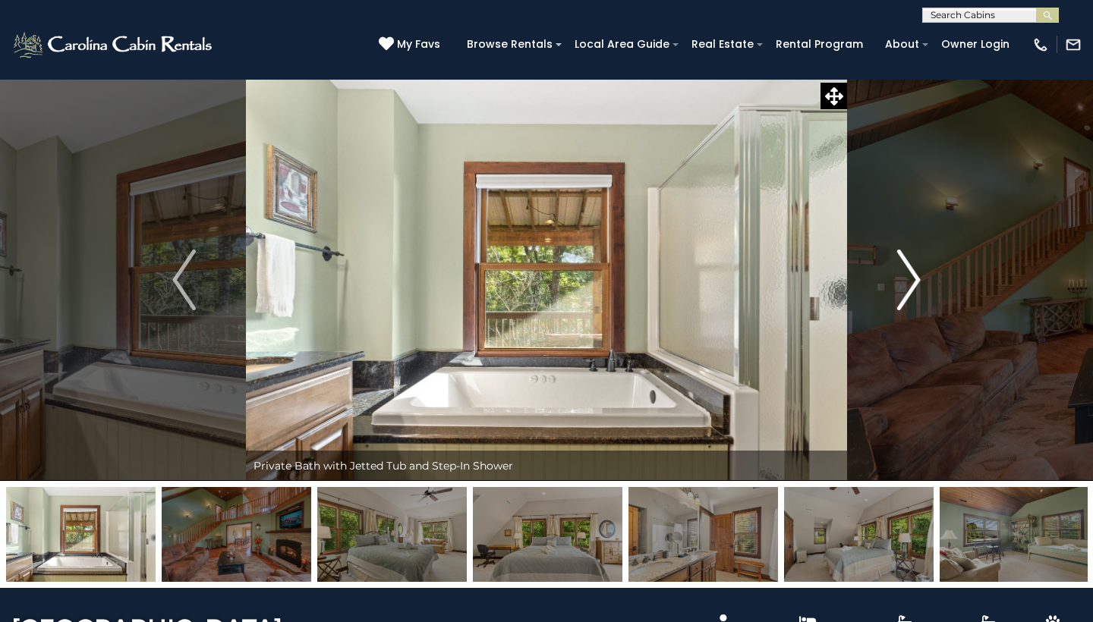
click at [914, 268] on img "Next" at bounding box center [908, 280] width 23 height 61
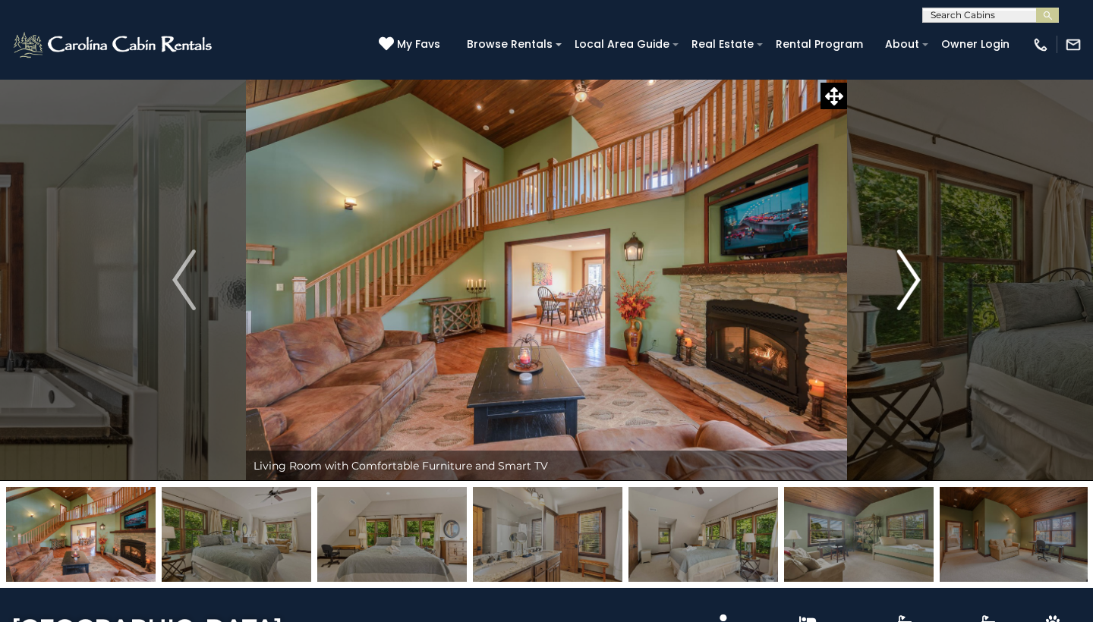
click at [914, 268] on img "Next" at bounding box center [908, 280] width 23 height 61
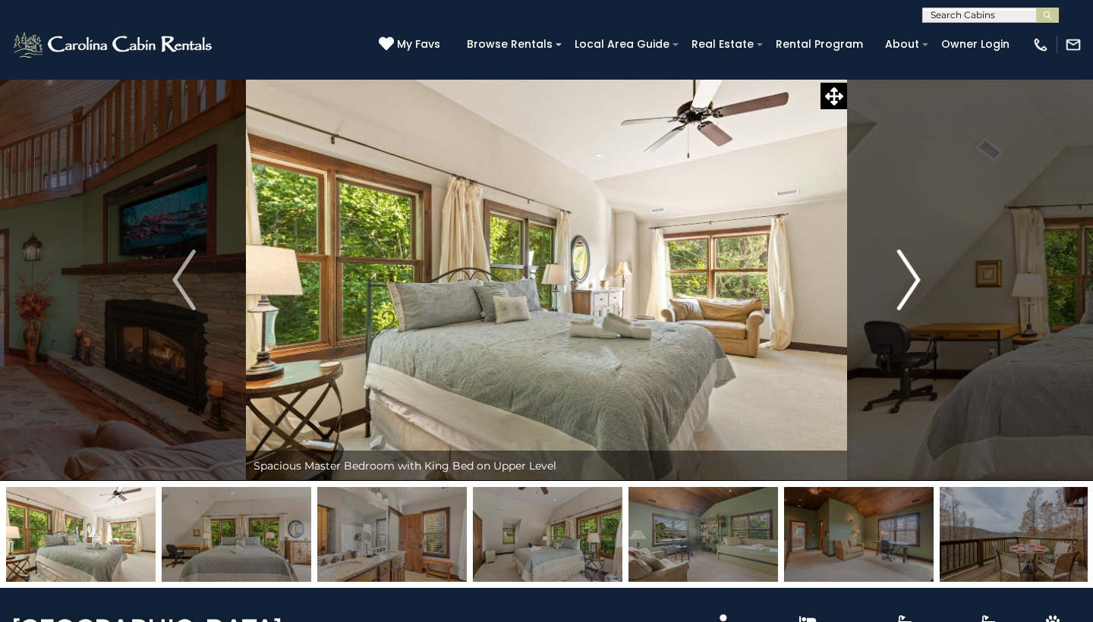
click at [914, 268] on img "Next" at bounding box center [908, 280] width 23 height 61
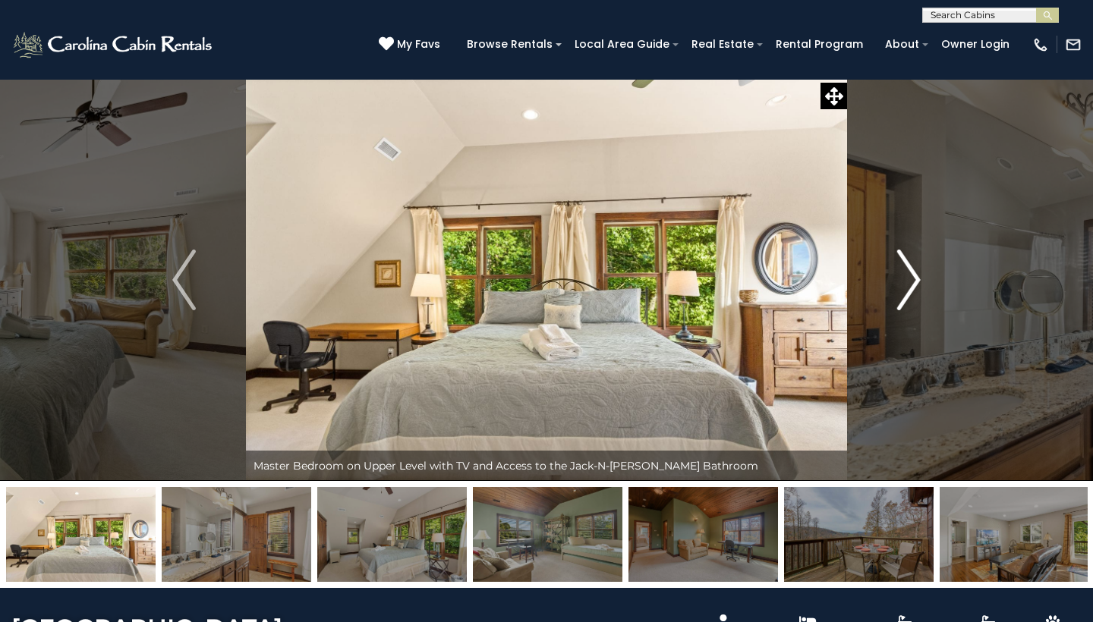
click at [914, 268] on img "Next" at bounding box center [908, 280] width 23 height 61
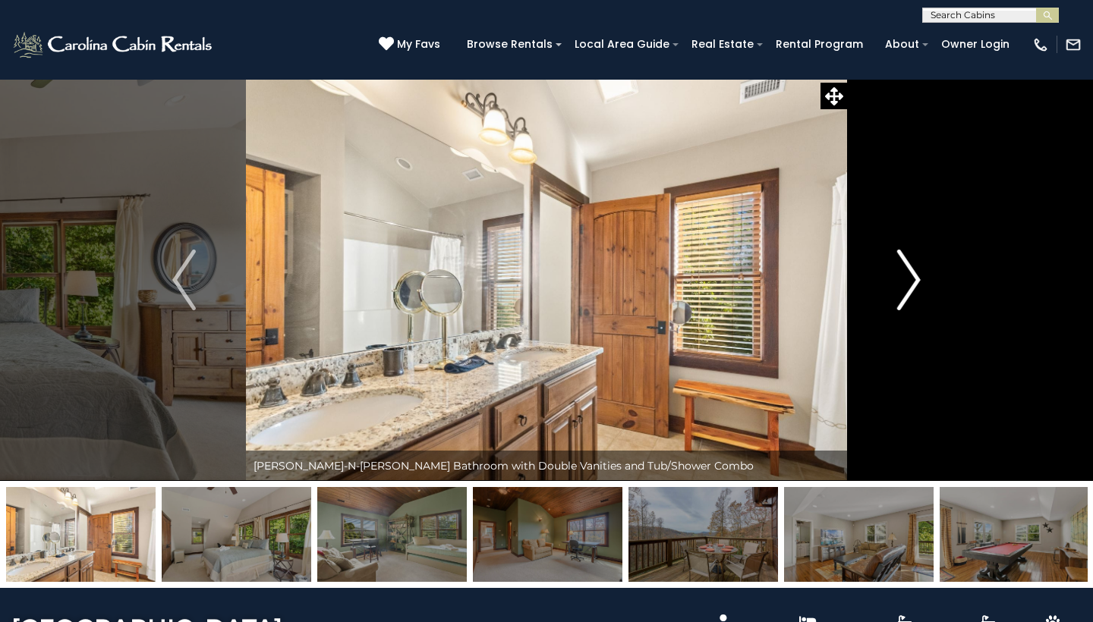
click at [914, 268] on img "Next" at bounding box center [908, 280] width 23 height 61
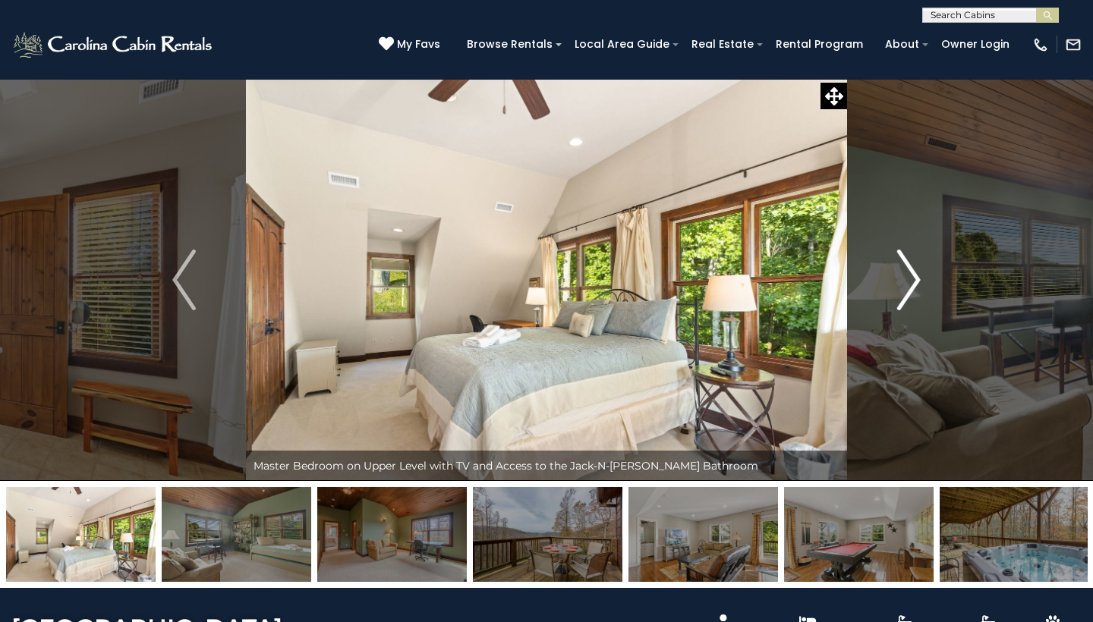
click at [914, 268] on img "Next" at bounding box center [908, 280] width 23 height 61
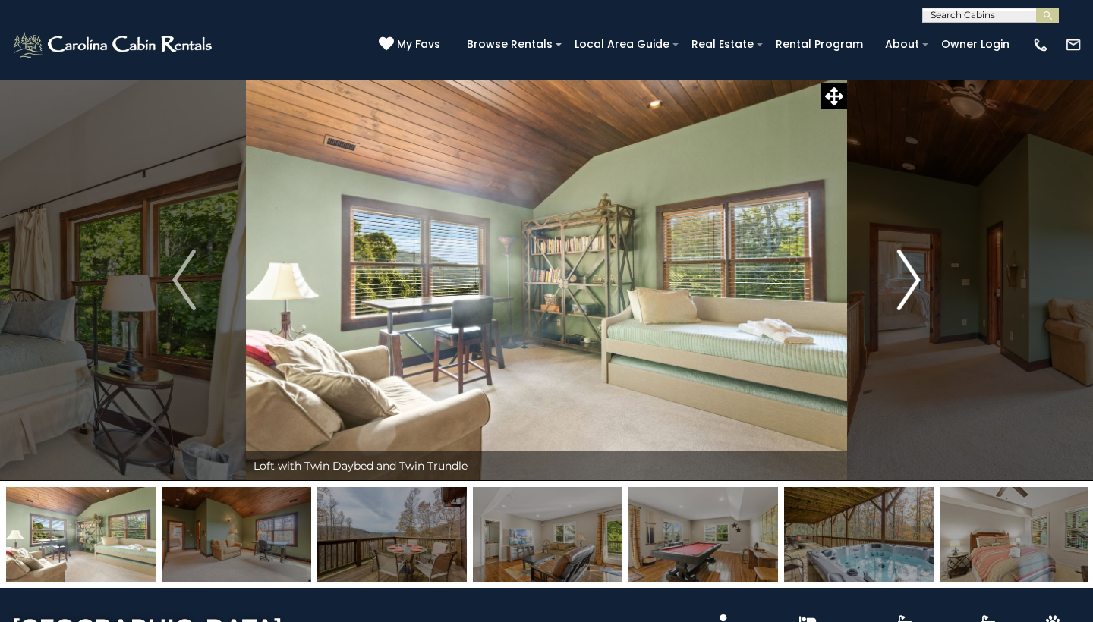
click at [914, 268] on img "Next" at bounding box center [908, 280] width 23 height 61
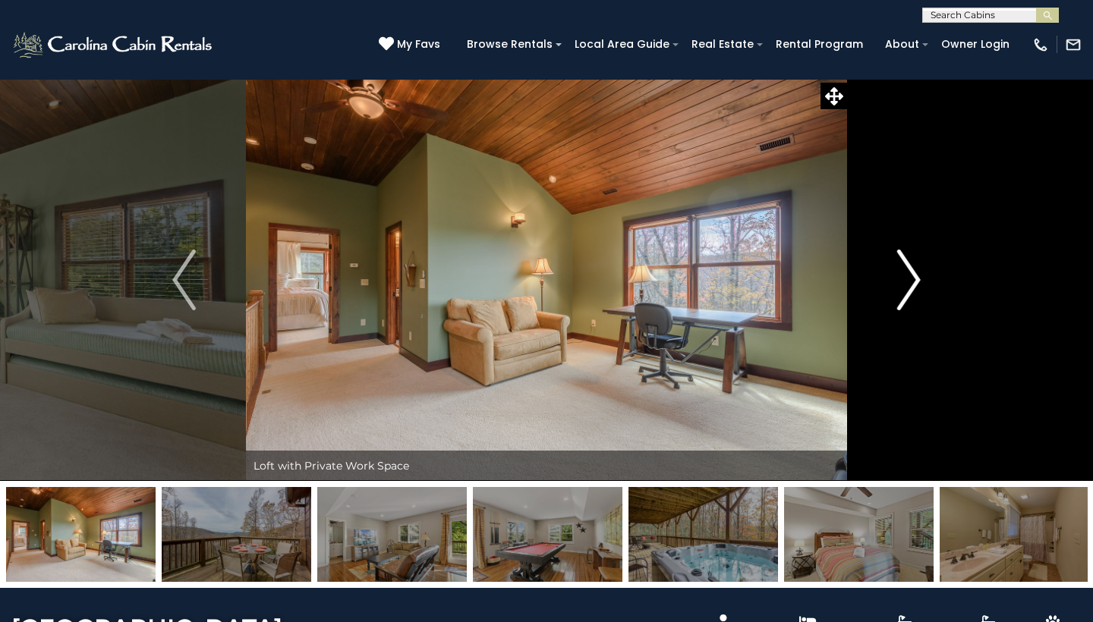
click at [914, 268] on img "Next" at bounding box center [908, 280] width 23 height 61
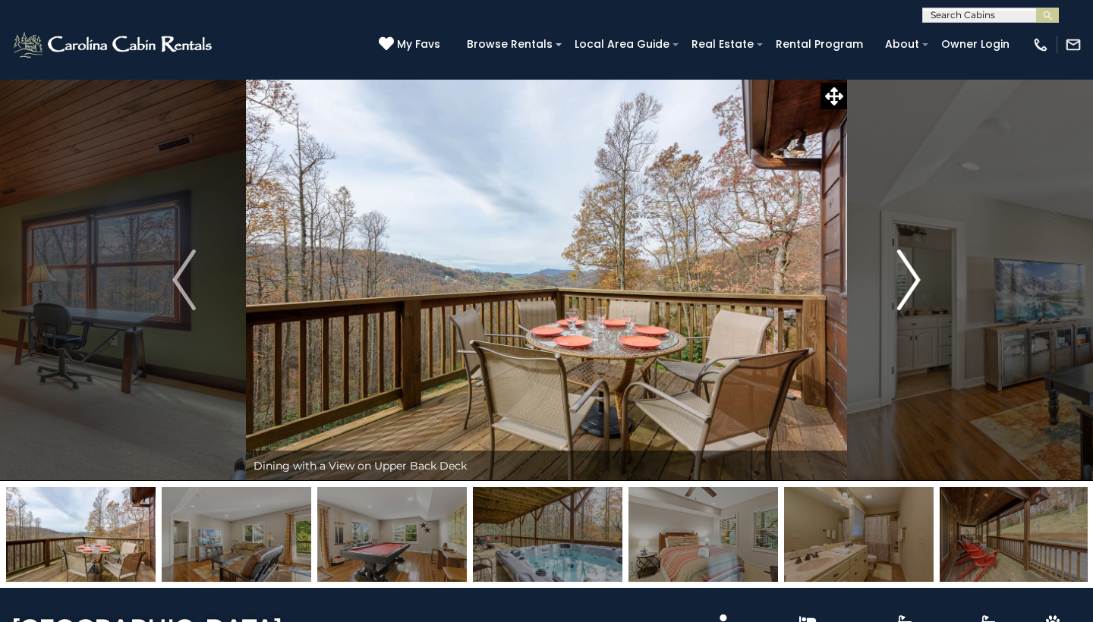
click at [914, 268] on img "Next" at bounding box center [908, 280] width 23 height 61
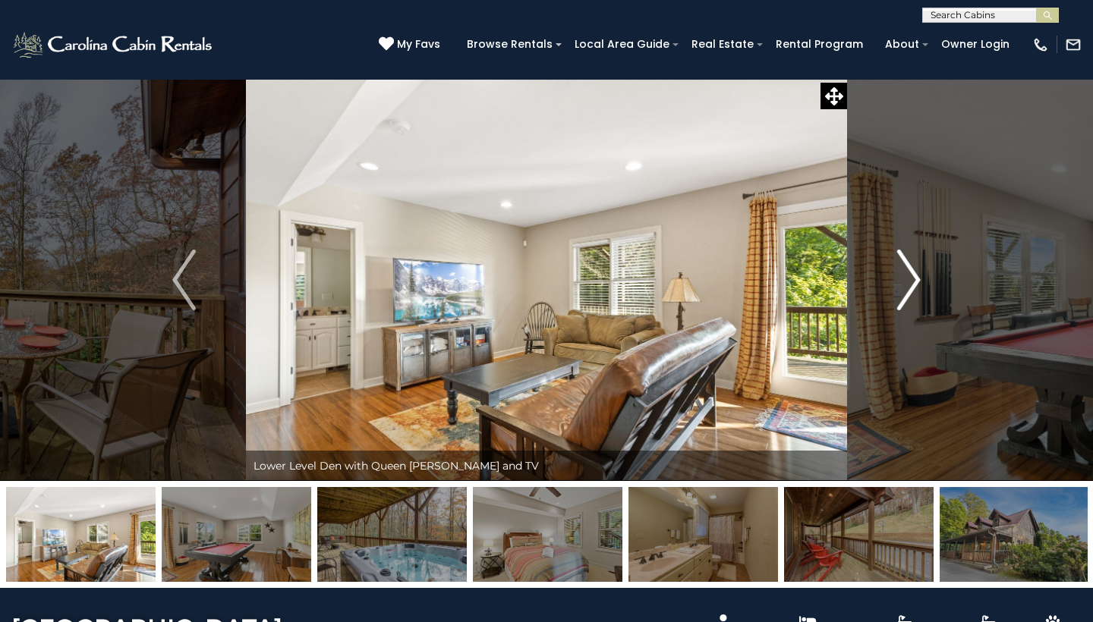
click at [914, 268] on img "Next" at bounding box center [908, 280] width 23 height 61
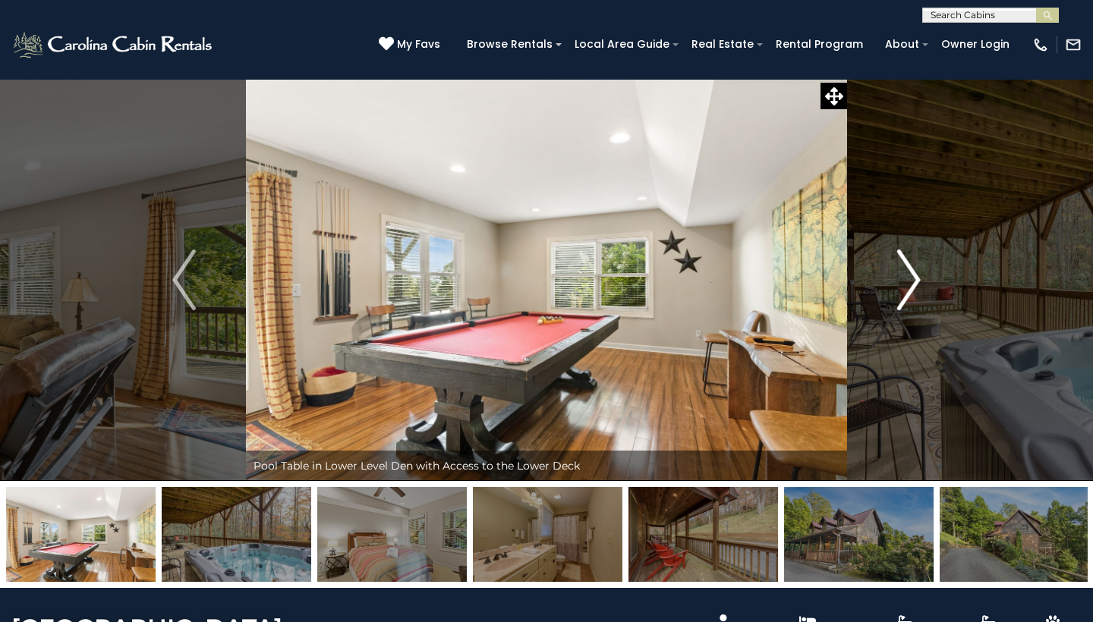
click at [914, 268] on img "Next" at bounding box center [908, 280] width 23 height 61
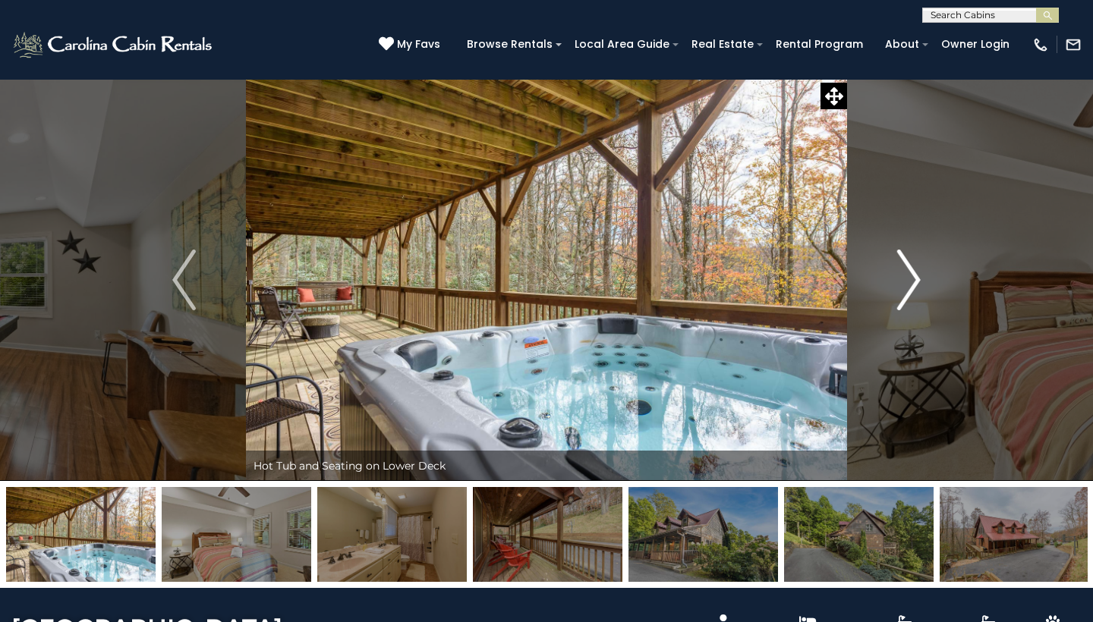
click at [914, 268] on img "Next" at bounding box center [908, 280] width 23 height 61
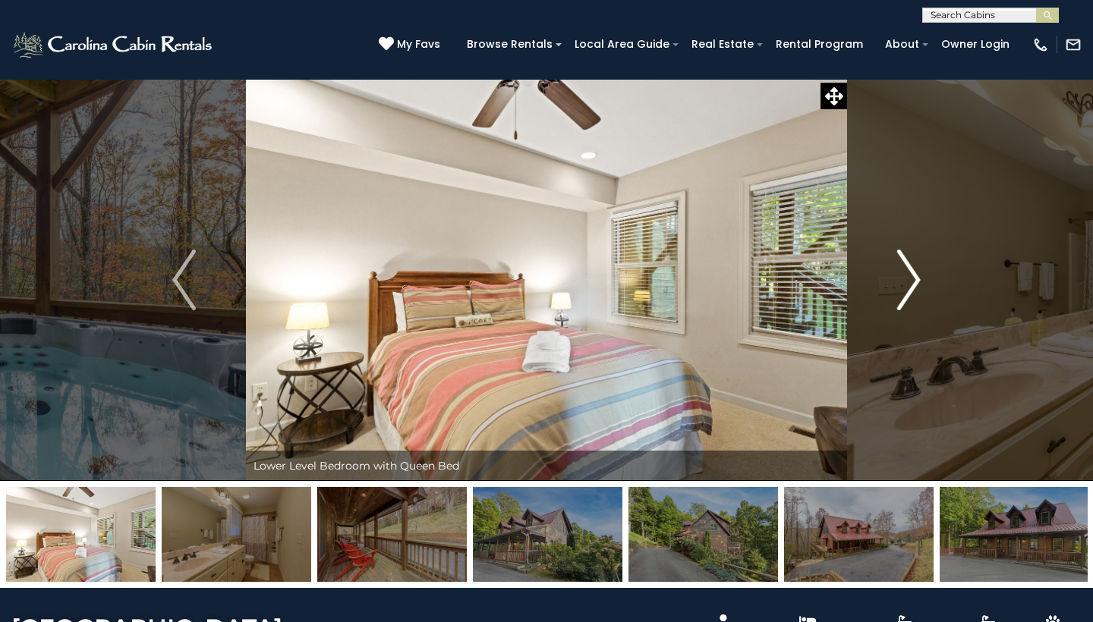
click at [914, 268] on img "Next" at bounding box center [908, 280] width 23 height 61
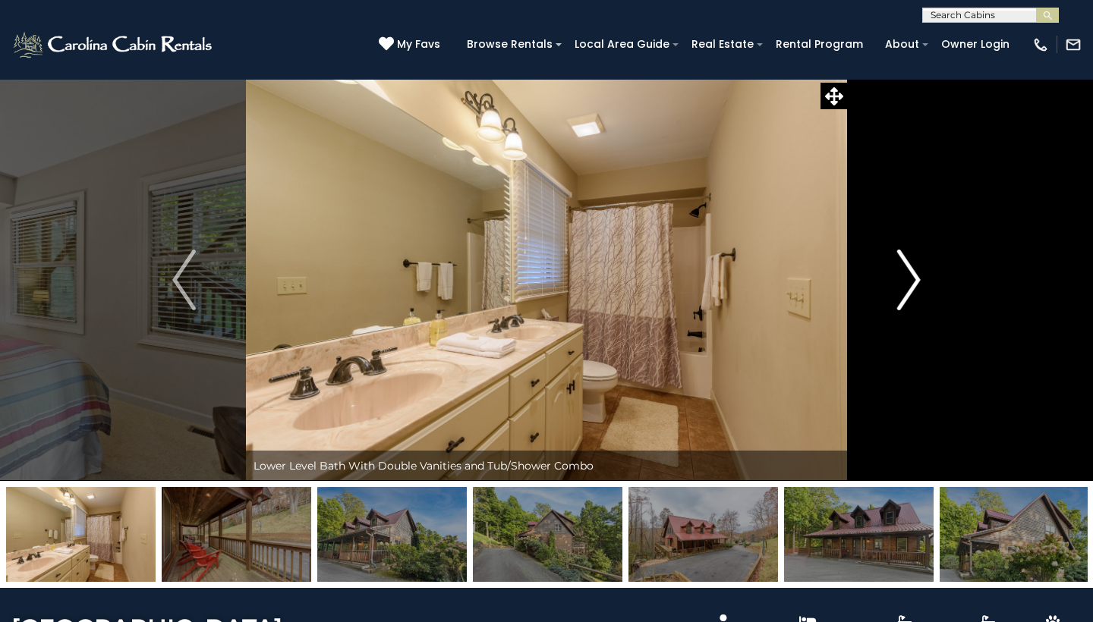
click at [914, 268] on img "Next" at bounding box center [908, 280] width 23 height 61
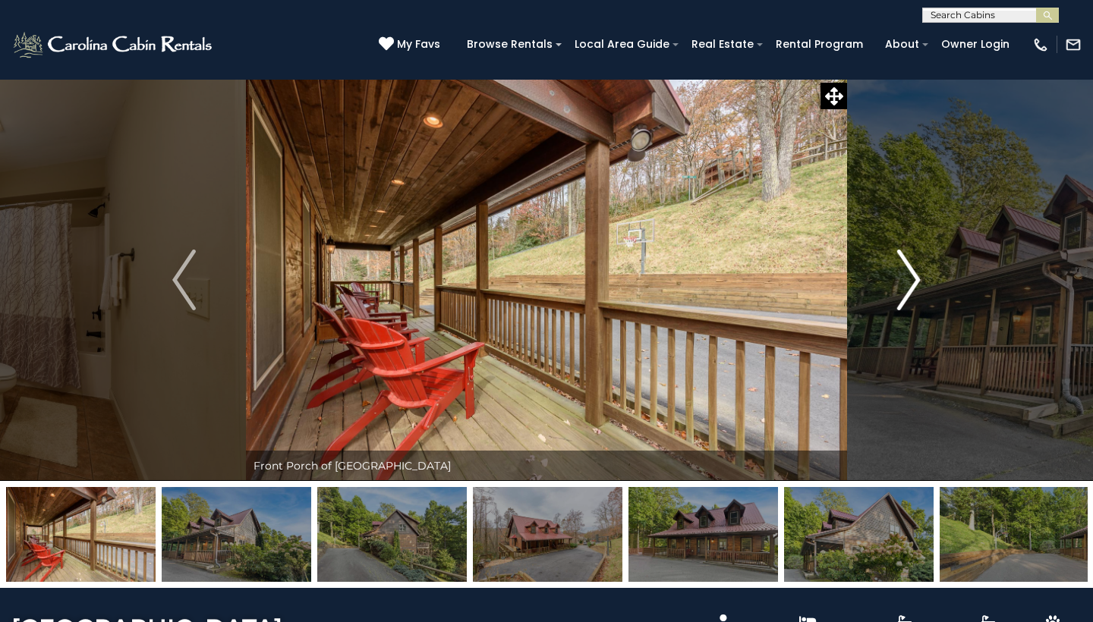
click at [914, 268] on img "Next" at bounding box center [908, 280] width 23 height 61
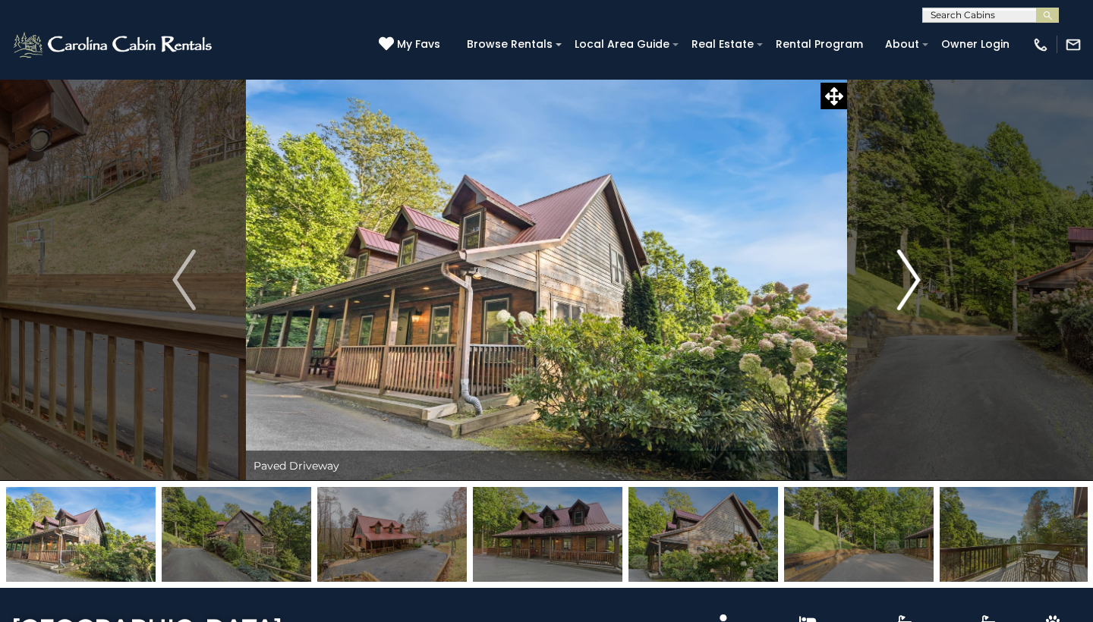
click at [914, 268] on img "Next" at bounding box center [908, 280] width 23 height 61
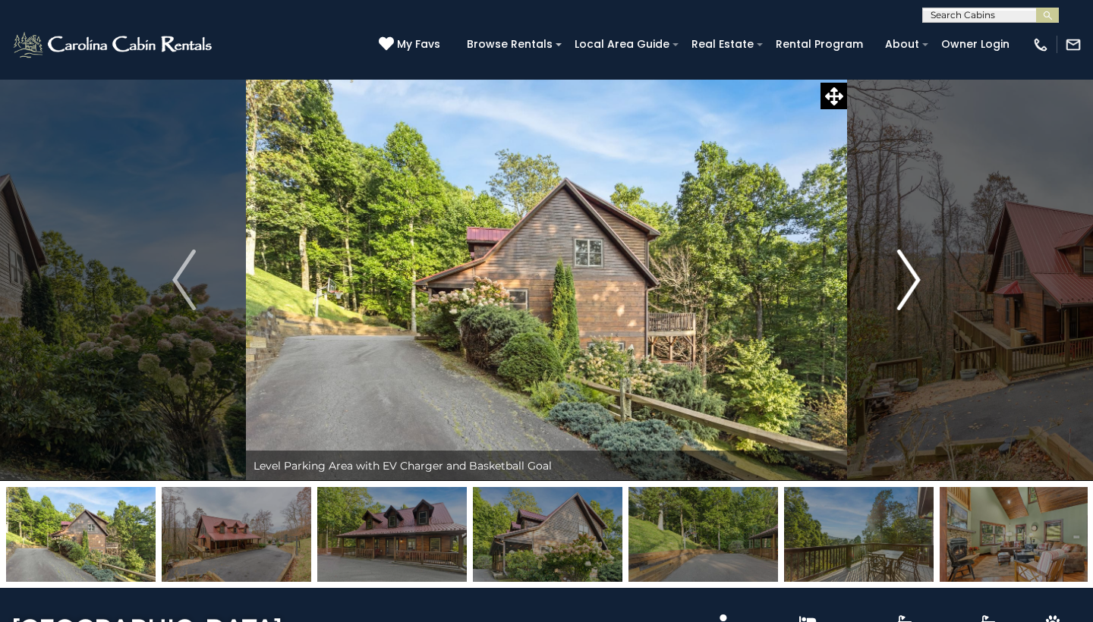
click at [914, 268] on img "Next" at bounding box center [908, 280] width 23 height 61
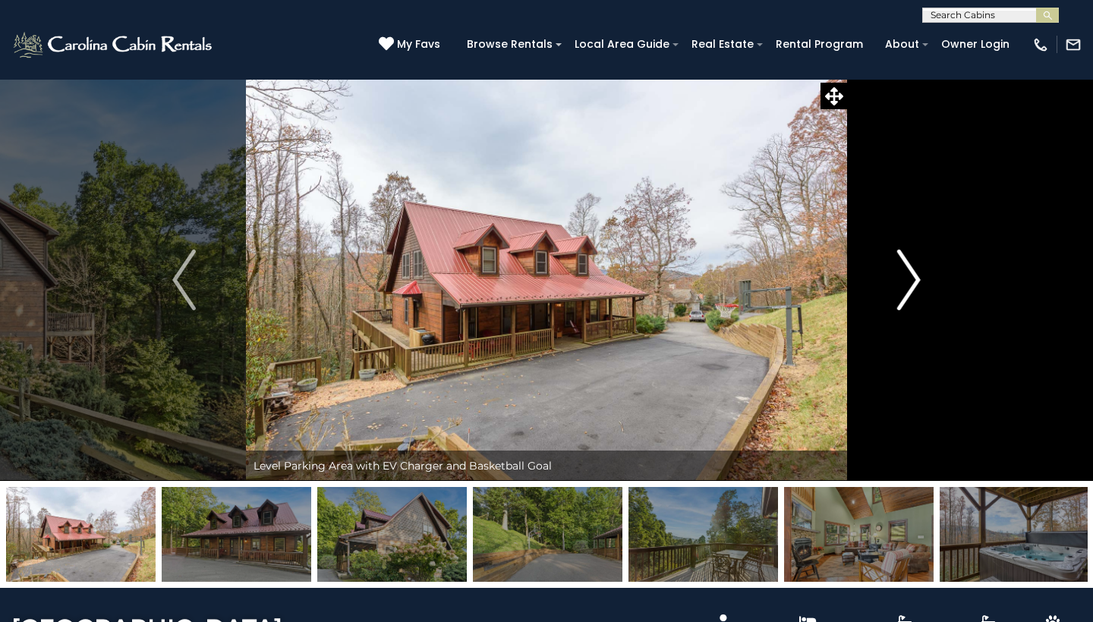
click at [914, 268] on img "Next" at bounding box center [908, 280] width 23 height 61
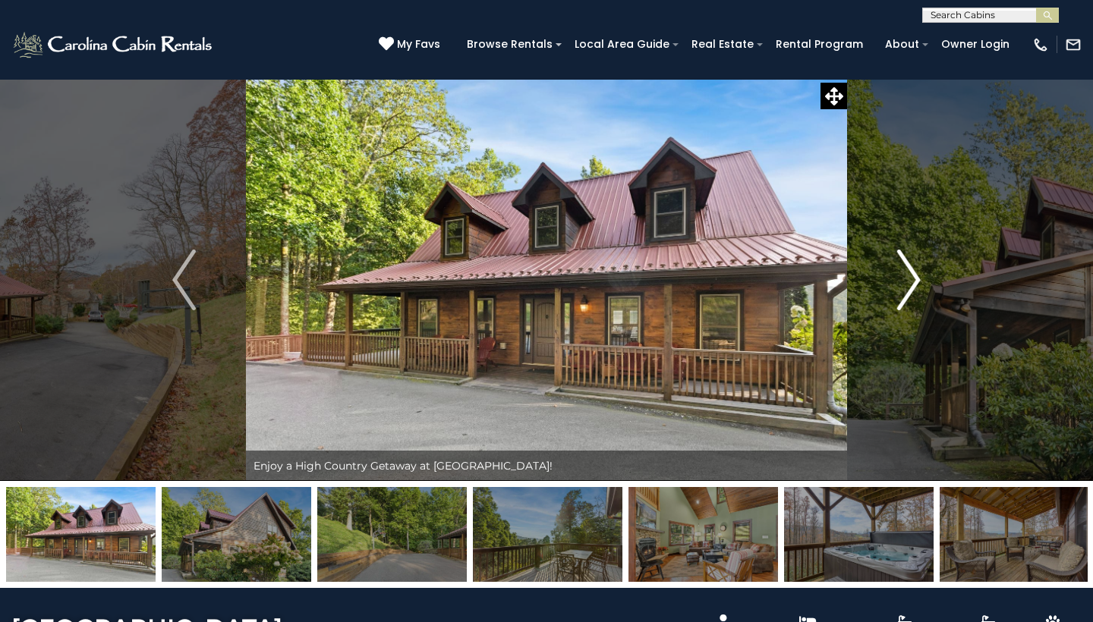
click at [914, 268] on img "Next" at bounding box center [908, 280] width 23 height 61
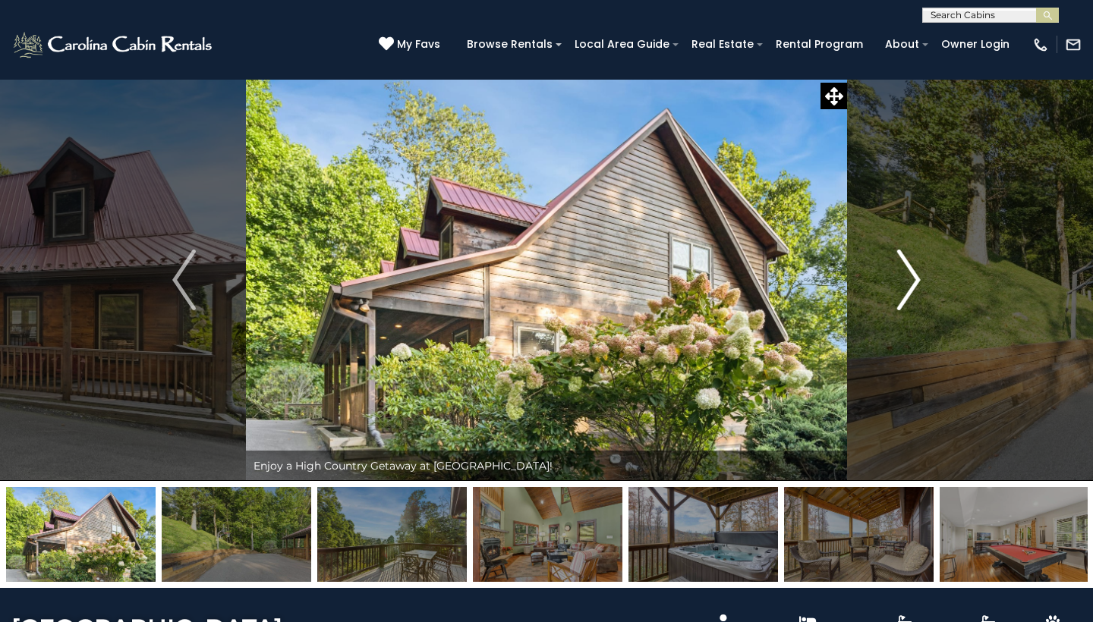
click at [914, 268] on img "Next" at bounding box center [908, 280] width 23 height 61
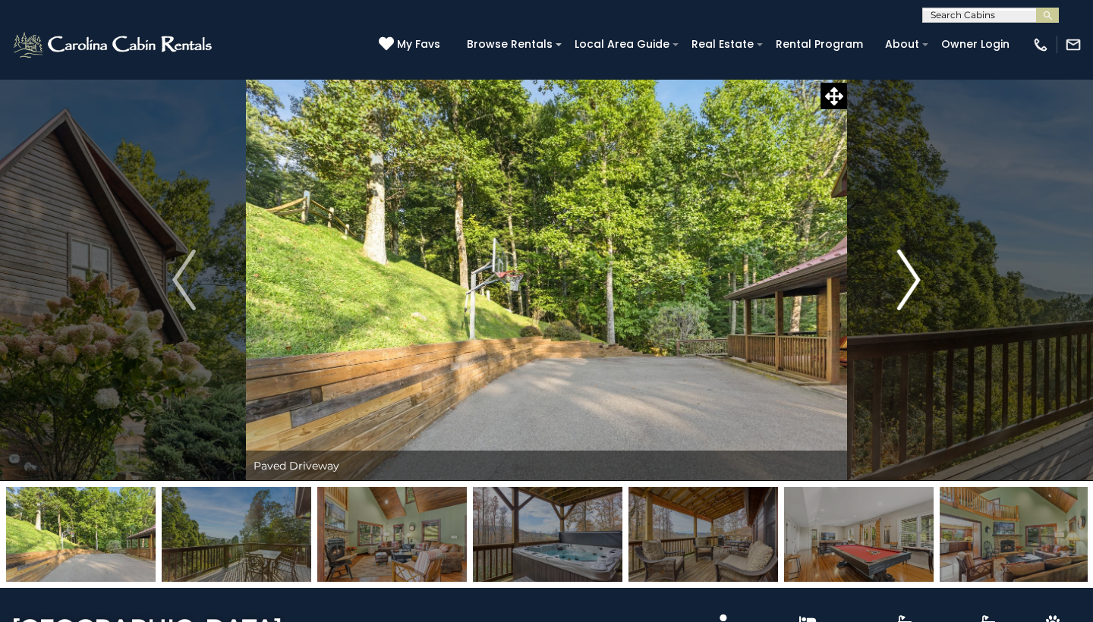
click at [914, 268] on img "Next" at bounding box center [908, 280] width 23 height 61
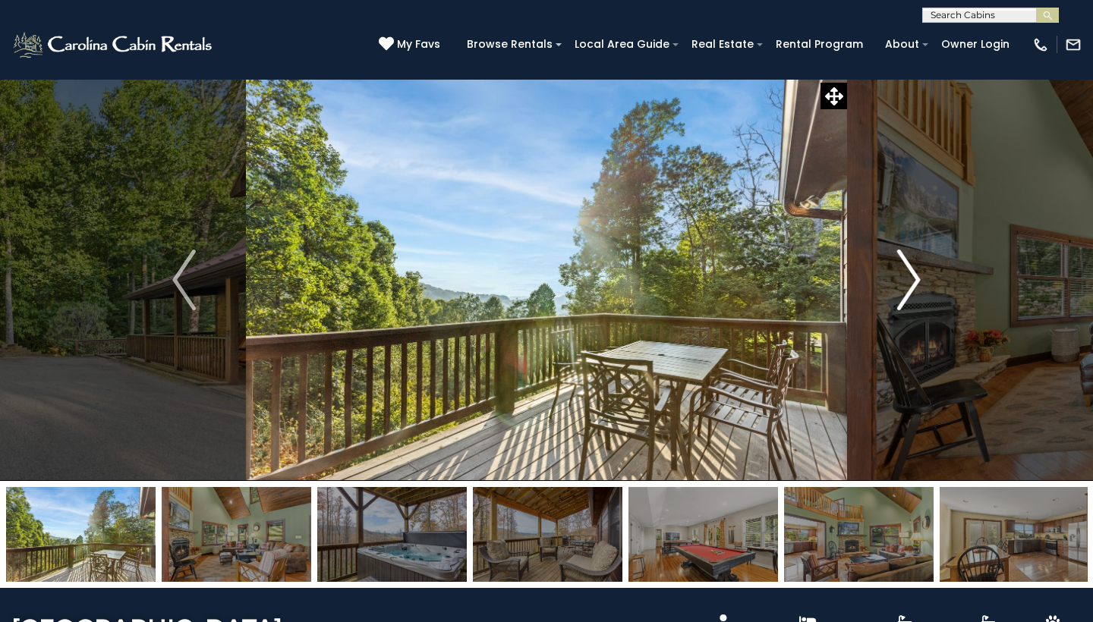
click at [914, 268] on img "Next" at bounding box center [908, 280] width 23 height 61
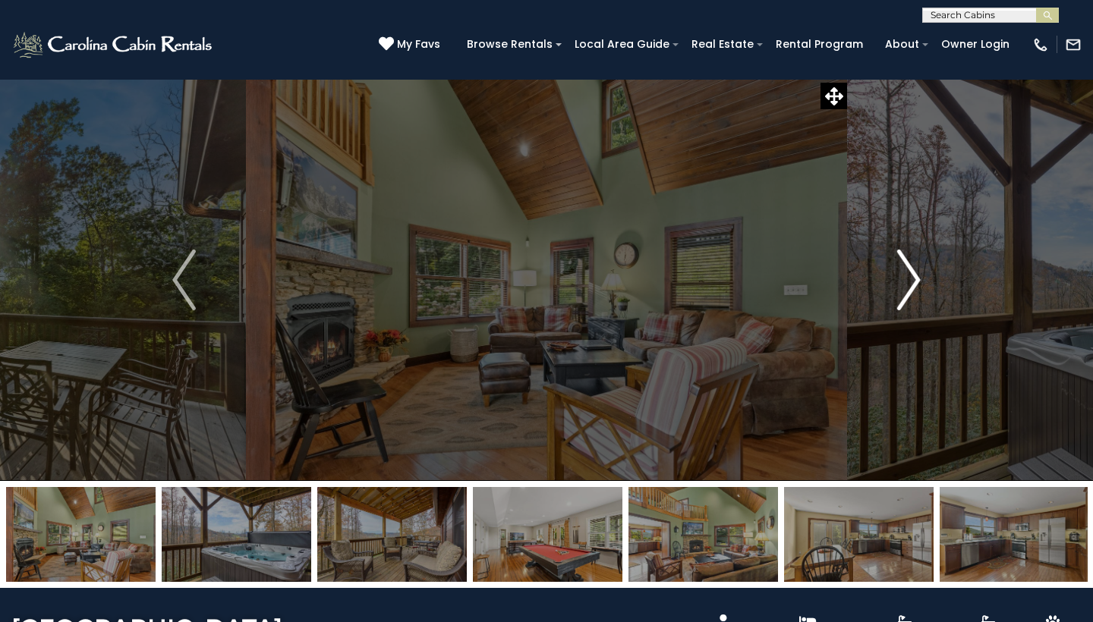
click at [914, 268] on img "Next" at bounding box center [908, 280] width 23 height 61
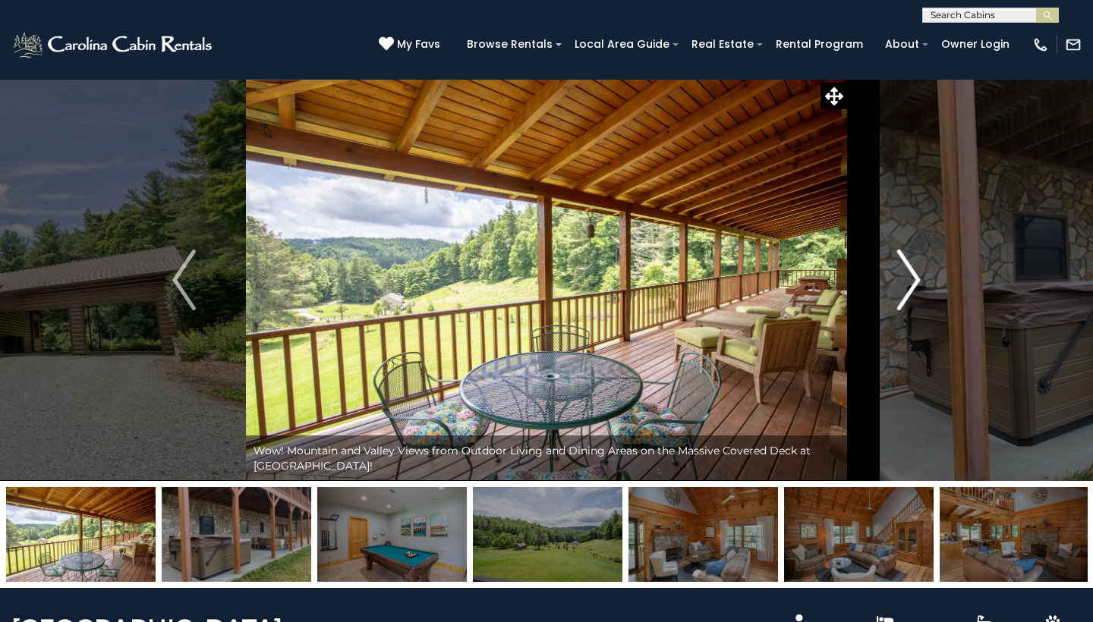
click at [919, 276] on img "Next" at bounding box center [908, 280] width 23 height 61
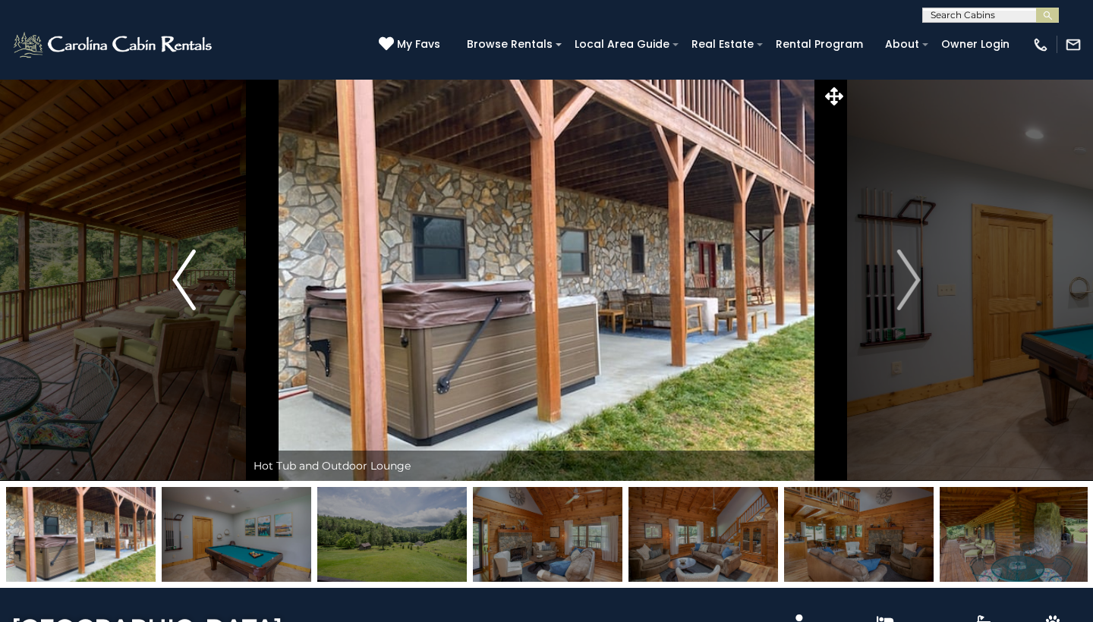
click at [189, 263] on img "Previous" at bounding box center [183, 280] width 23 height 61
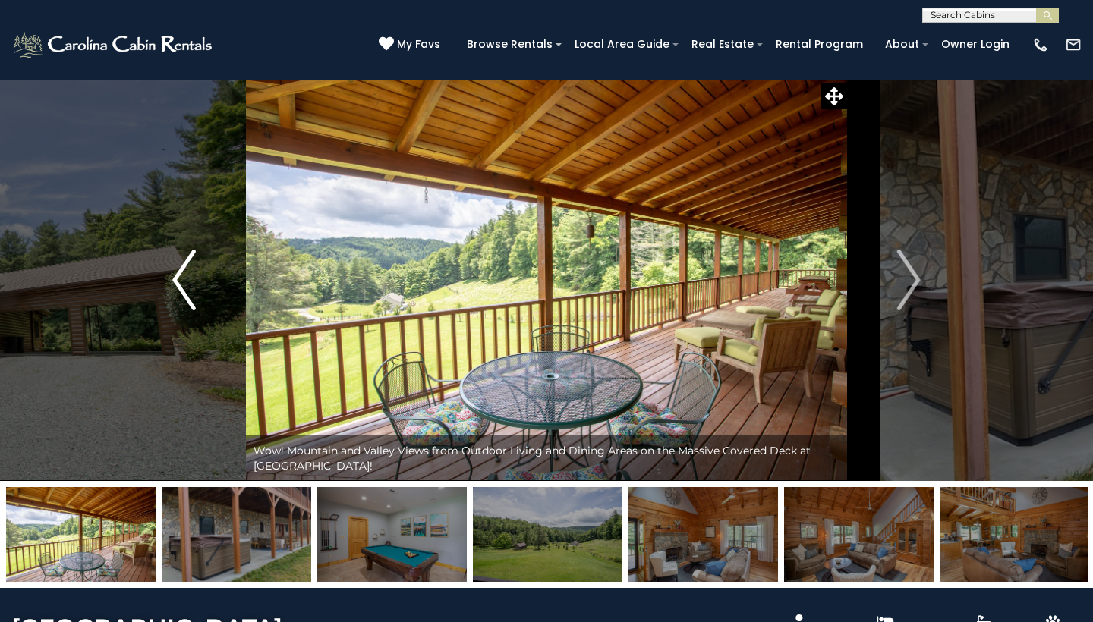
click at [189, 263] on img "Previous" at bounding box center [183, 280] width 23 height 61
